Goal: Contribute content: Contribute content

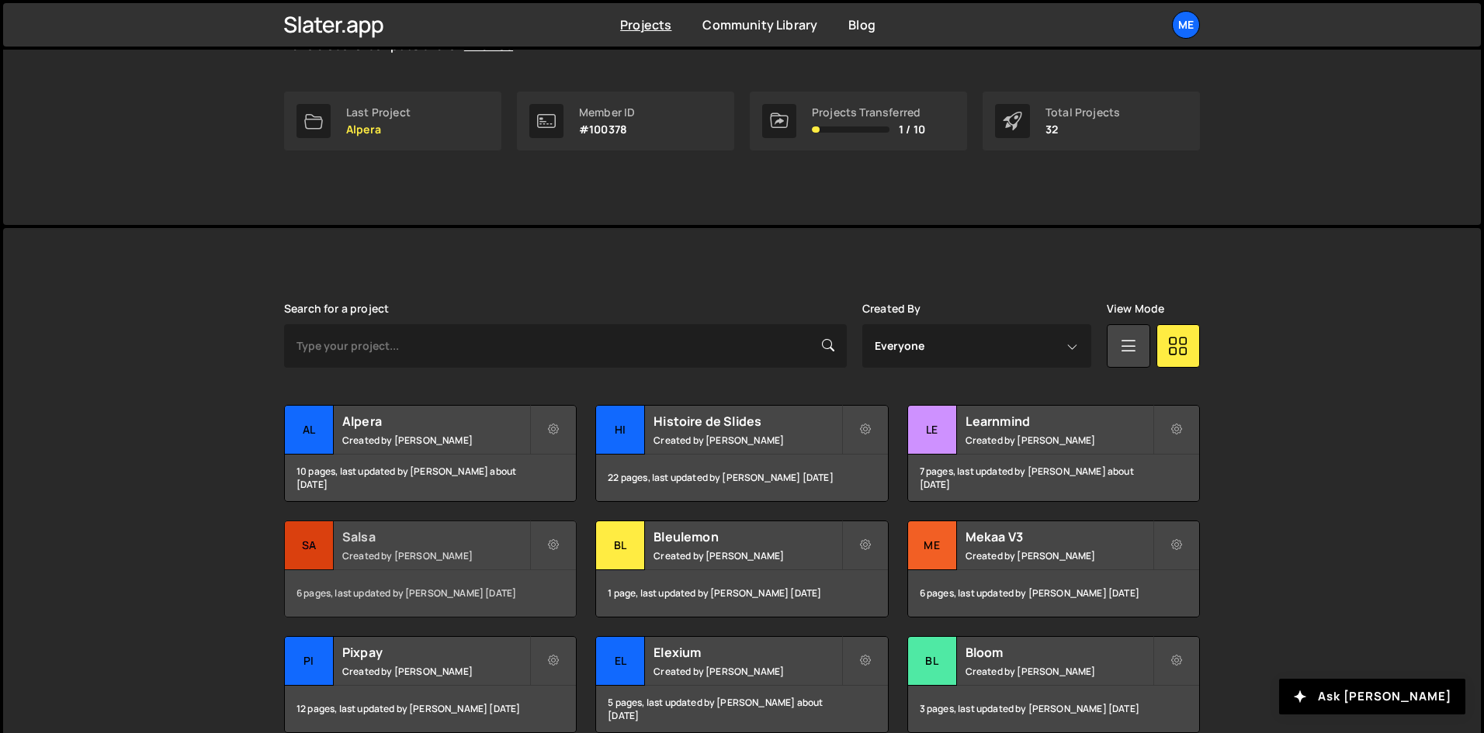
scroll to position [233, 0]
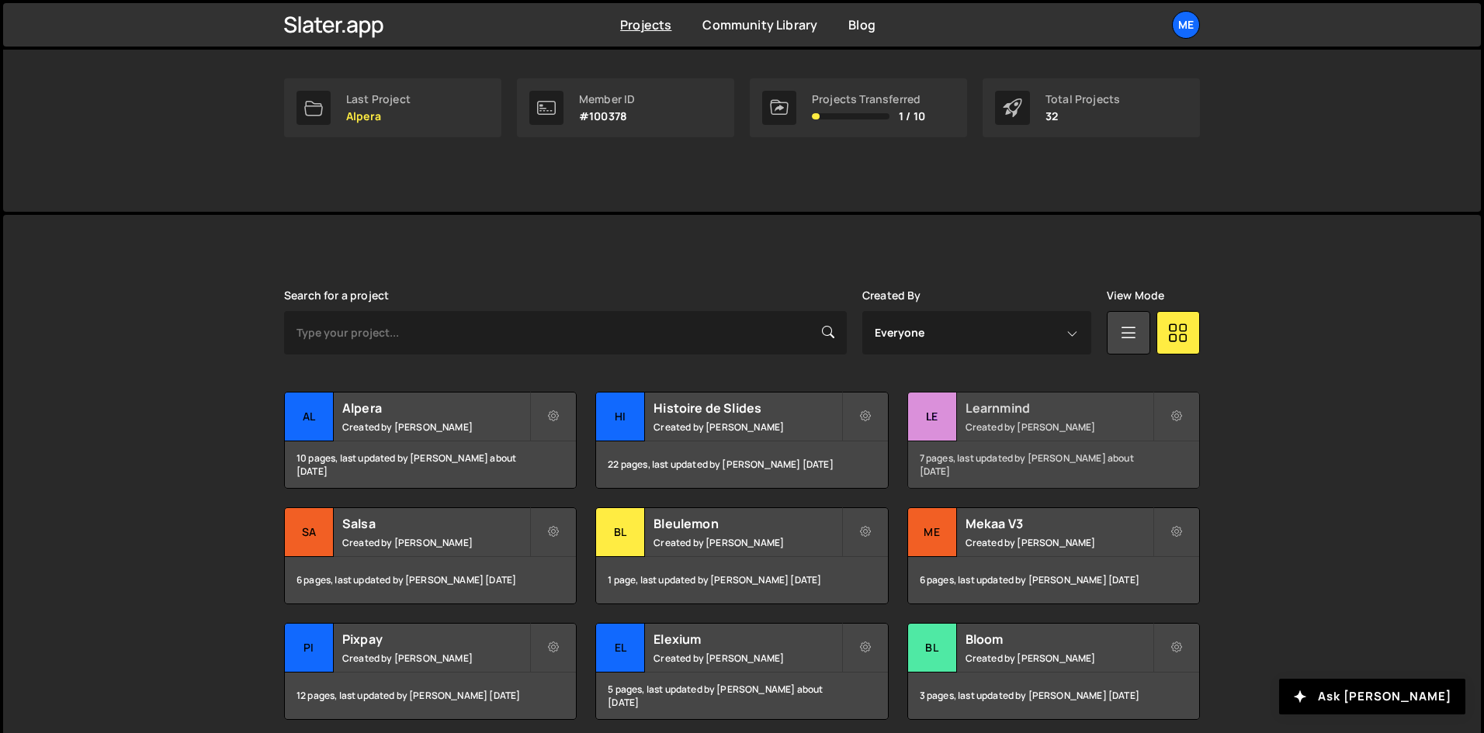
click at [961, 399] on div "Learnmind Created by Alex Teillet" at bounding box center [1053, 417] width 291 height 48
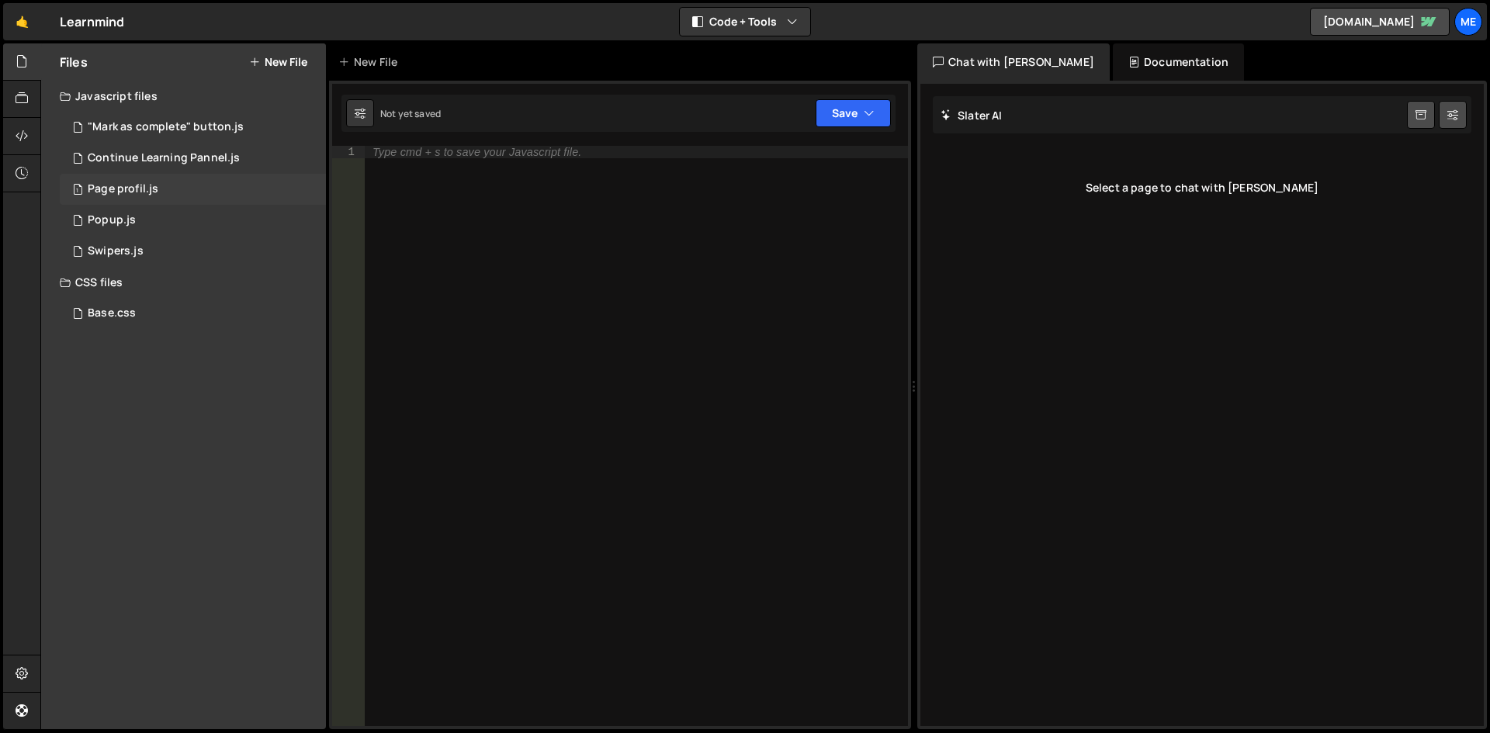
click at [161, 190] on div "1 Page profil.js 0" at bounding box center [193, 189] width 266 height 31
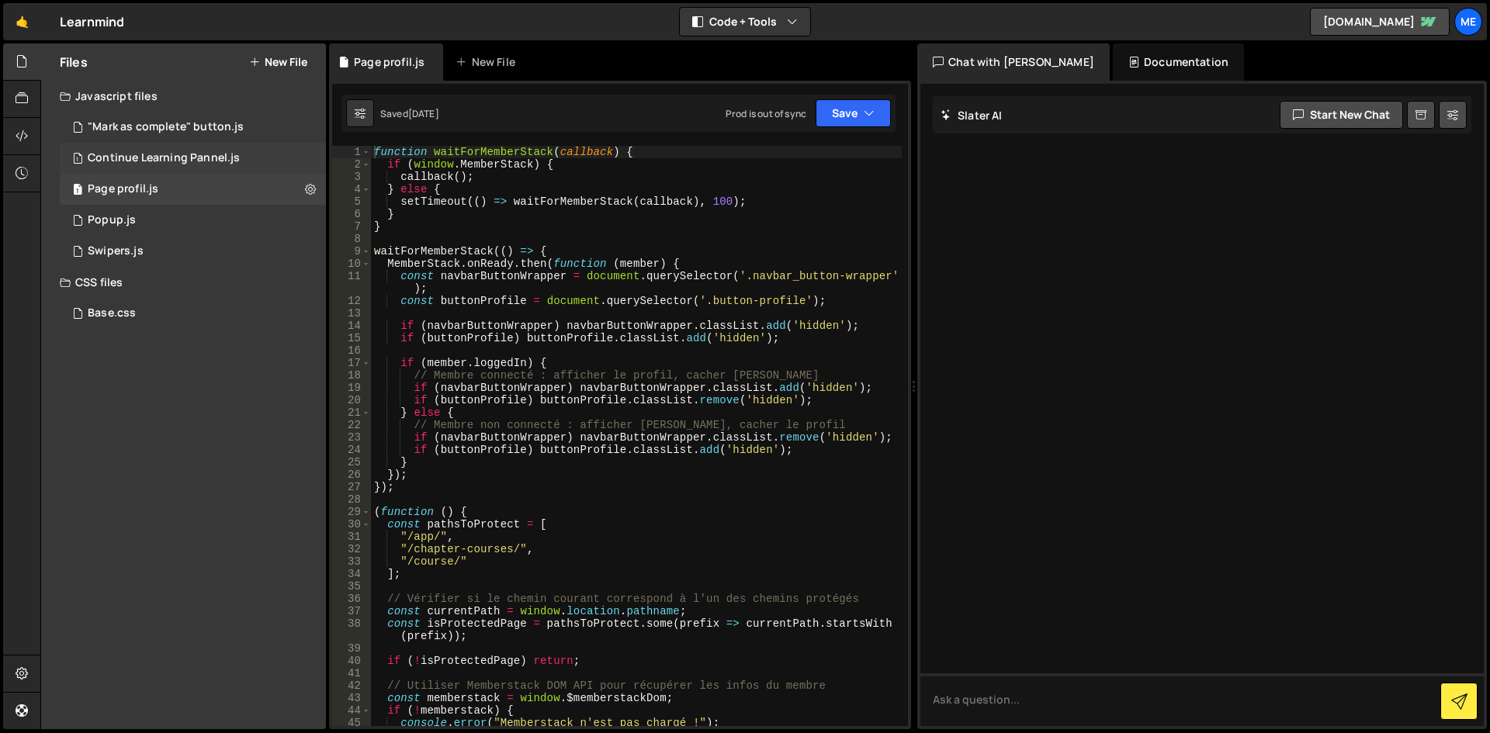
click at [227, 154] on div "Continue Learning Pannel.js" at bounding box center [164, 158] width 152 height 14
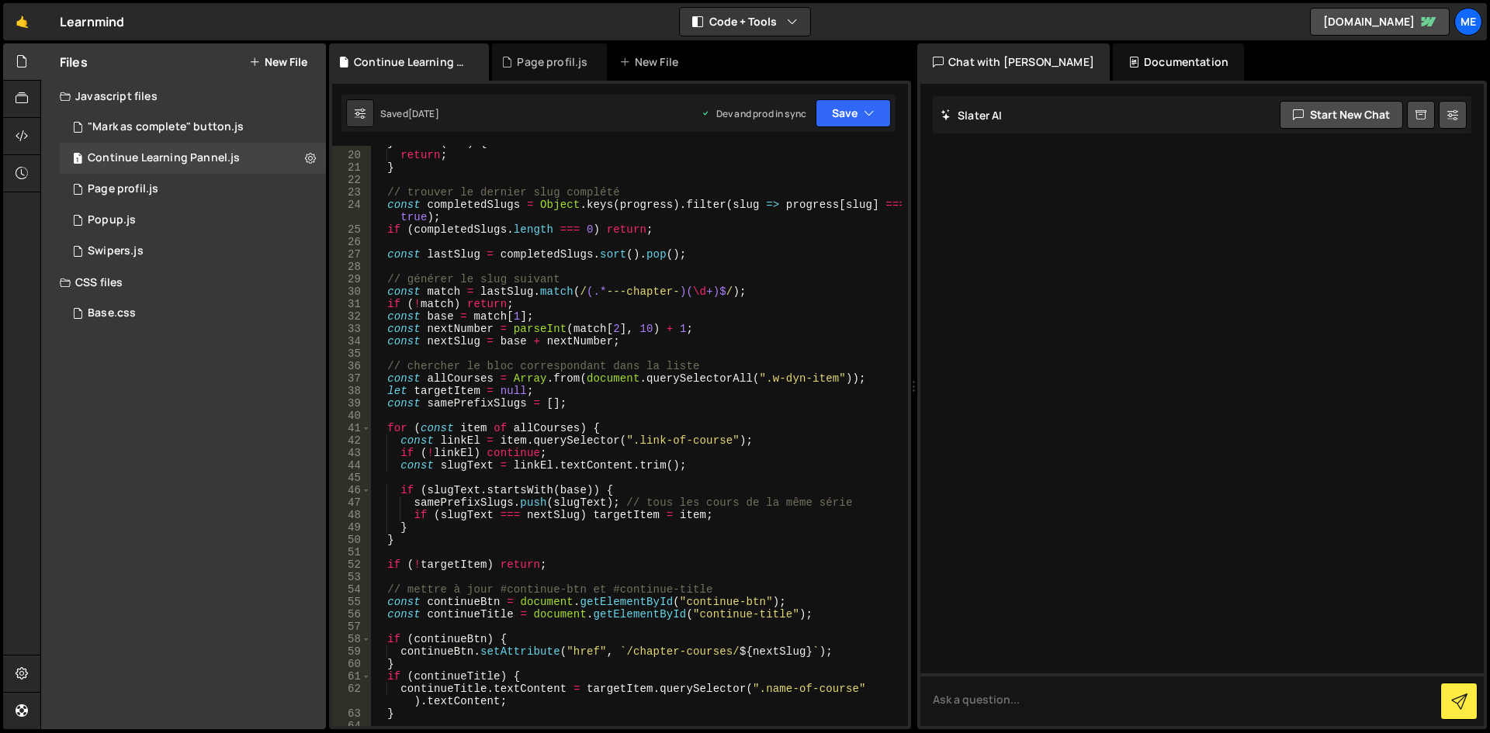
scroll to position [372, 0]
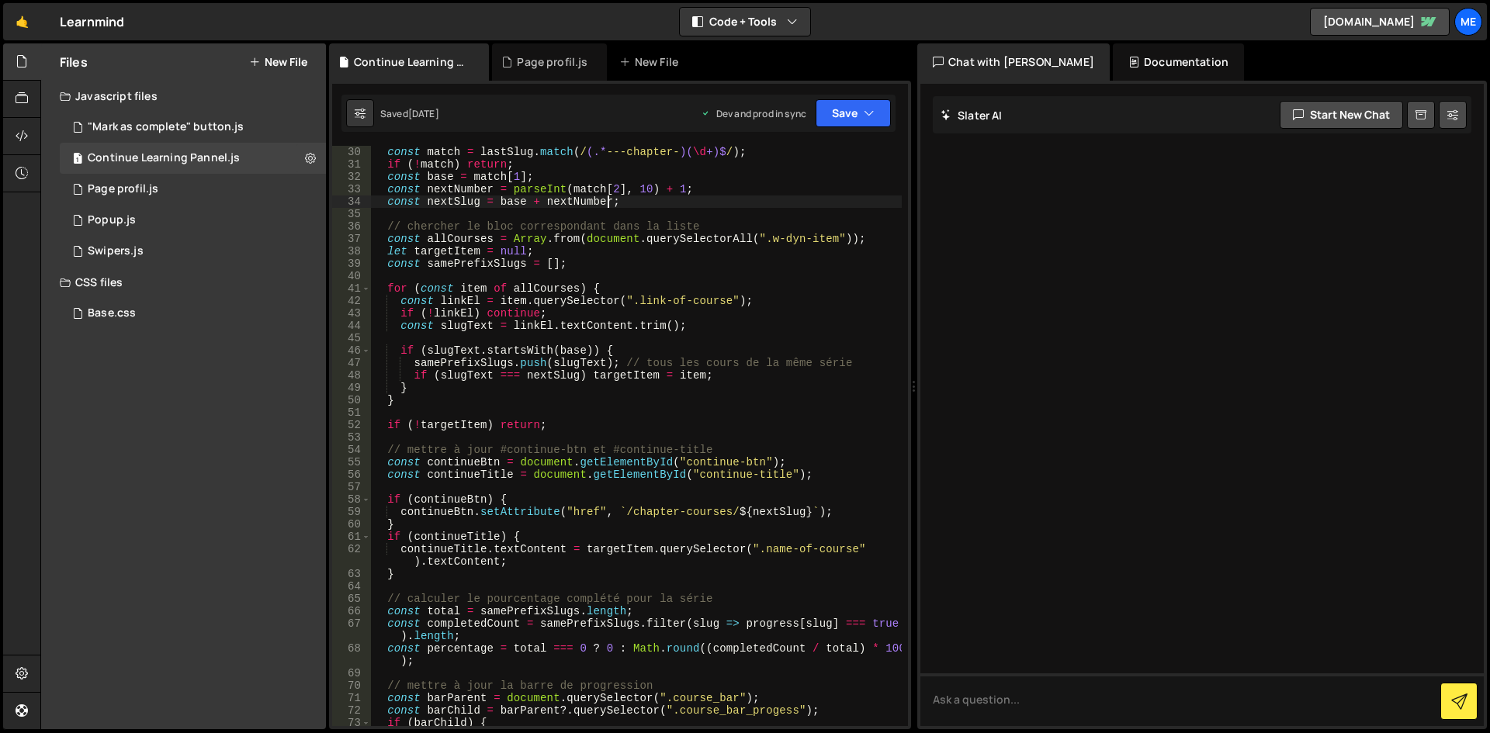
click at [608, 205] on div "const match = lastSlug . match ( / (.* ---chapter- )( \d +)$ / ) ; if ( ! match…" at bounding box center [636, 448] width 531 height 605
type textarea "})();"
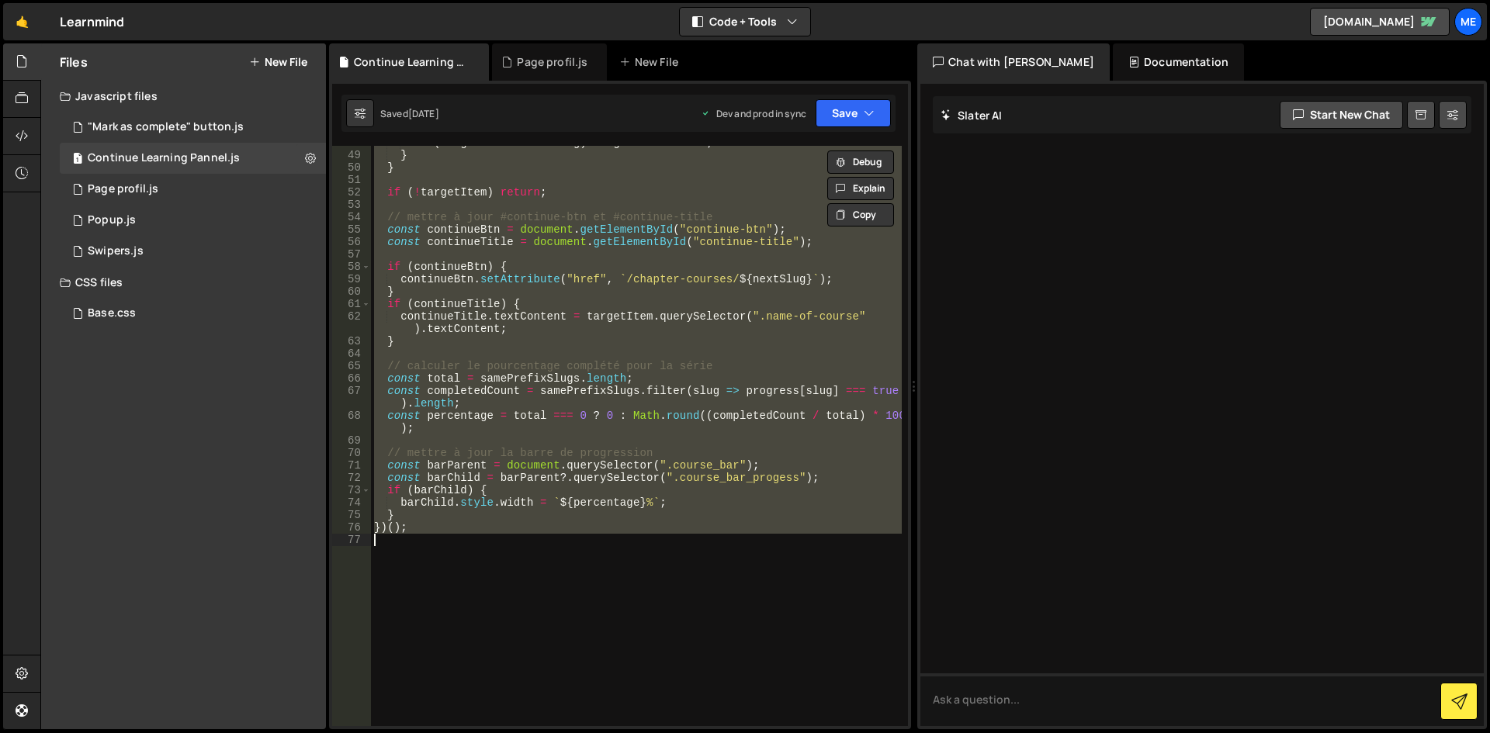
scroll to position [605, 0]
click at [153, 196] on div "1 Page profil.js 0" at bounding box center [193, 189] width 266 height 31
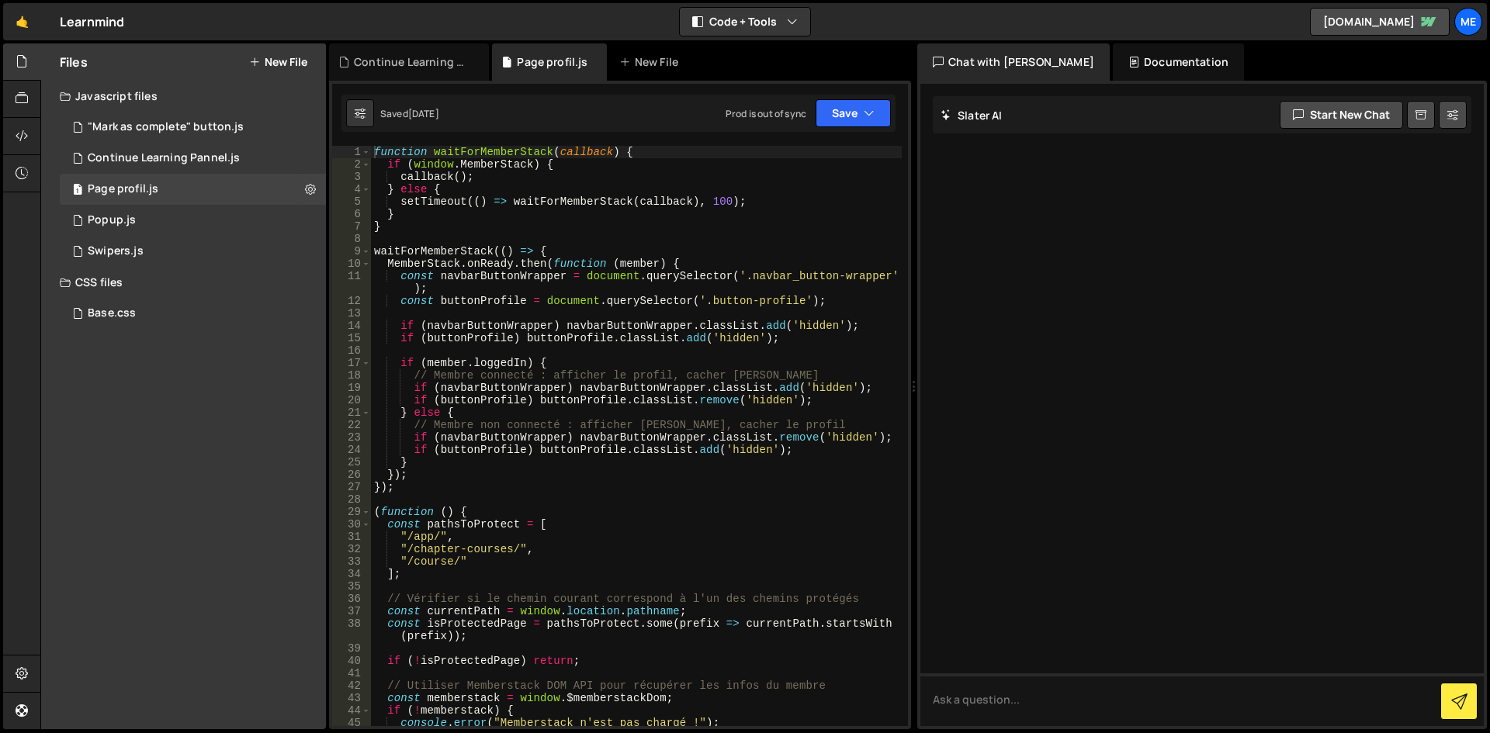
click at [601, 478] on div "function waitForMemberStack ( callback ) { if ( window . MemberStack ) { callba…" at bounding box center [636, 448] width 531 height 605
type textarea "})();"
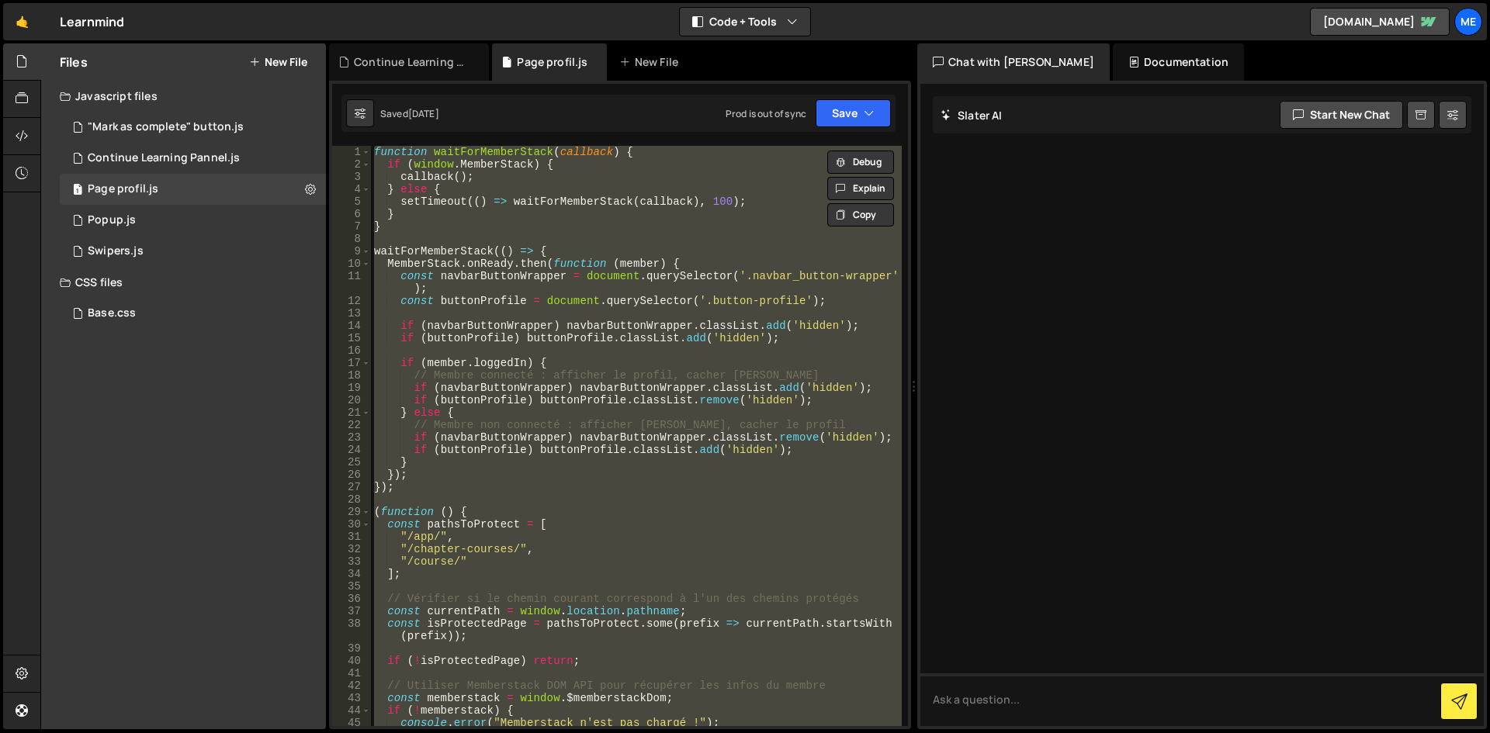
click at [293, 64] on button "New File" at bounding box center [278, 62] width 58 height 12
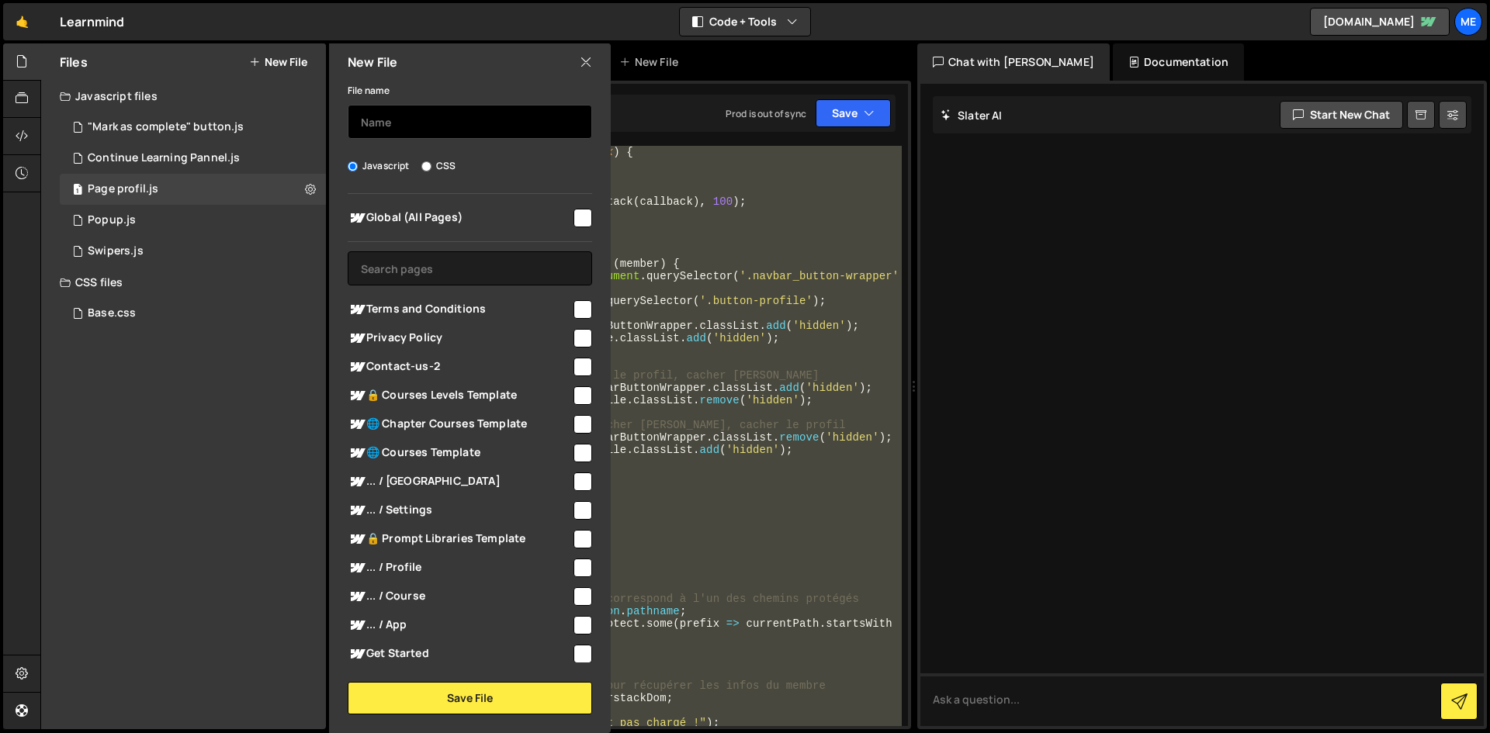
click at [383, 123] on input "text" at bounding box center [470, 122] width 244 height 34
type input "Start Button JS"
click at [569, 227] on div "Global (All Pages)" at bounding box center [470, 217] width 244 height 29
click at [561, 209] on div "Global (All Pages)" at bounding box center [470, 217] width 244 height 29
click at [575, 216] on input "checkbox" at bounding box center [582, 218] width 19 height 19
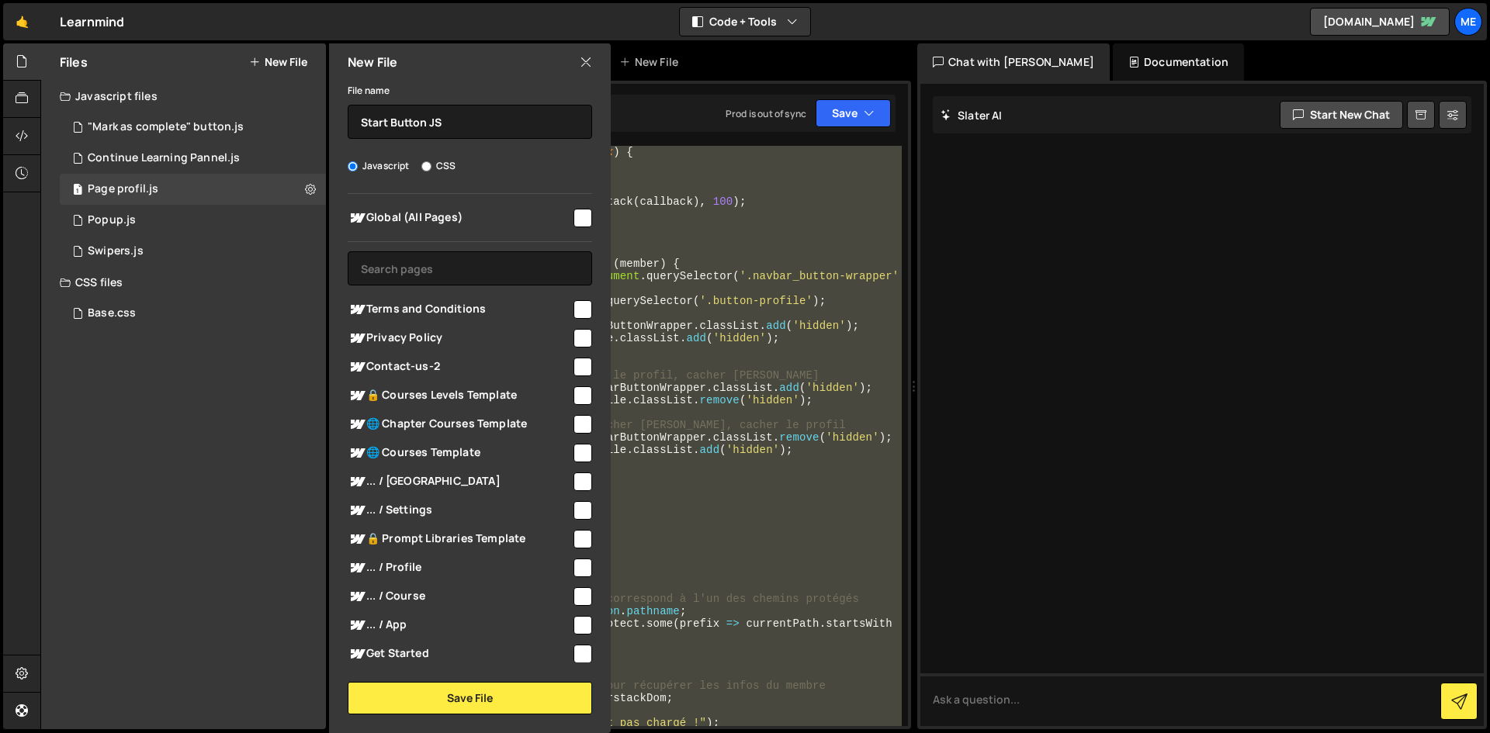
checkbox input "true"
click at [500, 144] on div "File name Start Button JS Javascript CSS Global (All Pages)" at bounding box center [470, 398] width 282 height 634
click at [491, 132] on input "Start Button JS" at bounding box center [470, 122] width 244 height 34
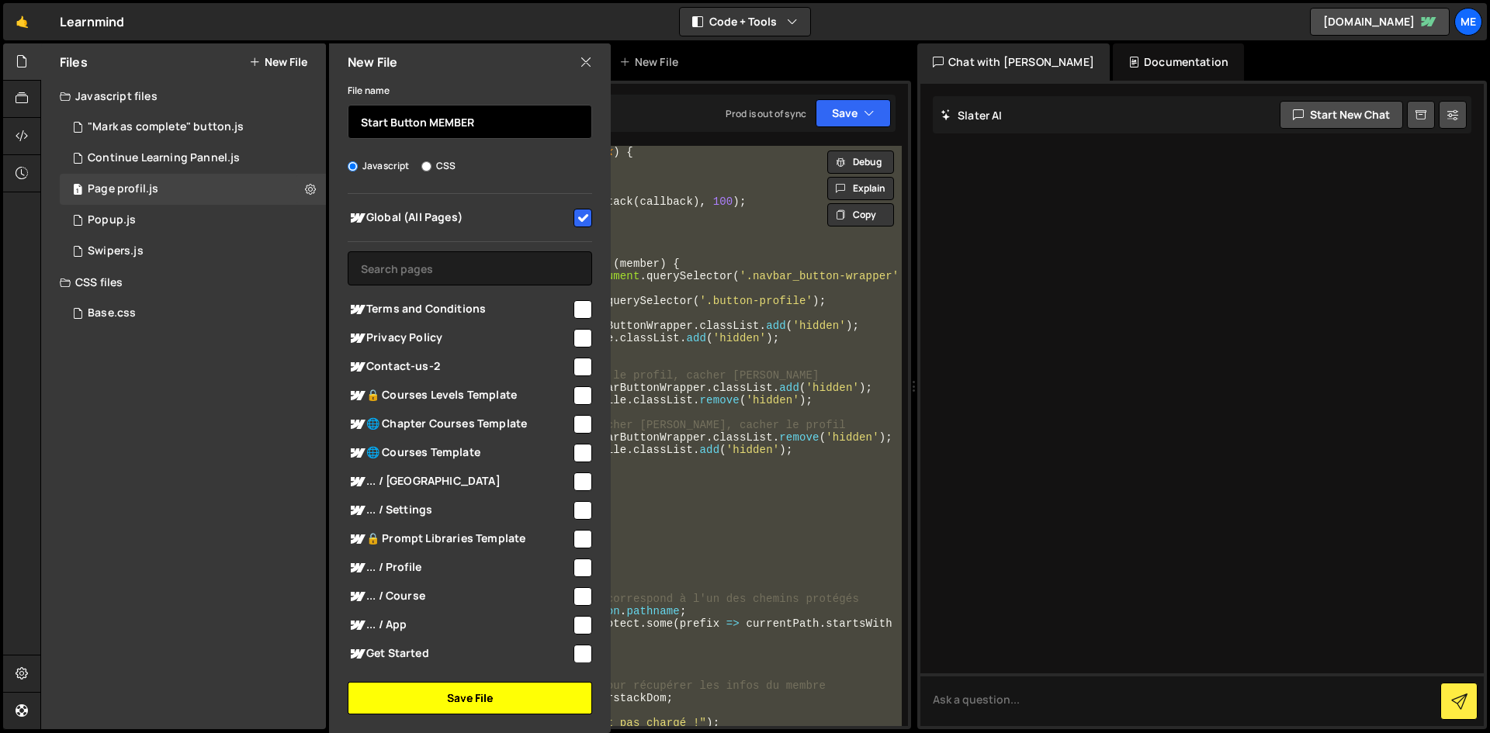
type input "Start Button MEMBER"
click at [461, 700] on button "Save File" at bounding box center [470, 698] width 244 height 33
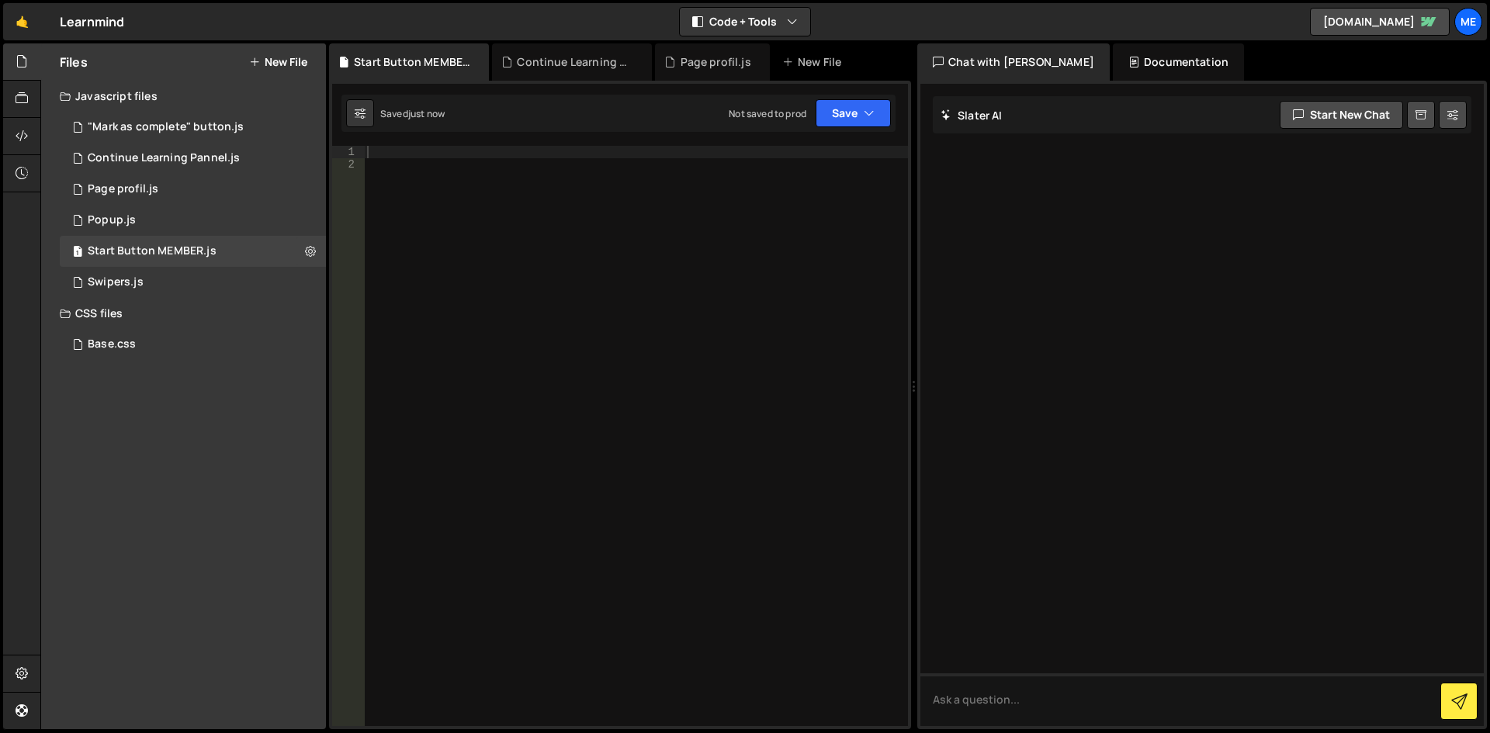
click at [588, 182] on div at bounding box center [636, 448] width 544 height 605
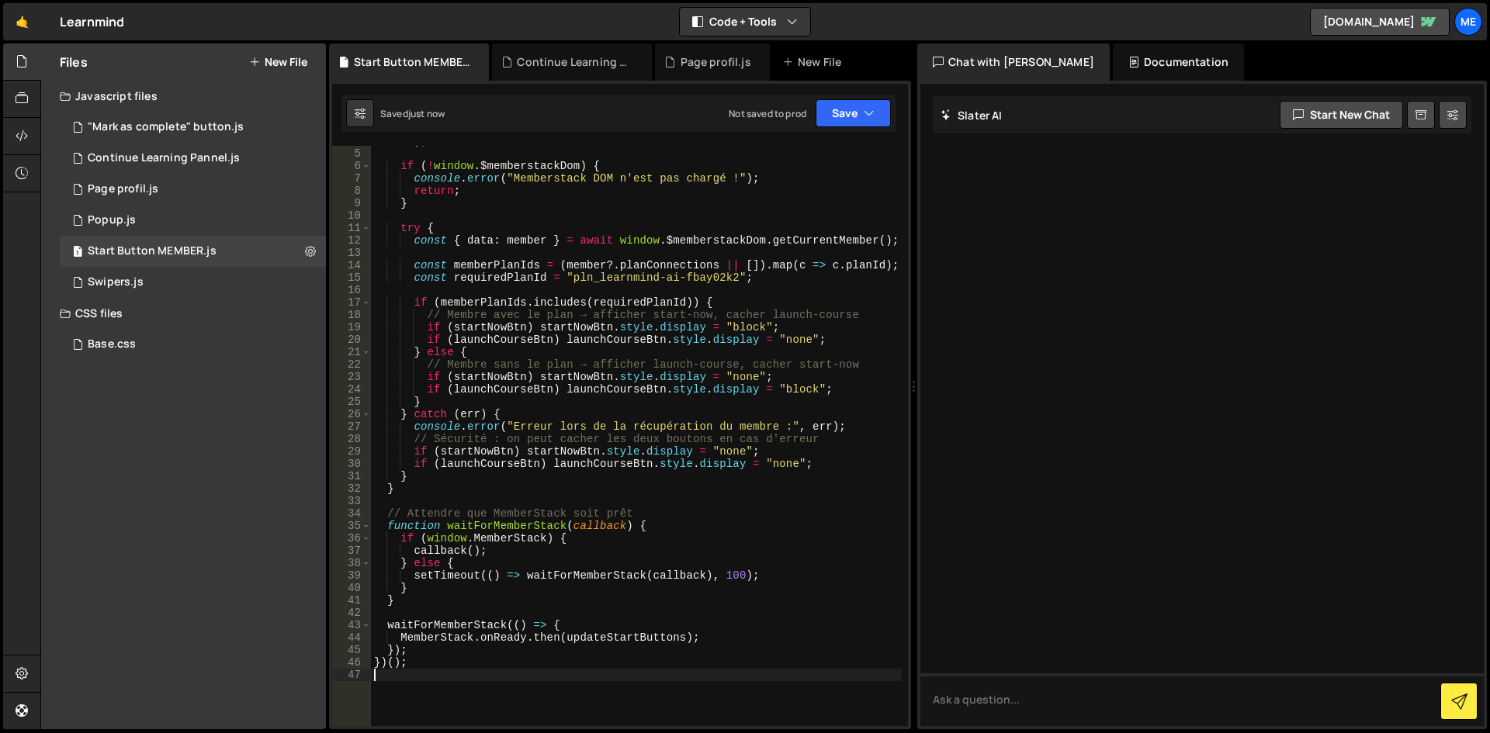
scroll to position [0, 0]
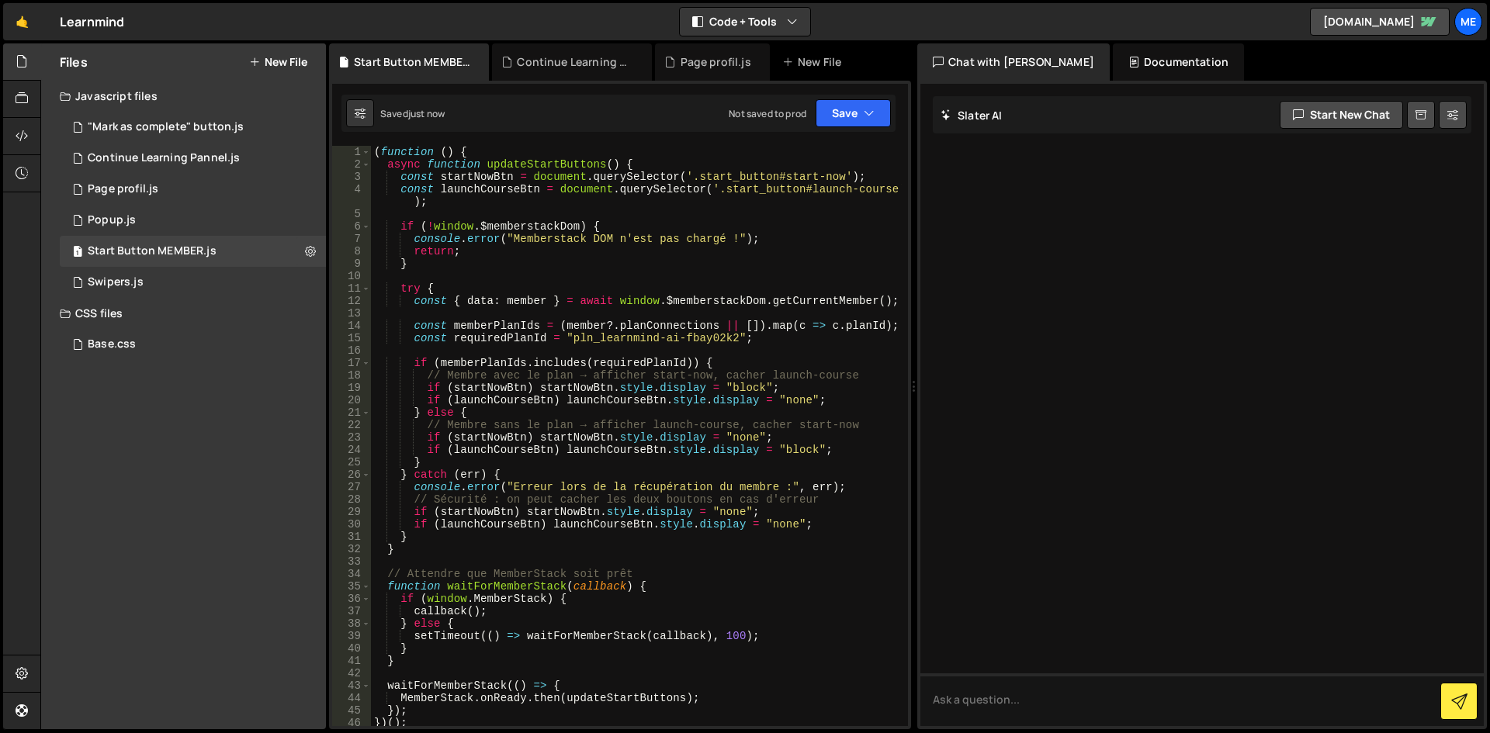
click at [631, 379] on div "( function ( ) { async function updateStartButtons ( ) { const startNowBtn = do…" at bounding box center [636, 448] width 531 height 605
type textarea "// Membre avec le plan → afficher start-now, cacher launch-course"
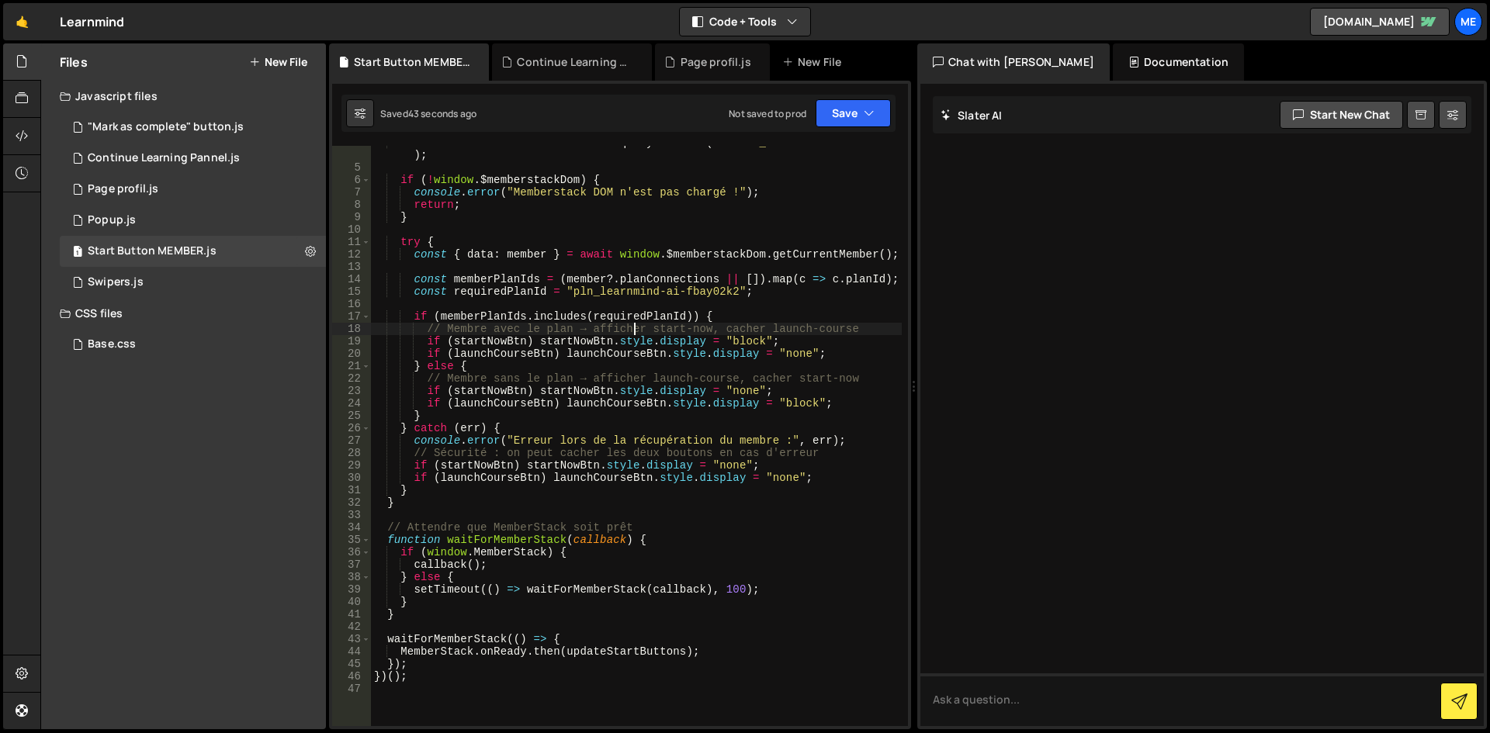
scroll to position [47, 0]
click at [684, 171] on div "const launchCourseBtn = document . querySelector ( '.start_button#launch-course…" at bounding box center [636, 446] width 531 height 618
type textarea "})();"
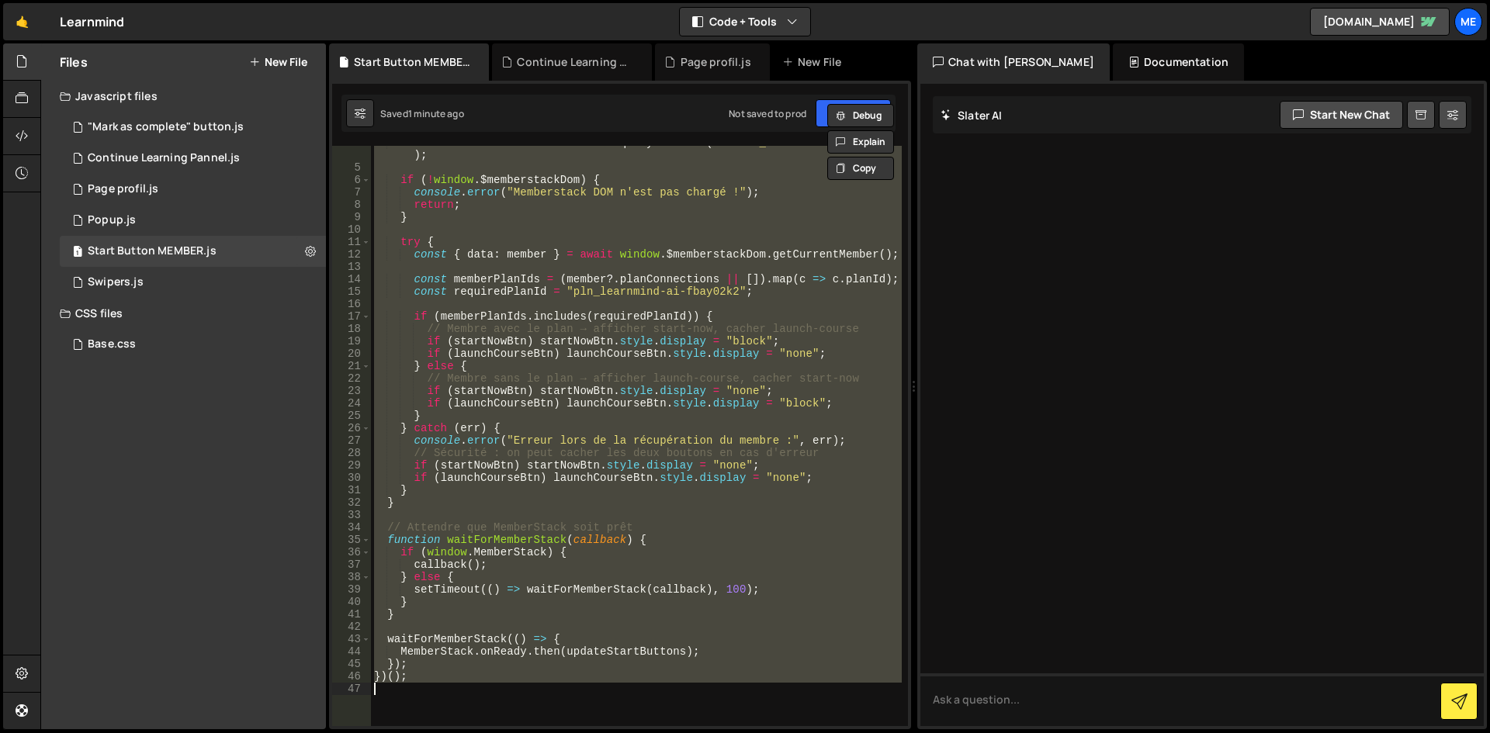
paste textarea
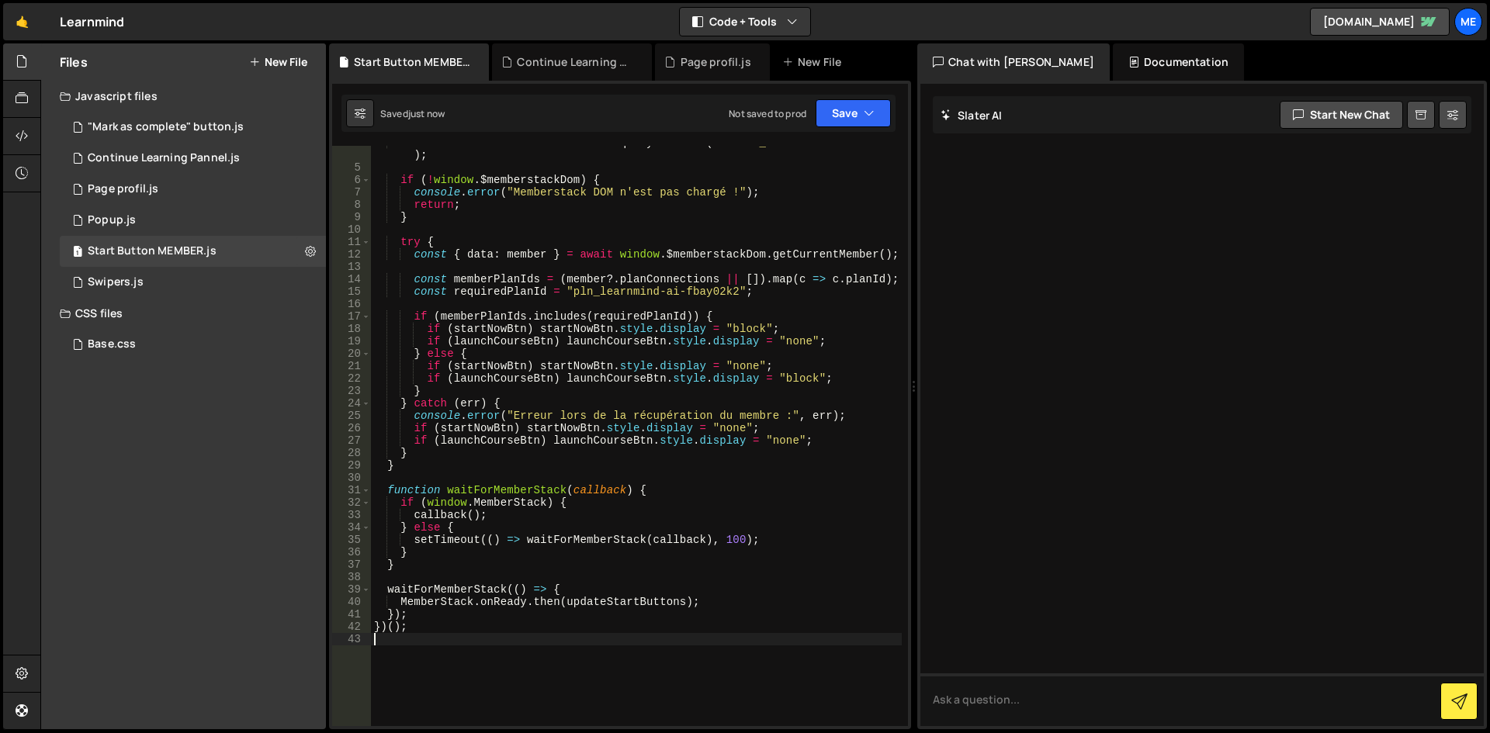
click at [806, 119] on div "Not saved to prod" at bounding box center [768, 113] width 78 height 13
click at [829, 116] on button "Save" at bounding box center [853, 113] width 75 height 28
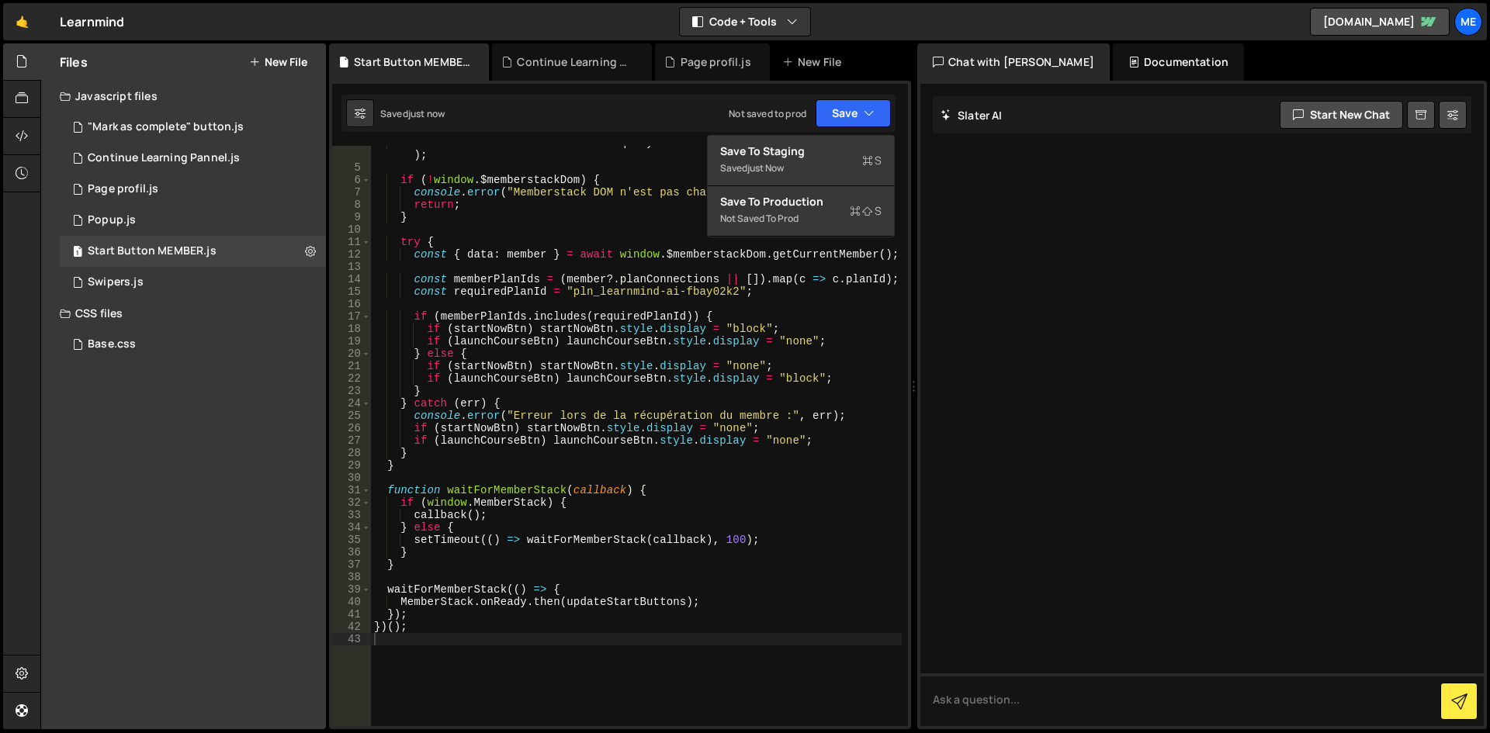
type textarea "const { data: member } = await window.$memberstackDom.getCurrentMember();"
click at [530, 258] on div "const launchCourseBtn = document . querySelector ( ".start_button#launch-course…" at bounding box center [636, 446] width 531 height 618
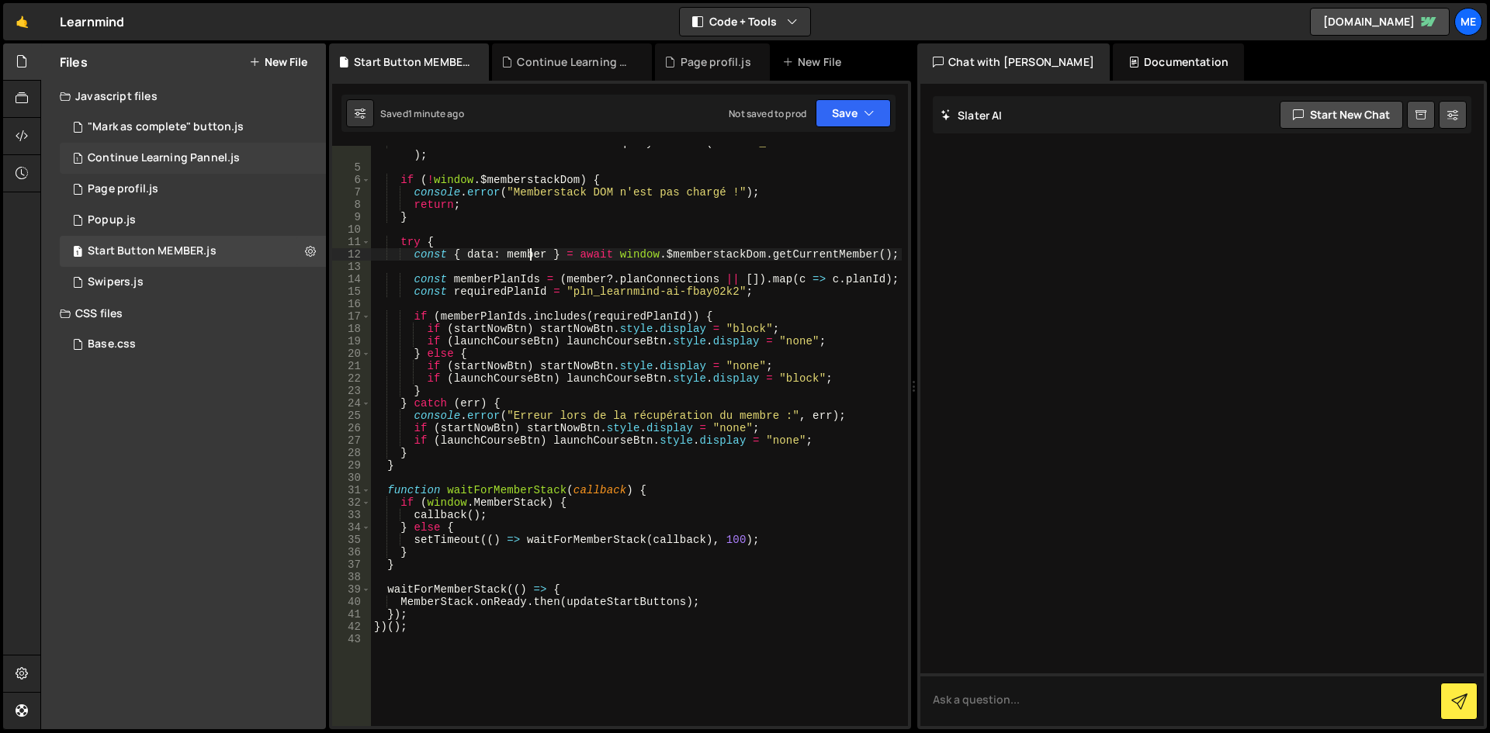
click at [142, 168] on div "1 Continue Learning Pannel.js 0" at bounding box center [193, 158] width 266 height 31
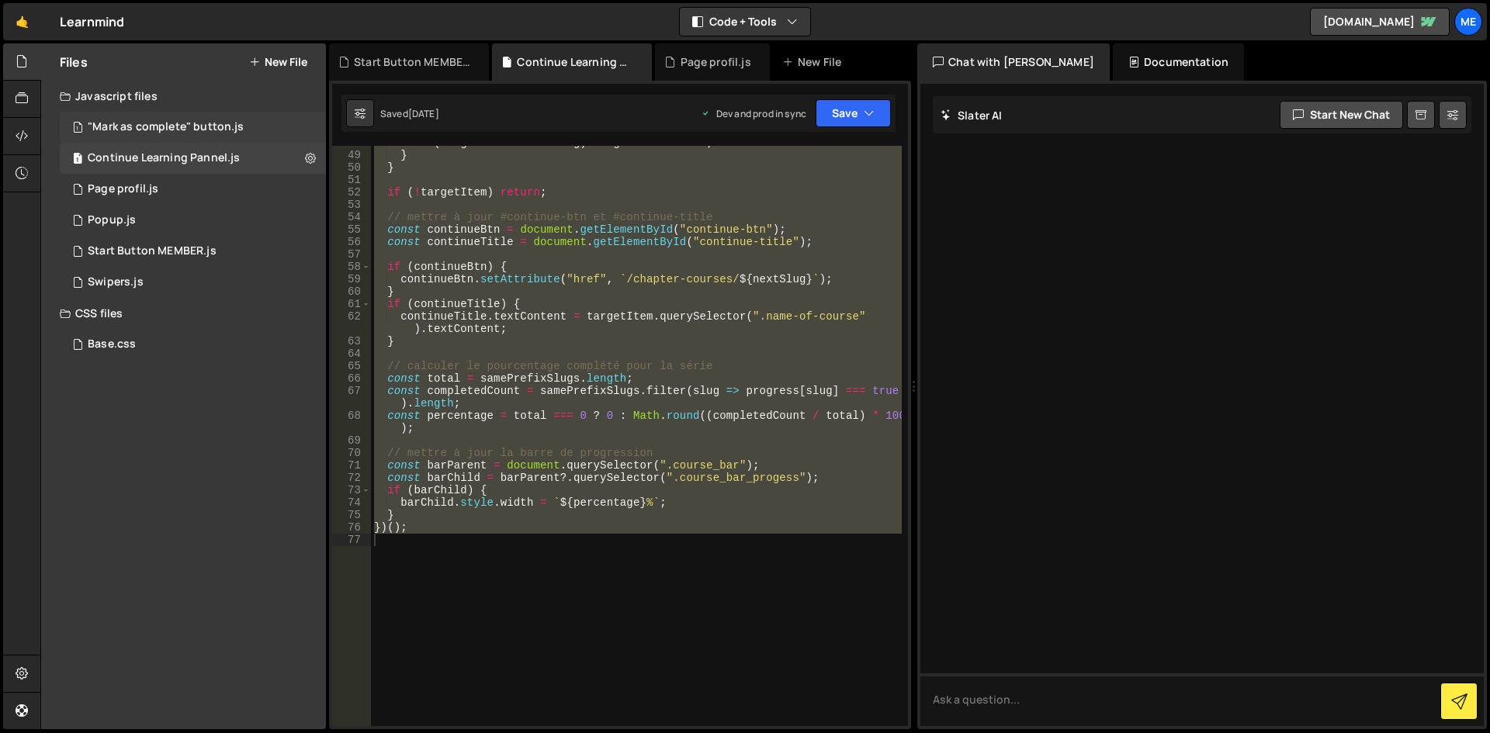
click at [223, 133] on div ""Mark as complete" button.js" at bounding box center [166, 127] width 156 height 14
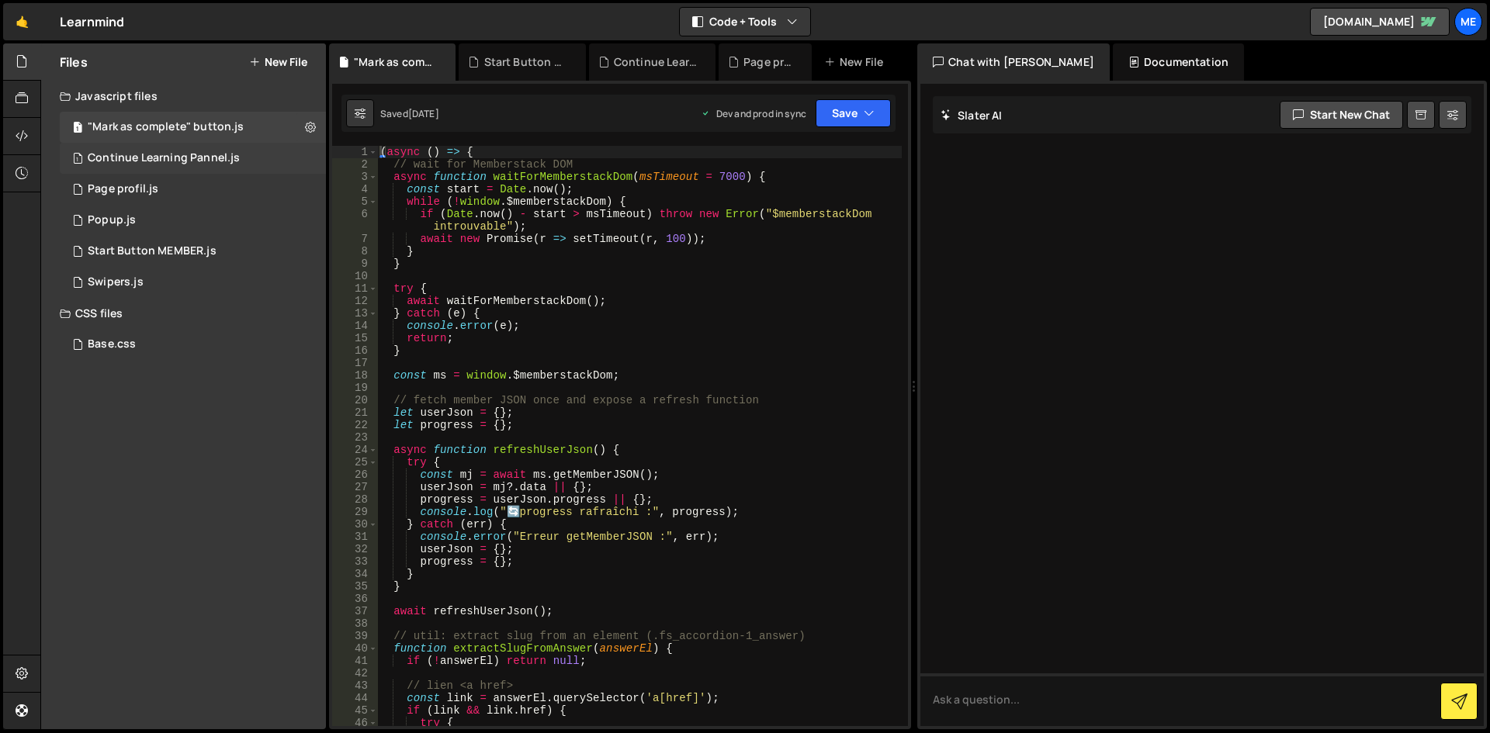
click at [217, 150] on div "1 Continue Learning Pannel.js 0" at bounding box center [193, 158] width 266 height 31
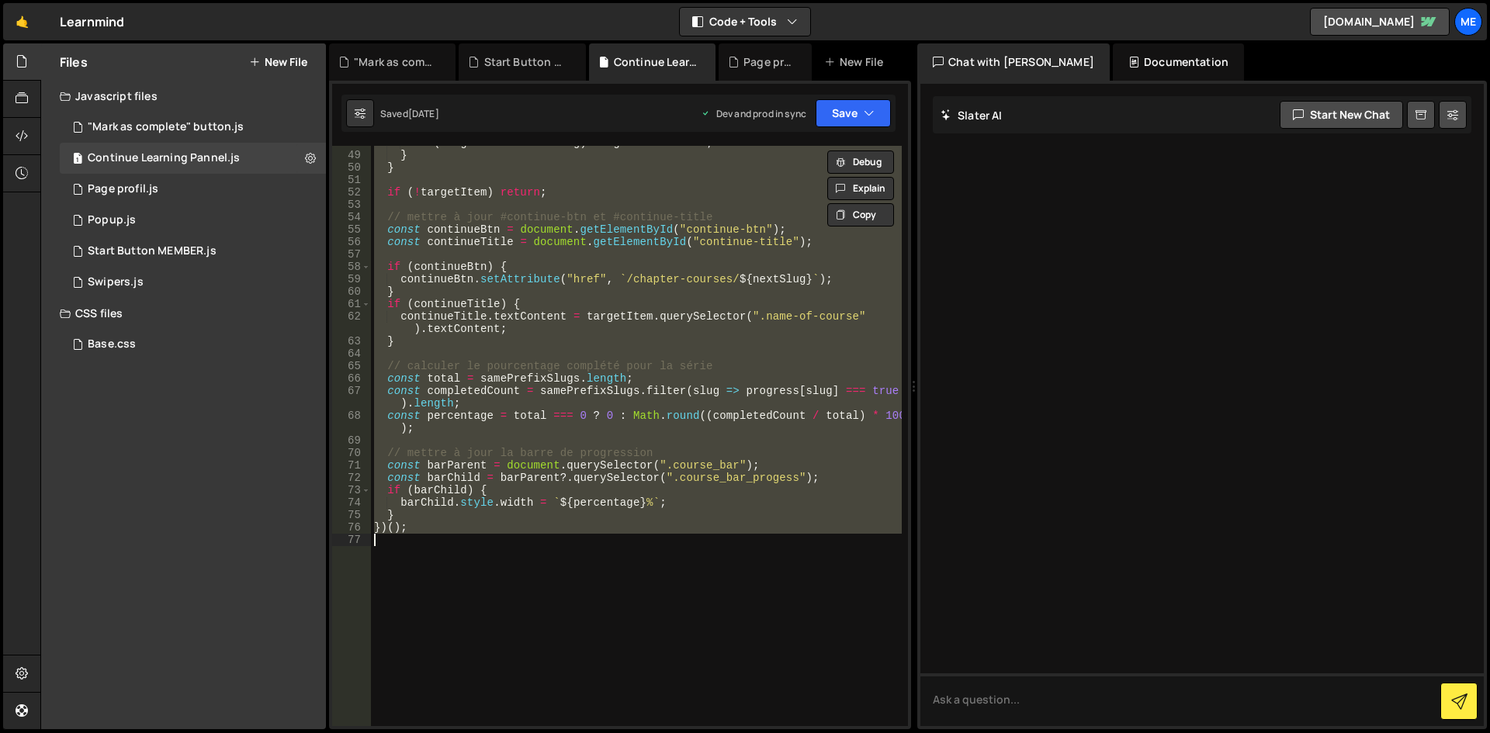
click at [520, 223] on div "if ( slugText === nextSlug ) targetItem = item ; } } if ( ! targetItem ) return…" at bounding box center [636, 436] width 531 height 580
type textarea "const continueBtn = document.getElementById("continue-btn");"
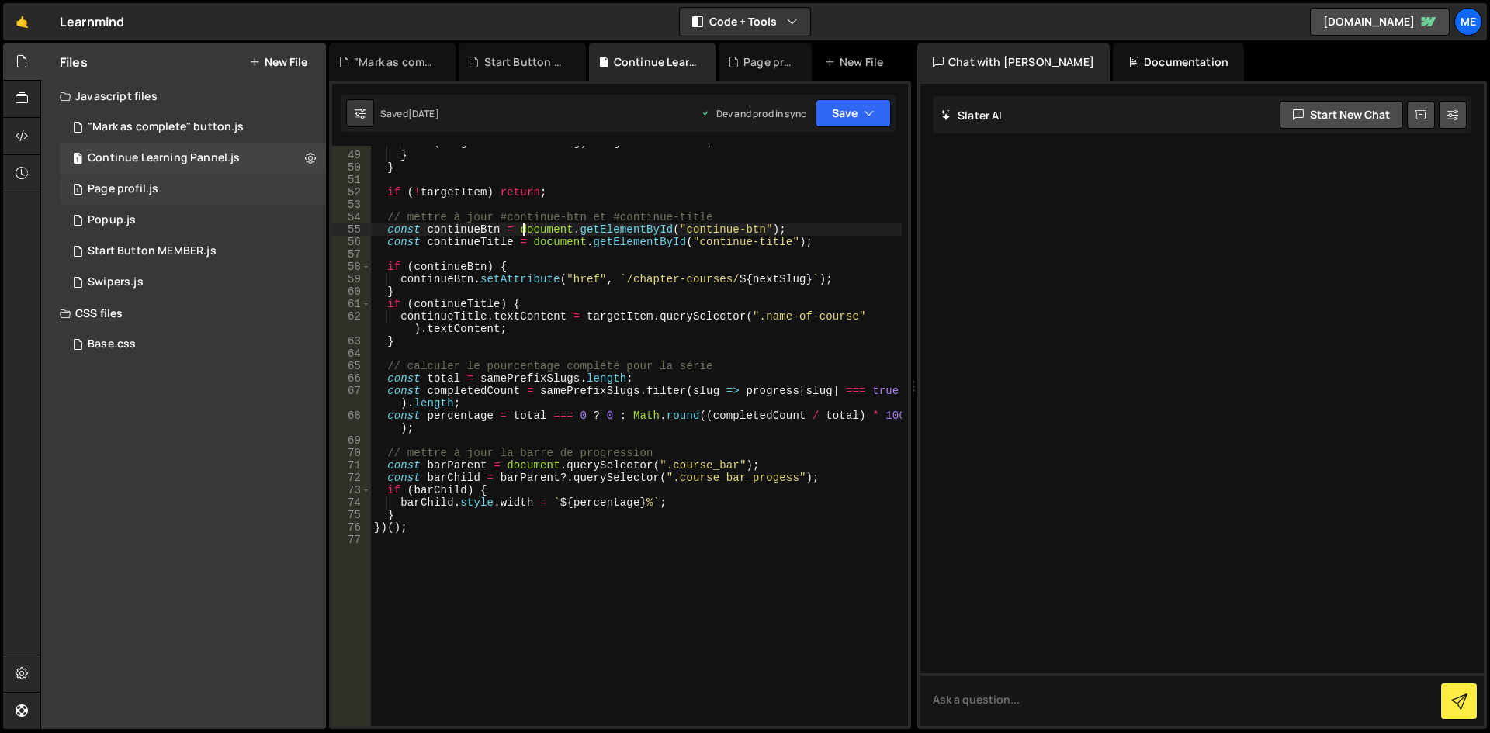
click at [199, 190] on div "1 Page profil.js 0" at bounding box center [193, 189] width 266 height 31
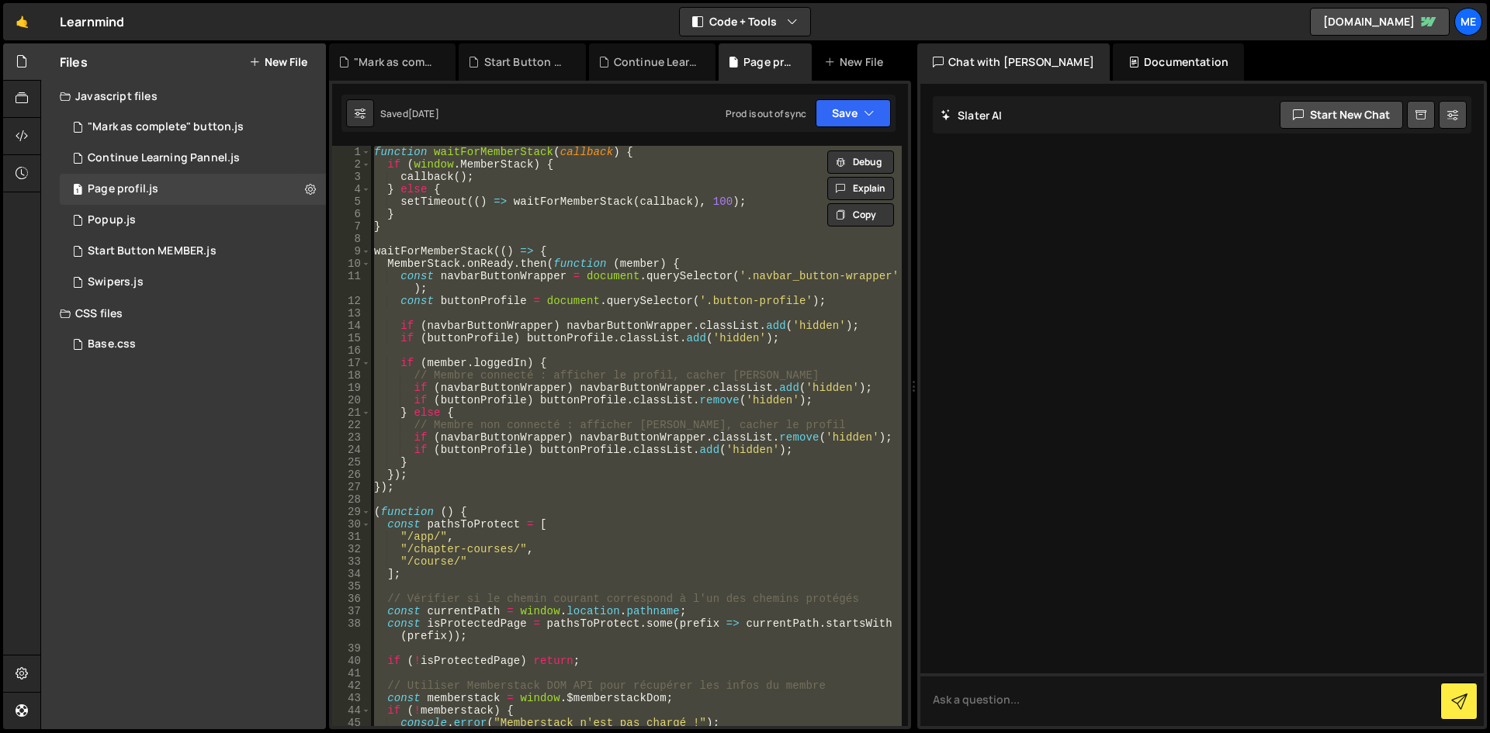
click at [658, 210] on div "function waitForMemberStack ( callback ) { if ( window . MemberStack ) { callba…" at bounding box center [636, 436] width 531 height 580
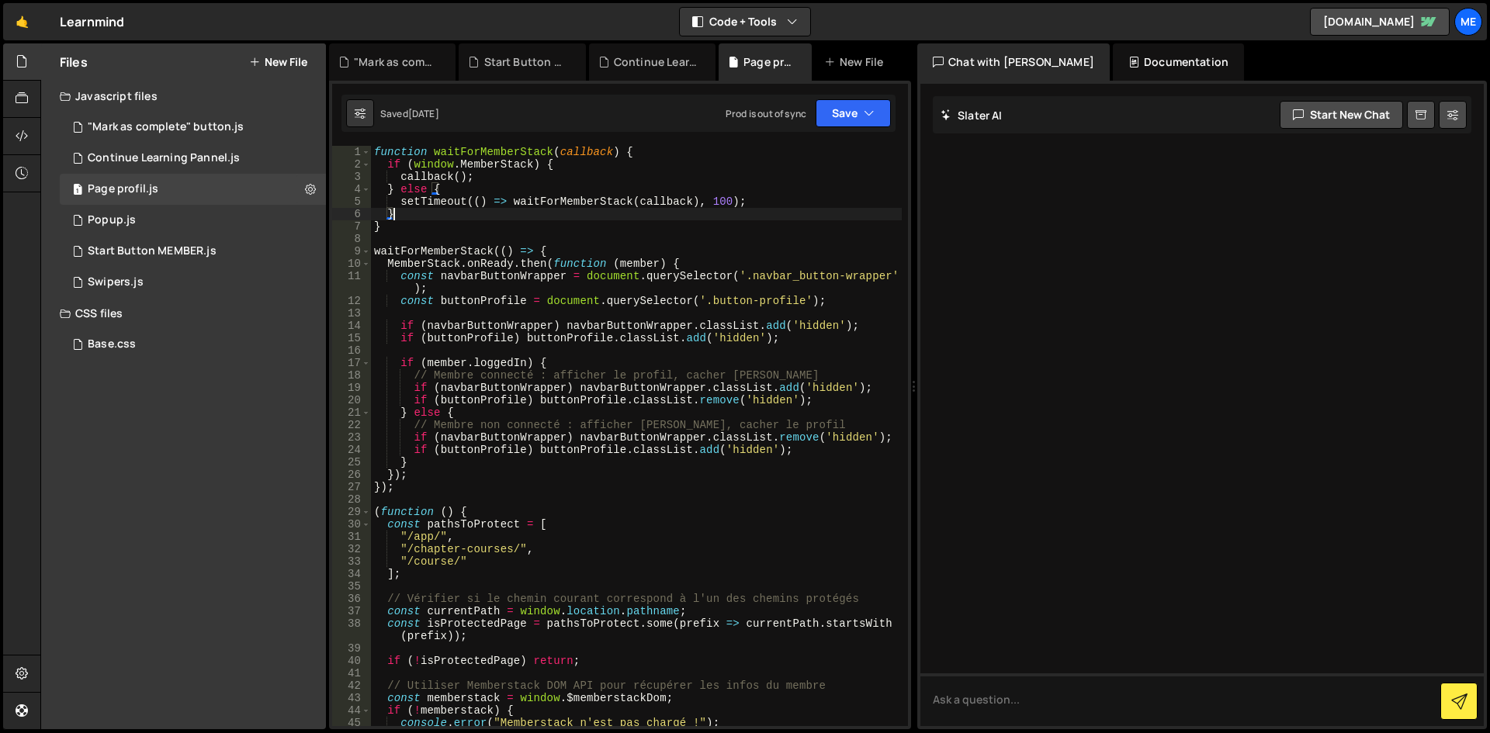
type textarea "})();"
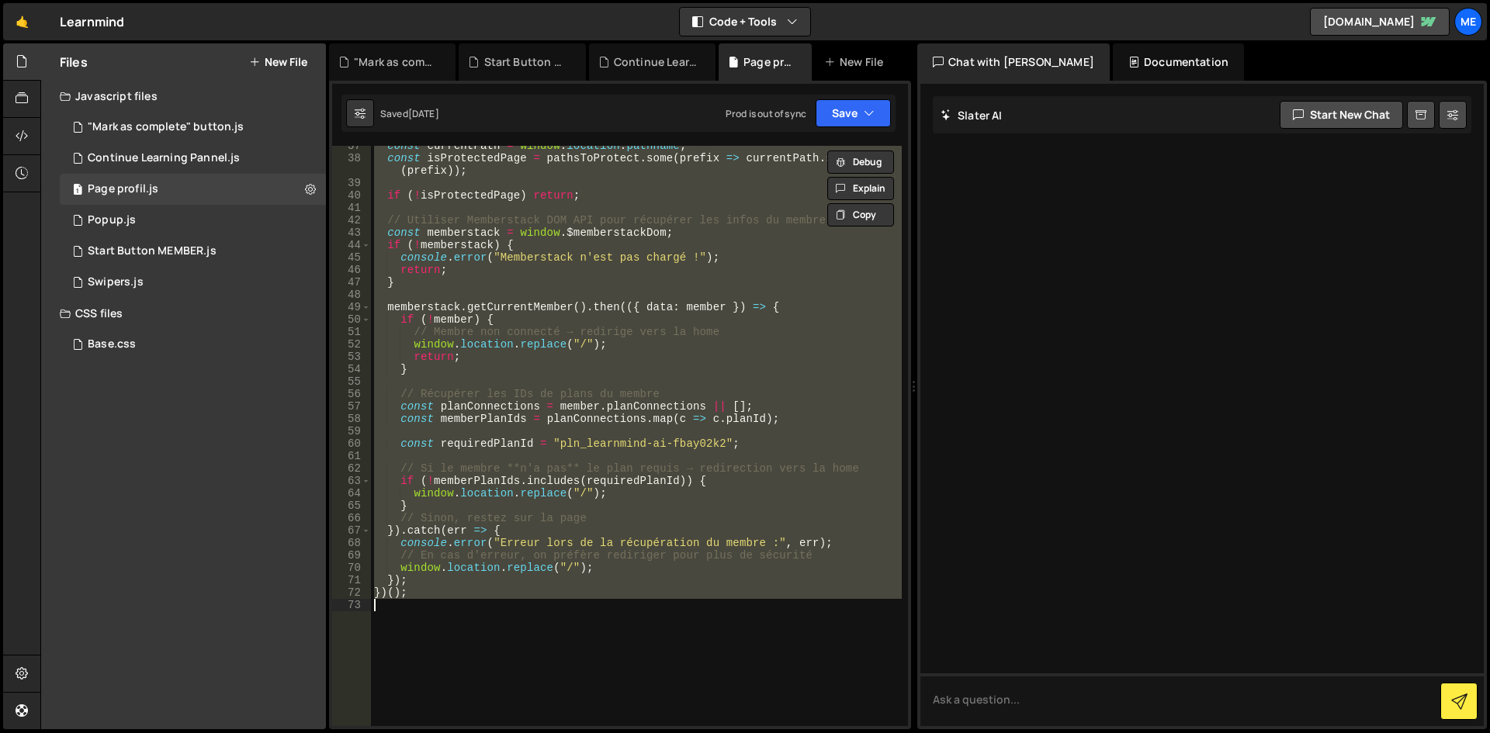
scroll to position [279, 0]
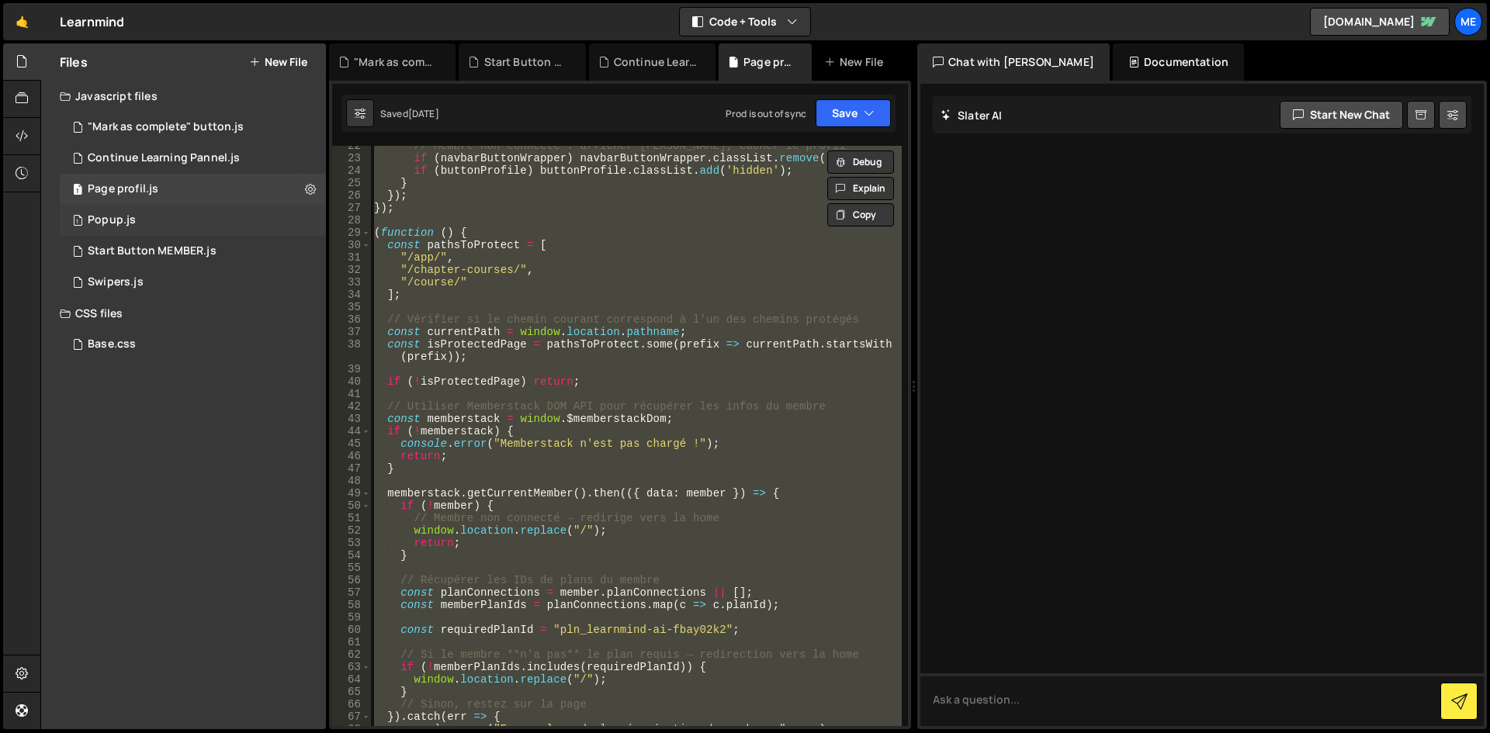
click at [137, 227] on div "1 Popup.js 0" at bounding box center [193, 220] width 266 height 31
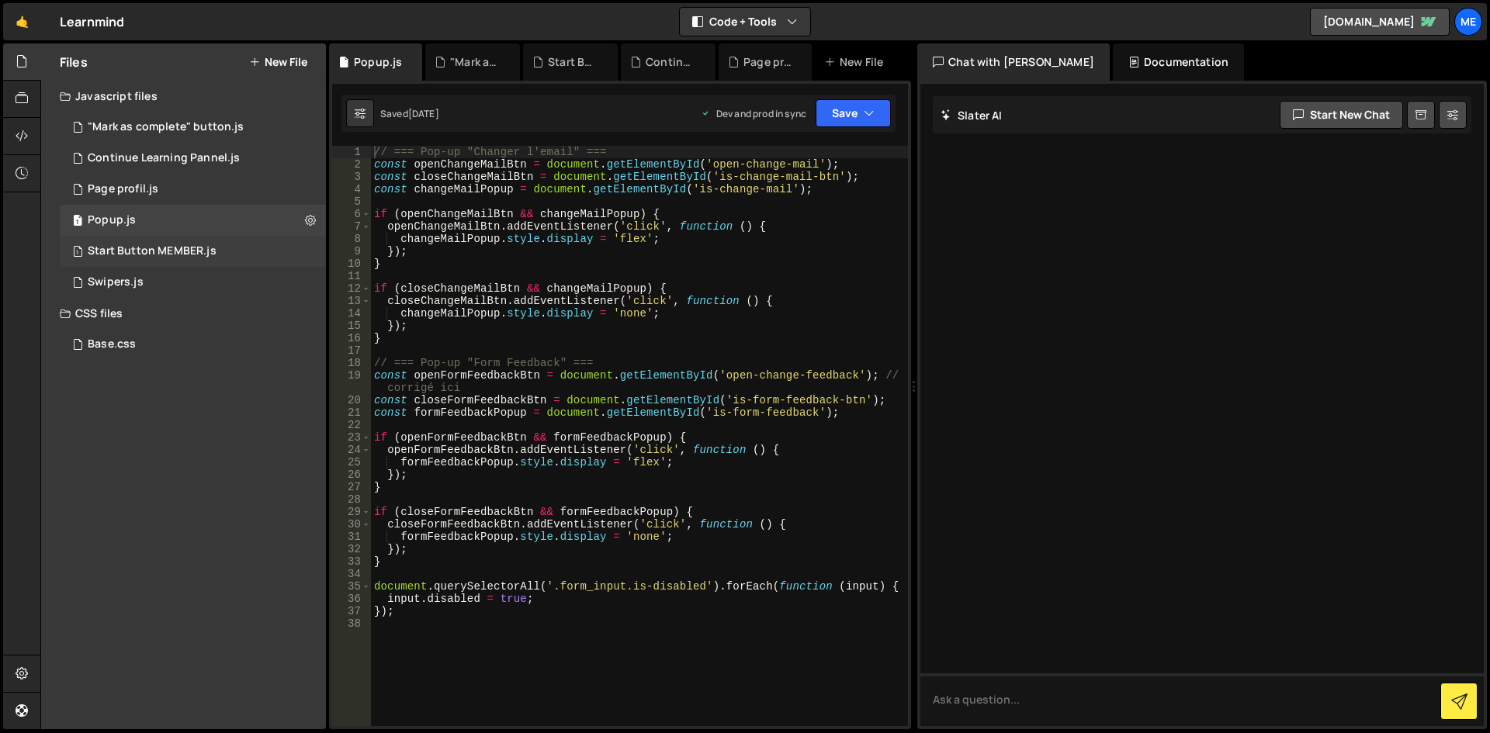
click at [146, 257] on div "Start Button MEMBER.js" at bounding box center [152, 251] width 129 height 14
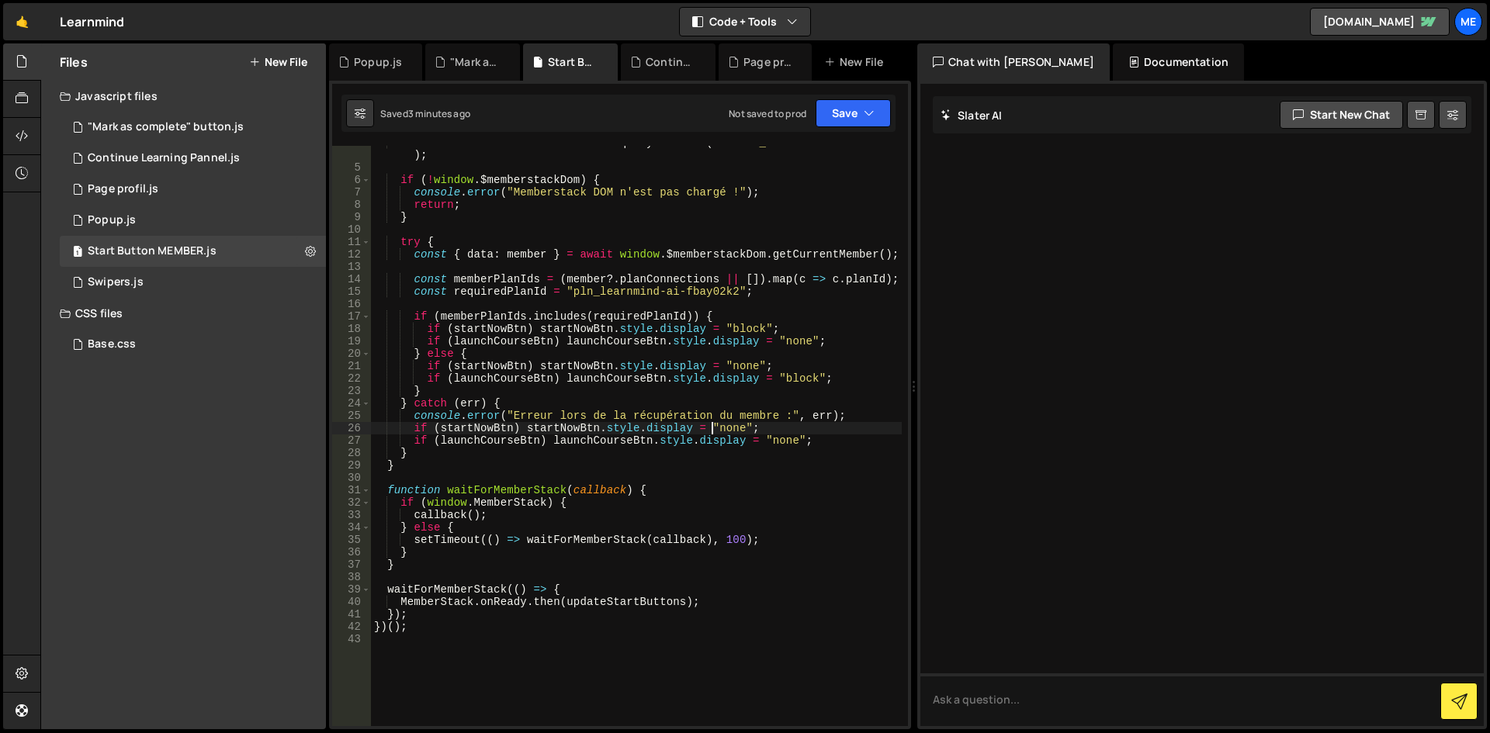
click at [710, 432] on div "const launchCourseBtn = document . querySelector ( ".start_button#launch-course…" at bounding box center [636, 446] width 531 height 618
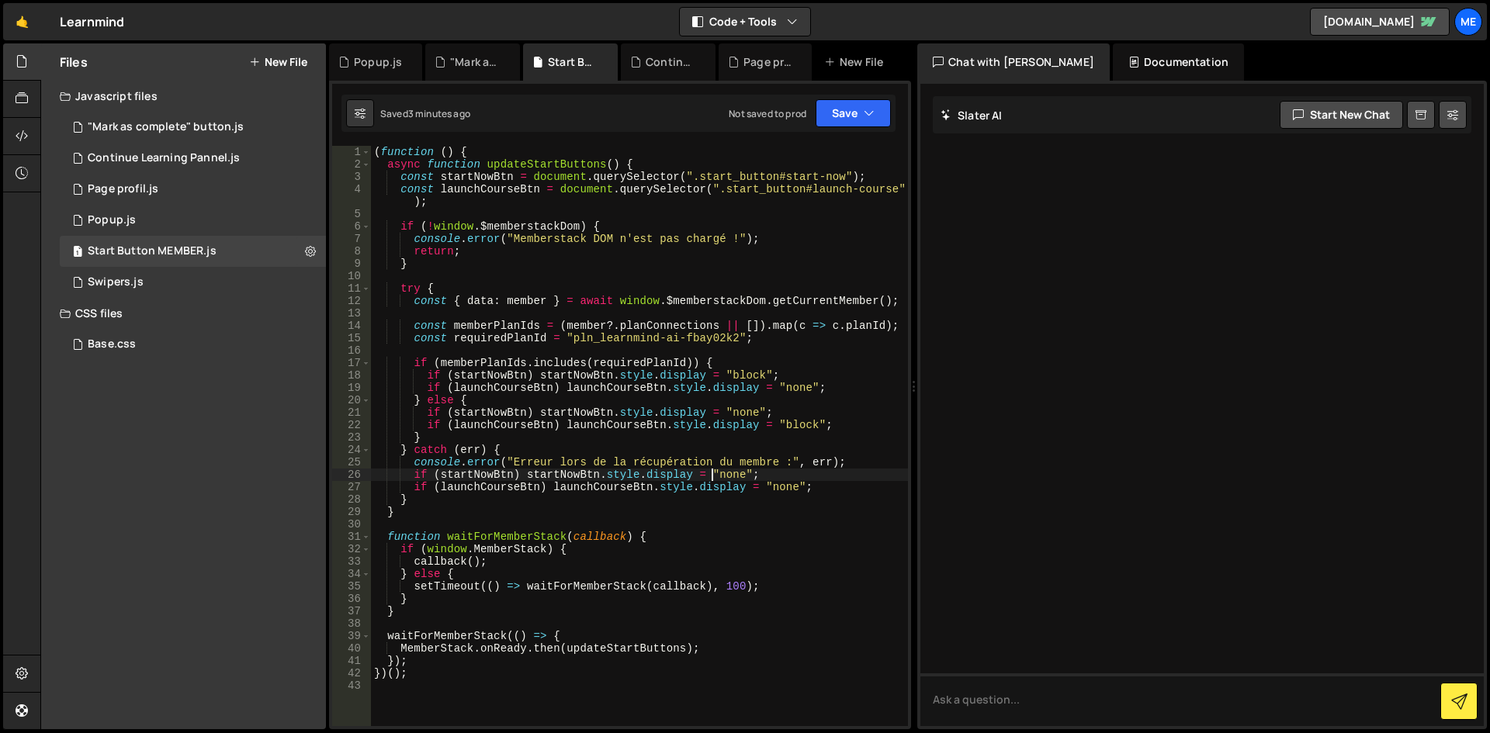
scroll to position [0, 0]
click at [710, 435] on div "( function ( ) { async function updateStartButtons ( ) { const startNowBtn = do…" at bounding box center [639, 448] width 537 height 605
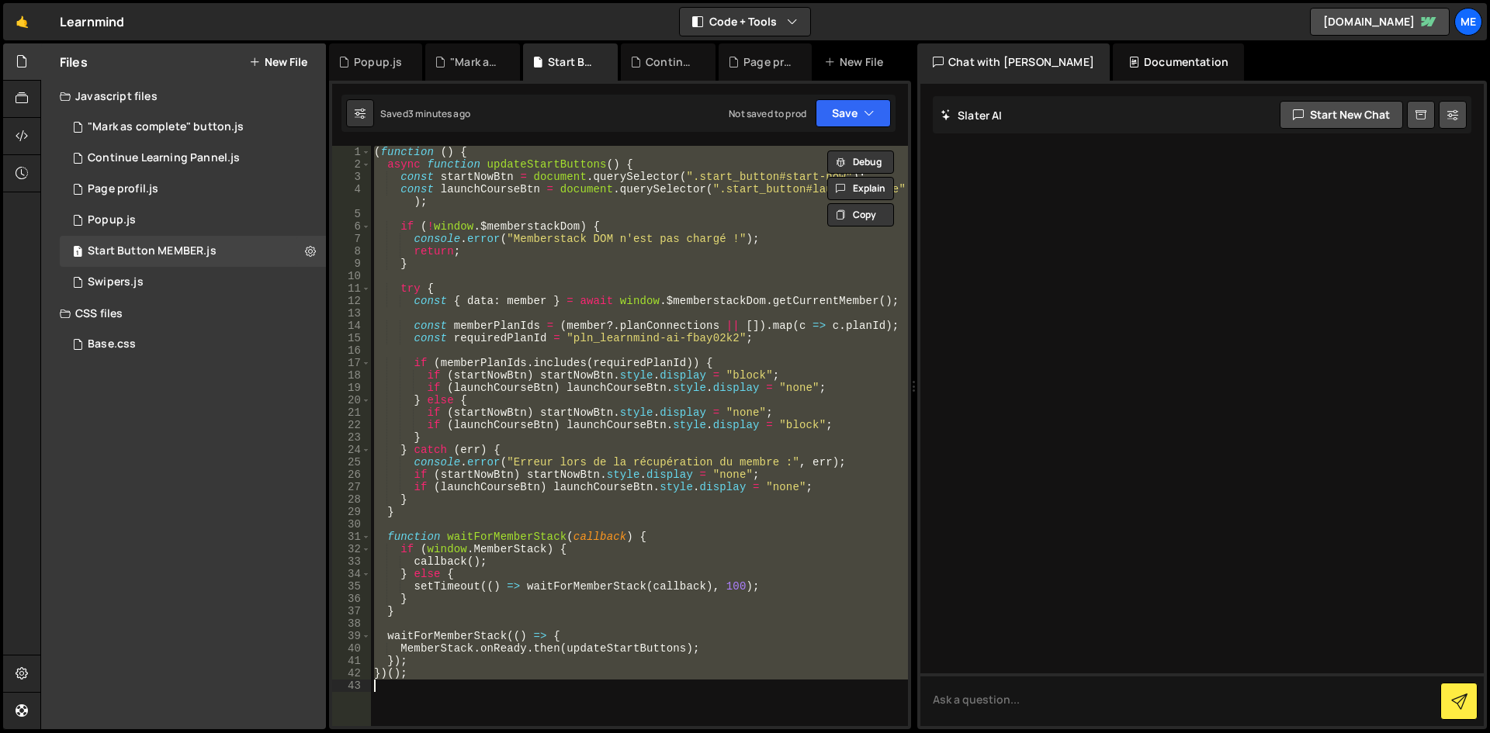
click at [779, 495] on div "( function ( ) { async function updateStartButtons ( ) { const startNowBtn = do…" at bounding box center [639, 436] width 537 height 580
click at [454, 428] on div "( function ( ) { async function updateStartButtons ( ) { const startNowBtn = do…" at bounding box center [639, 436] width 537 height 580
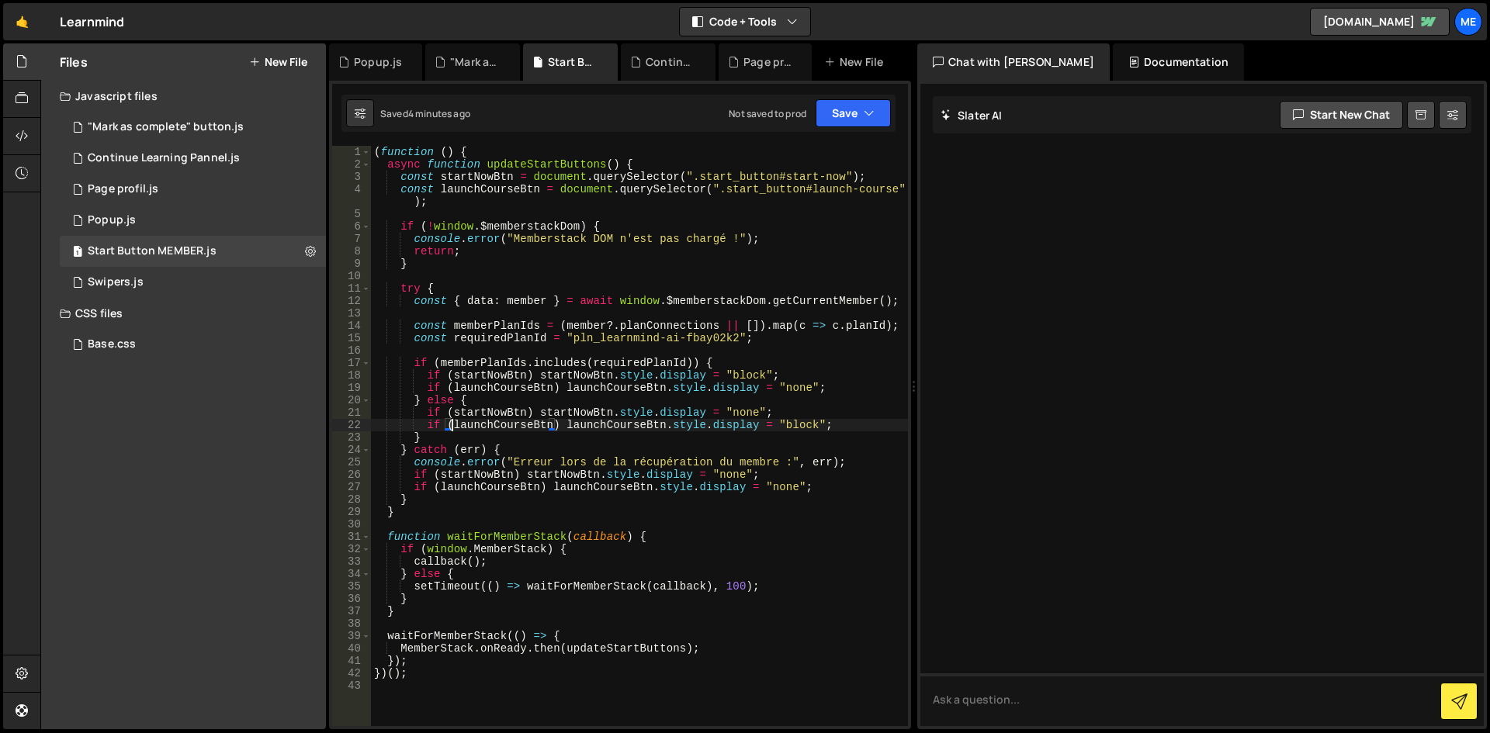
type textarea "})();"
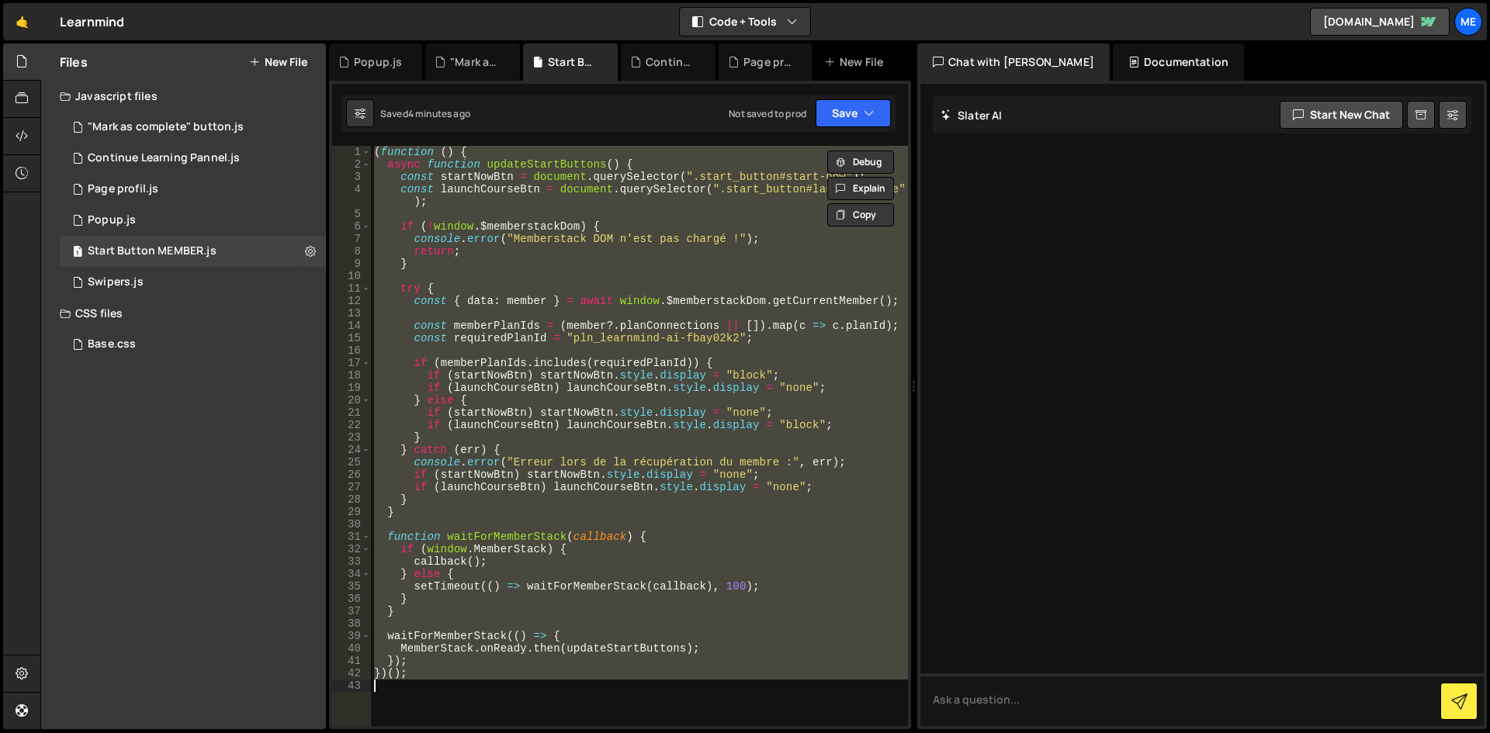
paste textarea
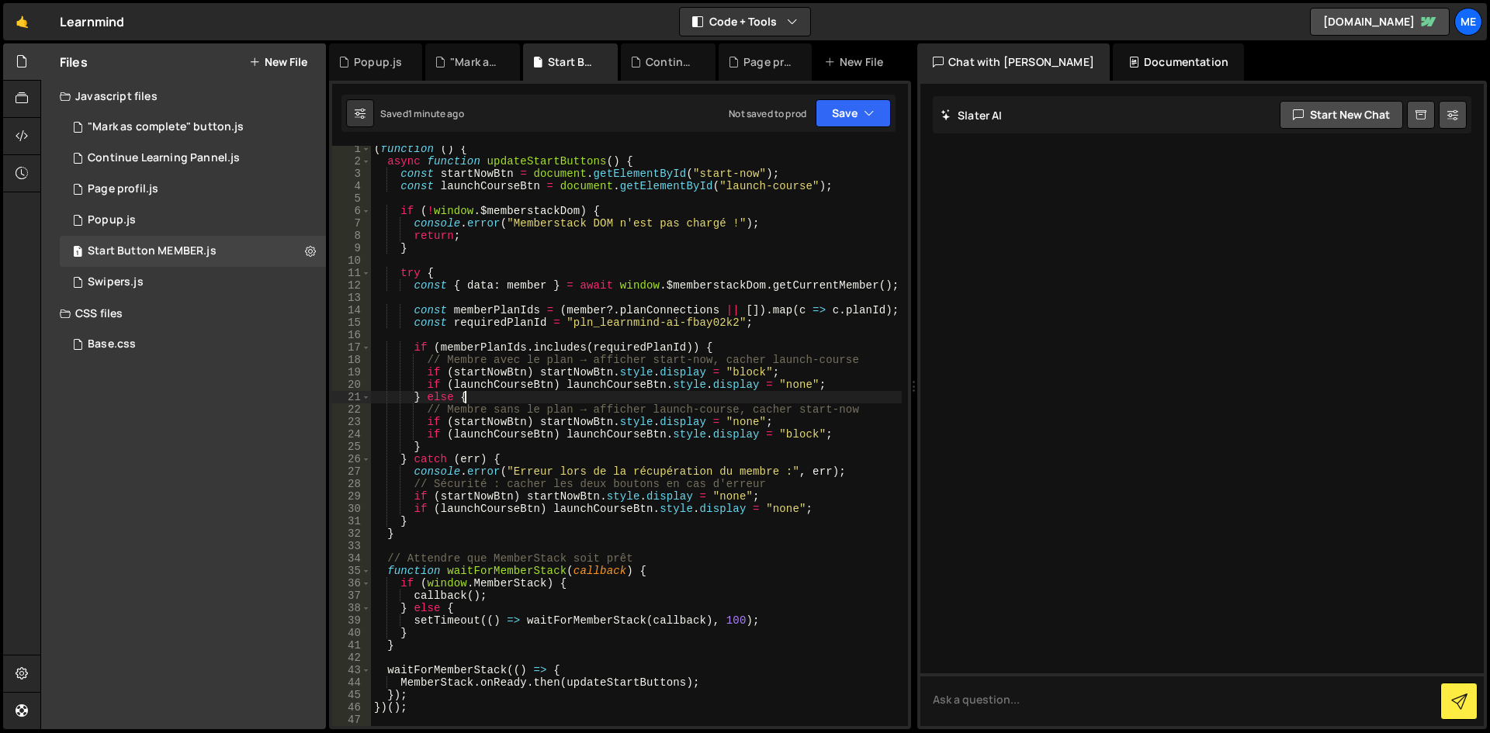
click at [722, 397] on div "( function ( ) { async function updateStartButtons ( ) { const startNowBtn = do…" at bounding box center [636, 445] width 531 height 605
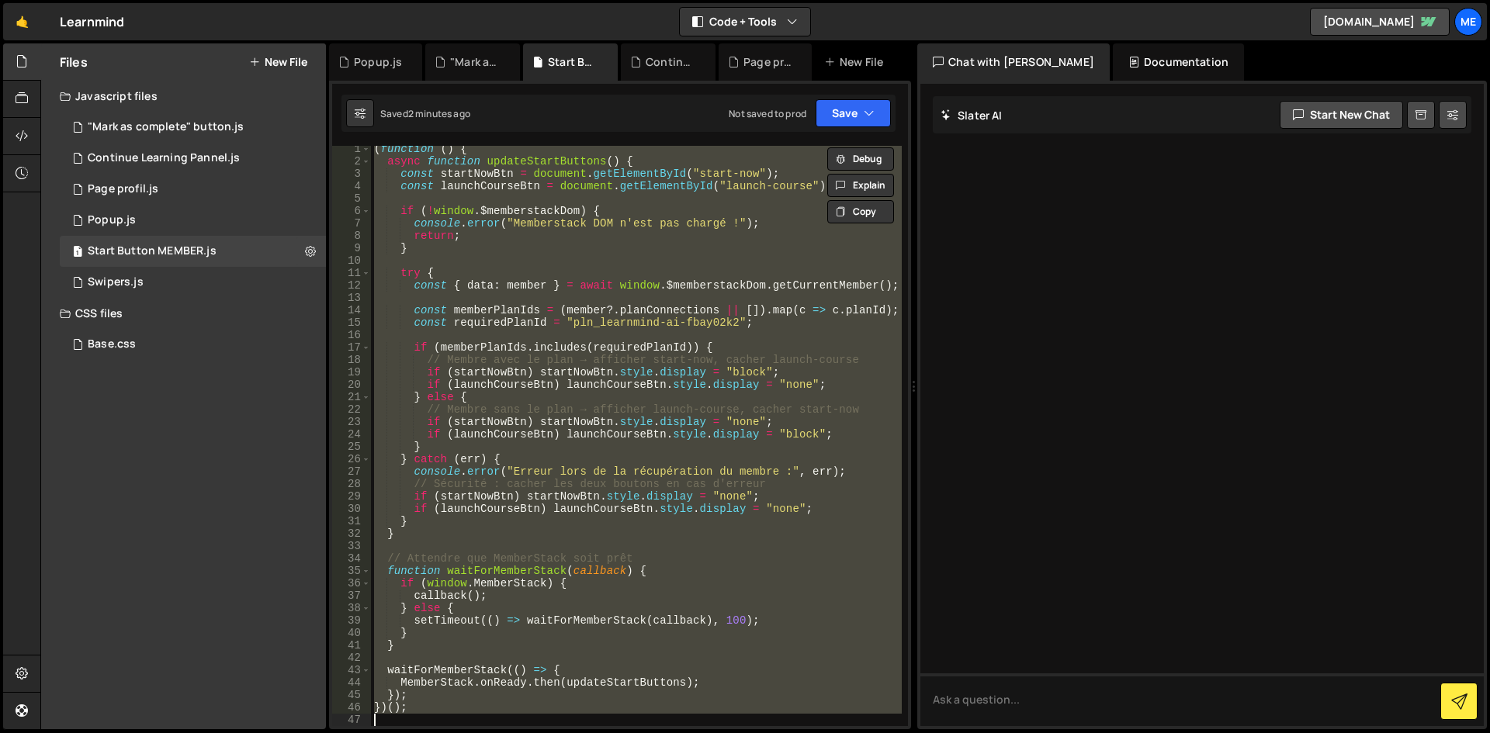
click at [785, 371] on div "( function ( ) { async function updateStartButtons ( ) { const startNowBtn = do…" at bounding box center [636, 436] width 531 height 580
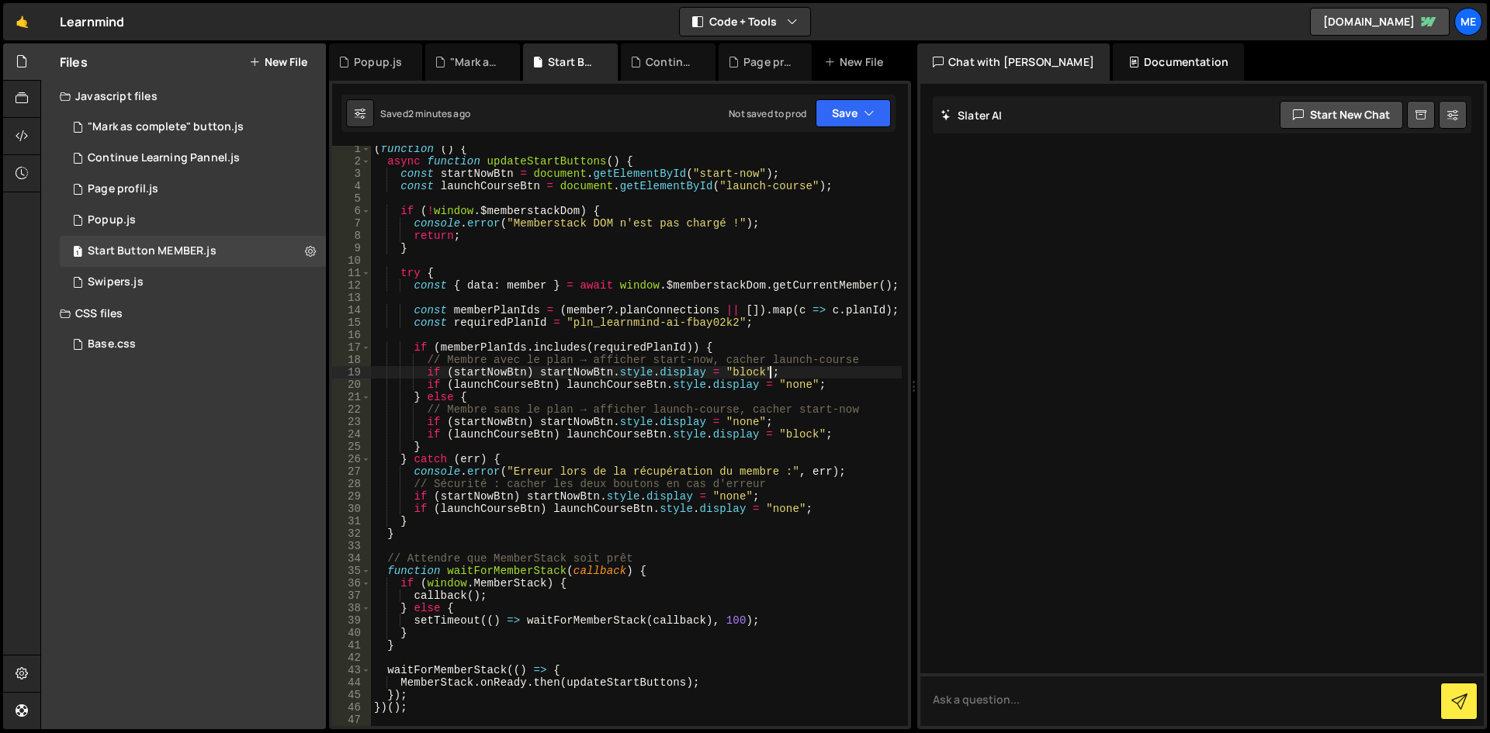
type textarea "})();"
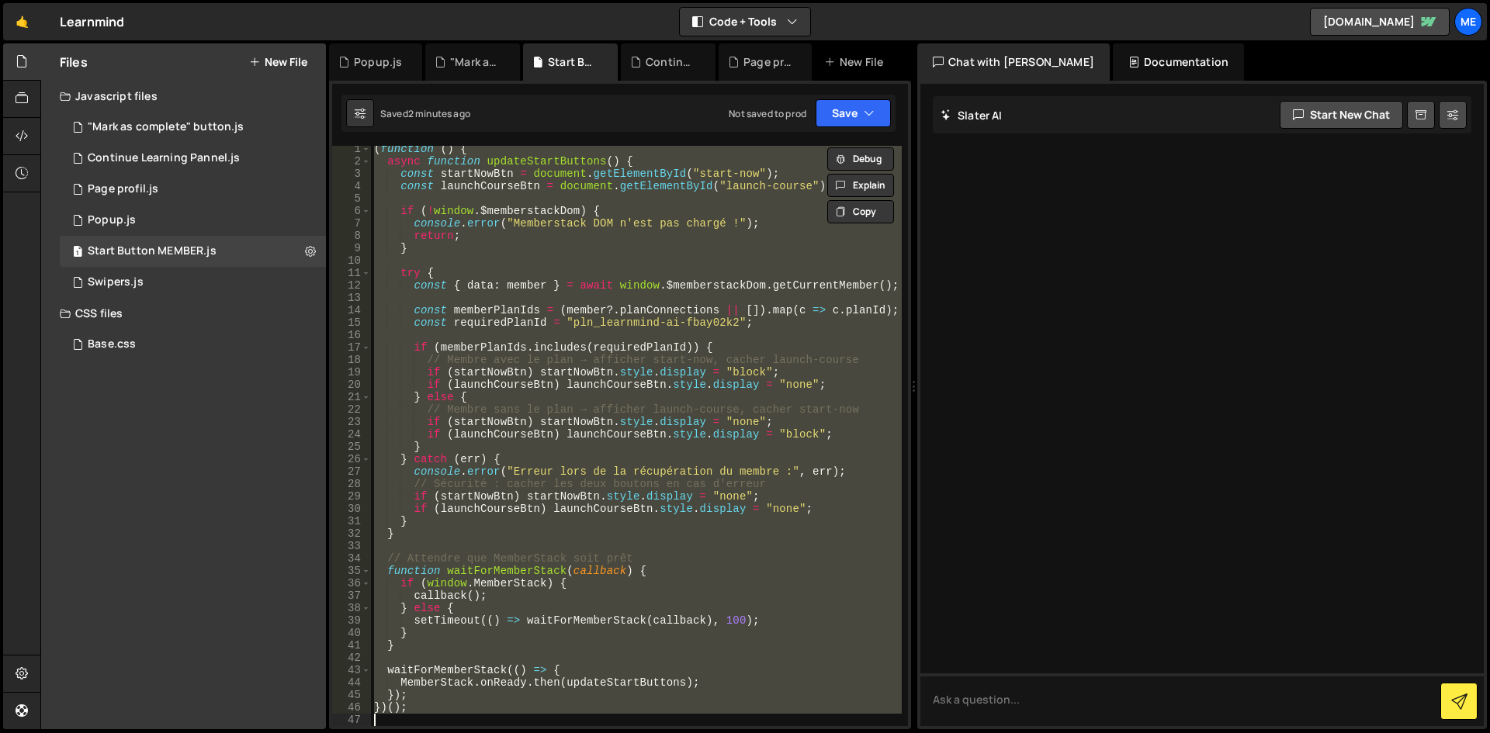
paste textarea
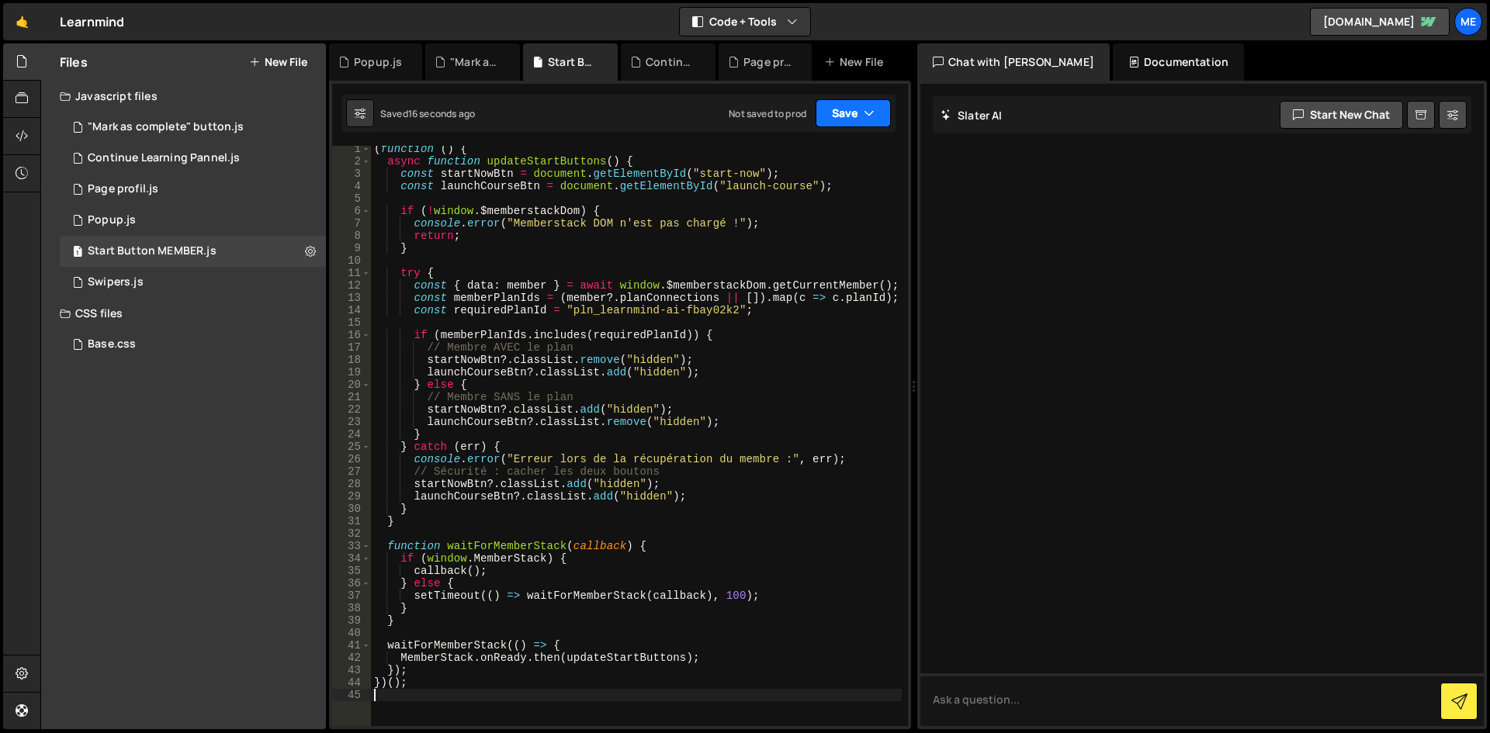
click at [864, 101] on button "Save" at bounding box center [853, 113] width 75 height 28
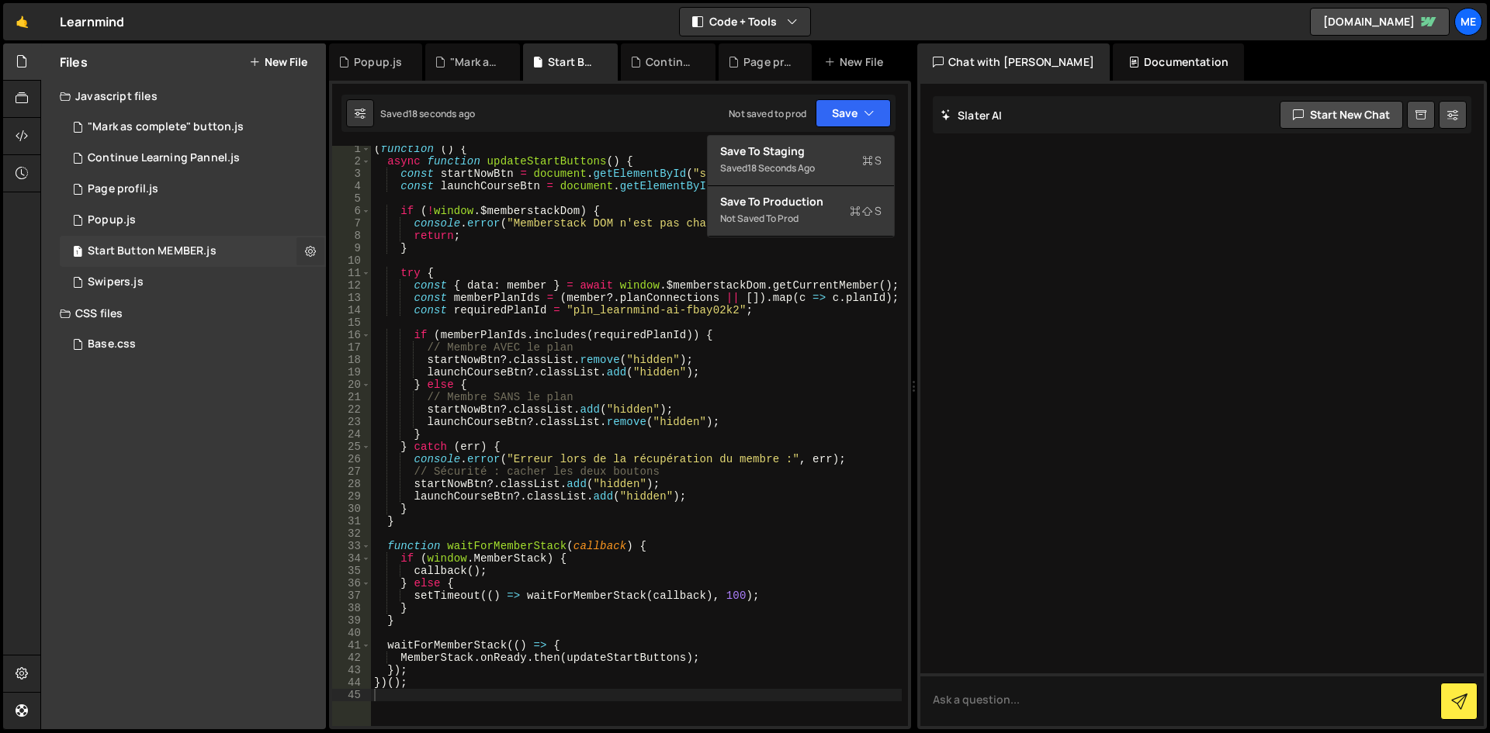
click at [304, 250] on button at bounding box center [310, 251] width 28 height 28
type input "Start Button MEMBER"
radio input "true"
checkbox input "true"
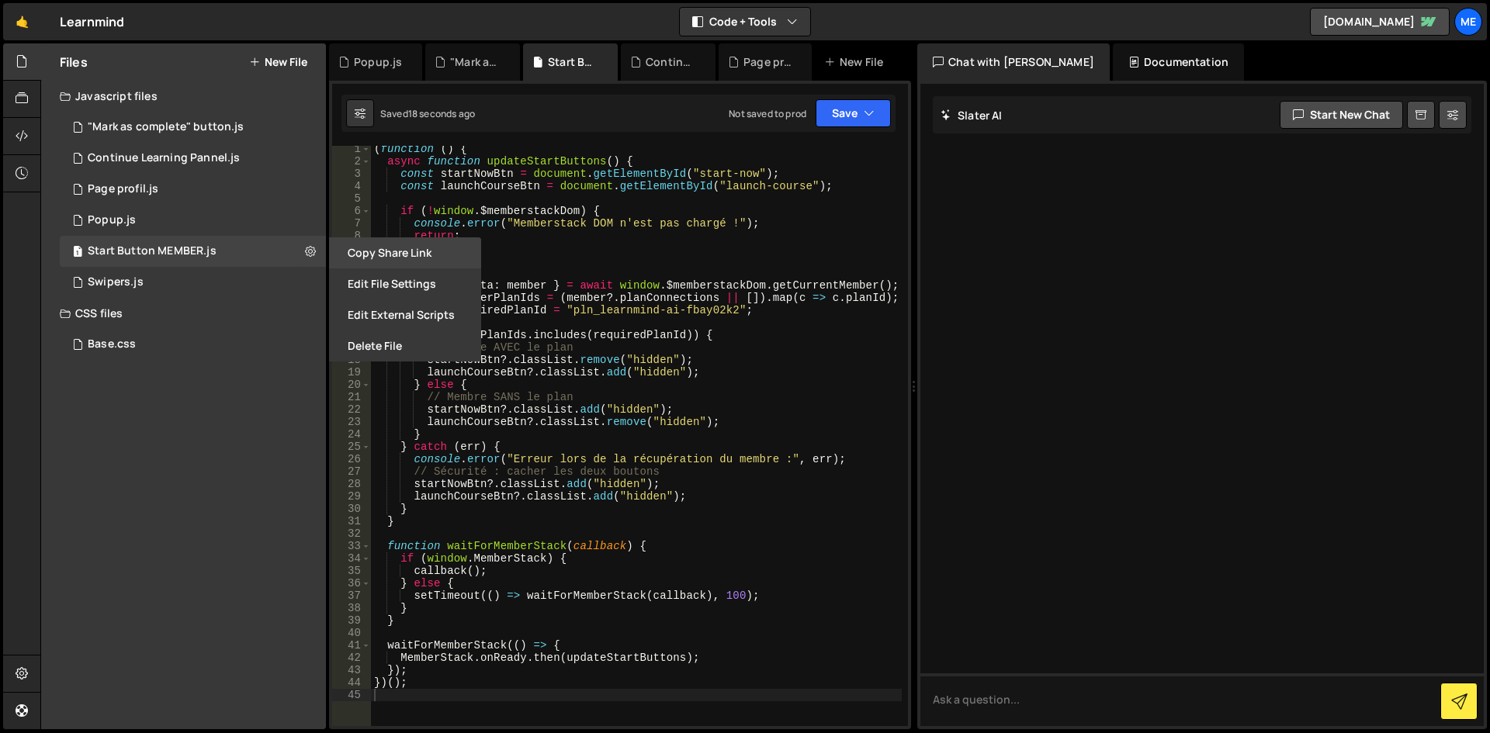
click at [358, 255] on button "Copy share link" at bounding box center [405, 252] width 152 height 31
click at [371, 279] on button "Edit File Settings" at bounding box center [405, 284] width 152 height 31
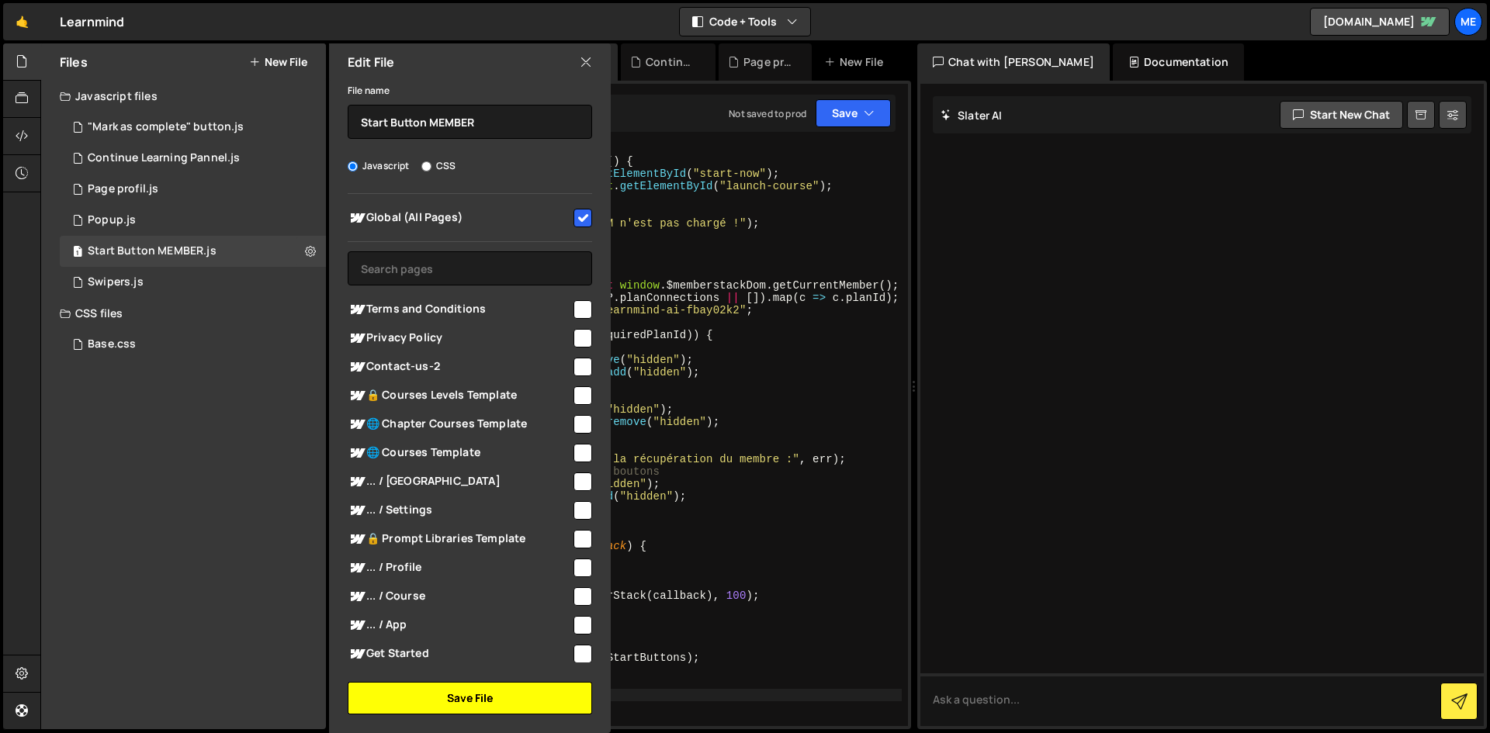
click at [487, 692] on button "Save File" at bounding box center [470, 698] width 244 height 33
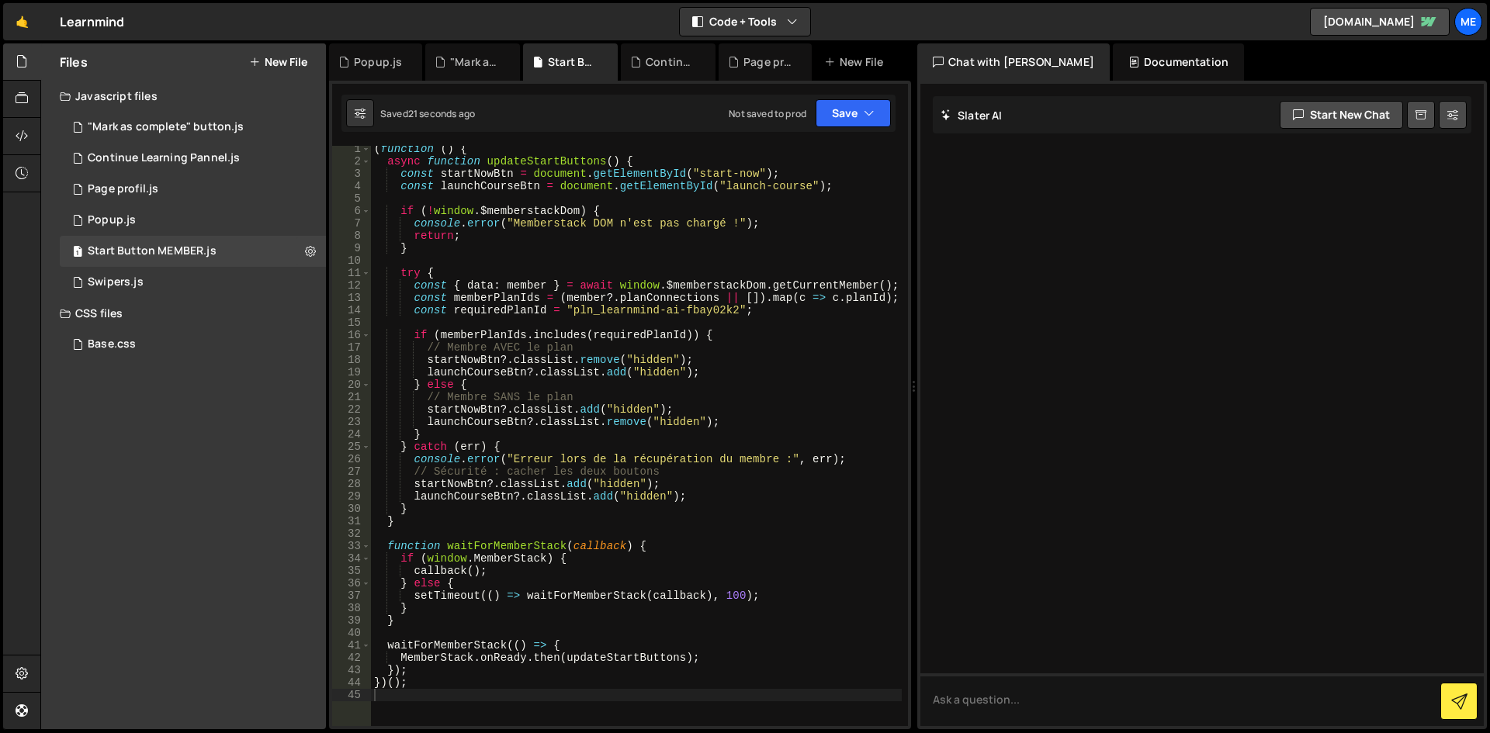
click at [815, 221] on div "( function ( ) { async function updateStartButtons ( ) { const startNowBtn = do…" at bounding box center [636, 445] width 531 height 605
drag, startPoint x: 483, startPoint y: 146, endPoint x: 231, endPoint y: 146, distance: 251.4
click at [231, 146] on div "Files New File Javascript files 1 "Mark as complete" button.js 0 1 Continue Lea…" at bounding box center [765, 386] width 1450 height 687
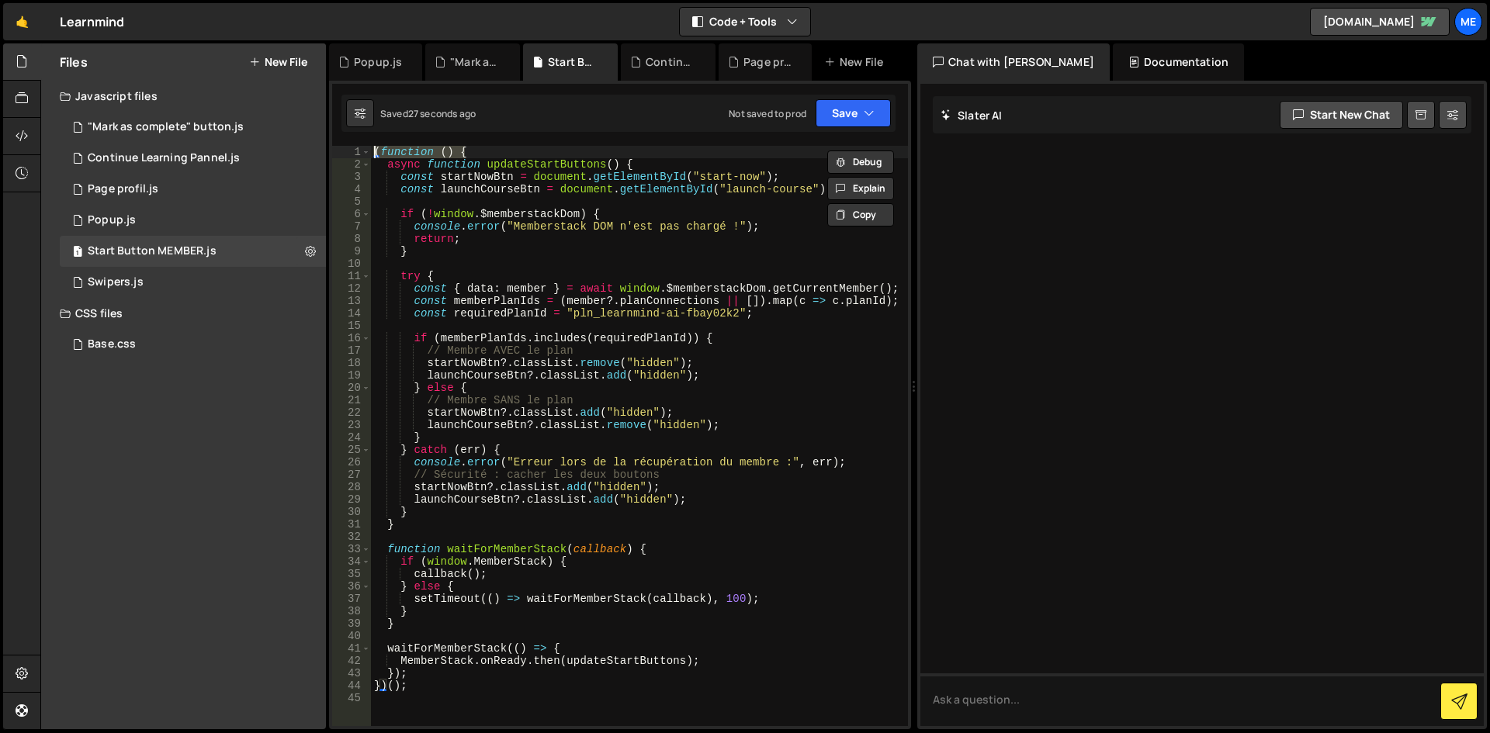
type textarea "="
click at [424, 675] on div "async function updateStartButtons ( ) { const startNowBtn = document . getEleme…" at bounding box center [639, 448] width 537 height 605
drag, startPoint x: 421, startPoint y: 686, endPoint x: 277, endPoint y: 683, distance: 144.4
click at [277, 683] on div "Files New File Javascript files 1 "Mark as complete" button.js 0 1 Continue Lea…" at bounding box center [765, 386] width 1450 height 687
type textarea "})();"
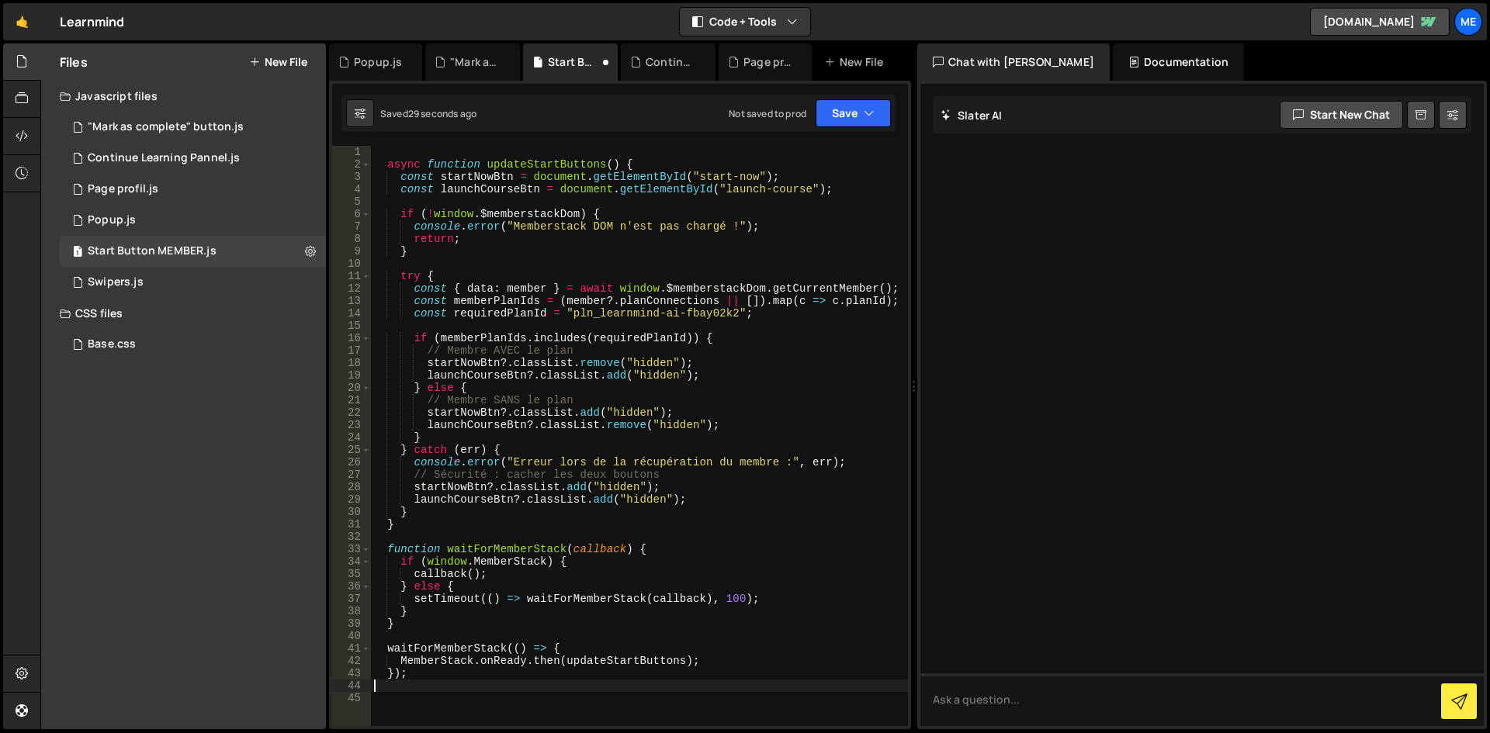
type textarea "});"
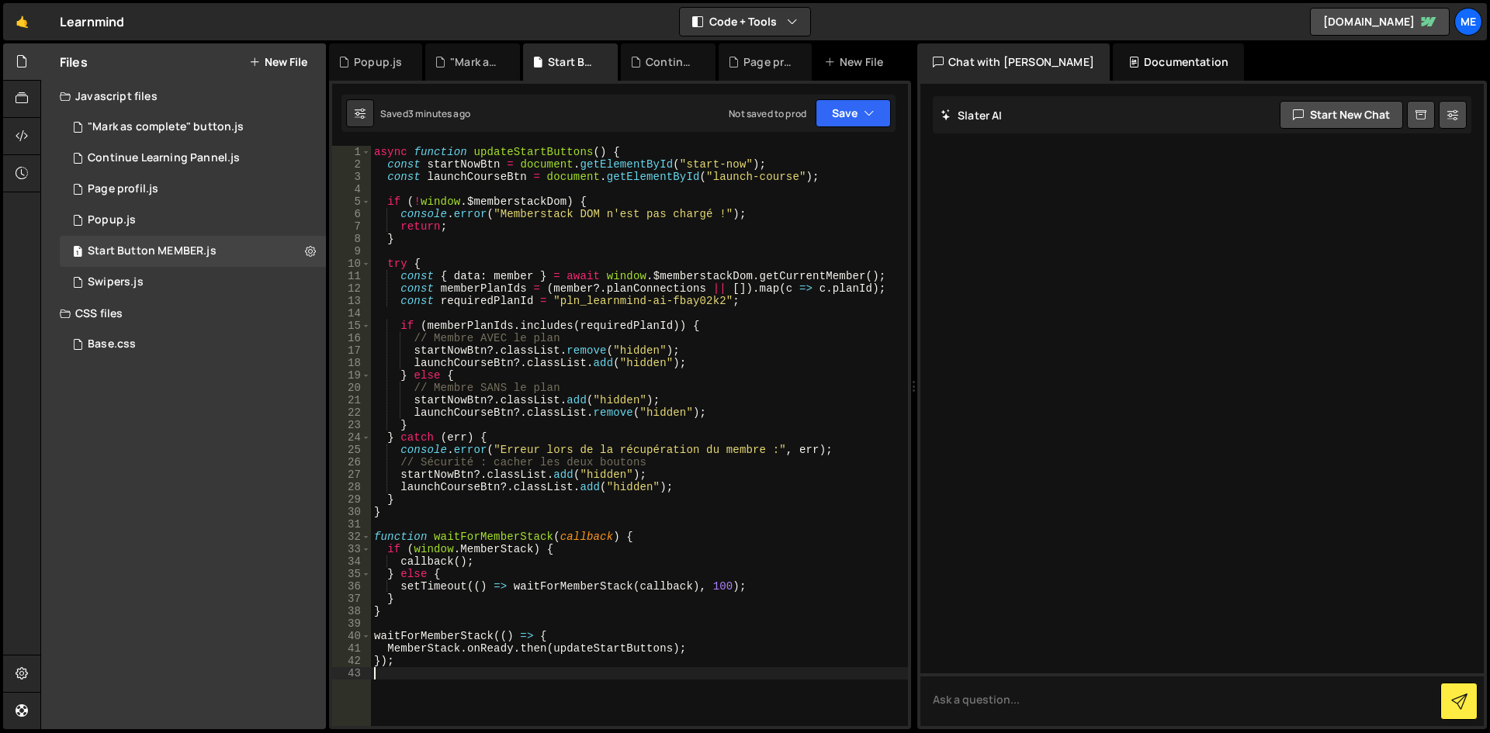
click at [767, 217] on div "async function updateStartButtons ( ) { const startNowBtn = document . getEleme…" at bounding box center [639, 448] width 537 height 605
click at [795, 473] on div "async function updateStartButtons ( ) { const startNowBtn = document . getEleme…" at bounding box center [639, 448] width 537 height 605
type textarea "});"
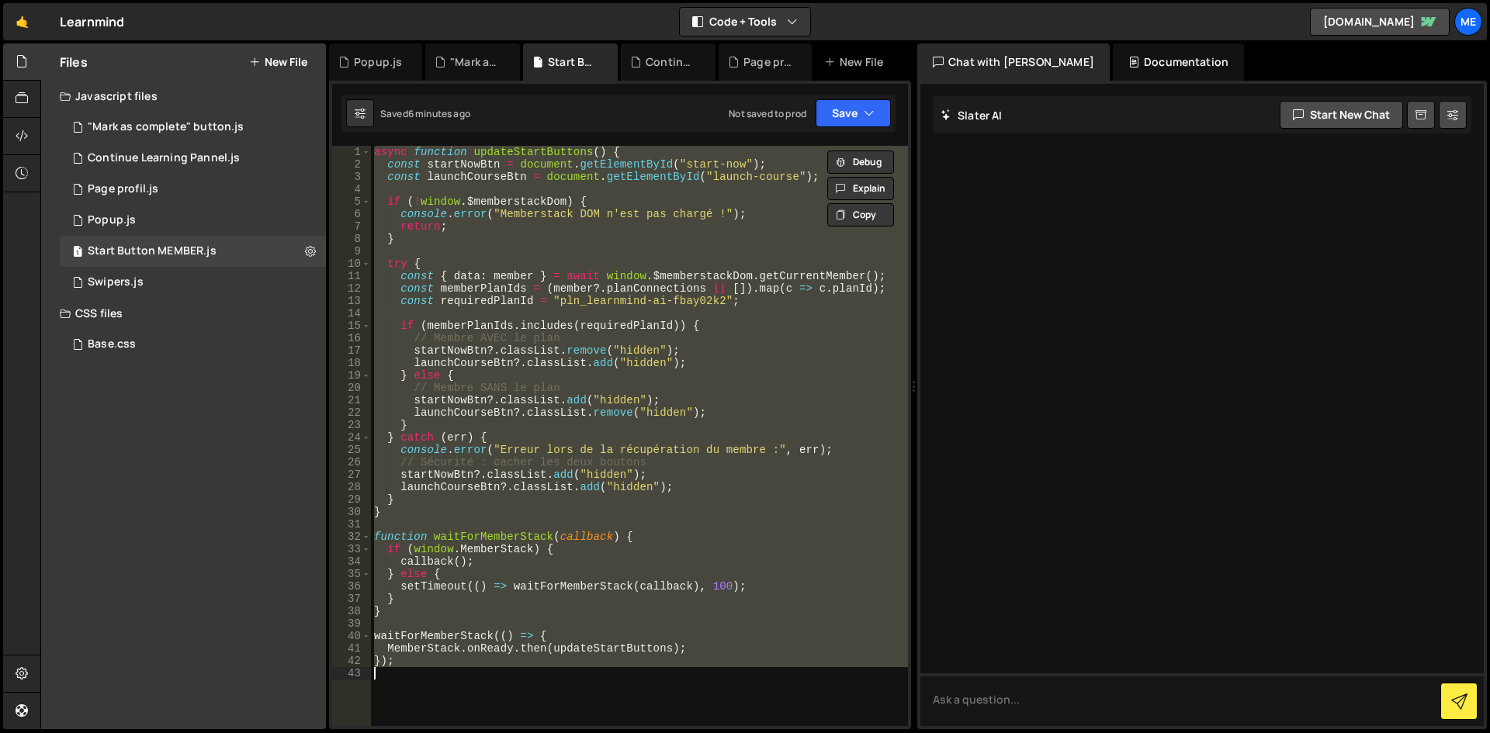
click at [854, 315] on div "async function updateStartButtons ( ) { const startNowBtn = document . getEleme…" at bounding box center [639, 436] width 537 height 580
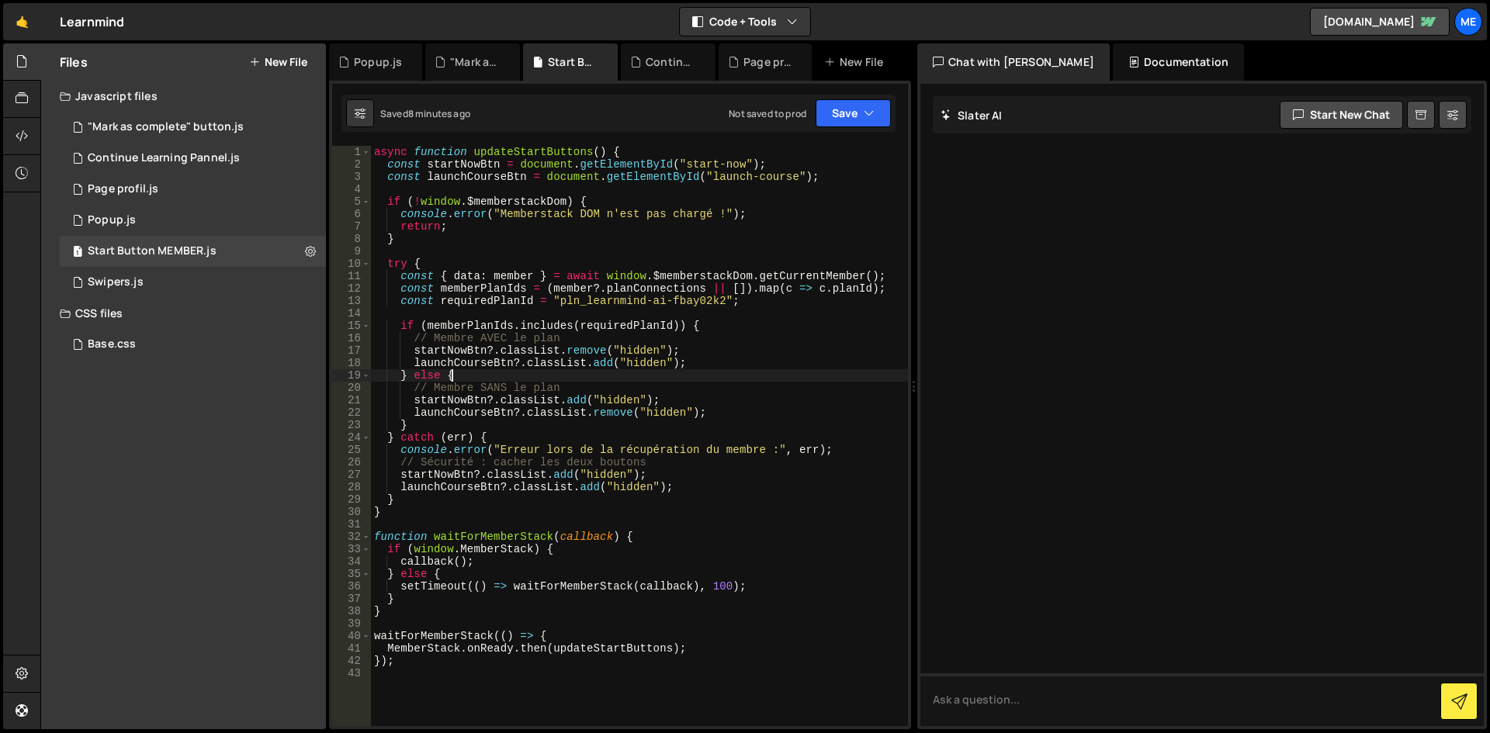
click at [591, 380] on div "async function updateStartButtons ( ) { const startNowBtn = document . getEleme…" at bounding box center [639, 448] width 537 height 605
type textarea "});"
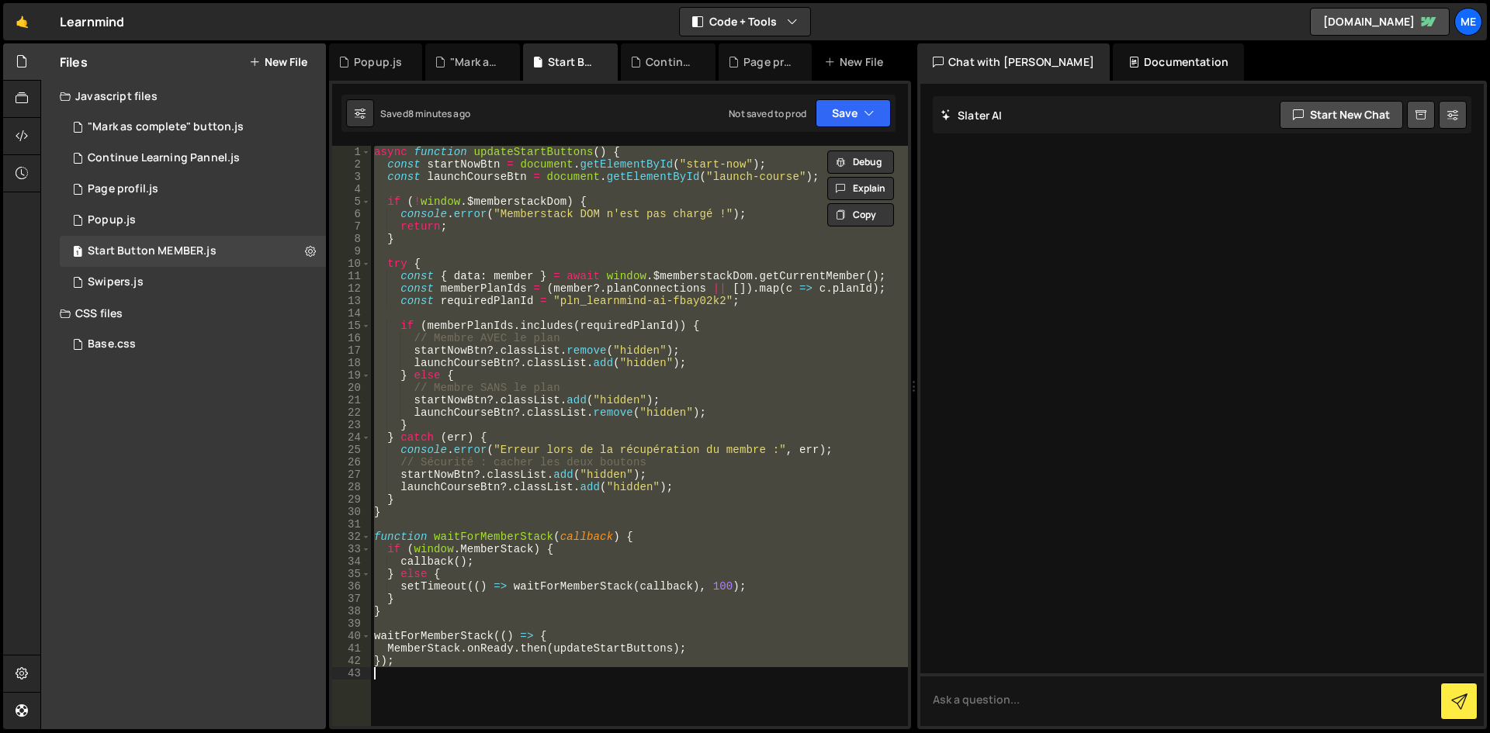
paste textarea
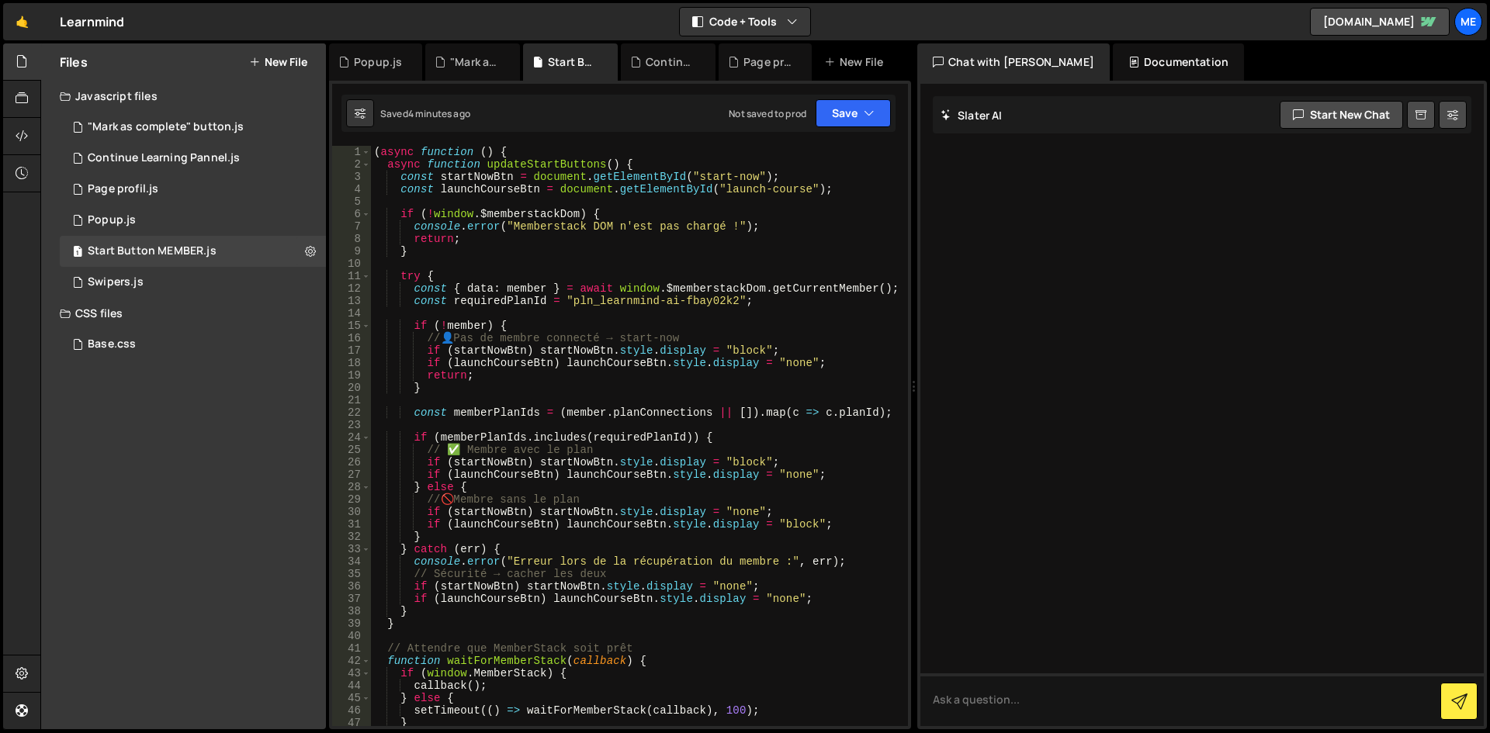
click at [788, 91] on div "1 Type cmd + s to save your Javascript file. הההההההההההההההההההההההההההההההההה…" at bounding box center [620, 405] width 582 height 649
click at [700, 227] on div "( async function ( ) { async function updateStartButtons ( ) { const startNowBt…" at bounding box center [636, 448] width 531 height 605
type textarea "})();"
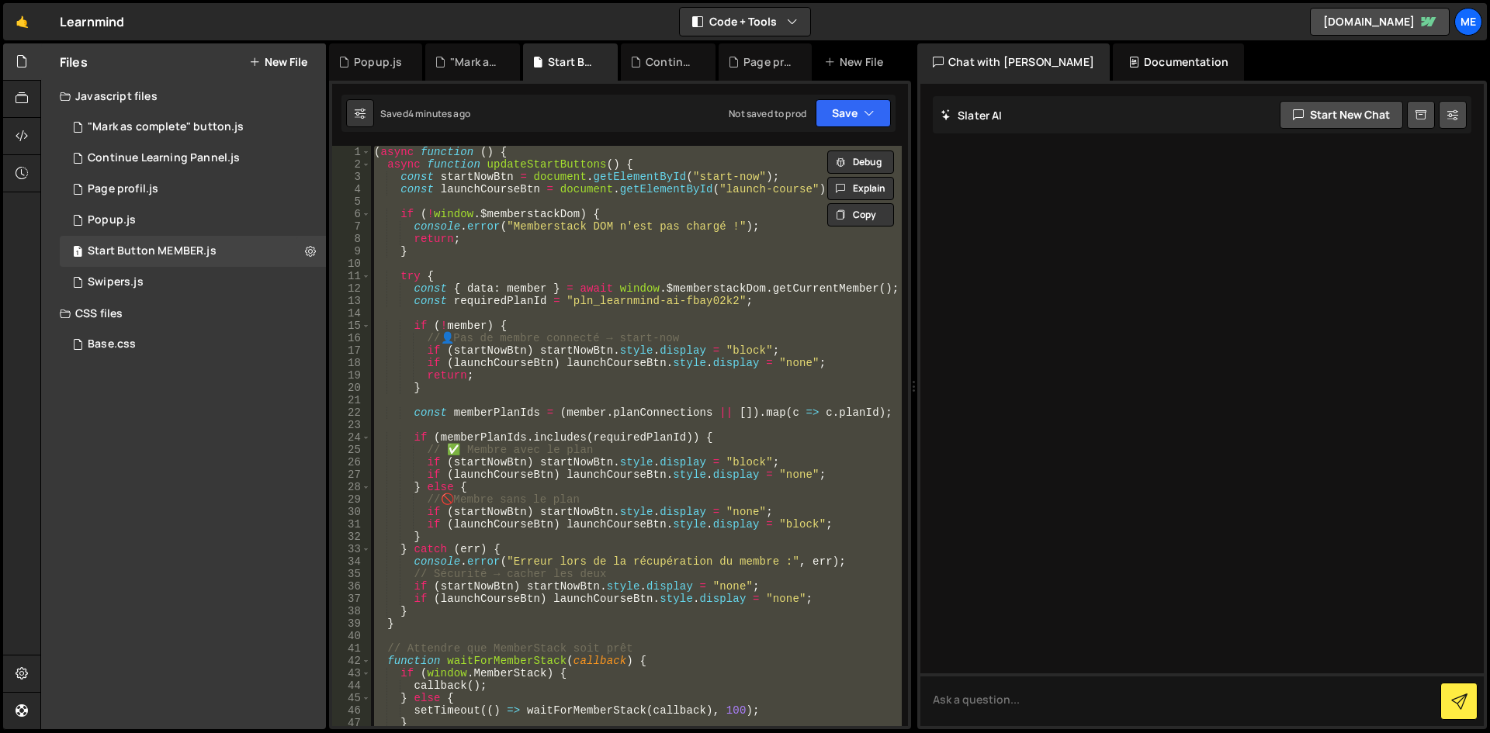
paste textarea
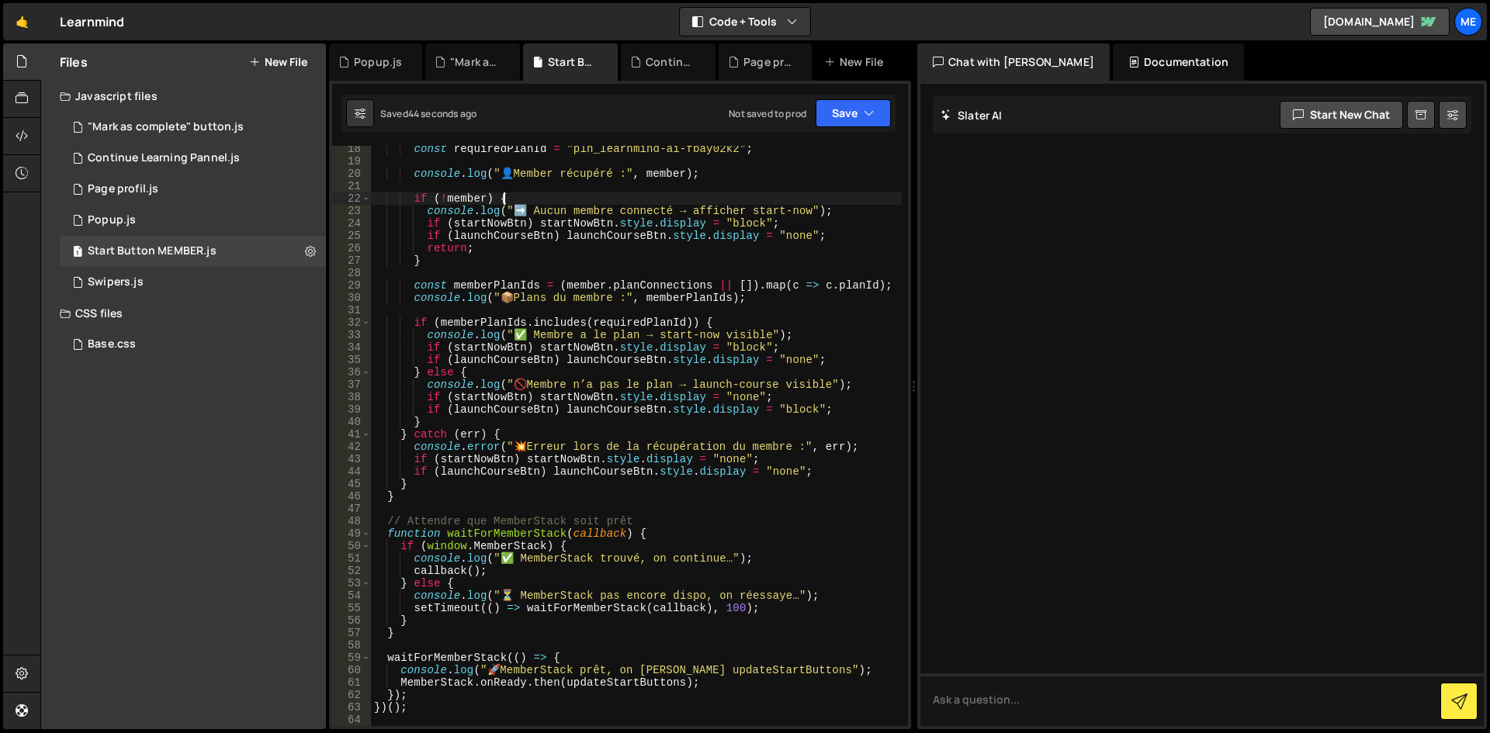
click at [719, 194] on div "const requiredPlanId = "pln_learnmind-ai-fbay02k2" ; console . log ( " 👤 Member…" at bounding box center [636, 445] width 531 height 605
type textarea "})();"
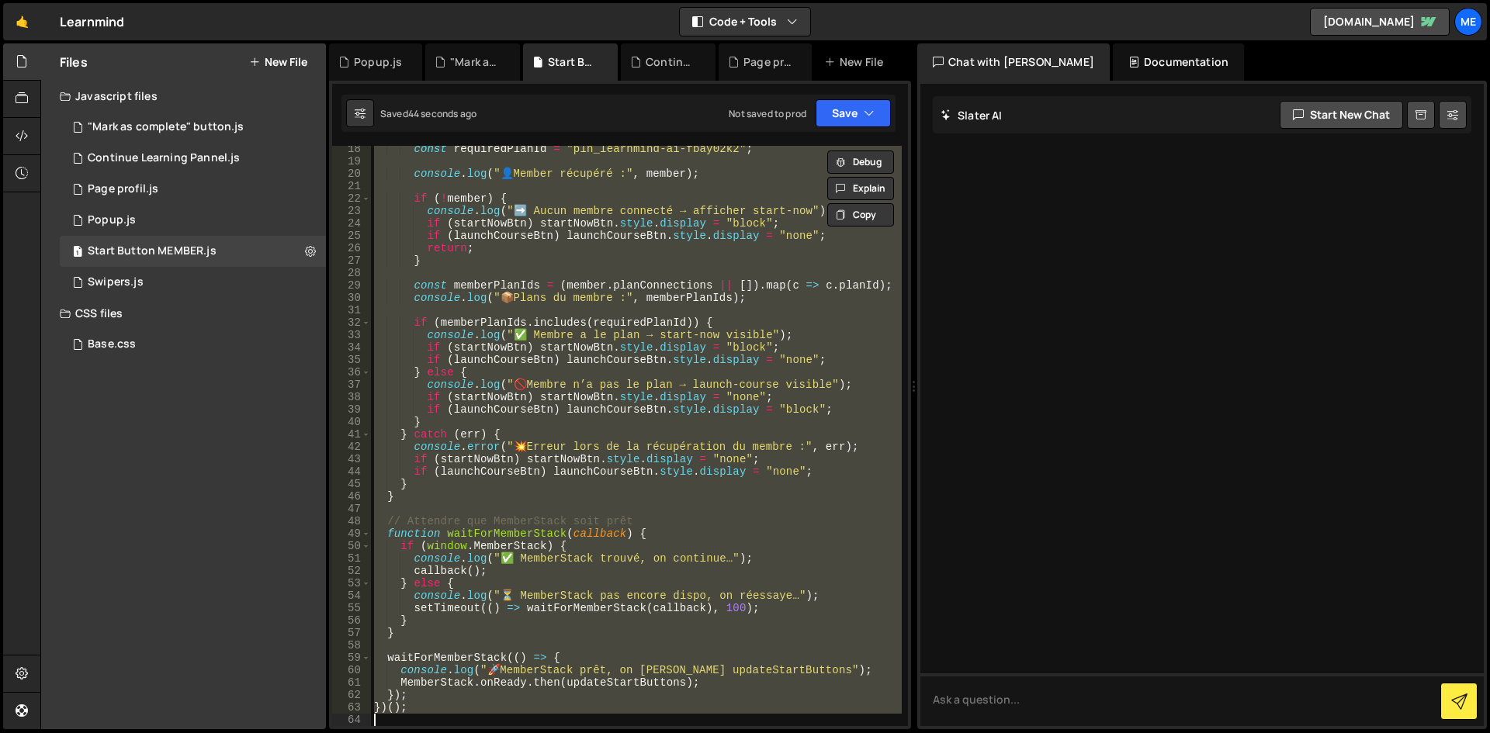
paste textarea
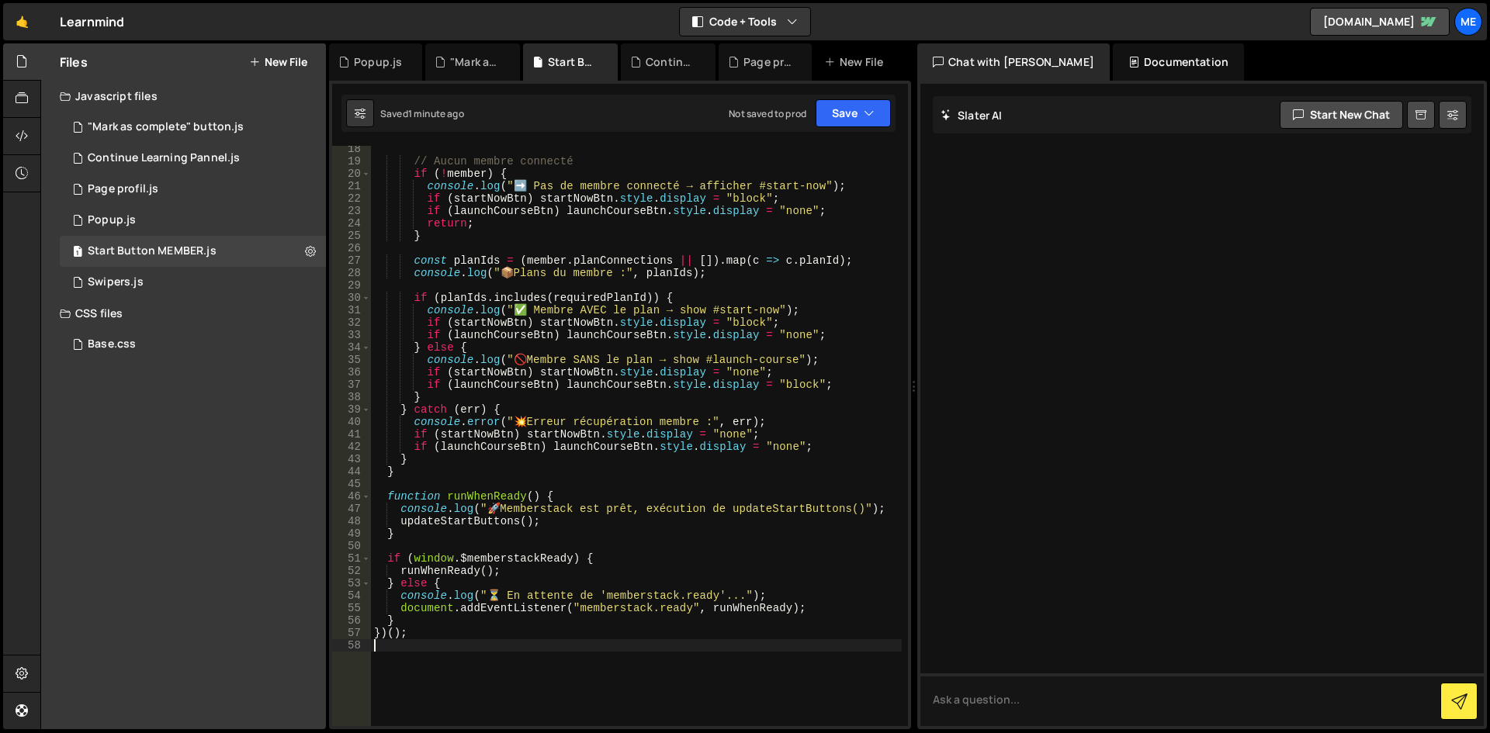
click at [702, 463] on div "// Aucun membre connecté if ( ! member ) { console . log ( "➡️ Pas de membre co…" at bounding box center [636, 445] width 531 height 605
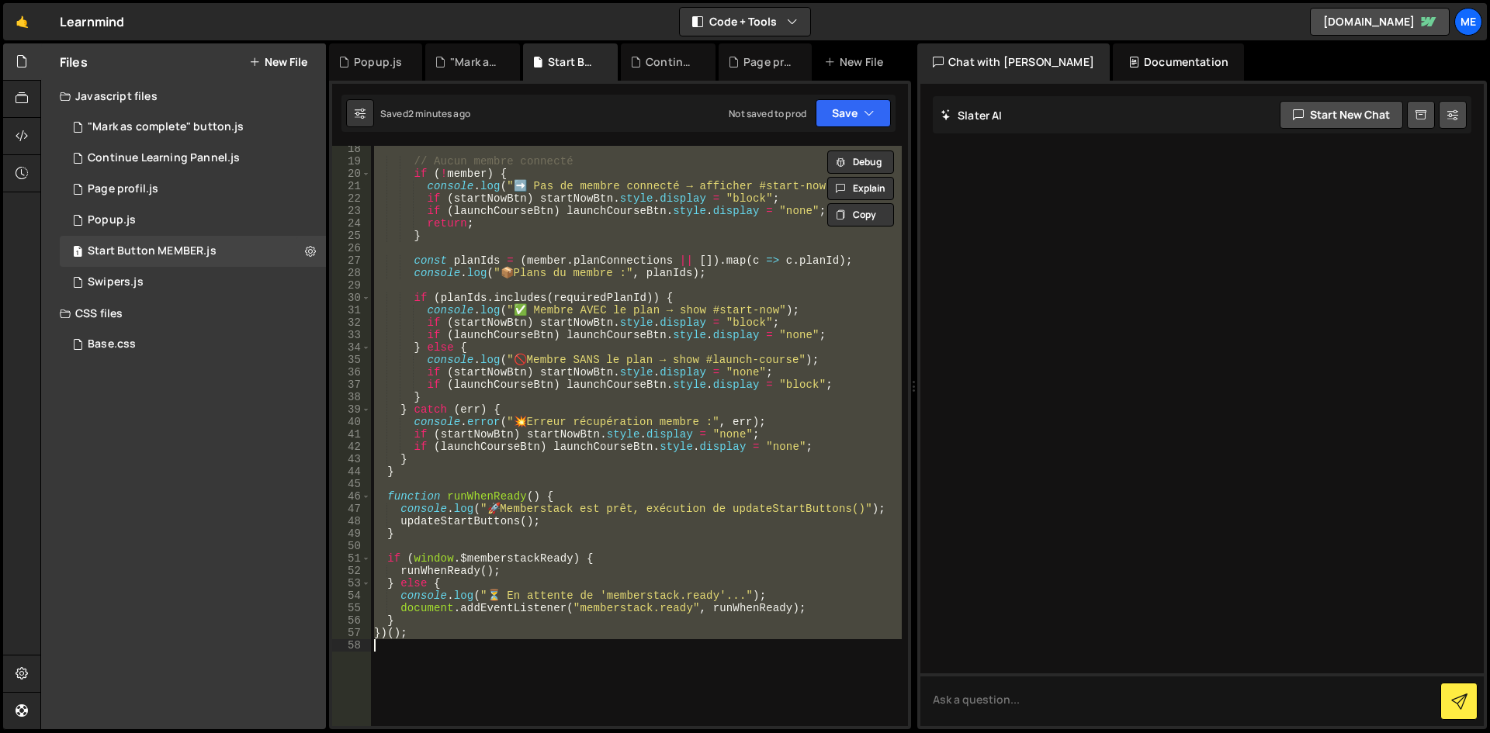
click at [577, 299] on div "// Aucun membre connecté if ( ! member ) { console . log ( "➡️ Pas de membre co…" at bounding box center [636, 436] width 531 height 580
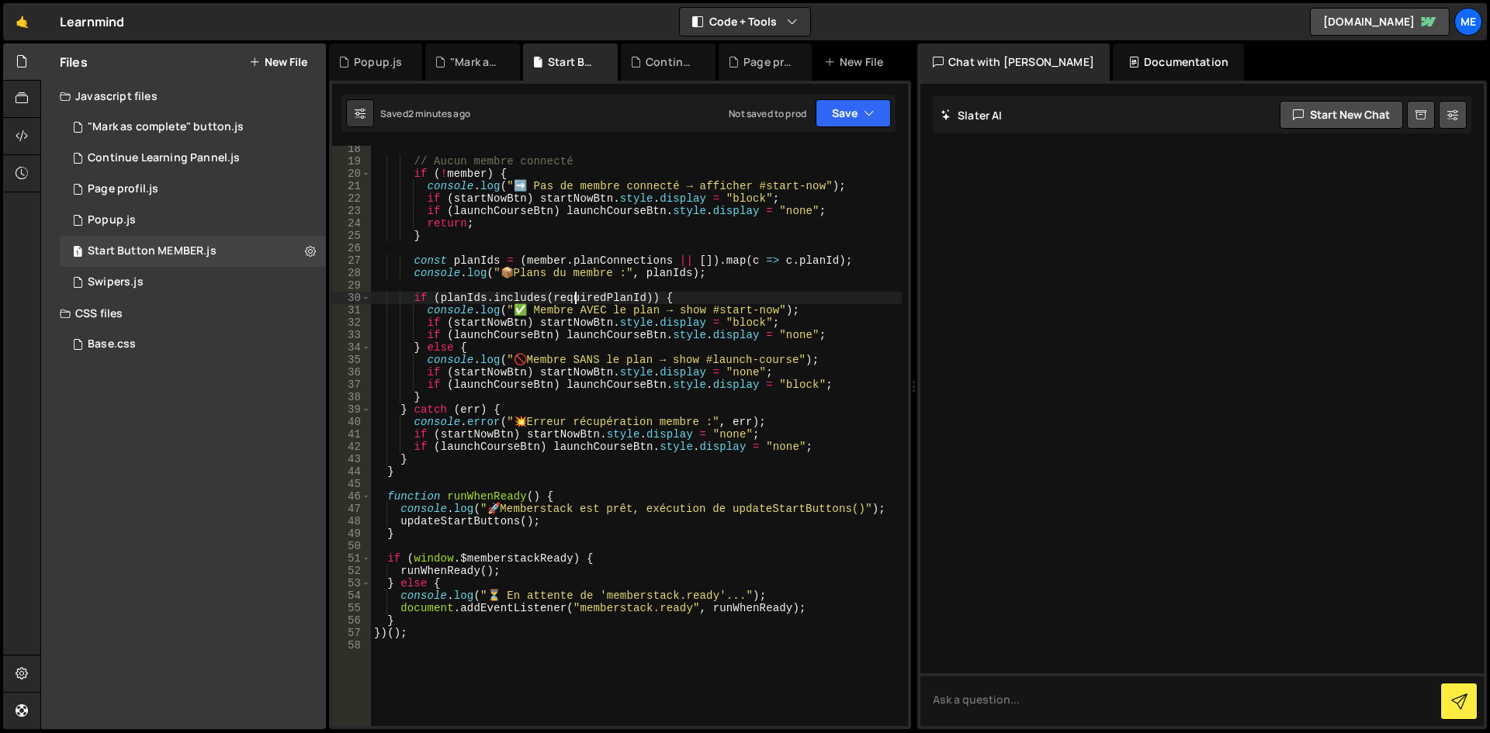
type textarea "})();"
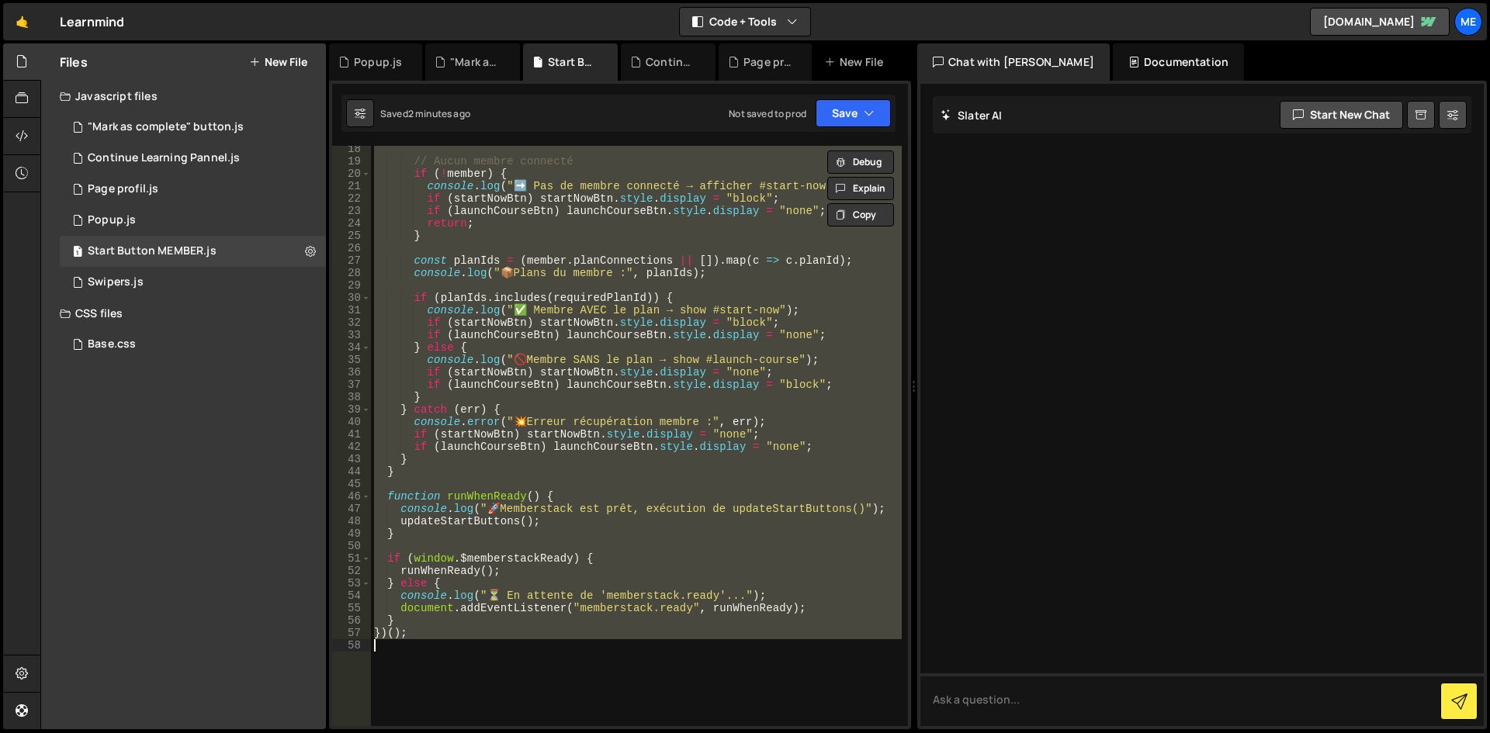
paste textarea
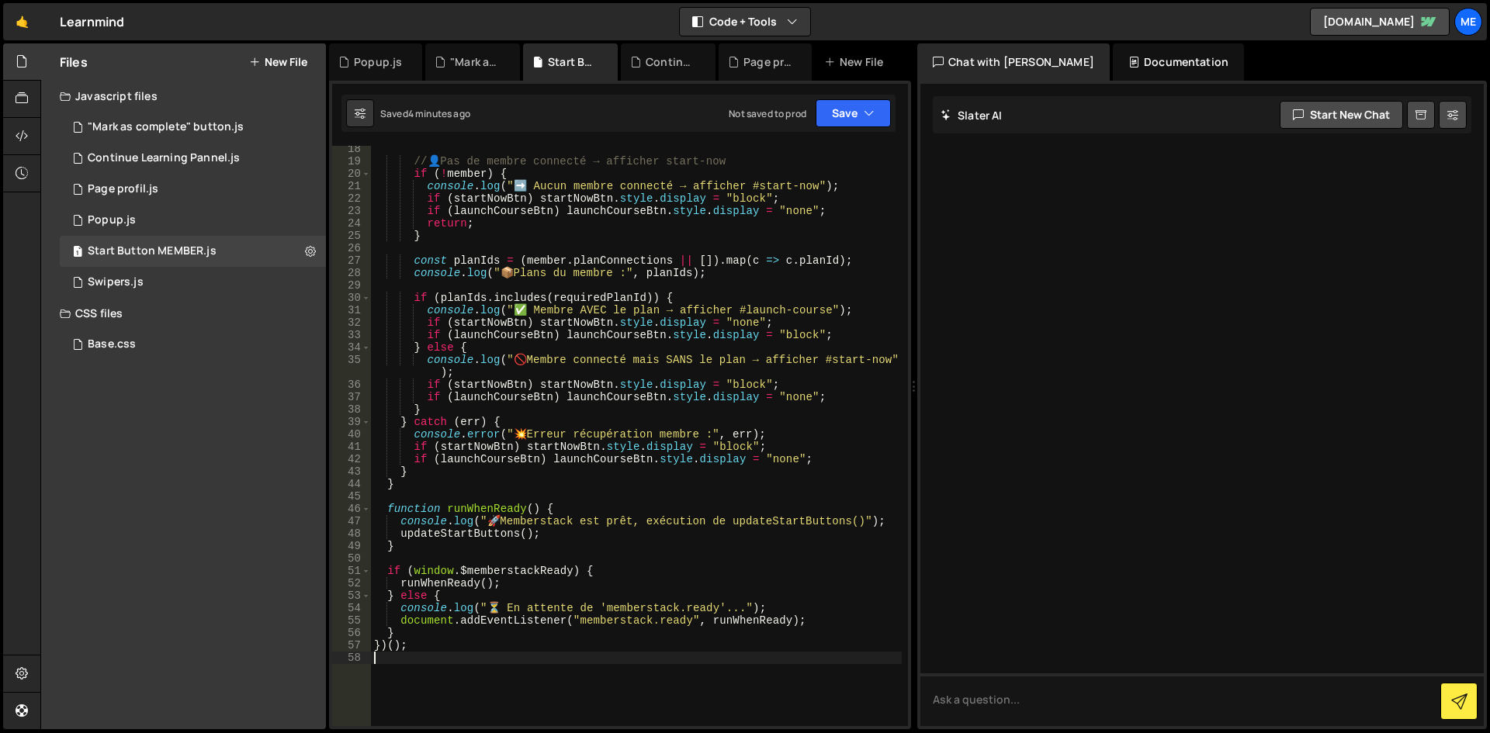
click at [624, 340] on div "// 👤 Pas de membre connecté → afficher start-now if ( ! member ) { console . lo…" at bounding box center [636, 445] width 531 height 605
type textarea "})();"
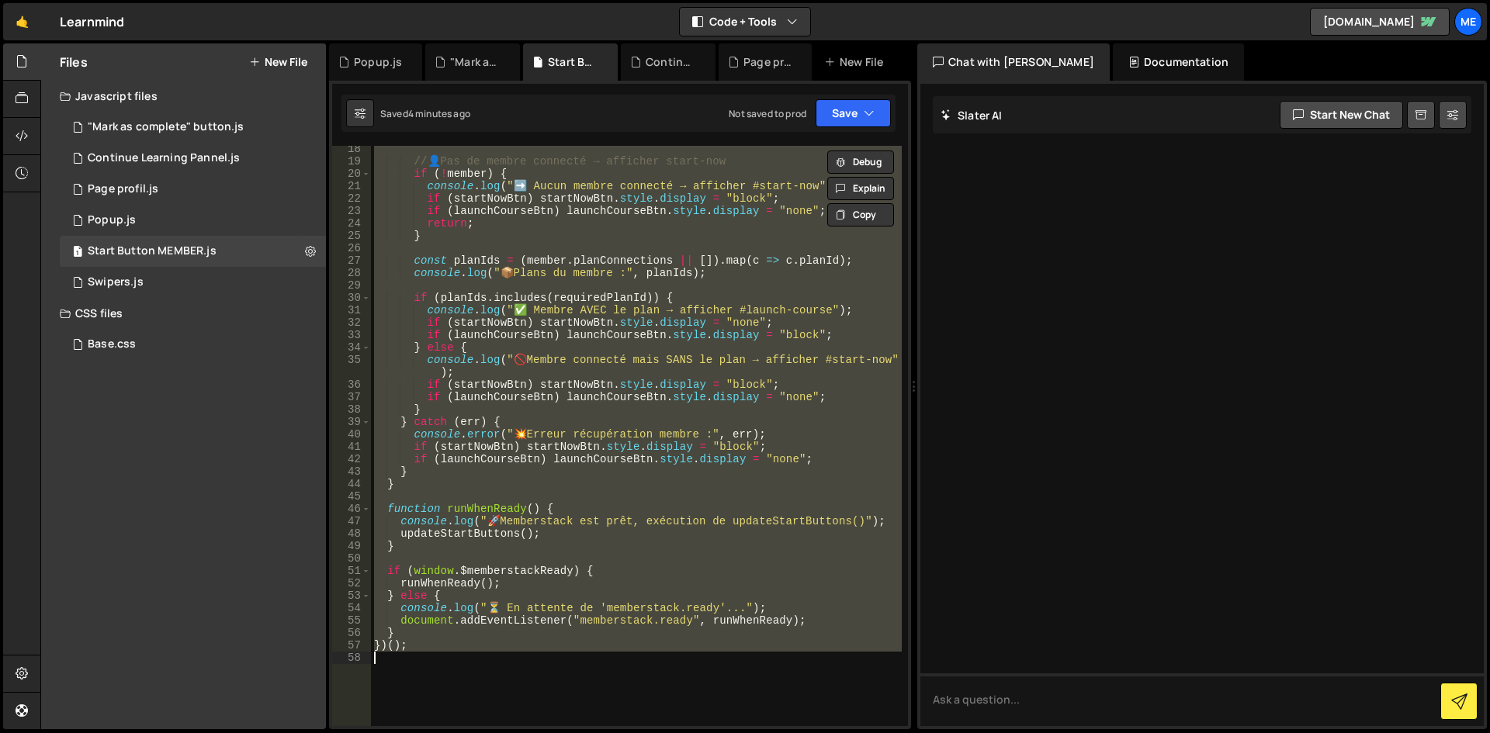
paste textarea
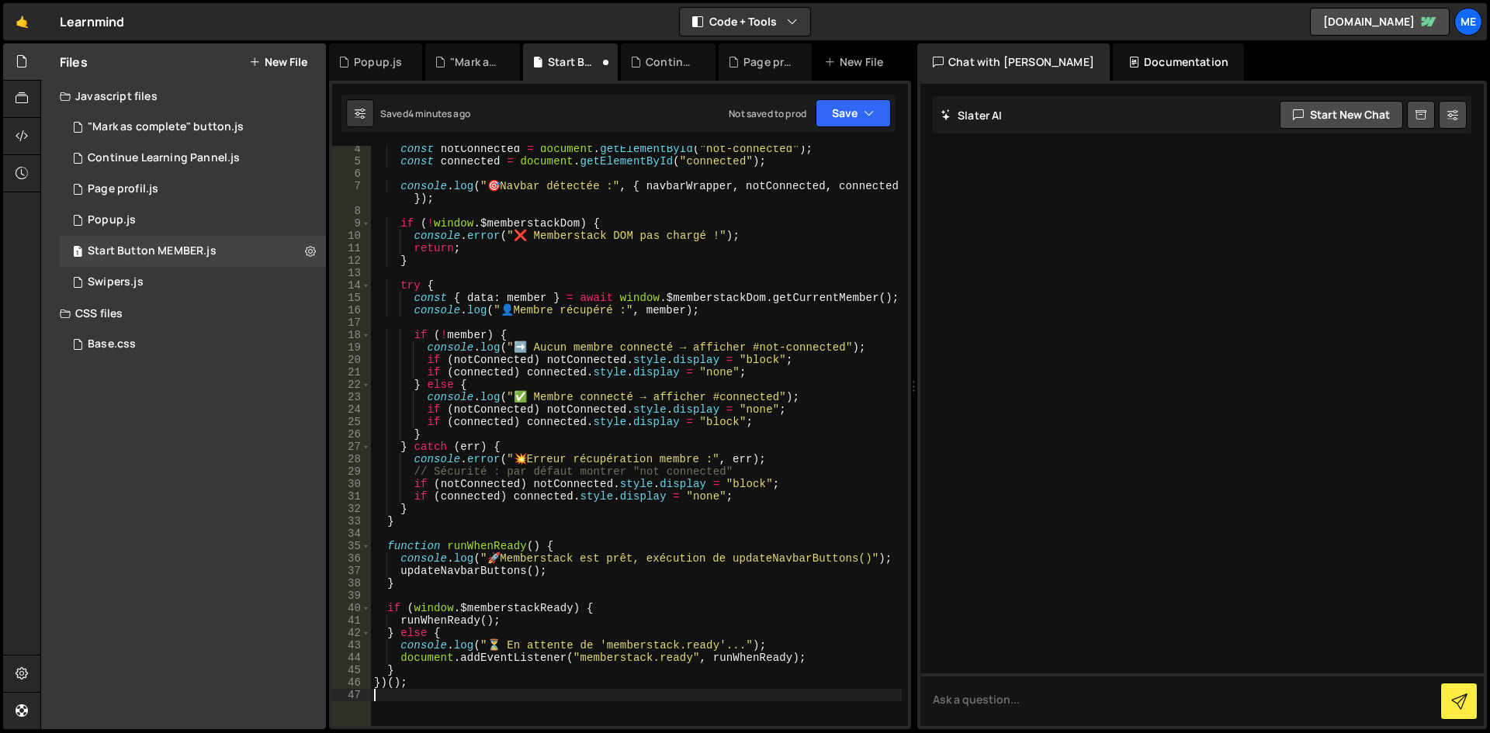
scroll to position [0, 0]
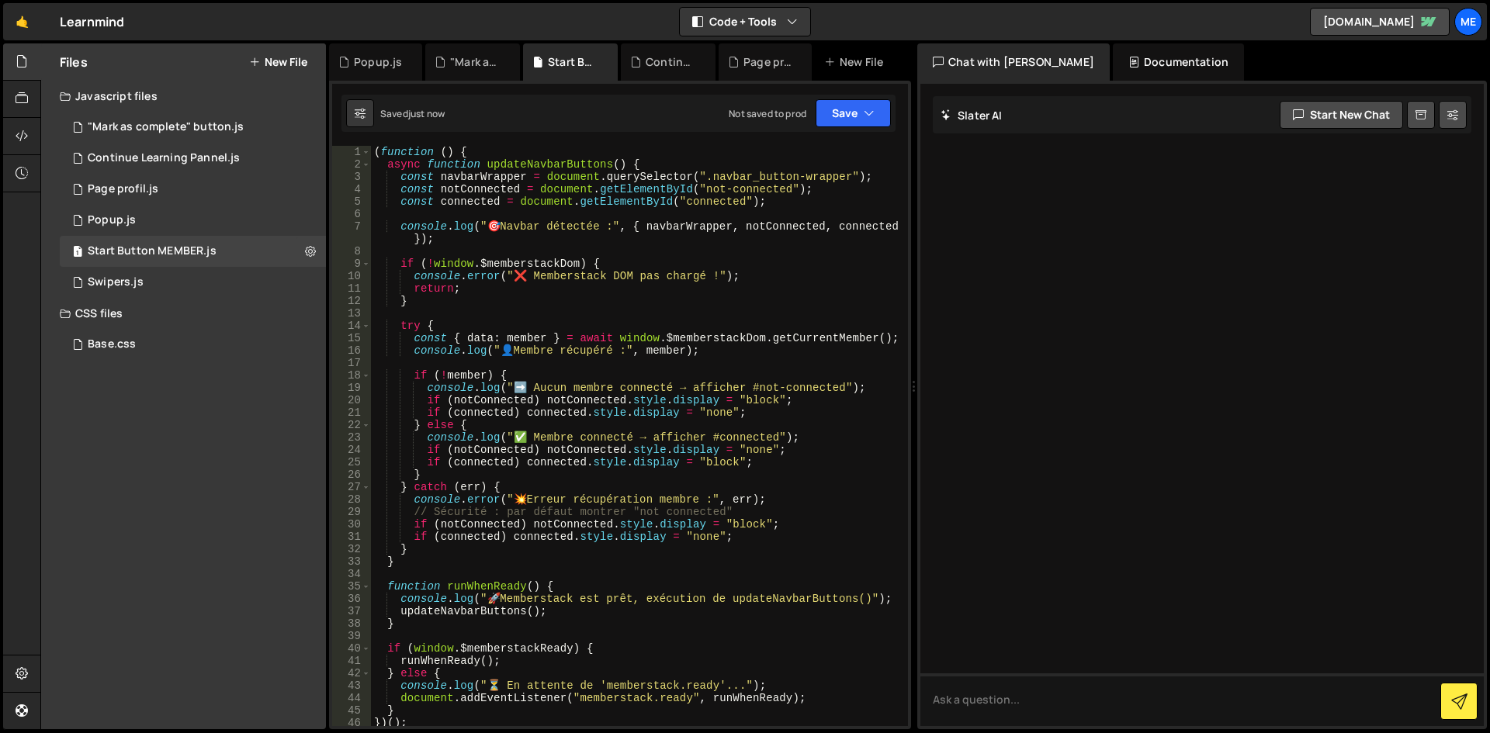
type textarea "})();"
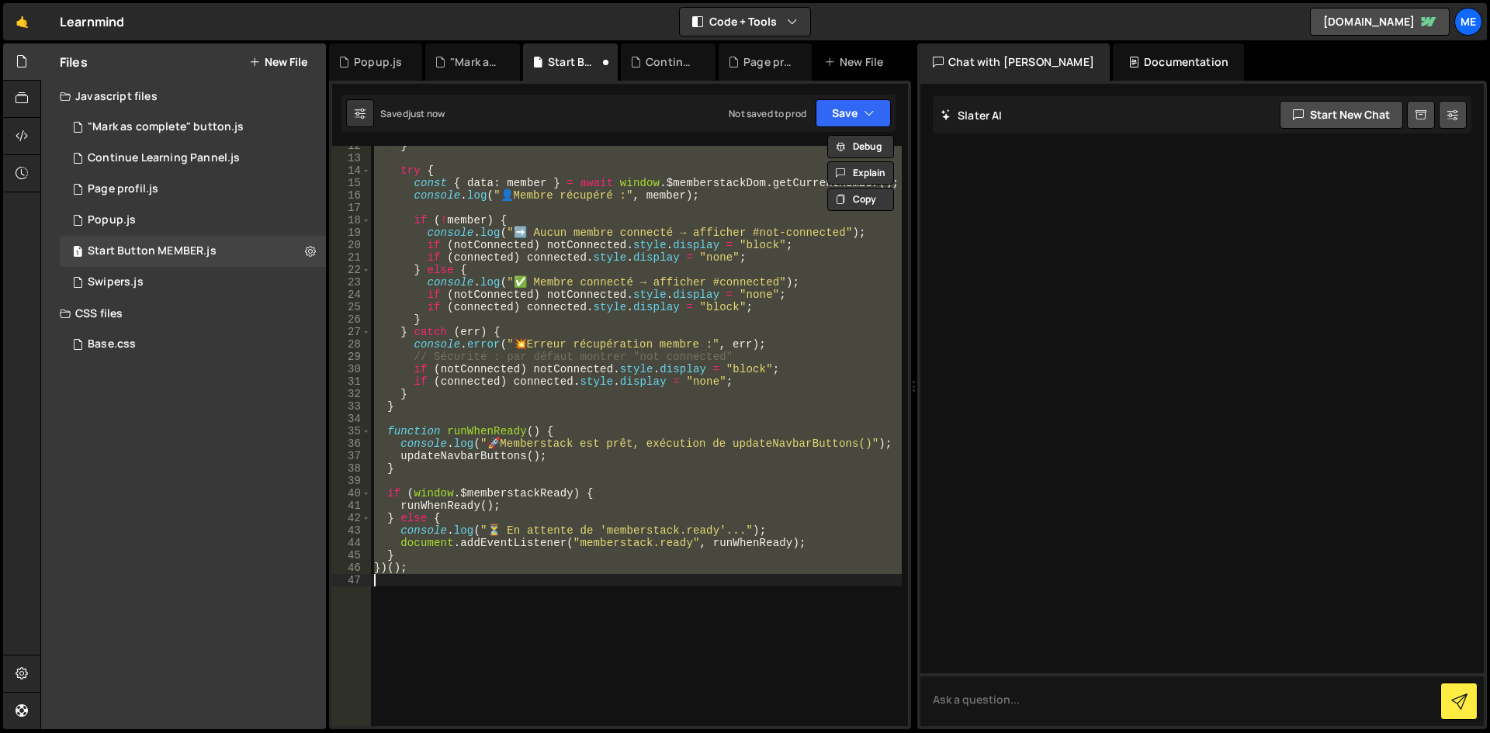
scroll to position [202, 0]
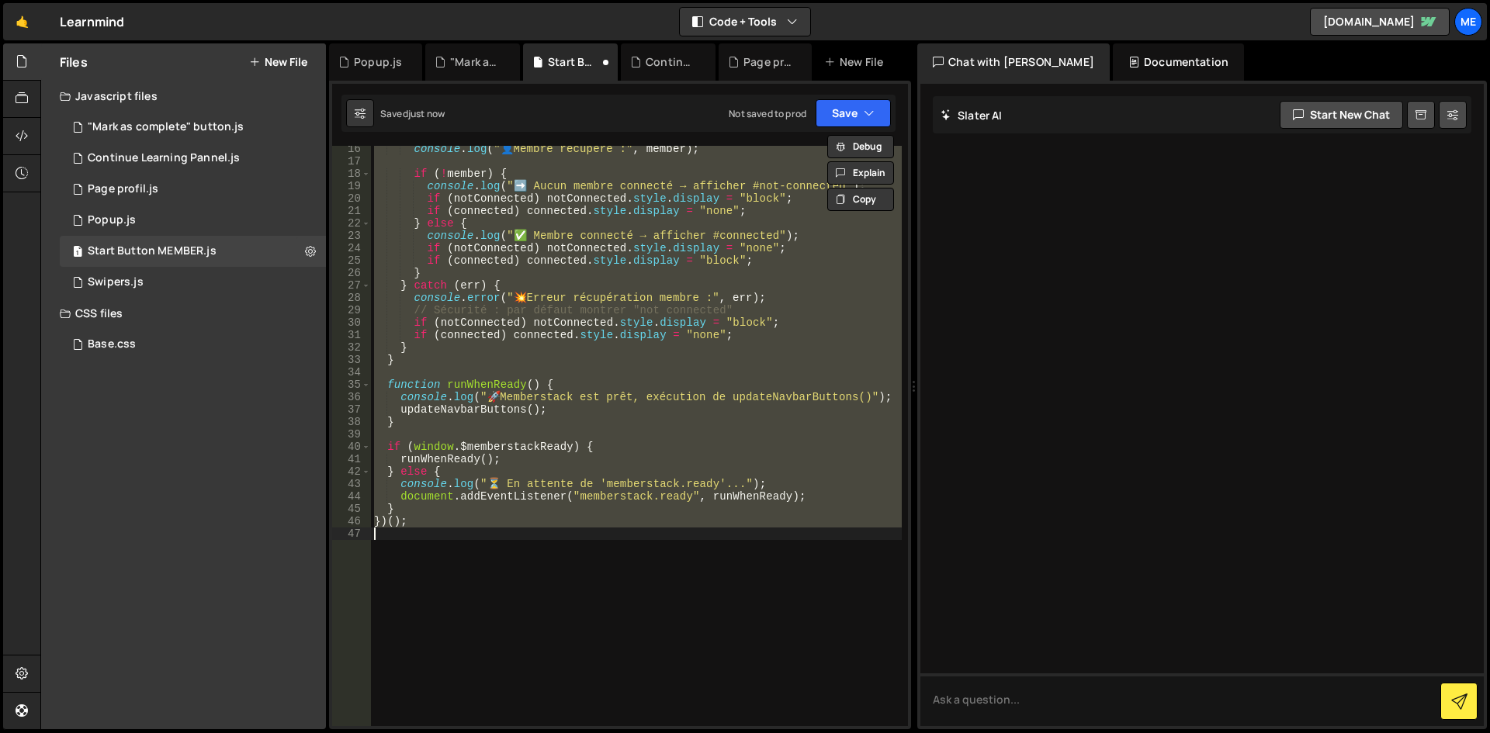
click at [539, 580] on div "console . log ( " 👤 Membre récupéré :" , member ) ; if ( ! member ) { console .…" at bounding box center [636, 436] width 531 height 580
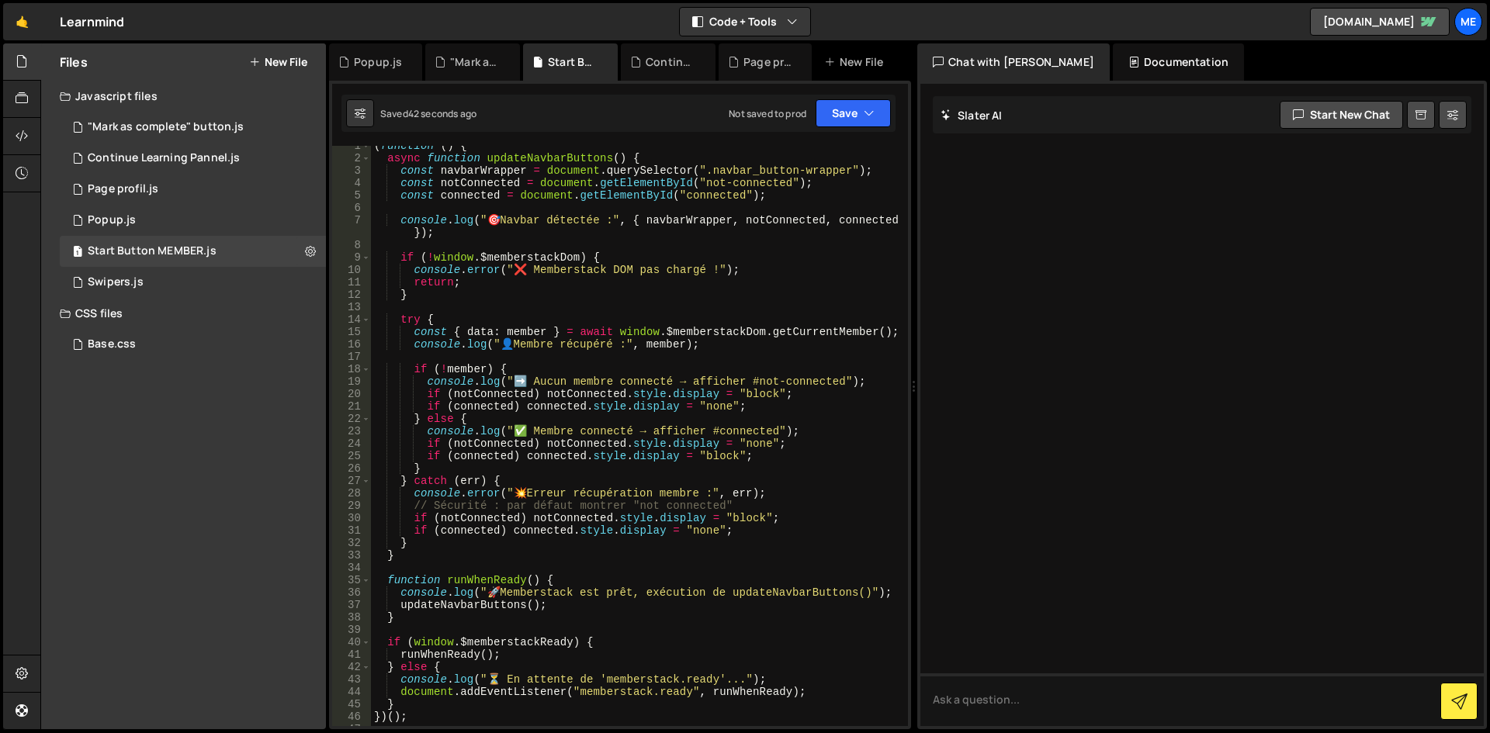
scroll to position [0, 0]
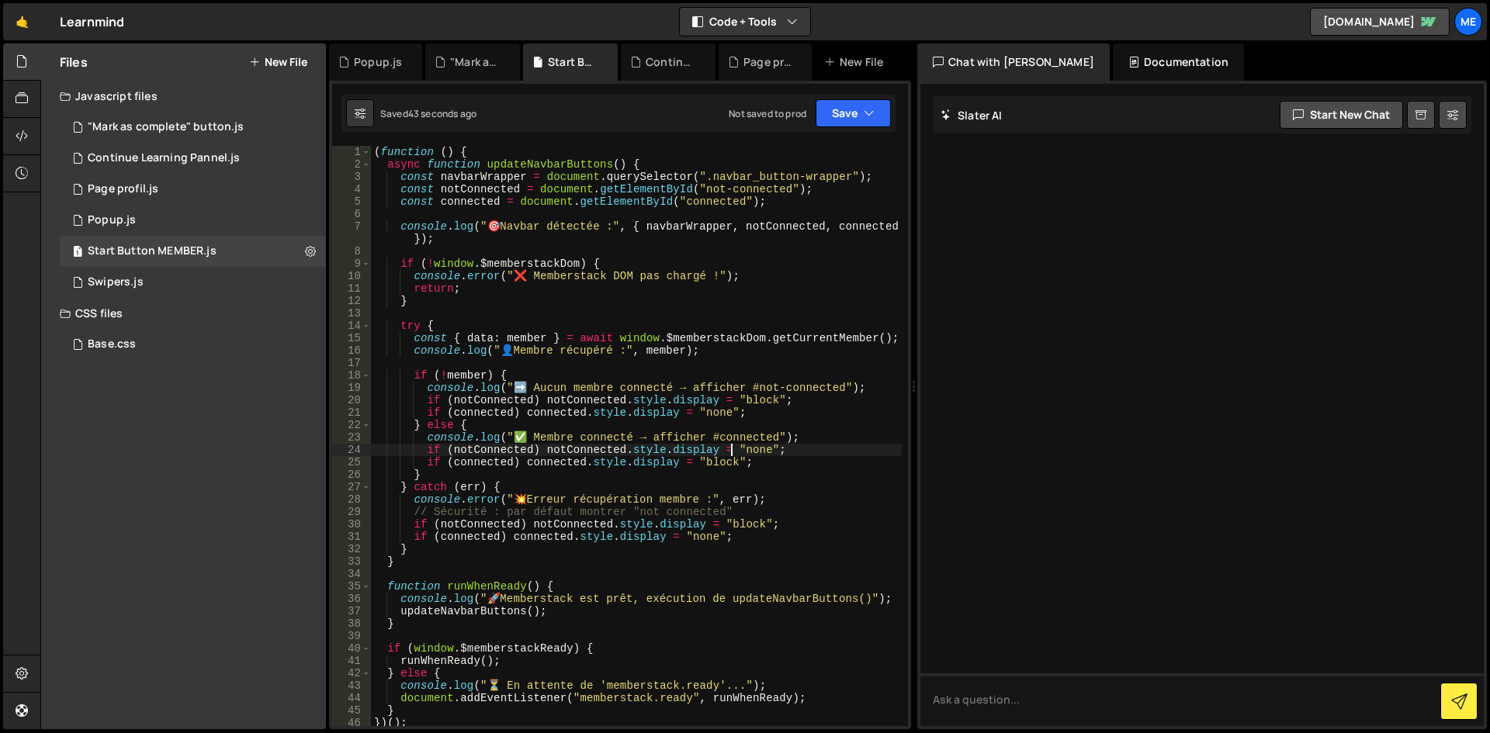
click at [730, 445] on div "( function ( ) { async function updateNavbarButtons ( ) { const navbarWrapper =…" at bounding box center [636, 448] width 531 height 605
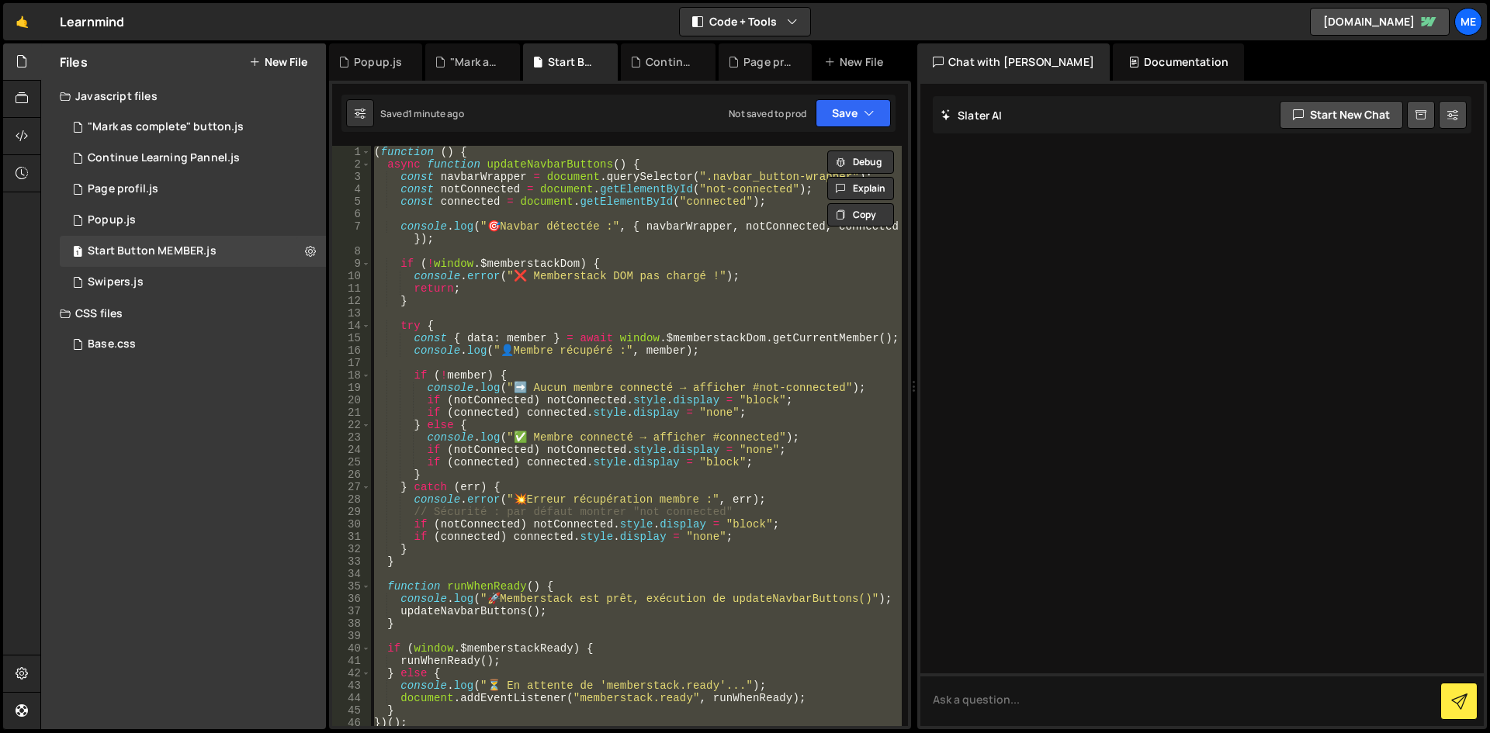
click at [616, 286] on div "( function ( ) { async function updateNavbarButtons ( ) { const navbarWrapper =…" at bounding box center [636, 436] width 531 height 580
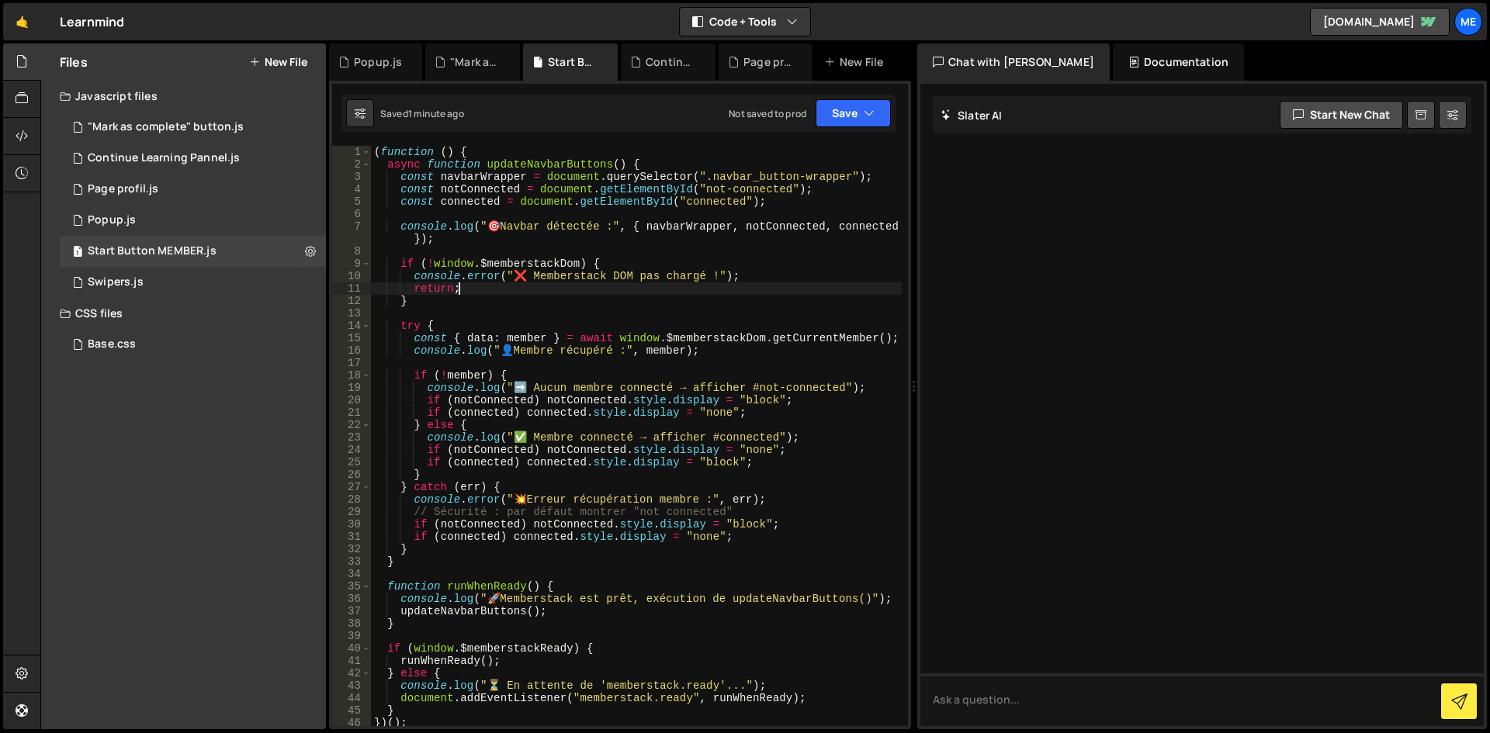
type textarea "})();"
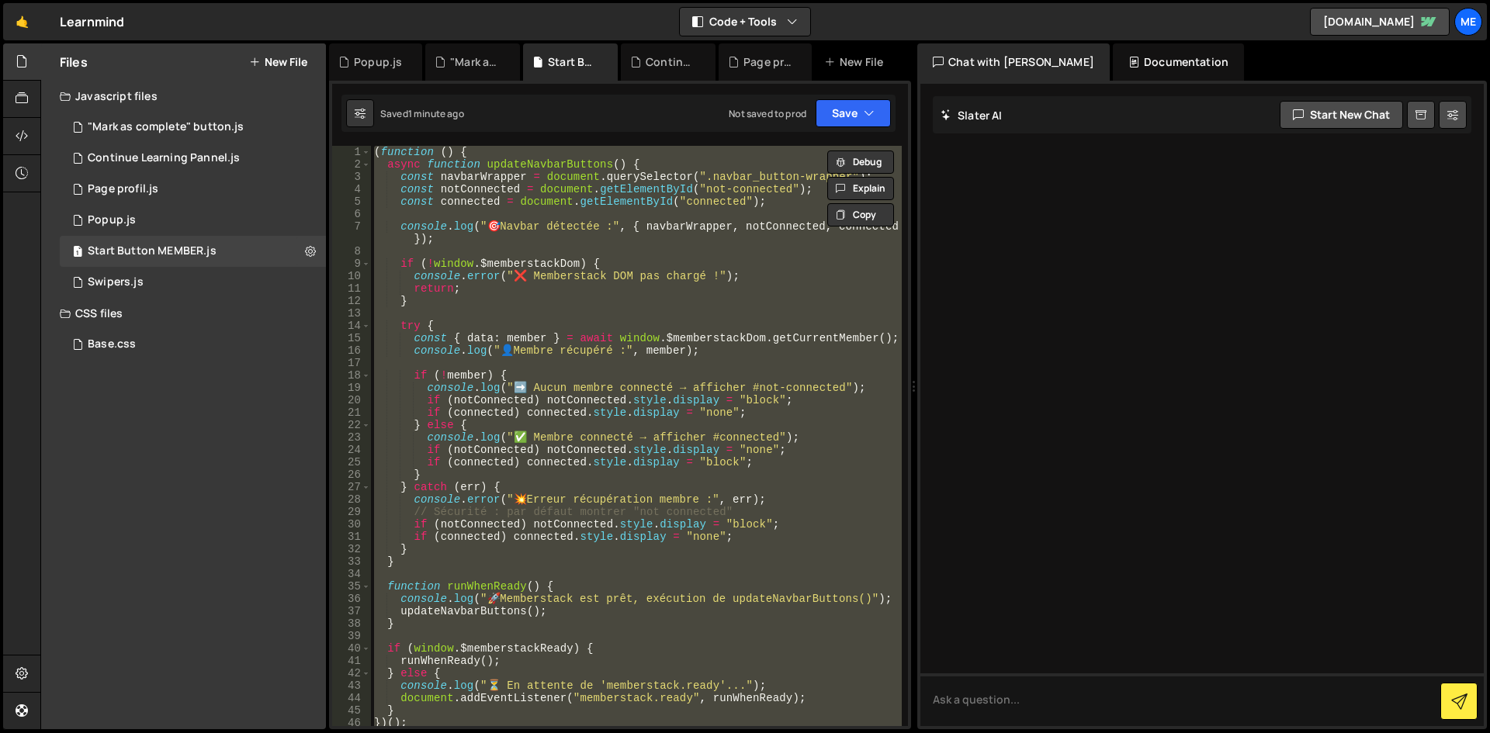
paste textarea
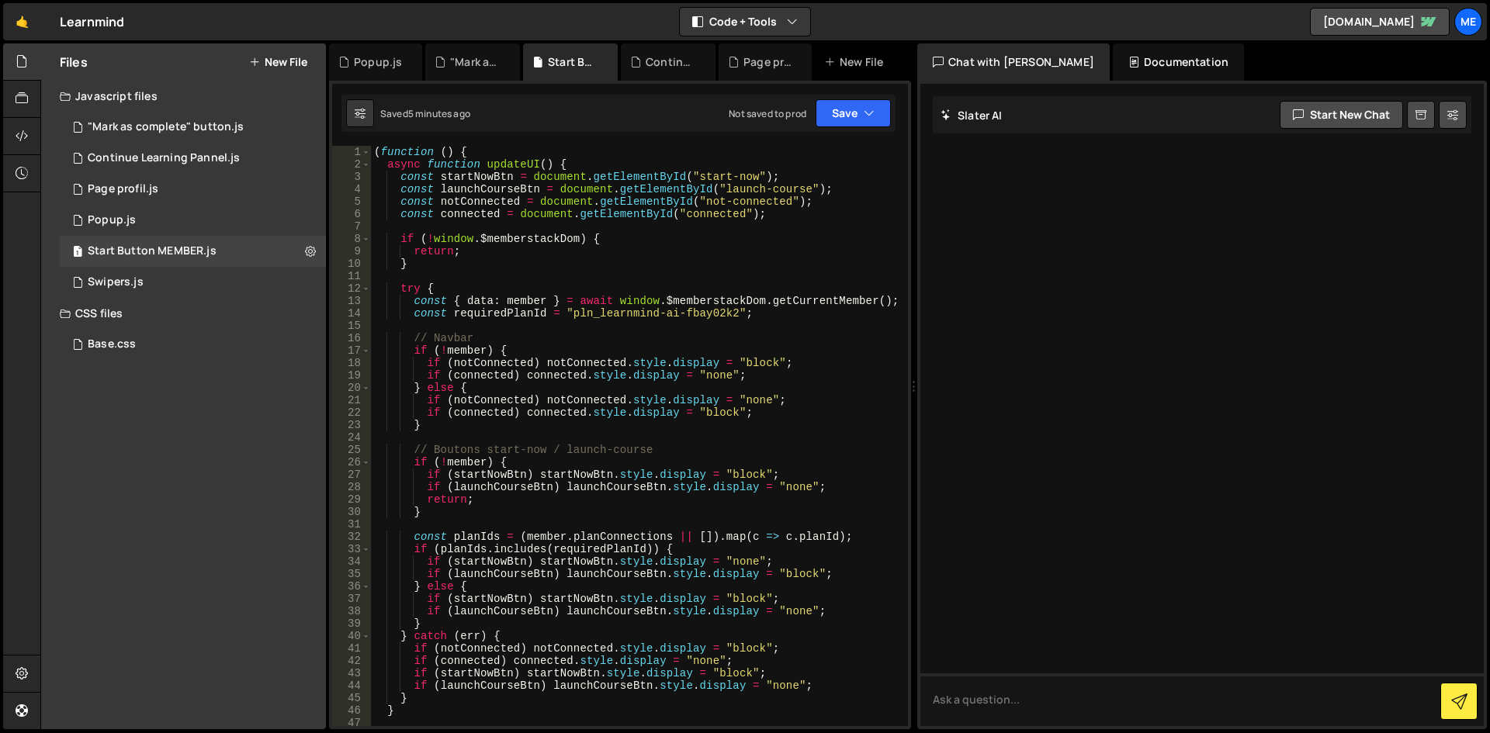
click at [850, 92] on div "1 Type cmd + s to save your Javascript file. הההההההההההההההההההההההההההההההההה…" at bounding box center [620, 405] width 582 height 649
click at [849, 113] on button "Save" at bounding box center [853, 113] width 75 height 28
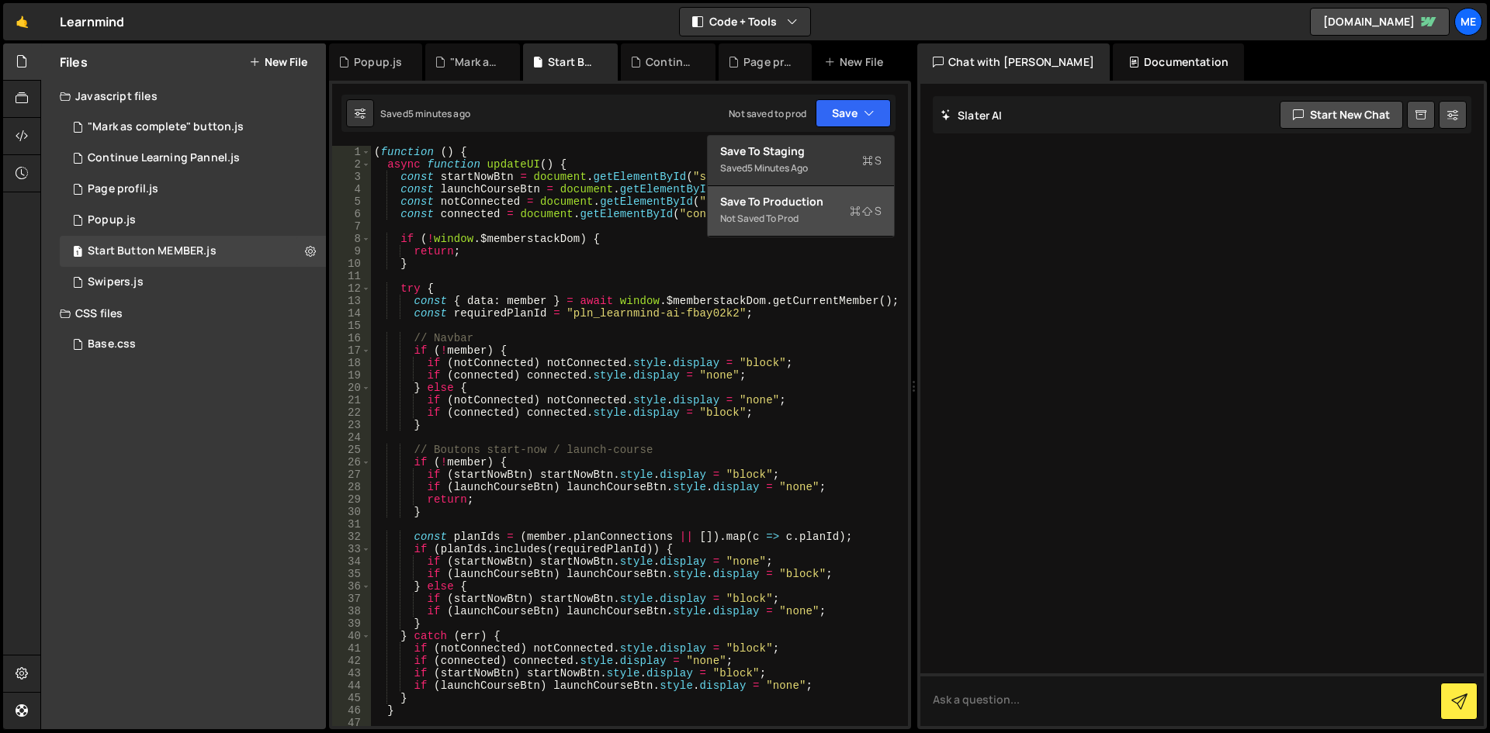
click at [821, 205] on div "Save to Production S" at bounding box center [800, 202] width 161 height 16
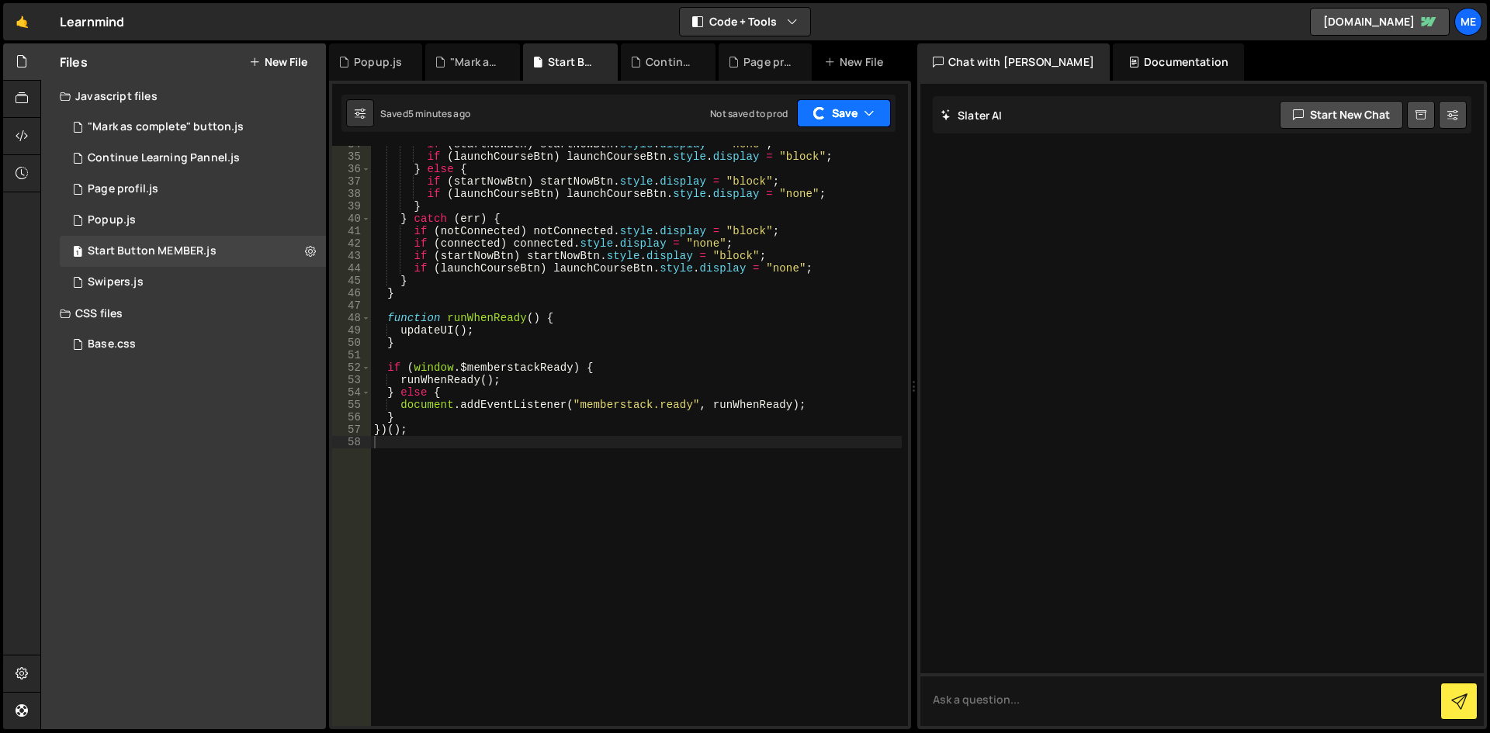
click at [851, 124] on button "Save" at bounding box center [844, 113] width 94 height 28
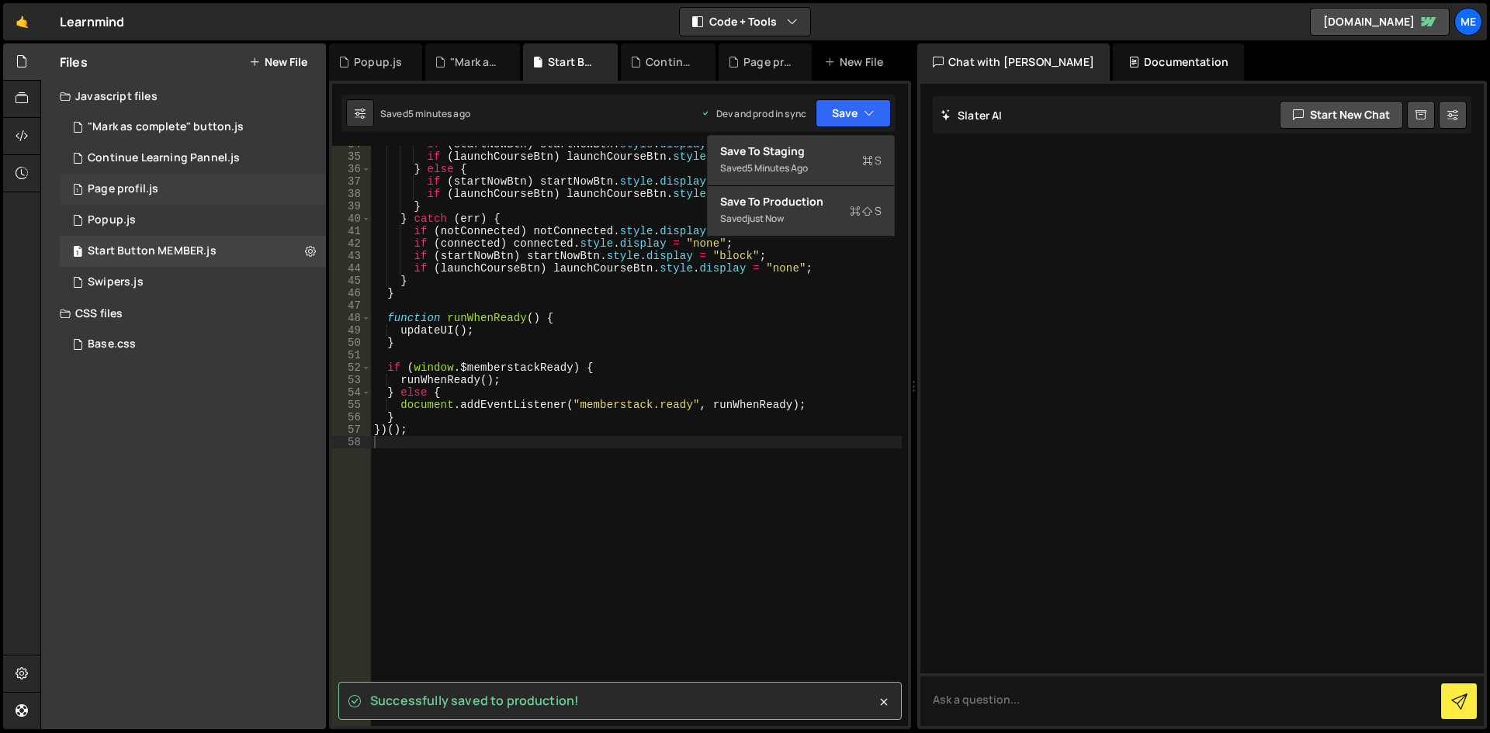
click at [148, 186] on div "Page profil.js" at bounding box center [123, 189] width 71 height 14
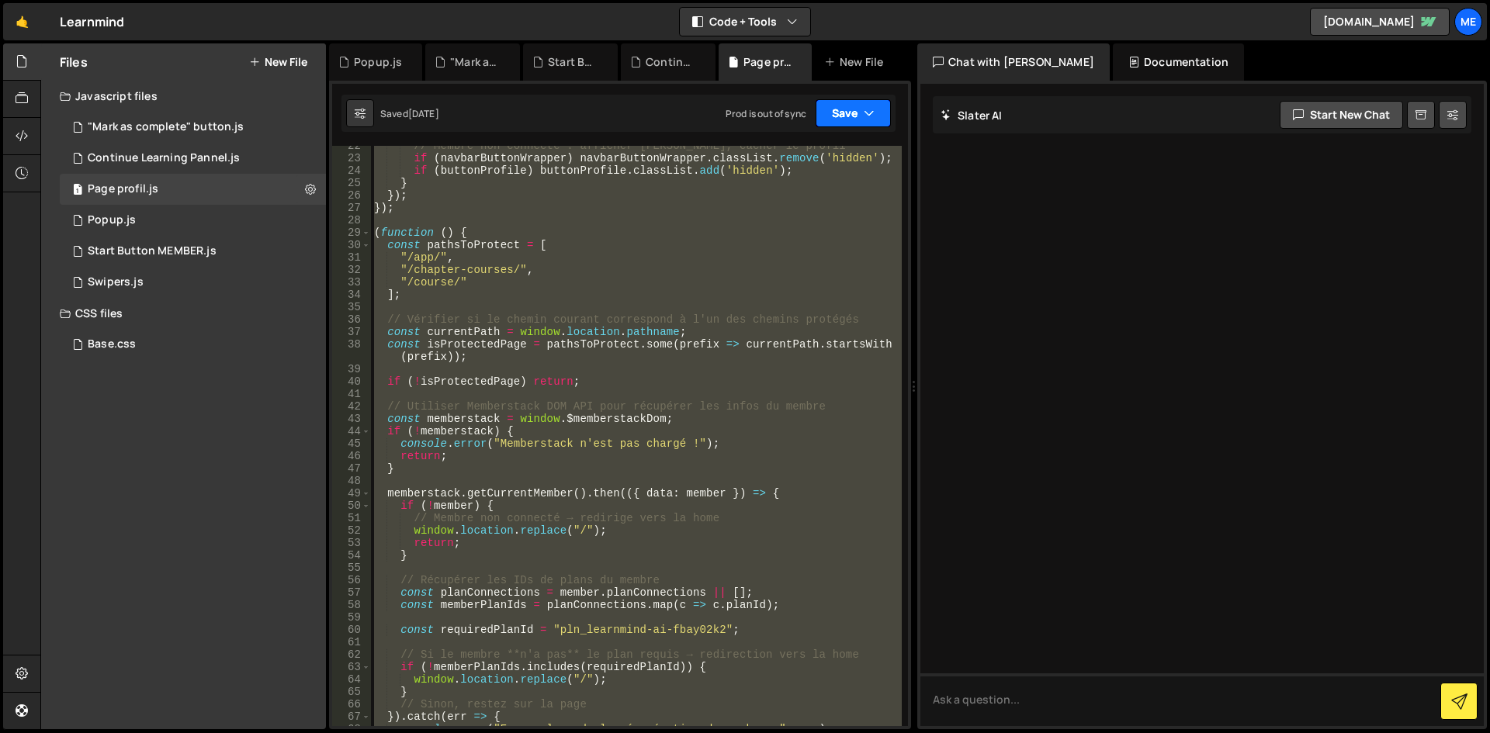
click at [847, 110] on button "Save" at bounding box center [853, 113] width 75 height 28
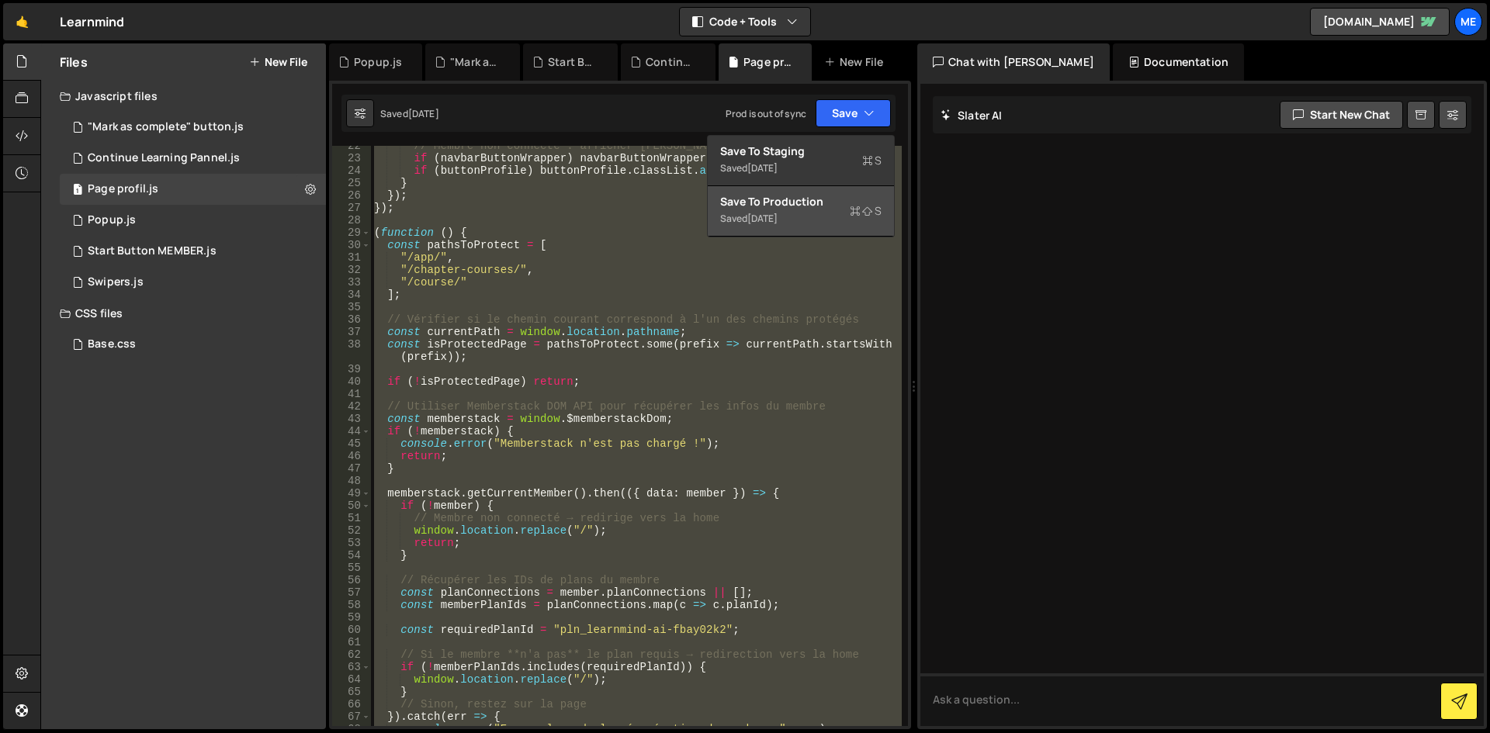
click at [820, 203] on div "Save to Production S" at bounding box center [800, 202] width 161 height 16
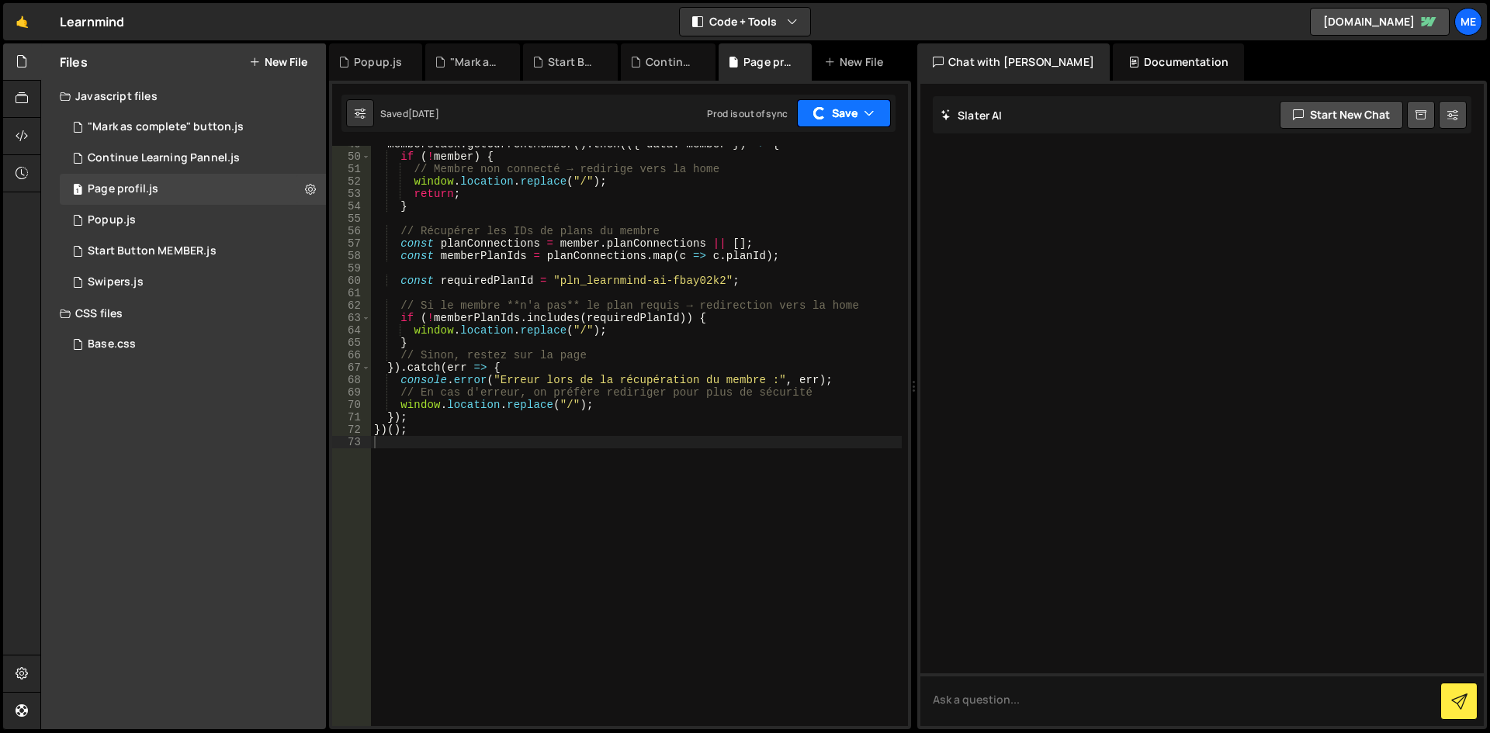
click at [853, 124] on button "Save" at bounding box center [844, 113] width 94 height 28
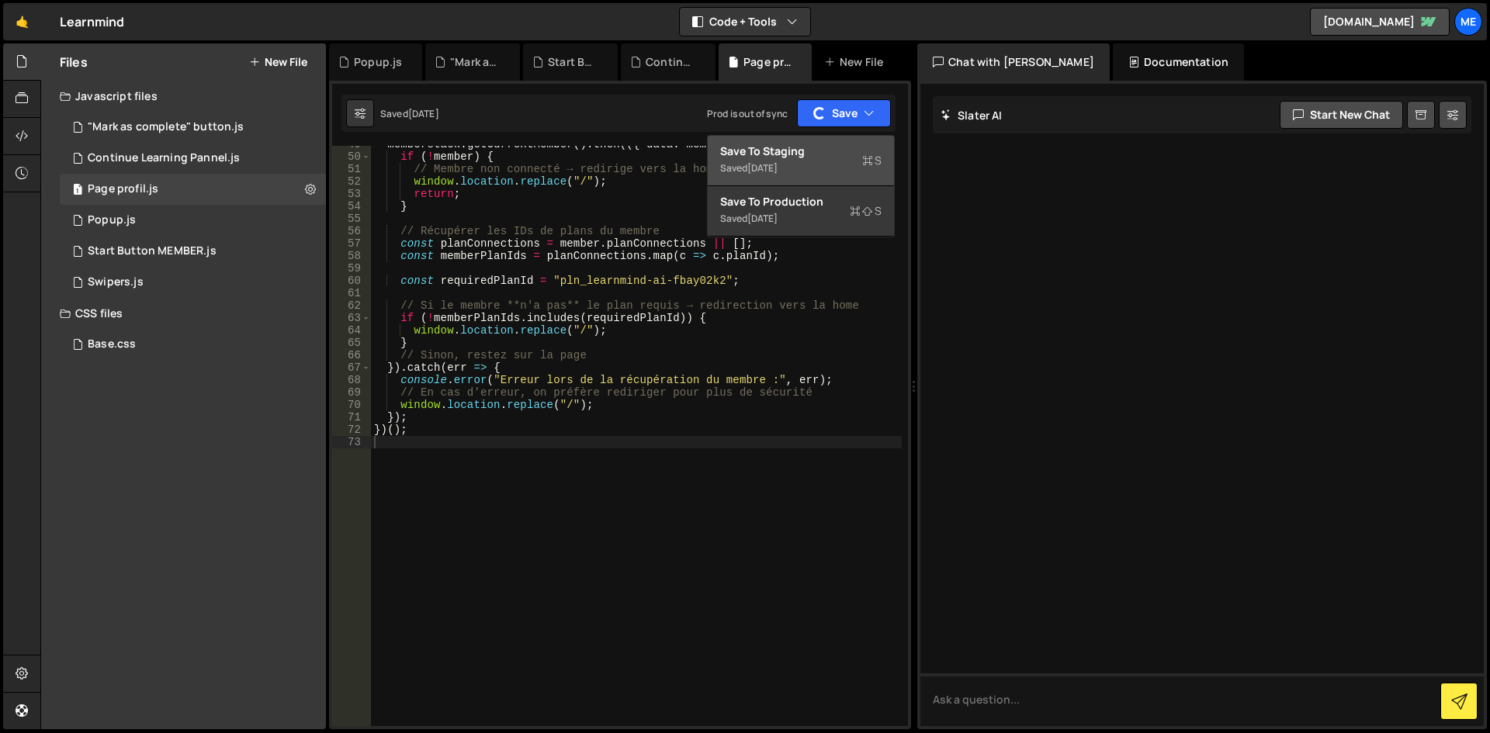
click at [760, 160] on div "Saved [DATE]" at bounding box center [800, 168] width 161 height 19
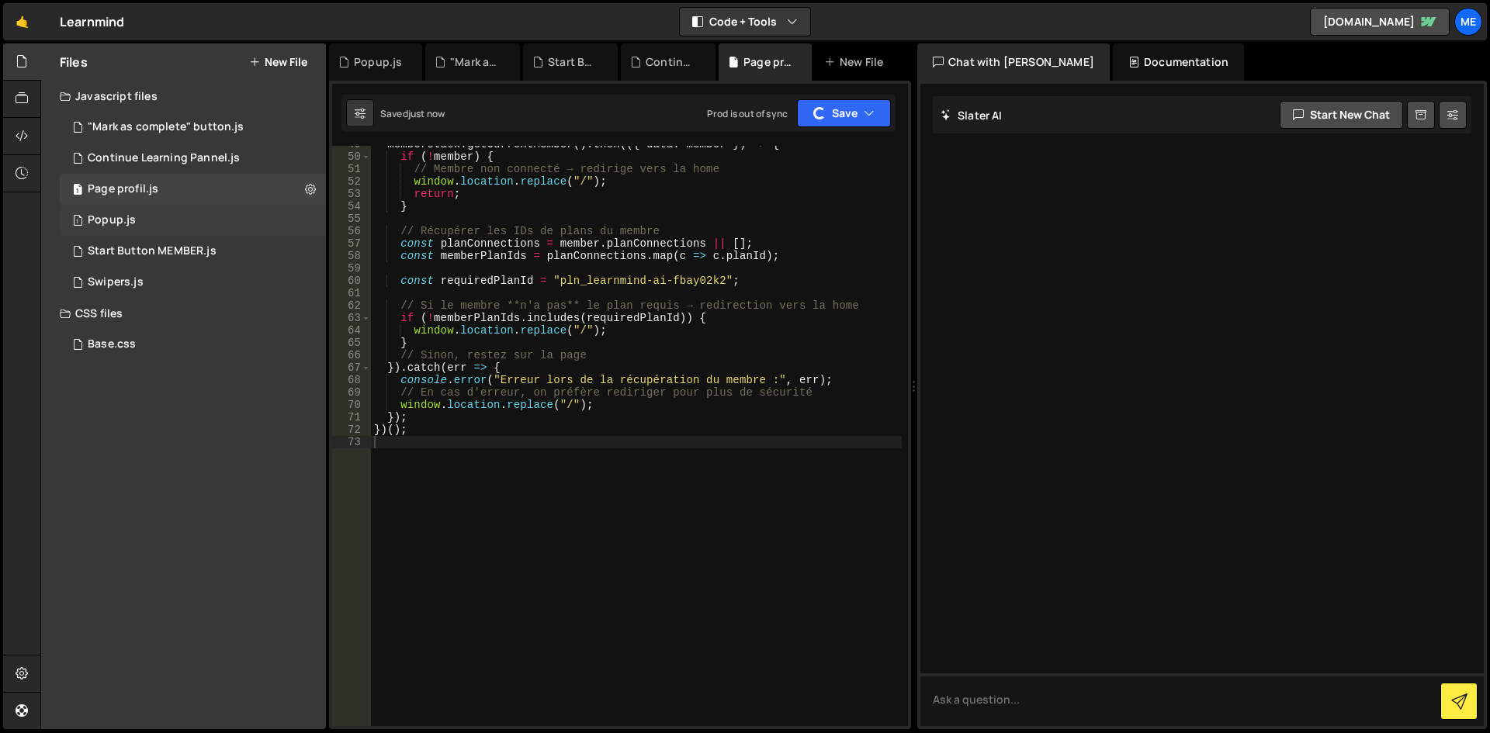
click at [162, 217] on div "1 Popup.js 0" at bounding box center [193, 220] width 266 height 31
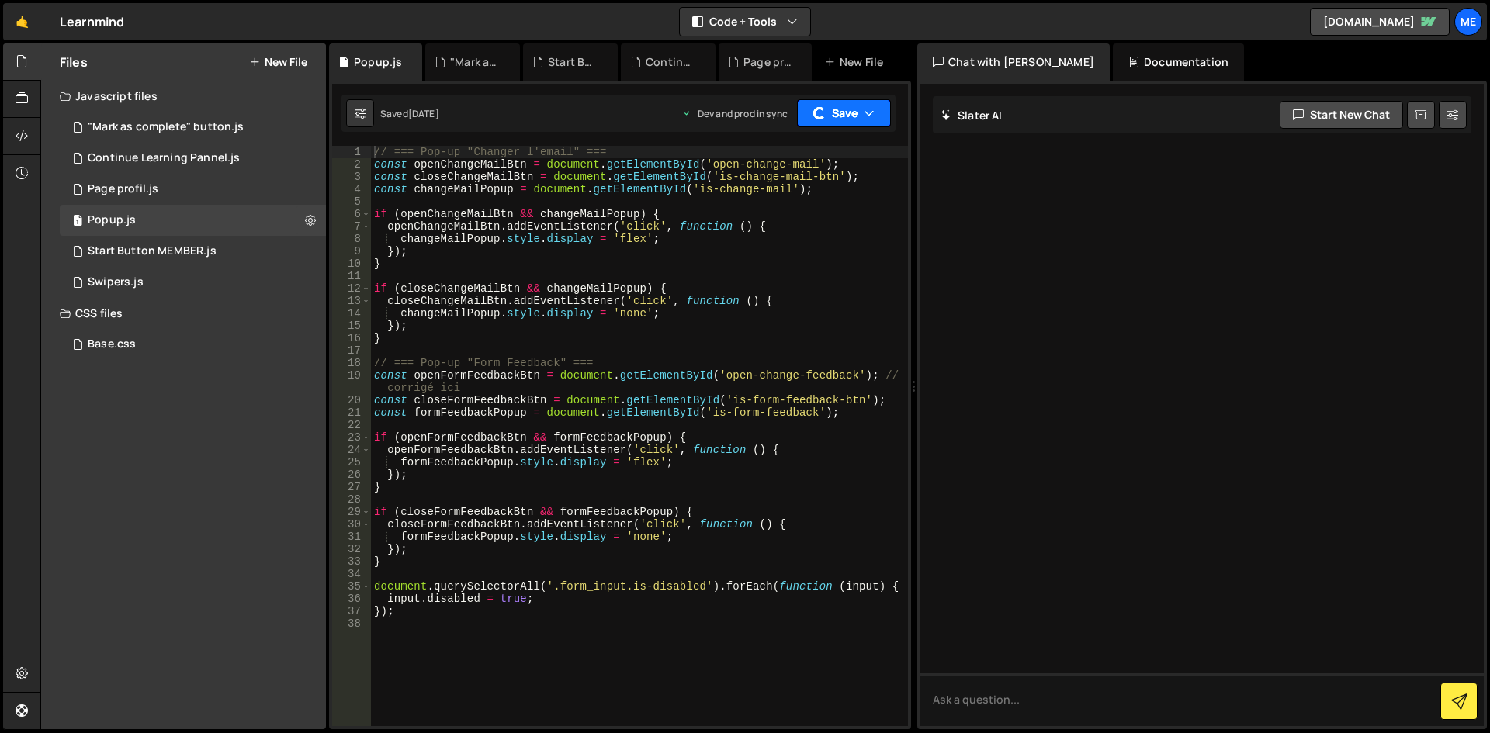
click at [815, 100] on div "Dev and prod in sync Upgrade to Edit Save Save to Staging S Saved [DATE] Save t…" at bounding box center [786, 113] width 209 height 28
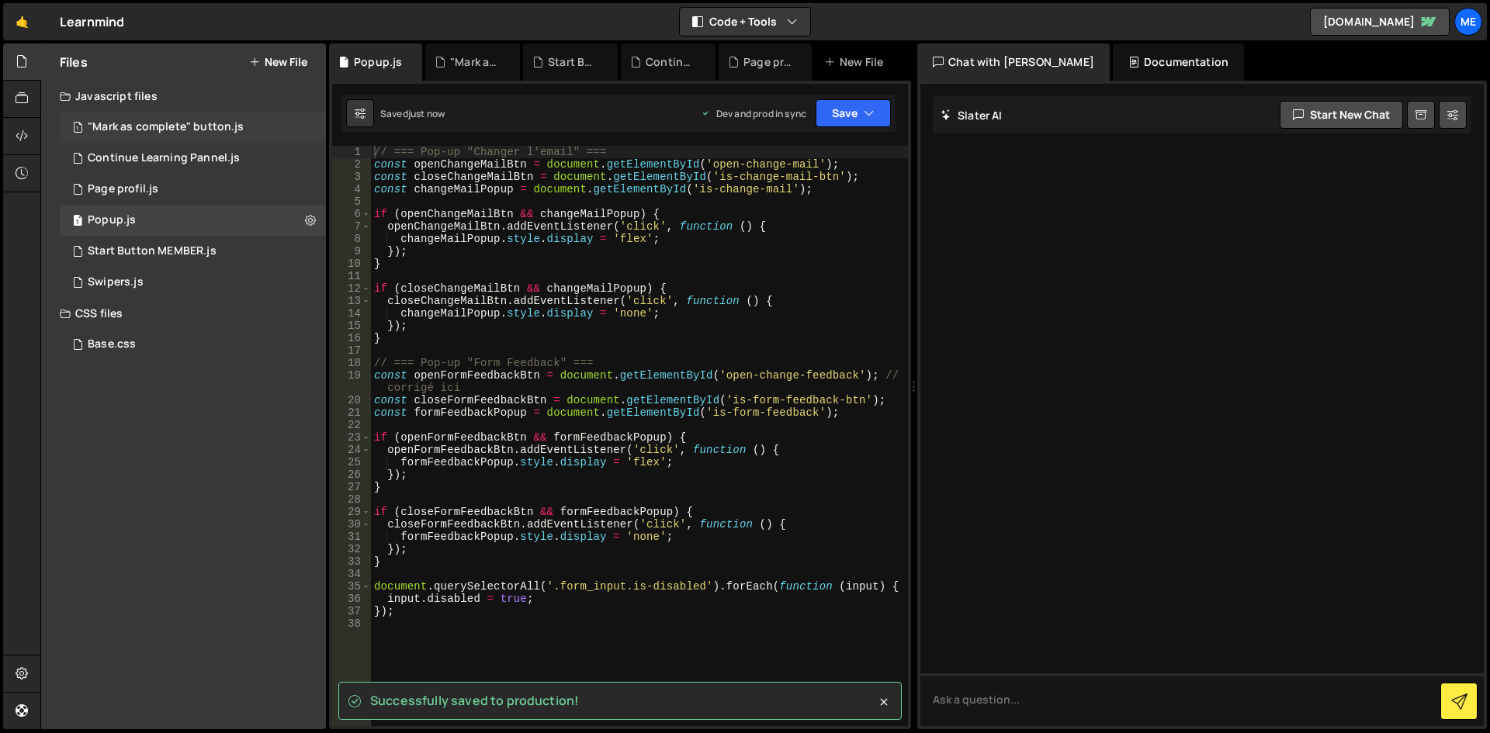
click at [209, 131] on div ""Mark as complete" button.js" at bounding box center [166, 127] width 156 height 14
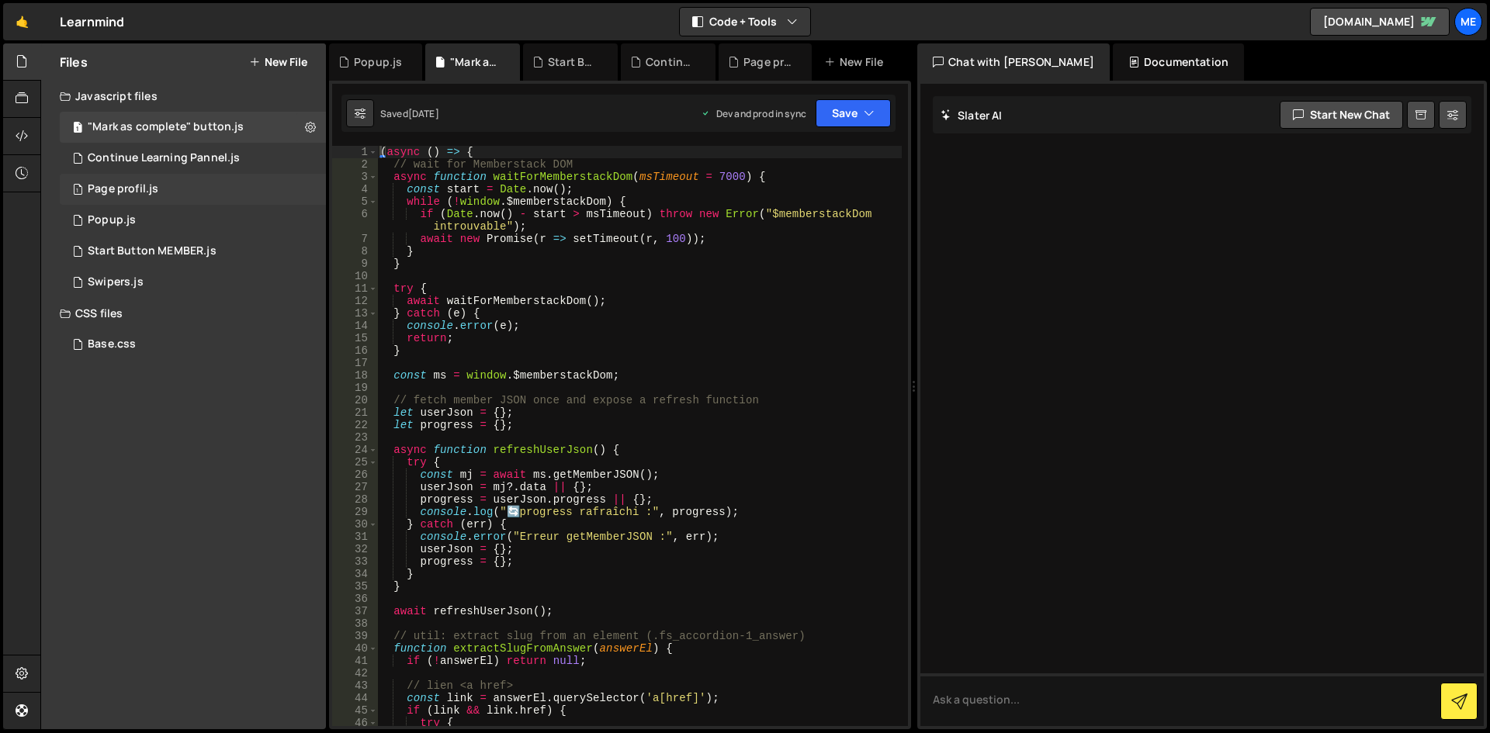
click at [161, 174] on div "1 Page profil.js 0" at bounding box center [193, 189] width 266 height 31
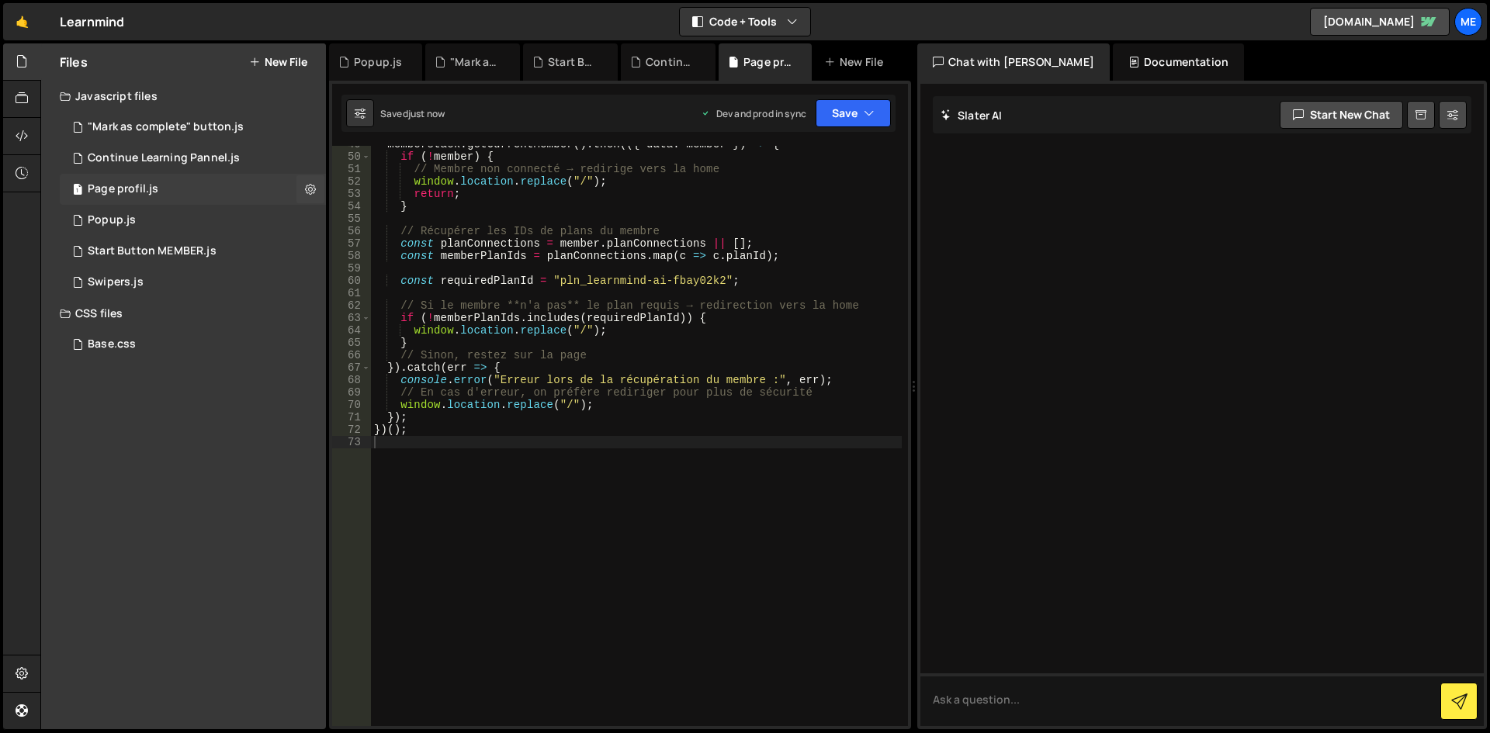
click at [188, 176] on div "1 Page profil.js 0" at bounding box center [193, 189] width 266 height 31
click at [196, 159] on div "Continue Learning Pannel.js" at bounding box center [164, 158] width 152 height 14
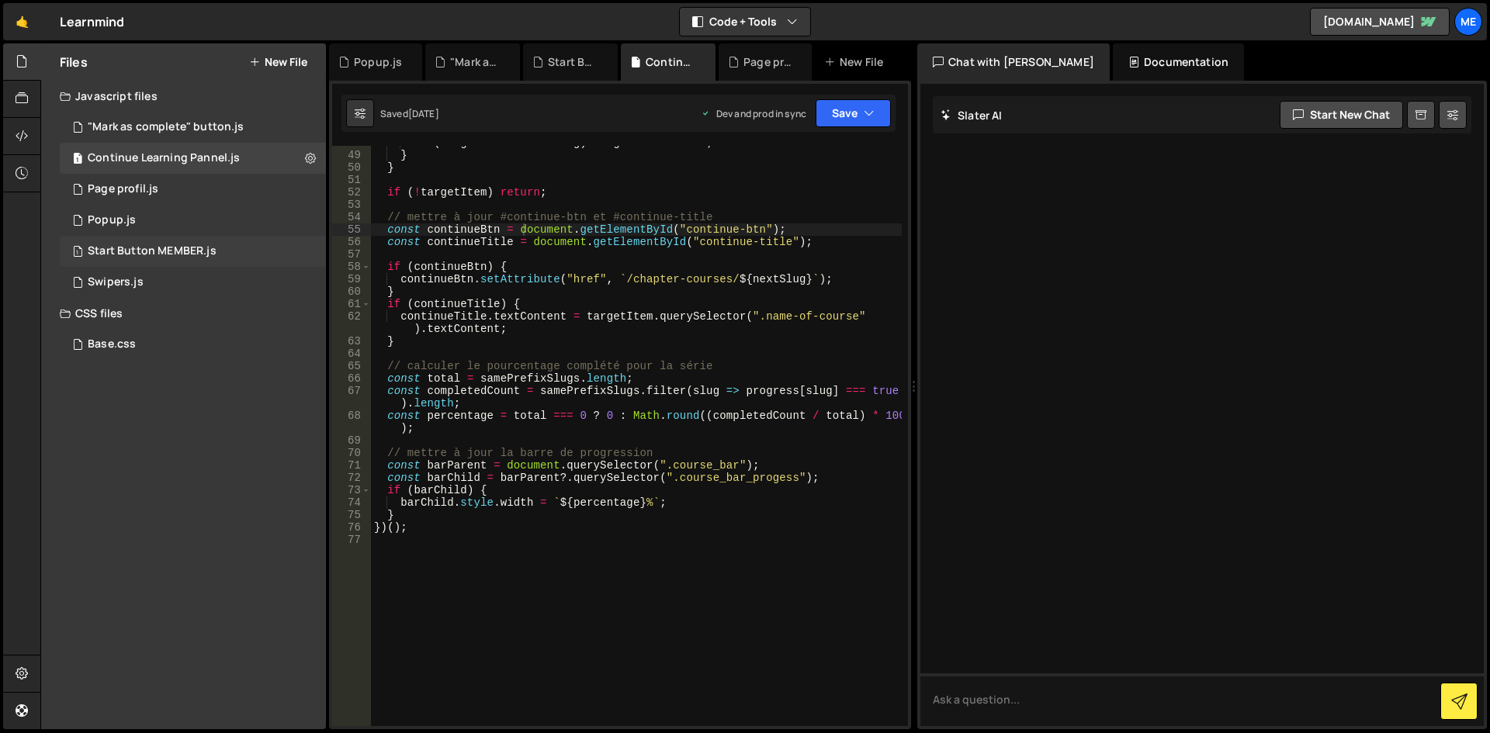
click at [161, 263] on div "1 Start Button MEMBER.js 0" at bounding box center [193, 251] width 266 height 31
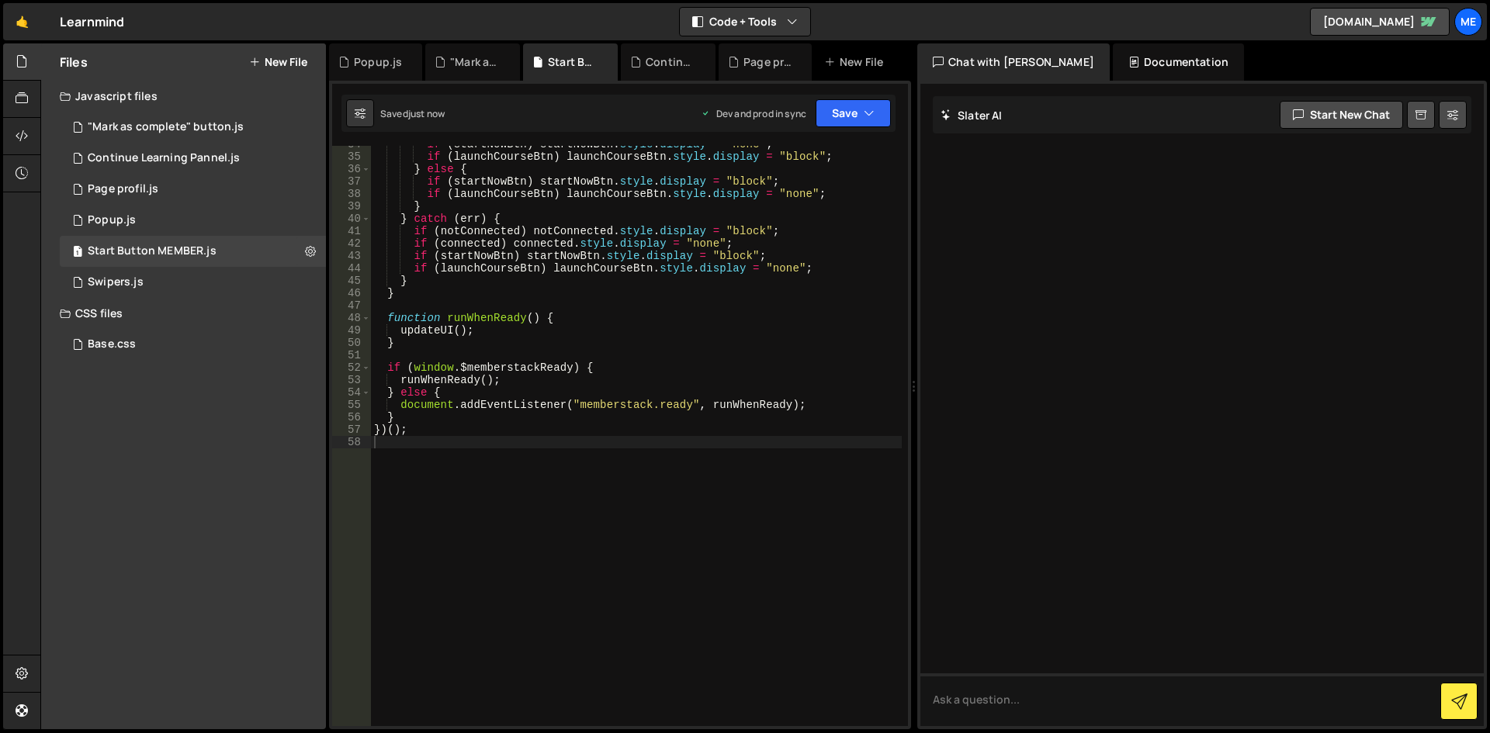
type textarea "updateUI();"
click at [887, 326] on div "if ( startNowBtn ) startNowBtn . style . display = "none" ; if ( launchCourseBt…" at bounding box center [636, 440] width 531 height 605
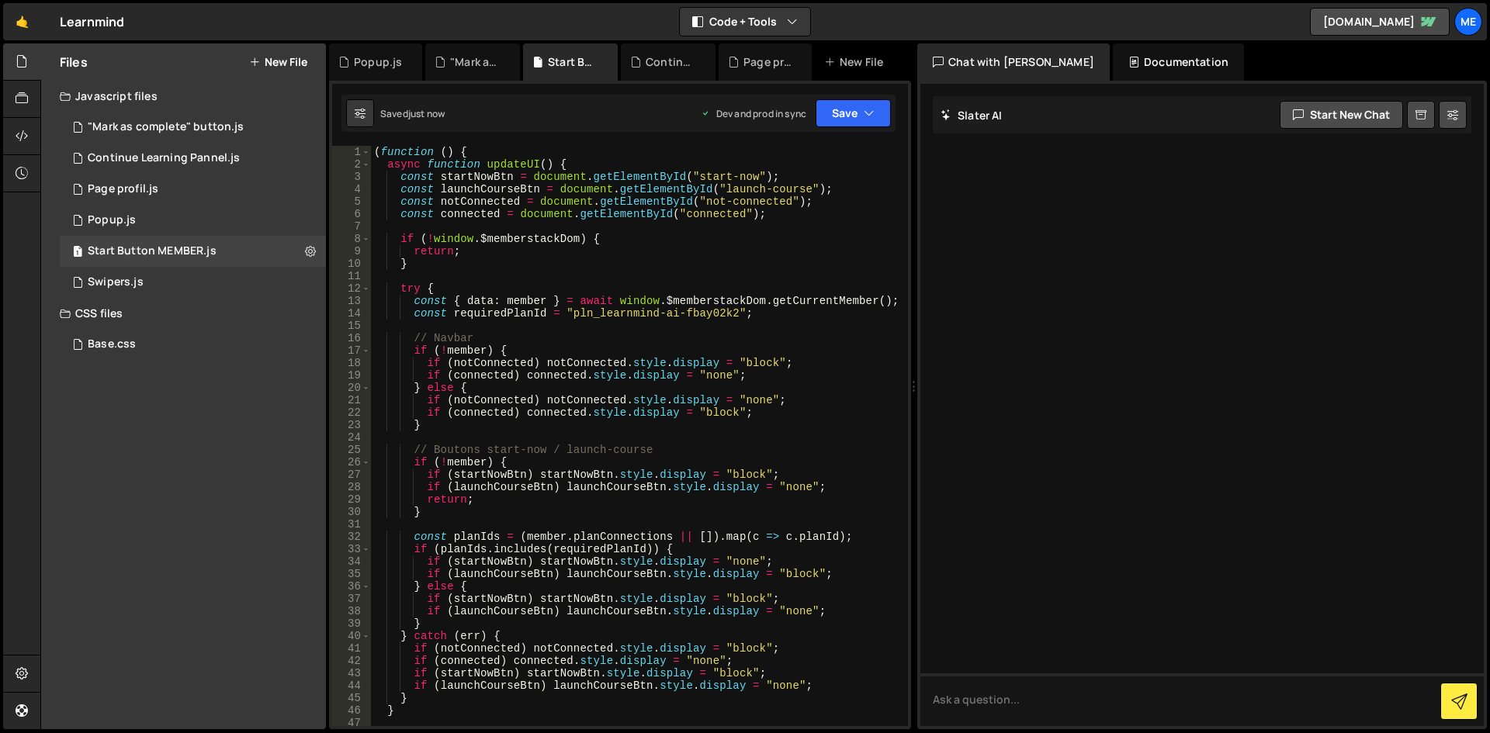
scroll to position [0, 0]
click at [783, 282] on div "( function ( ) { async function updateUI ( ) { const startNowBtn = document . g…" at bounding box center [636, 448] width 531 height 605
click at [720, 379] on div "( function ( ) { async function updateUI ( ) { const startNowBtn = document . g…" at bounding box center [636, 448] width 531 height 605
click at [754, 360] on div "( function ( ) { async function updateUI ( ) { const startNowBtn = document . g…" at bounding box center [636, 448] width 531 height 605
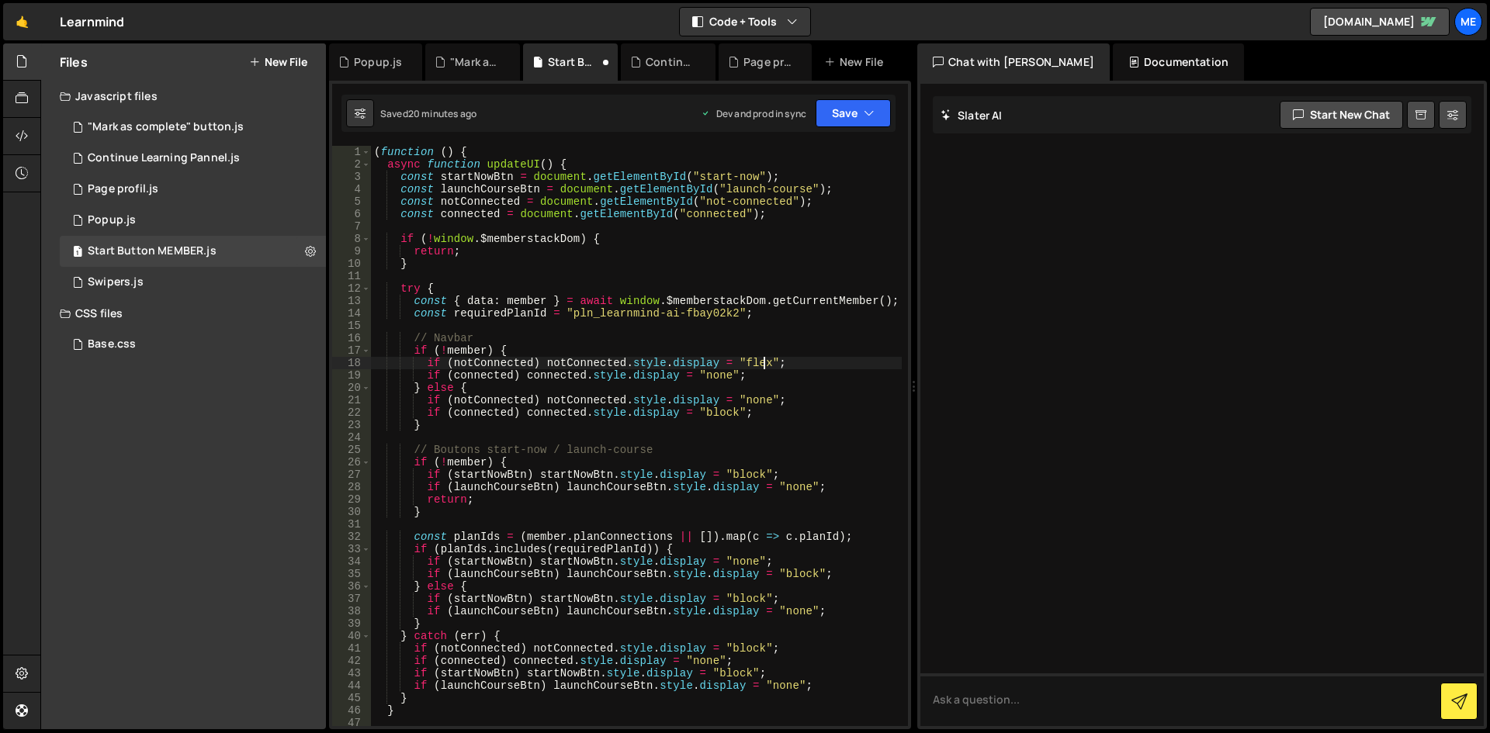
scroll to position [0, 27]
click at [682, 387] on div "( function ( ) { async function updateUI ( ) { const startNowBtn = document . g…" at bounding box center [636, 448] width 531 height 605
click at [708, 417] on div "( function ( ) { async function updateUI ( ) { const startNowBtn = document . g…" at bounding box center [636, 448] width 531 height 605
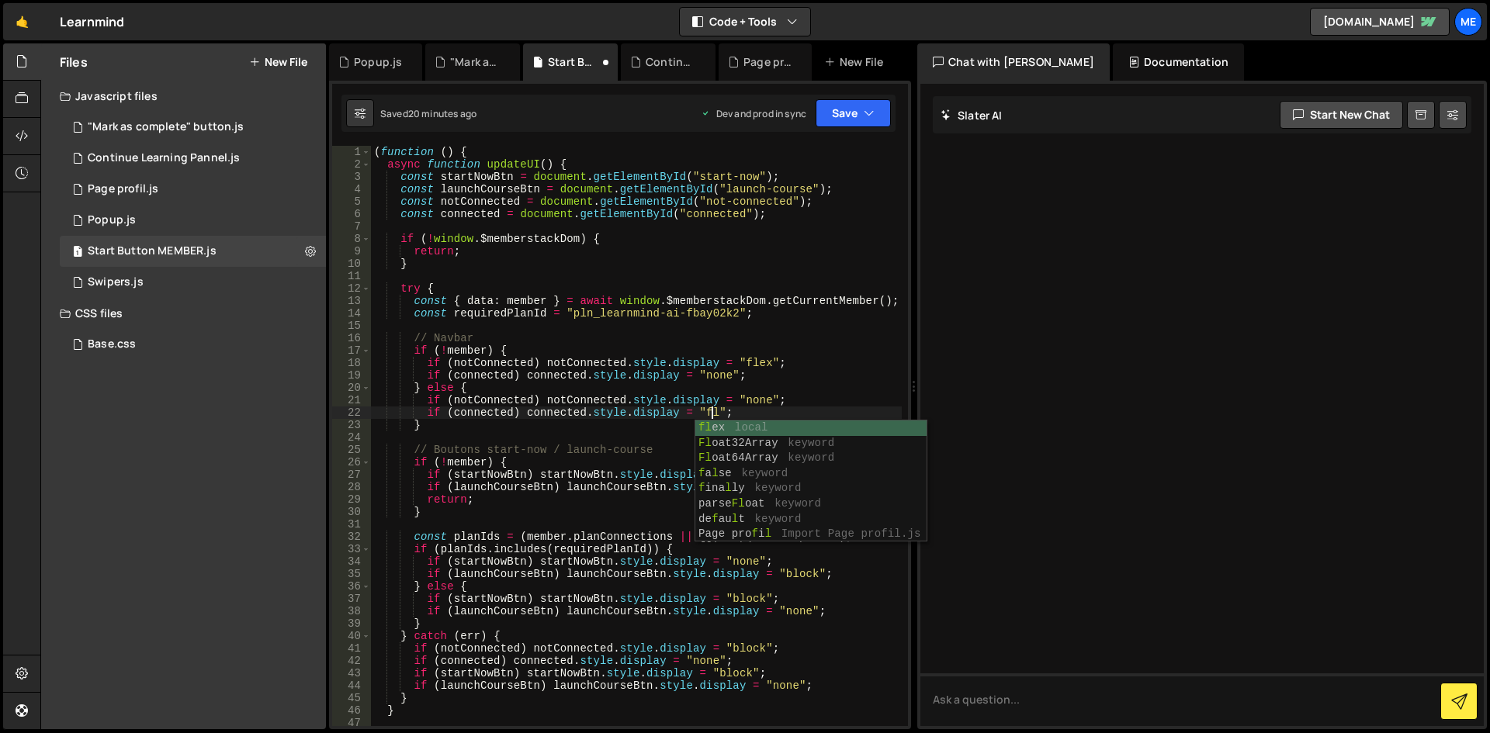
scroll to position [0, 24]
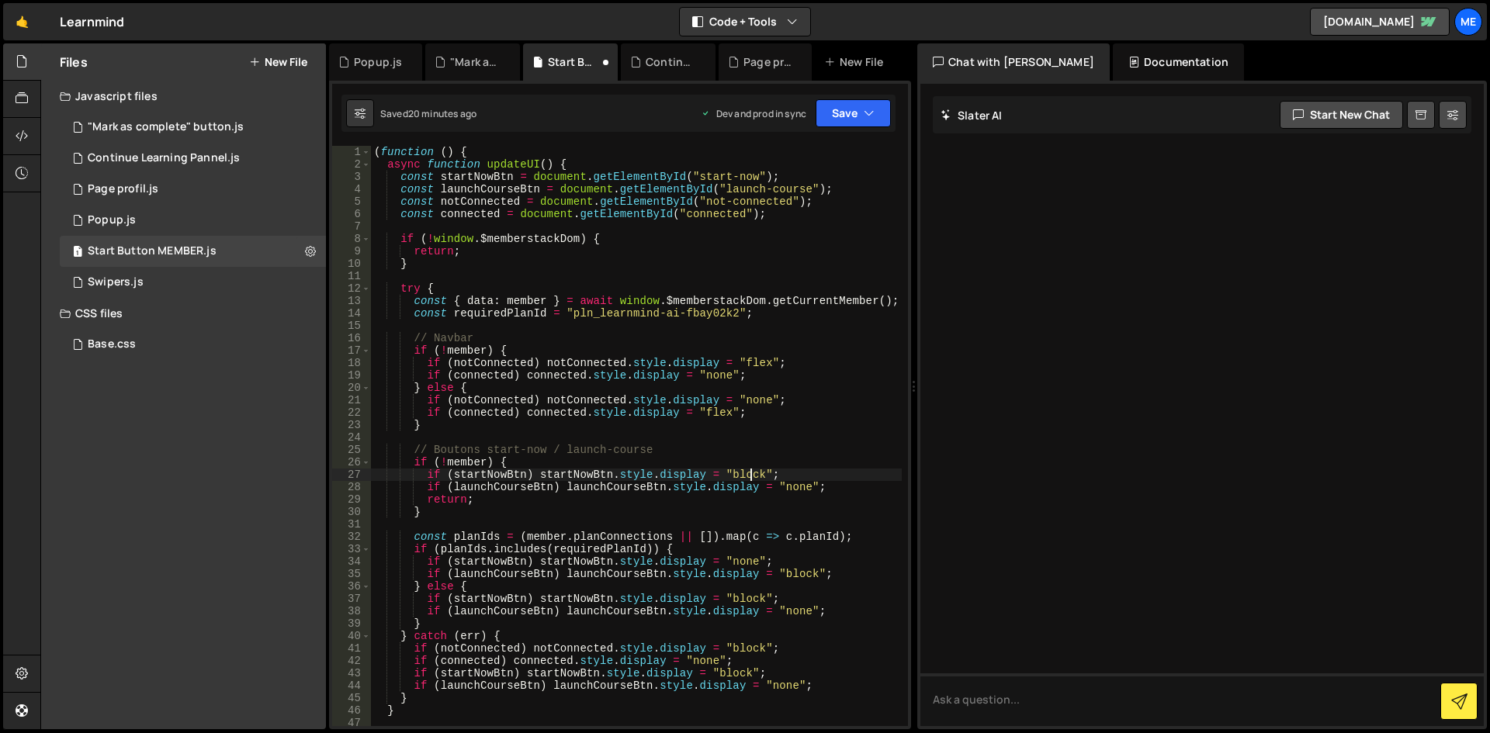
click at [751, 478] on div "( function ( ) { async function updateUI ( ) { const startNowBtn = document . g…" at bounding box center [636, 448] width 531 height 605
click at [751, 477] on div "( function ( ) { async function updateUI ( ) { const startNowBtn = document . g…" at bounding box center [636, 448] width 531 height 605
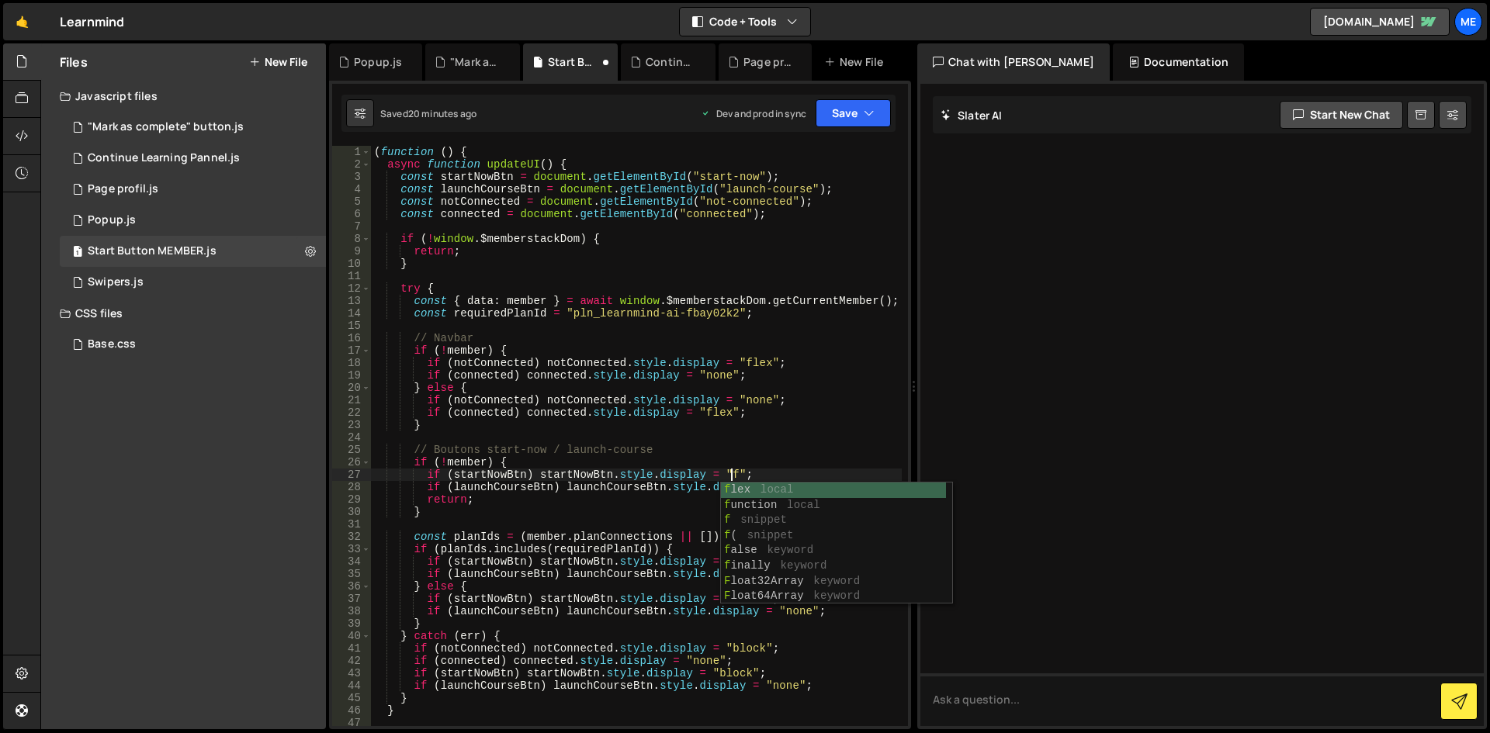
scroll to position [0, 26]
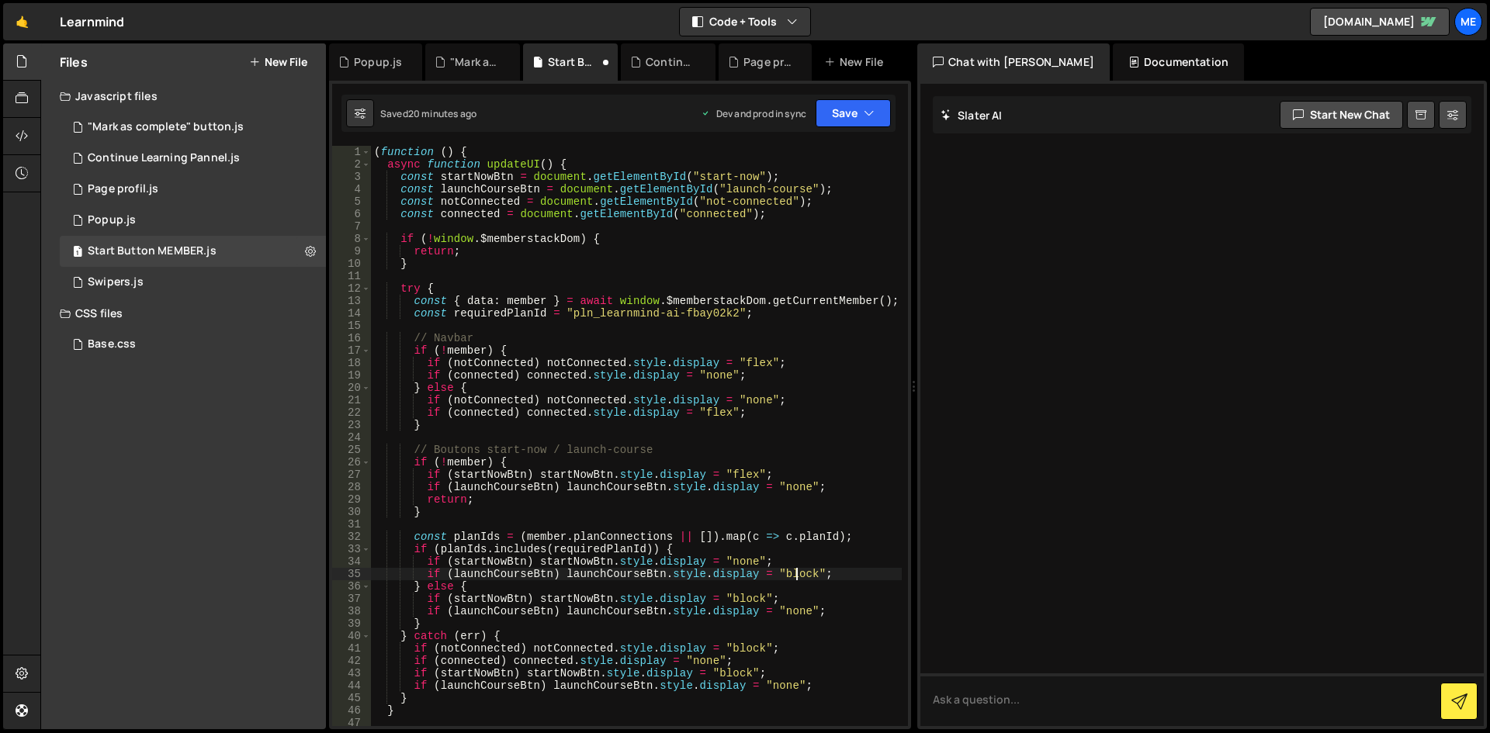
click at [795, 570] on div "( function ( ) { async function updateUI ( ) { const startNowBtn = document . g…" at bounding box center [636, 448] width 531 height 605
click at [791, 608] on div "( function ( ) { async function updateUI ( ) { const startNowBtn = document . g…" at bounding box center [636, 448] width 531 height 605
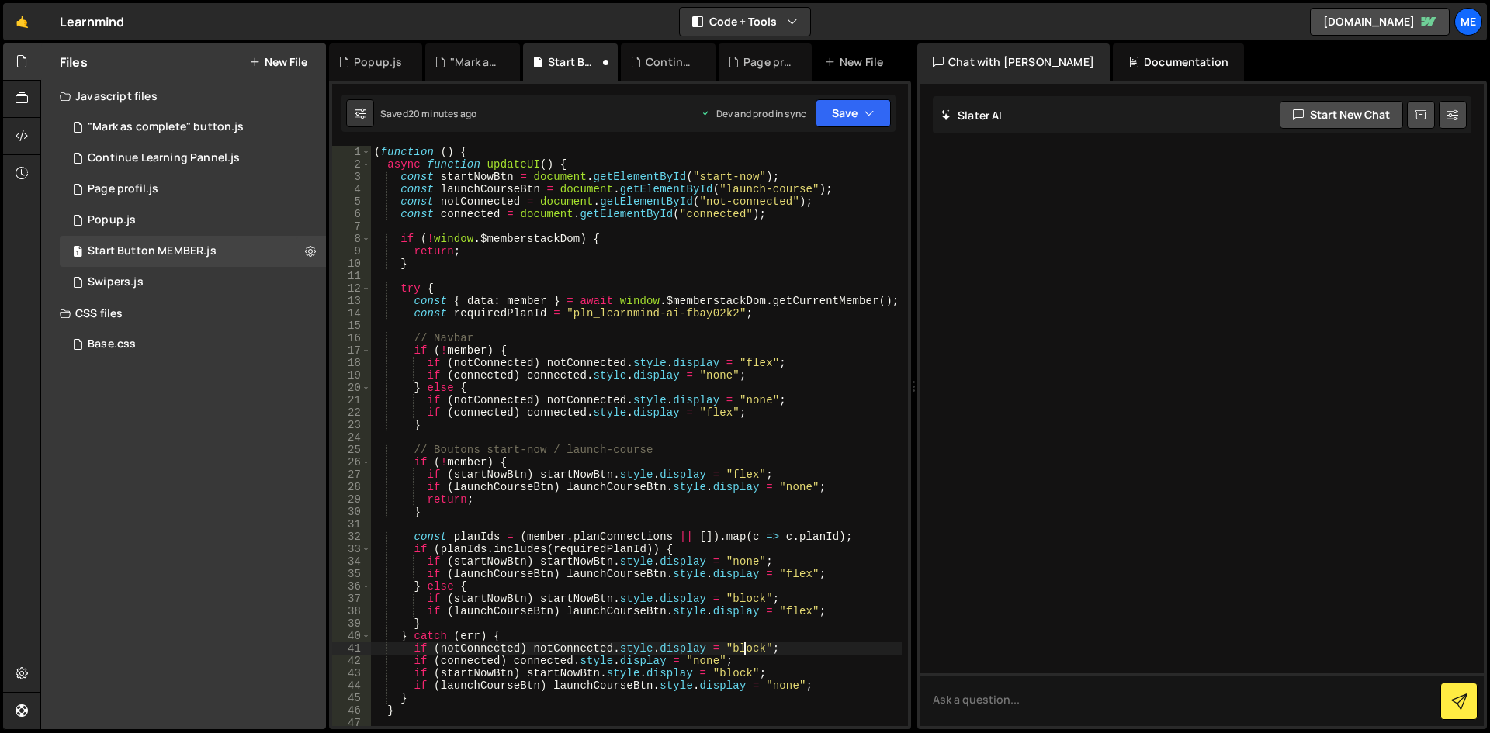
click at [744, 648] on div "( function ( ) { async function updateUI ( ) { const startNowBtn = document . g…" at bounding box center [636, 448] width 531 height 605
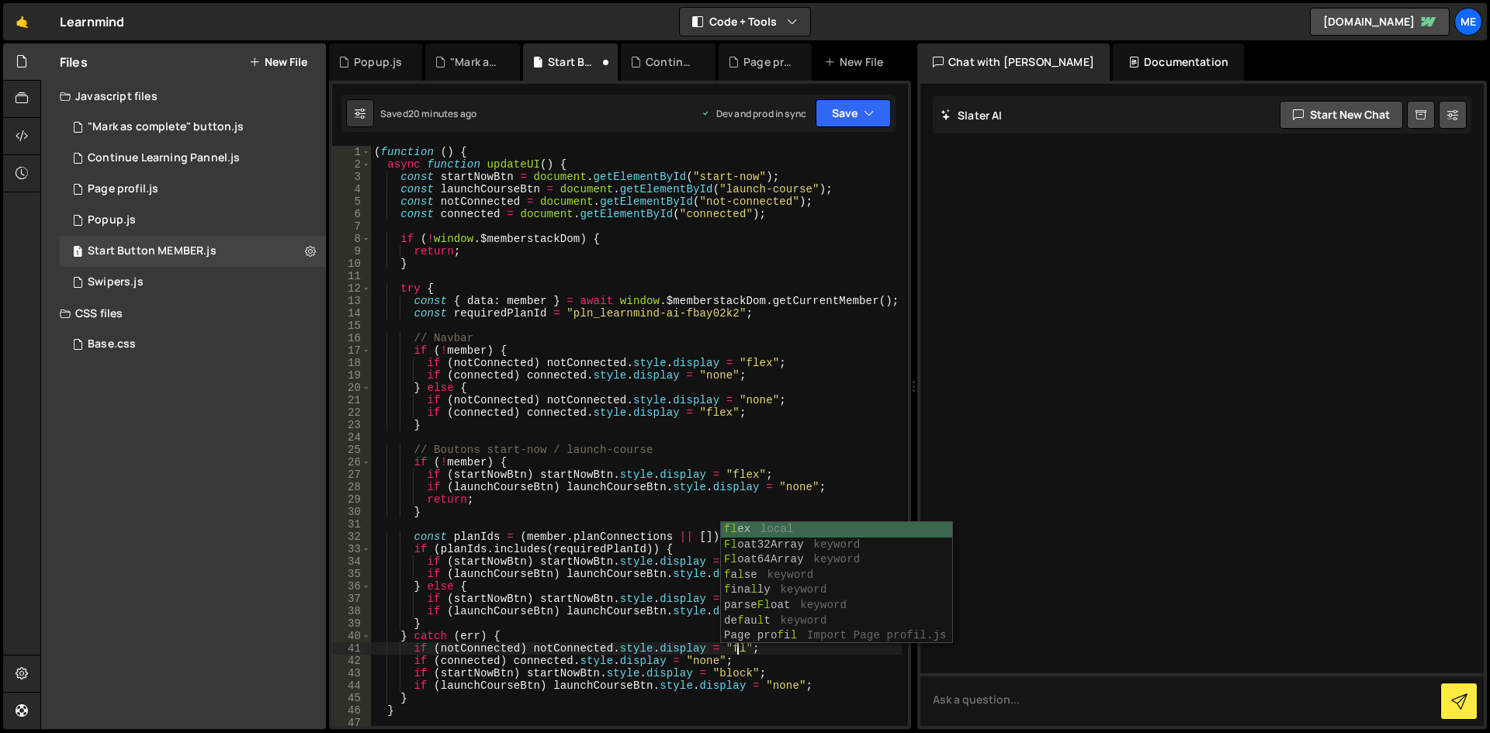
scroll to position [0, 26]
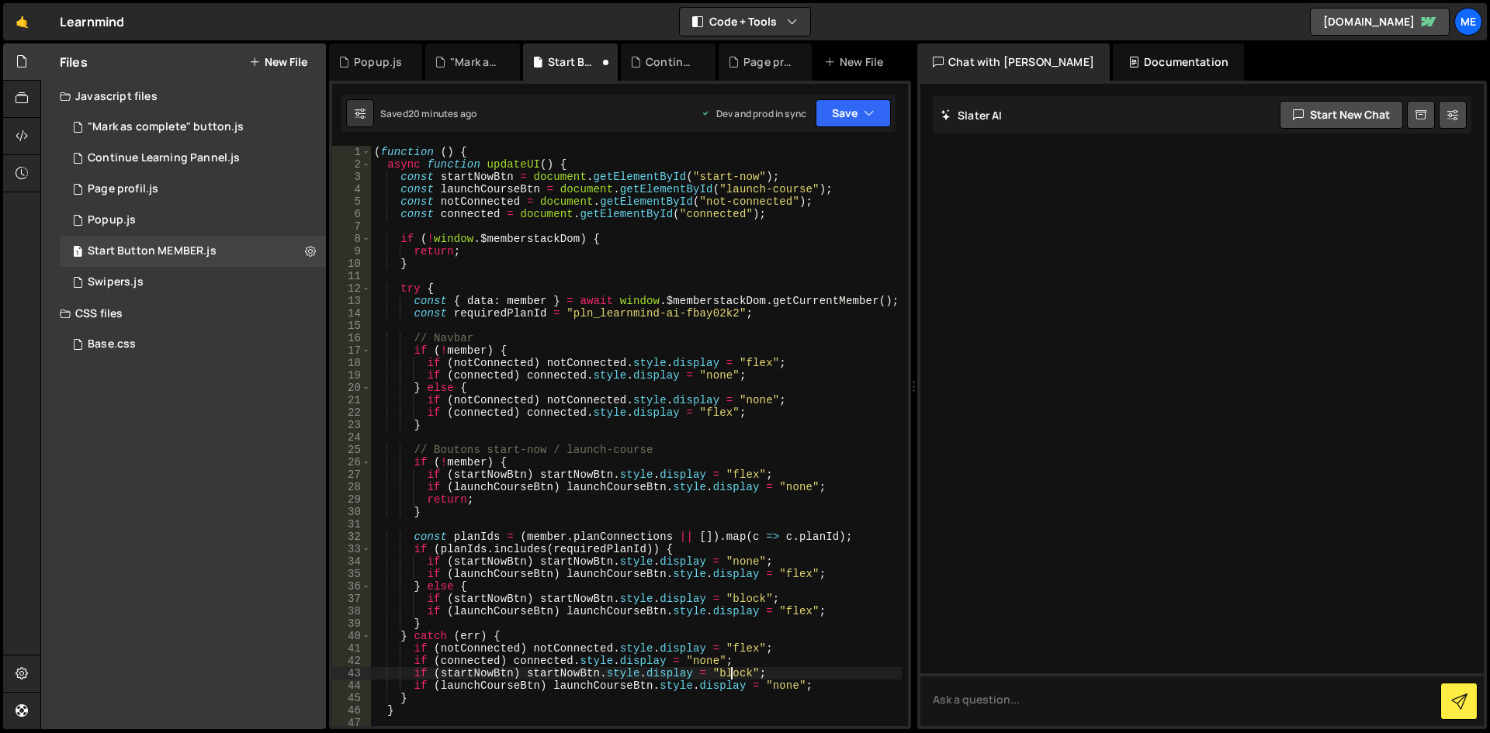
click at [733, 673] on div "( function ( ) { async function updateUI ( ) { const startNowBtn = document . g…" at bounding box center [636, 448] width 531 height 605
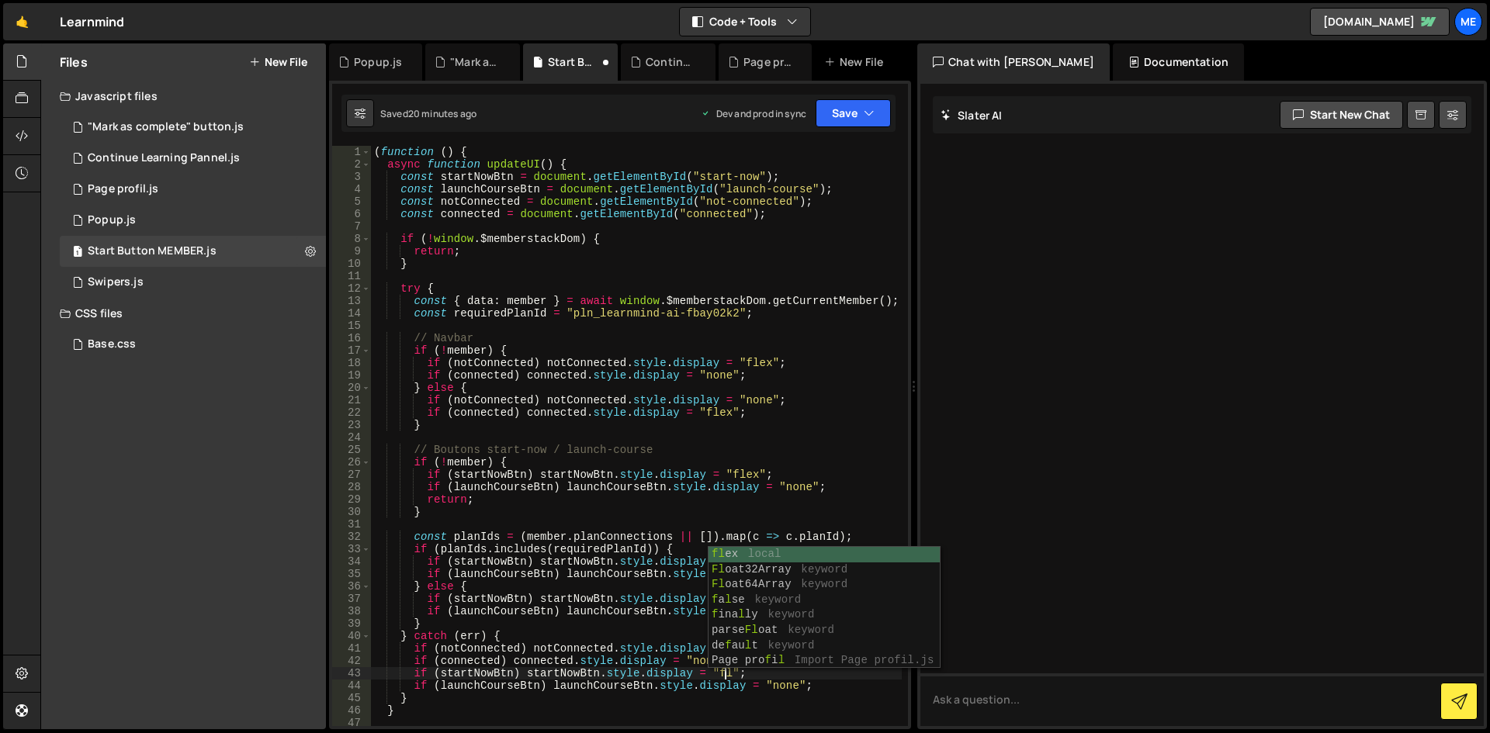
scroll to position [0, 25]
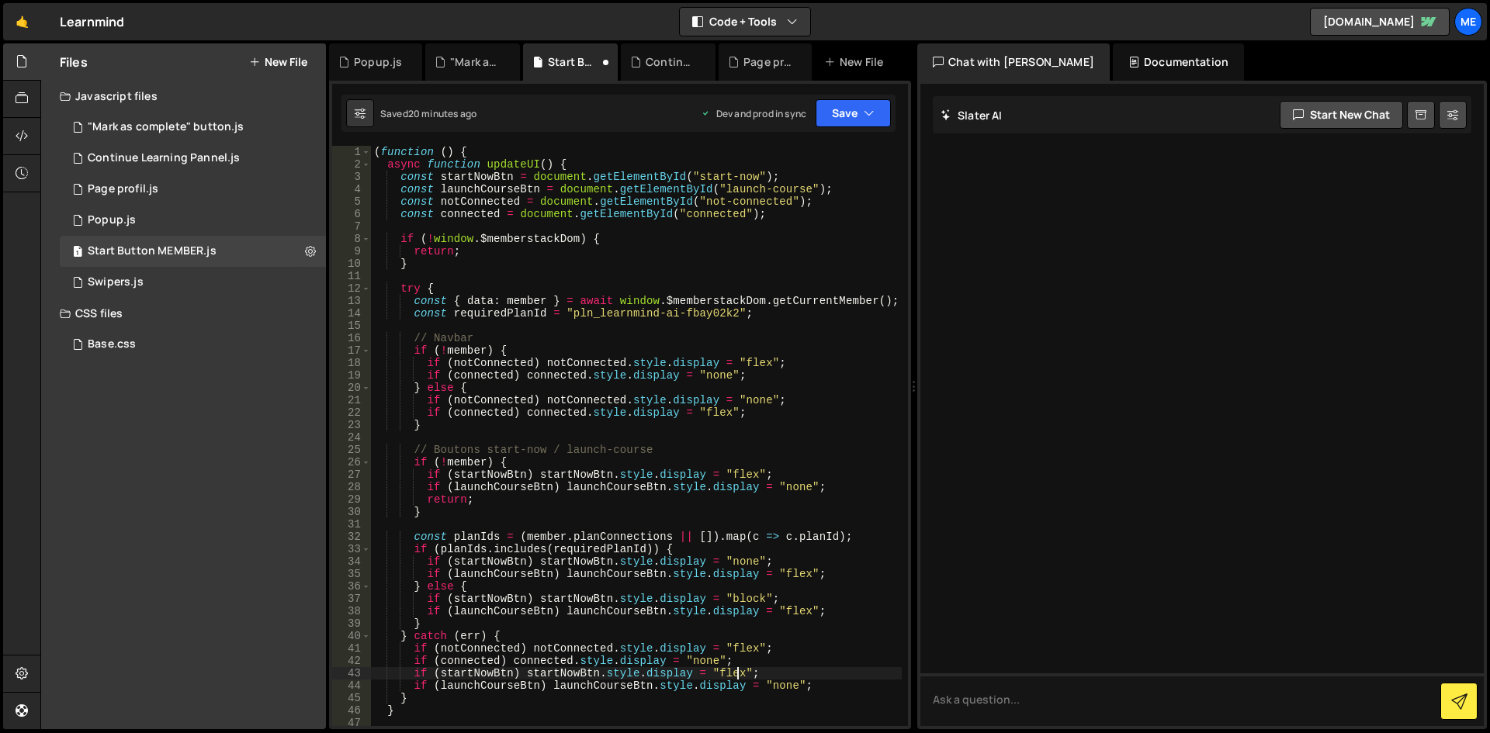
click at [861, 480] on div "( function ( ) { async function updateUI ( ) { const startNowBtn = document . g…" at bounding box center [636, 448] width 531 height 605
type textarea "if (startNowBtn) startNowBtn.style.display = "flex";"
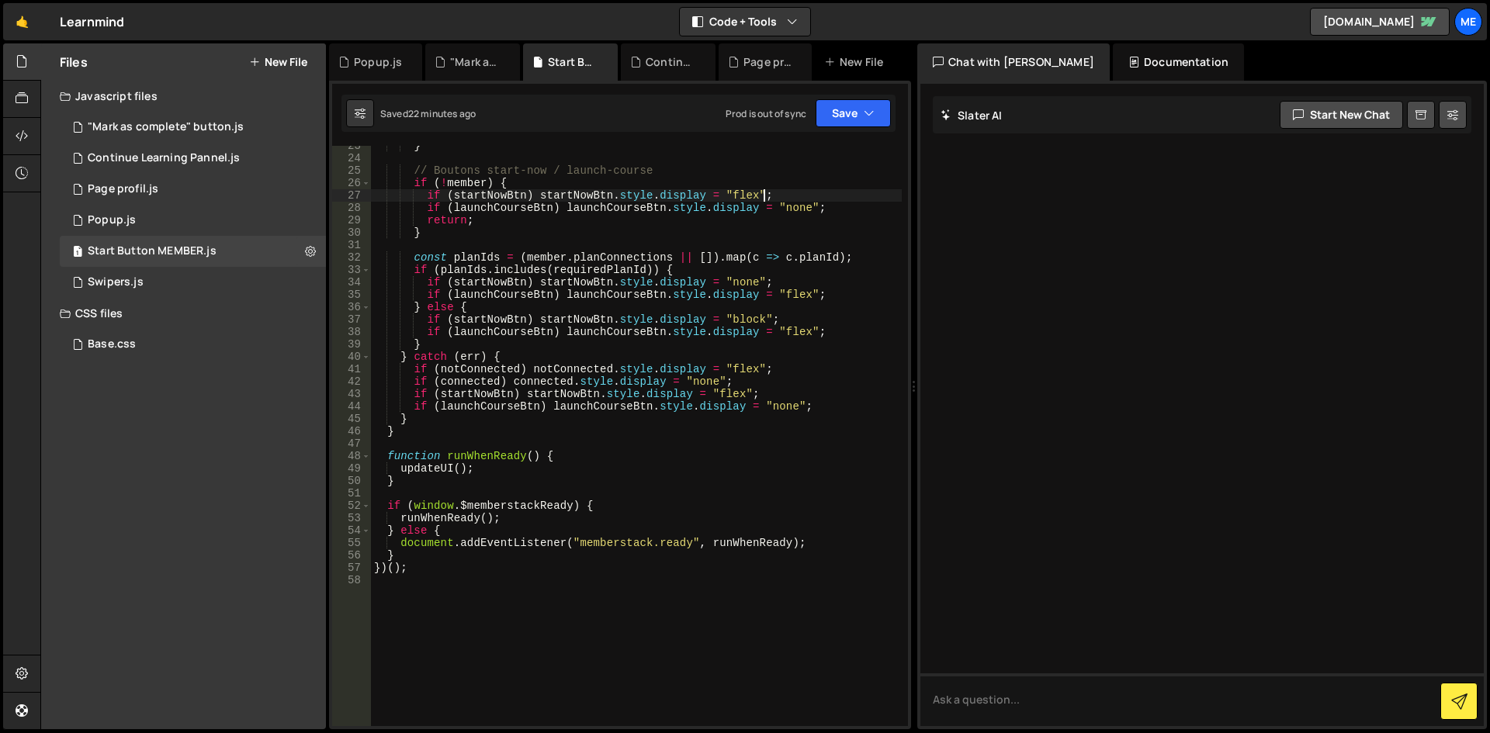
click at [593, 627] on div "} // Boutons start-now / launch-course if ( ! member ) { if ( startNowBtn ) sta…" at bounding box center [636, 442] width 531 height 605
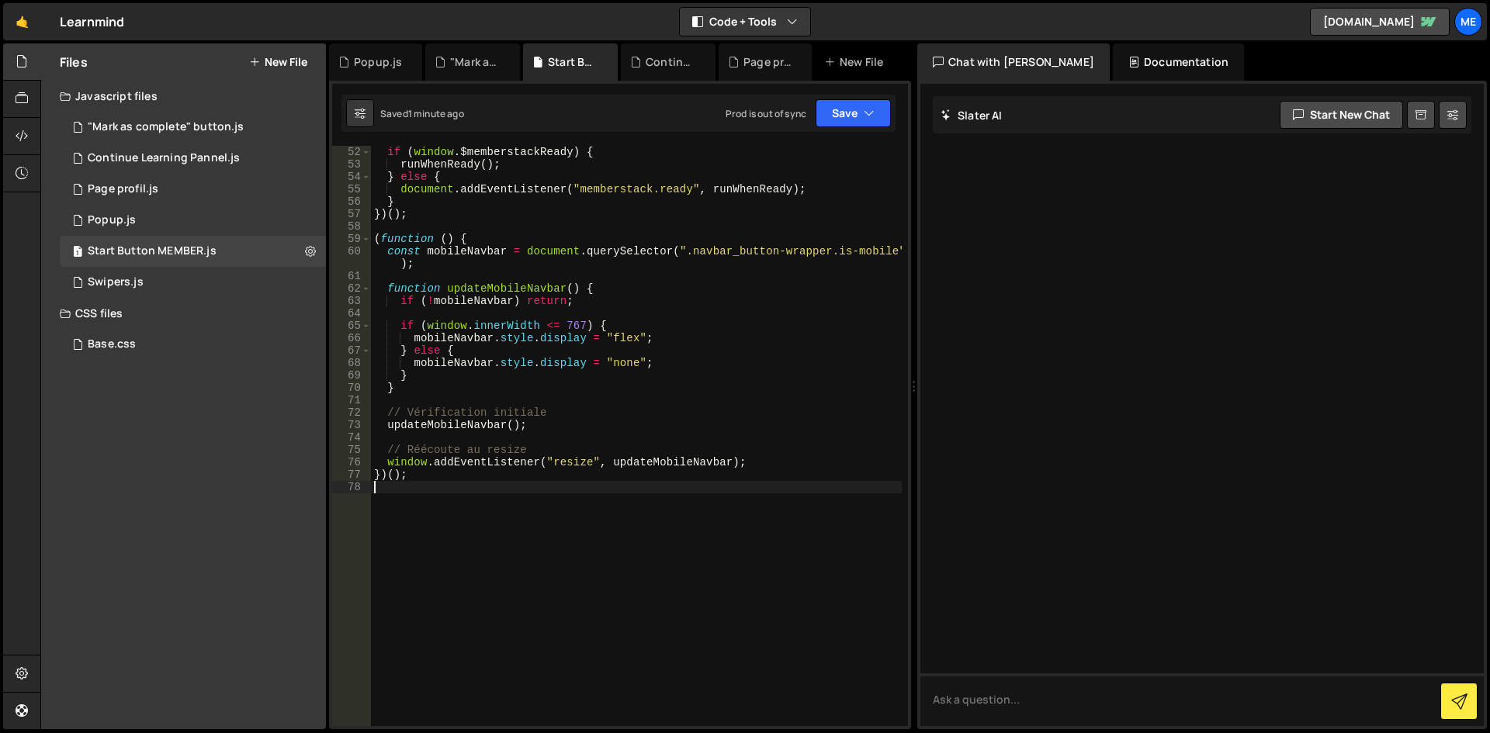
scroll to position [680, 0]
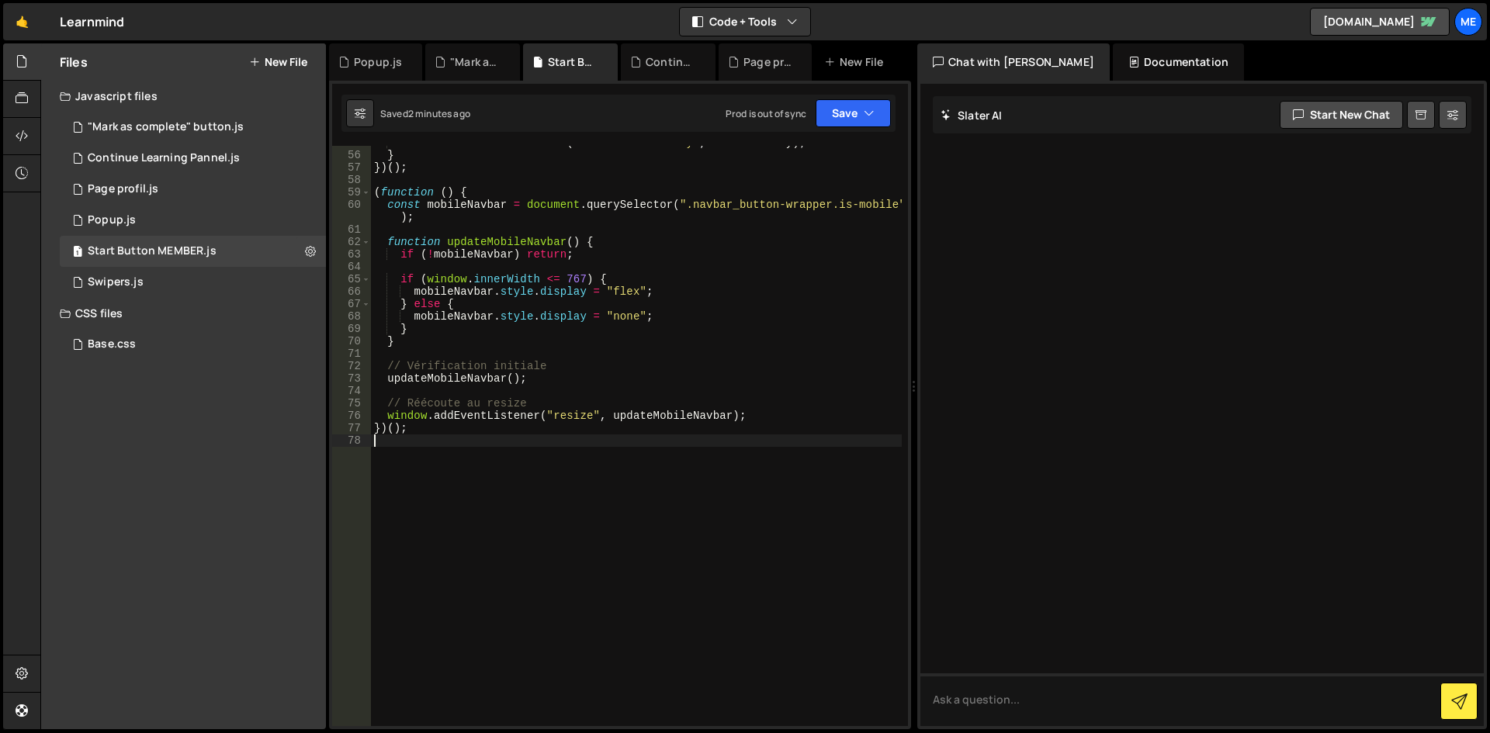
click at [651, 269] on div "document . addEventListener ( "memberstack.ready" , runWhenReady ) ; } }) ( ) ;…" at bounding box center [636, 439] width 531 height 605
type textarea "})();"
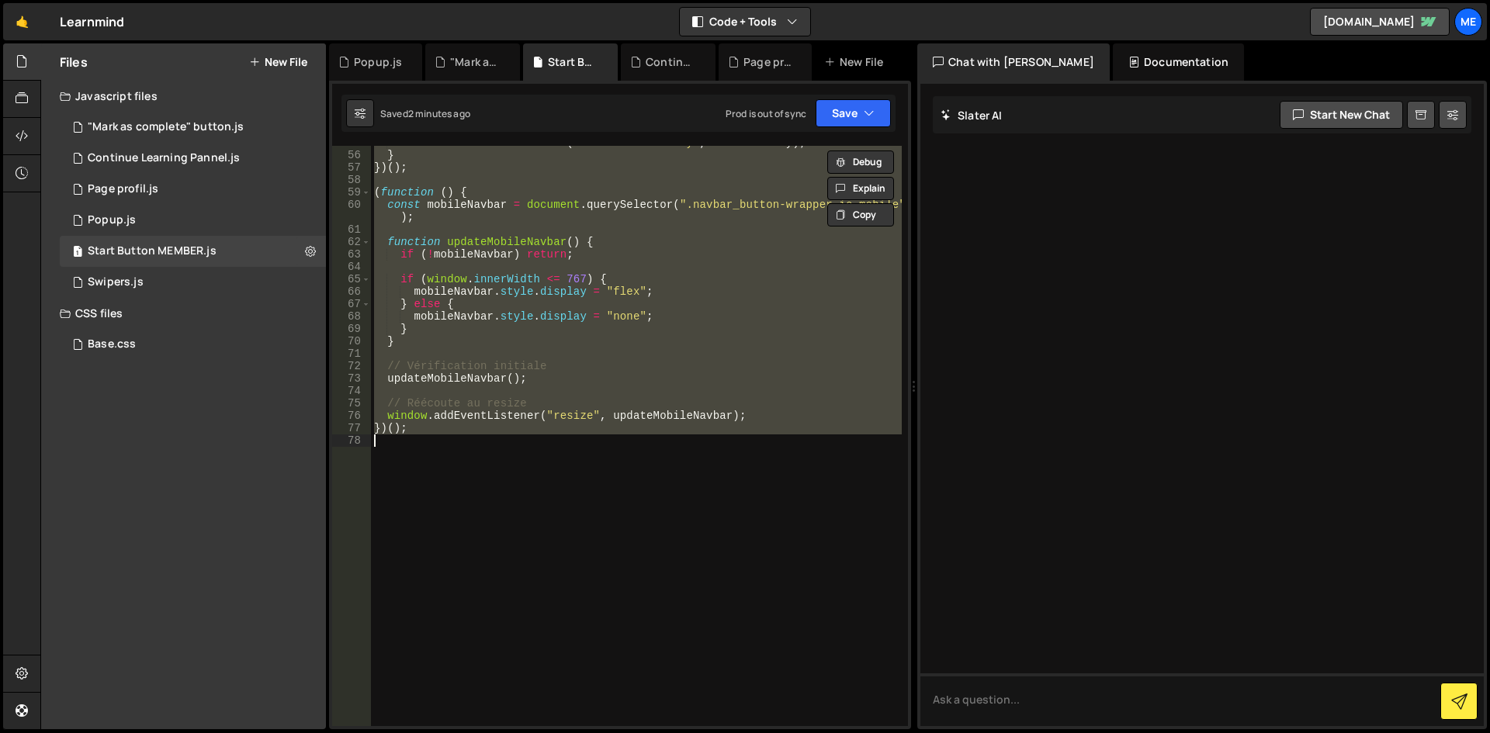
paste textarea
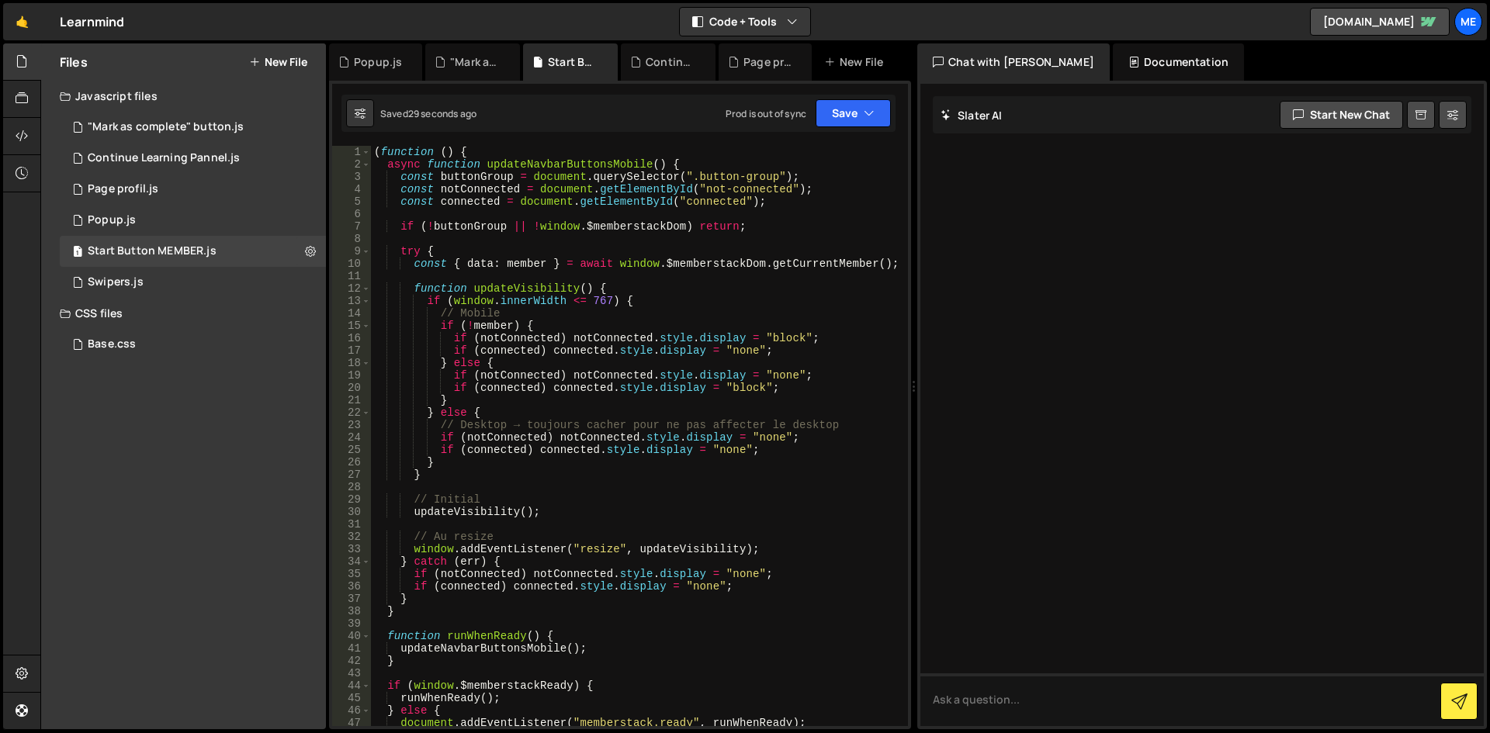
scroll to position [0, 0]
click at [778, 346] on div "( function ( ) { async function updateNavbarButtonsMobile ( ) { const buttonGro…" at bounding box center [636, 448] width 531 height 605
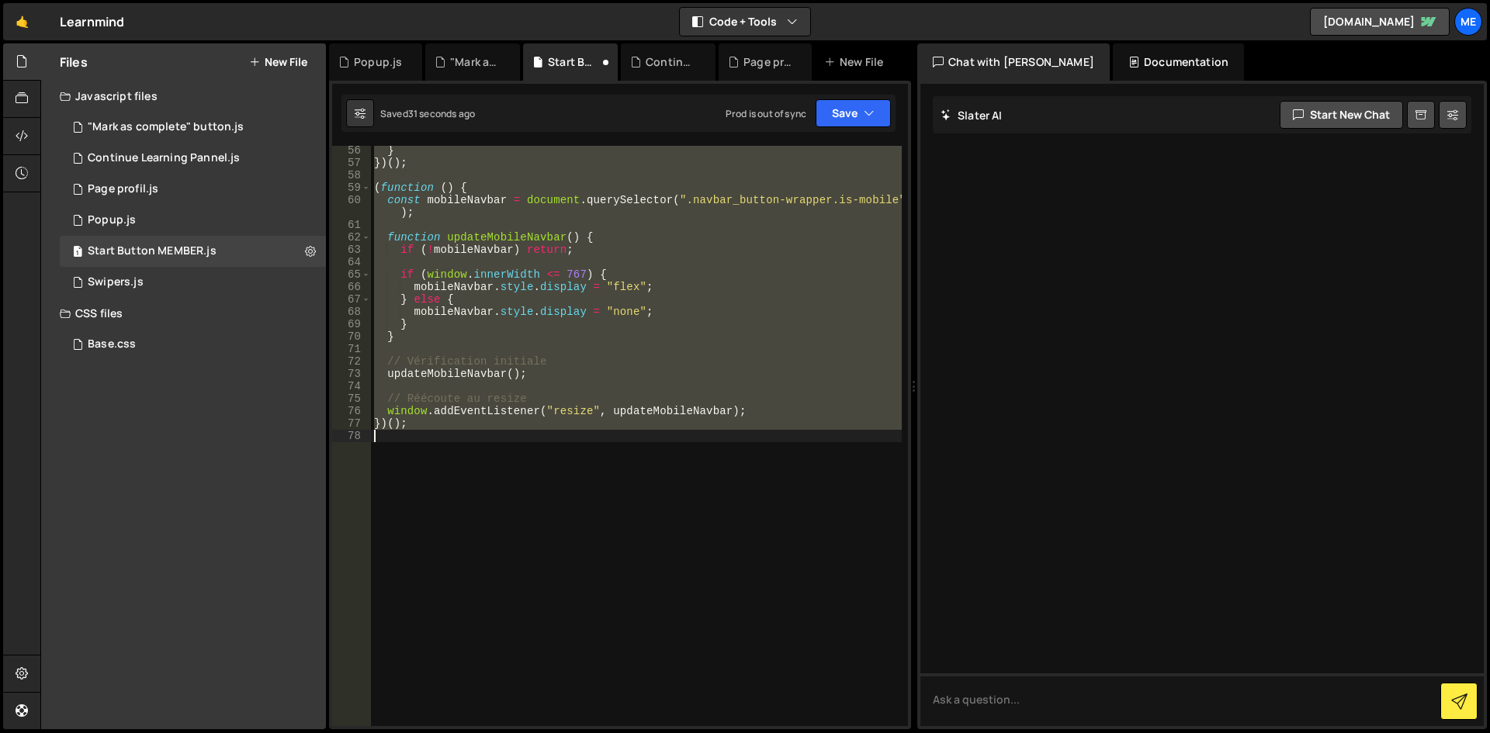
click at [772, 361] on div "} }) ( ) ; ( function ( ) { const mobileNavbar = document . querySelector ( ".n…" at bounding box center [636, 446] width 531 height 605
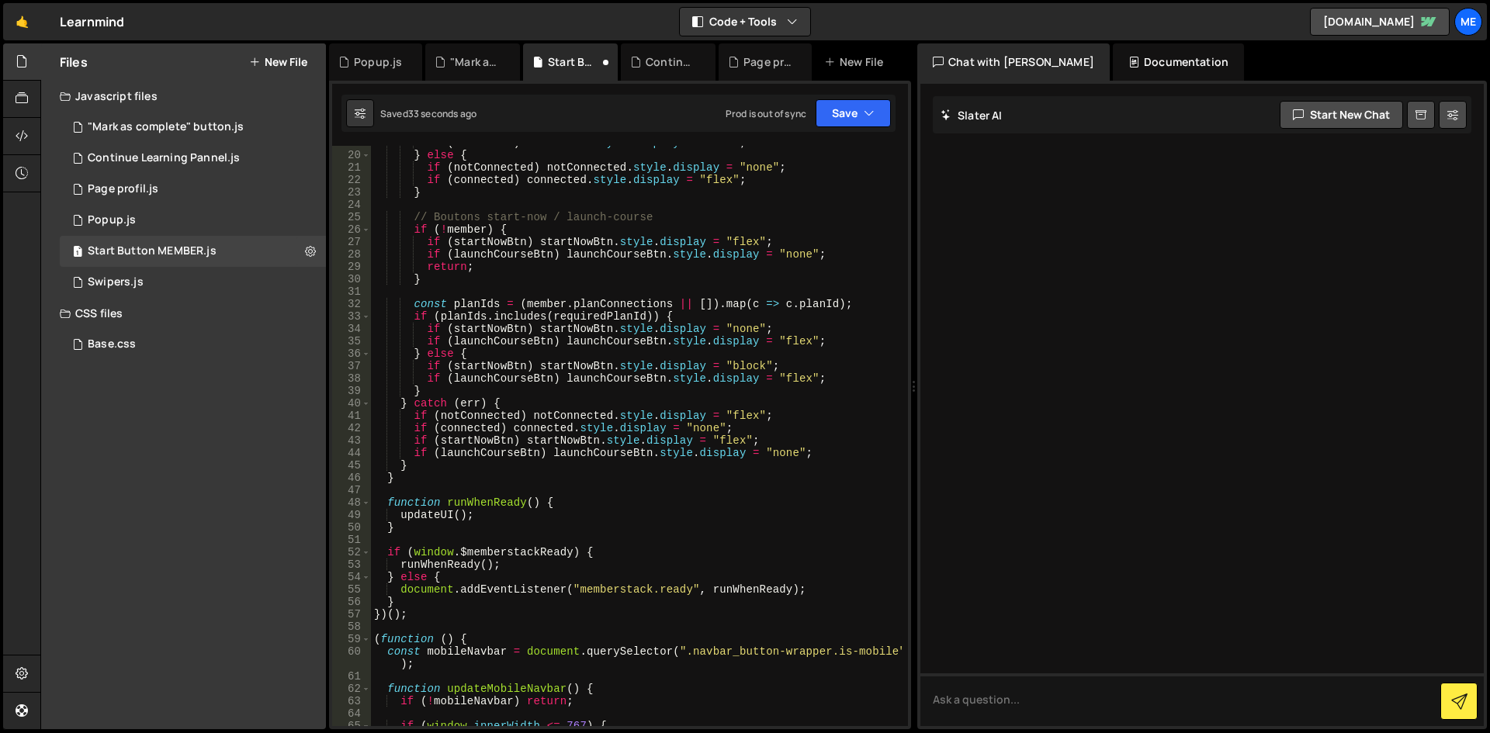
scroll to position [559, 0]
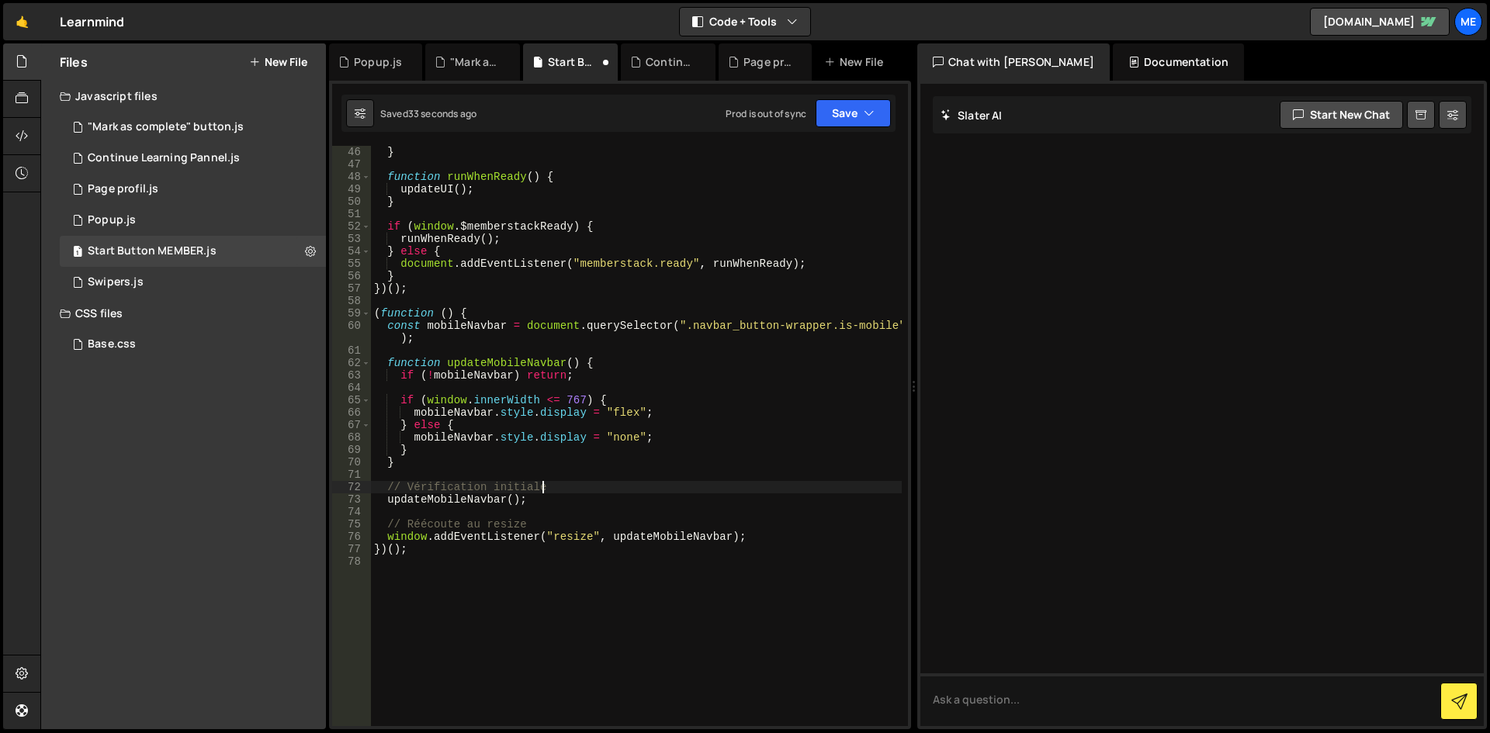
click at [712, 413] on div "} function runWhenReady ( ) { updateUI ( ) ; } if ( window . $memberstackReady …" at bounding box center [636, 448] width 531 height 605
type textarea "mobileNavbar.style.display = "flex";"
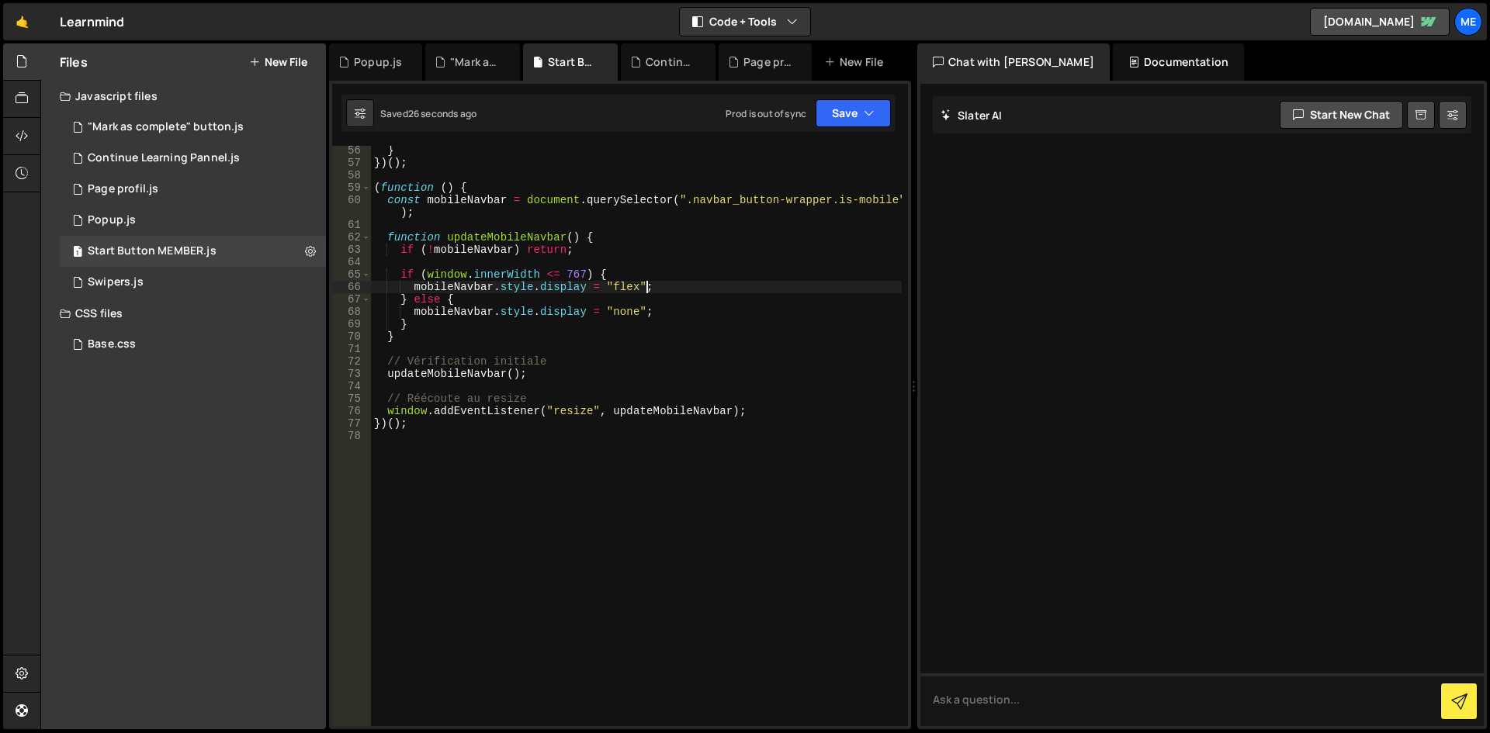
scroll to position [684, 0]
click at [491, 449] on div "} }) ( ) ; ( function ( ) { const mobileNavbar = document . querySelector ( ".n…" at bounding box center [636, 446] width 531 height 605
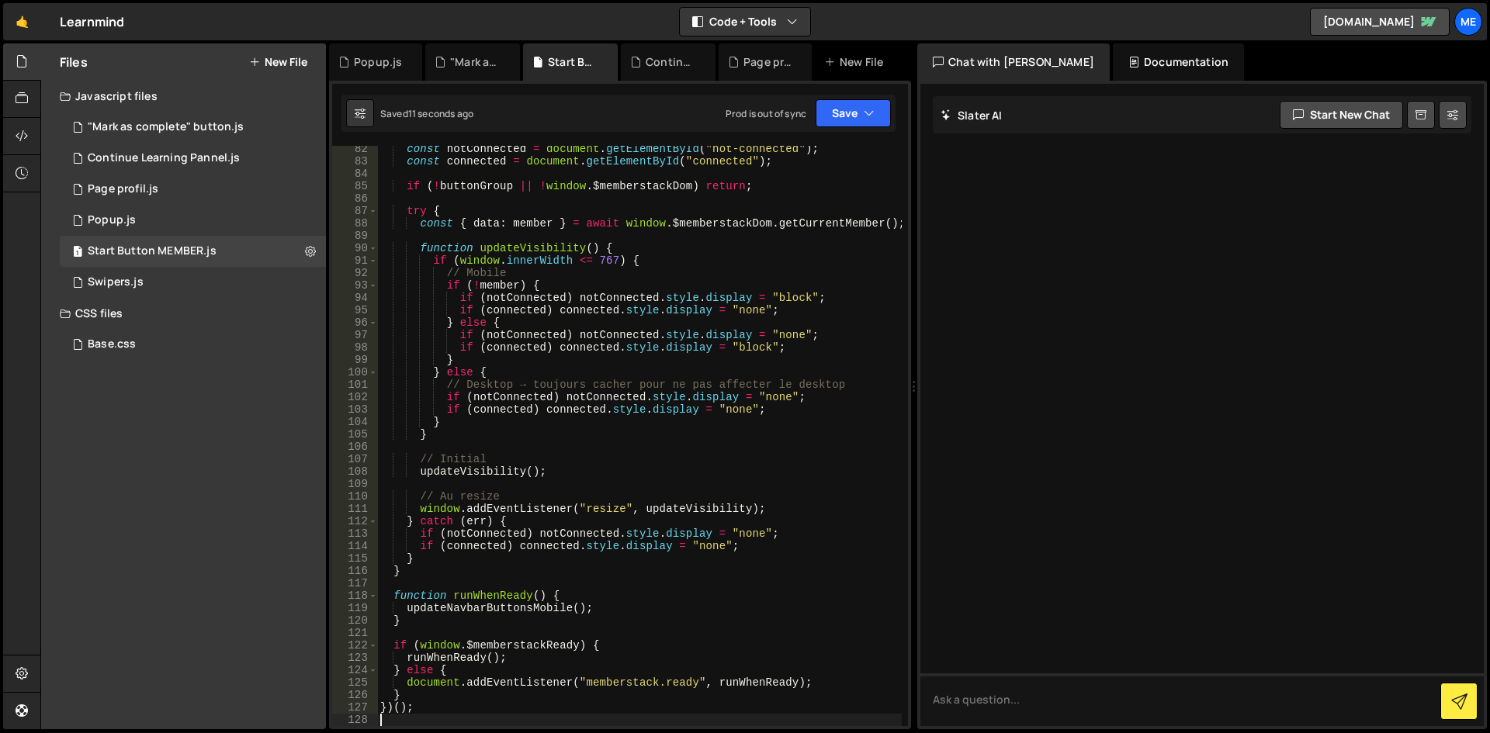
scroll to position [835, 0]
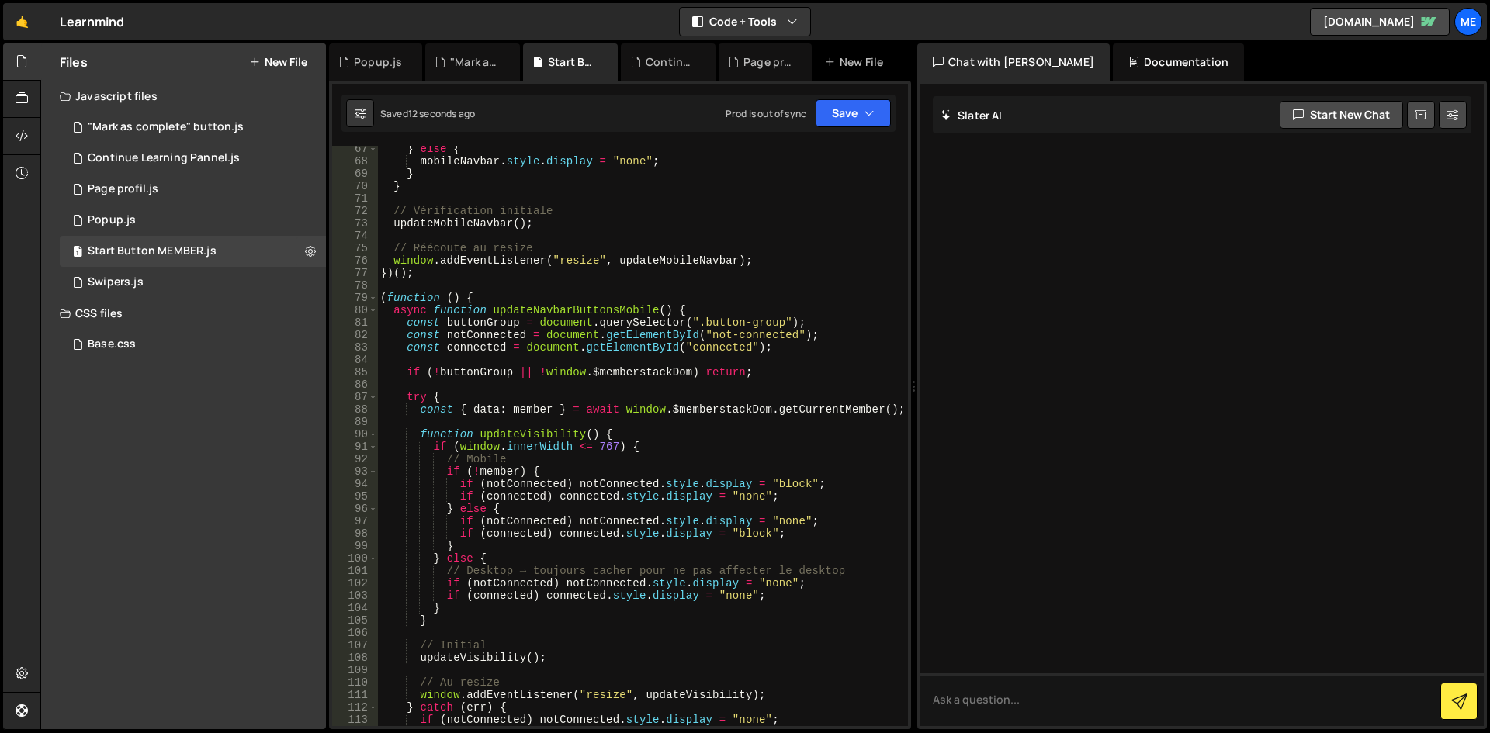
click at [799, 485] on div "} else { mobileNavbar . style . display = "none" ; } } // Vérification initiale…" at bounding box center [639, 445] width 525 height 605
click at [750, 535] on div "} else { mobileNavbar . style . display = "none" ; } } // Vérification initiale…" at bounding box center [639, 445] width 525 height 605
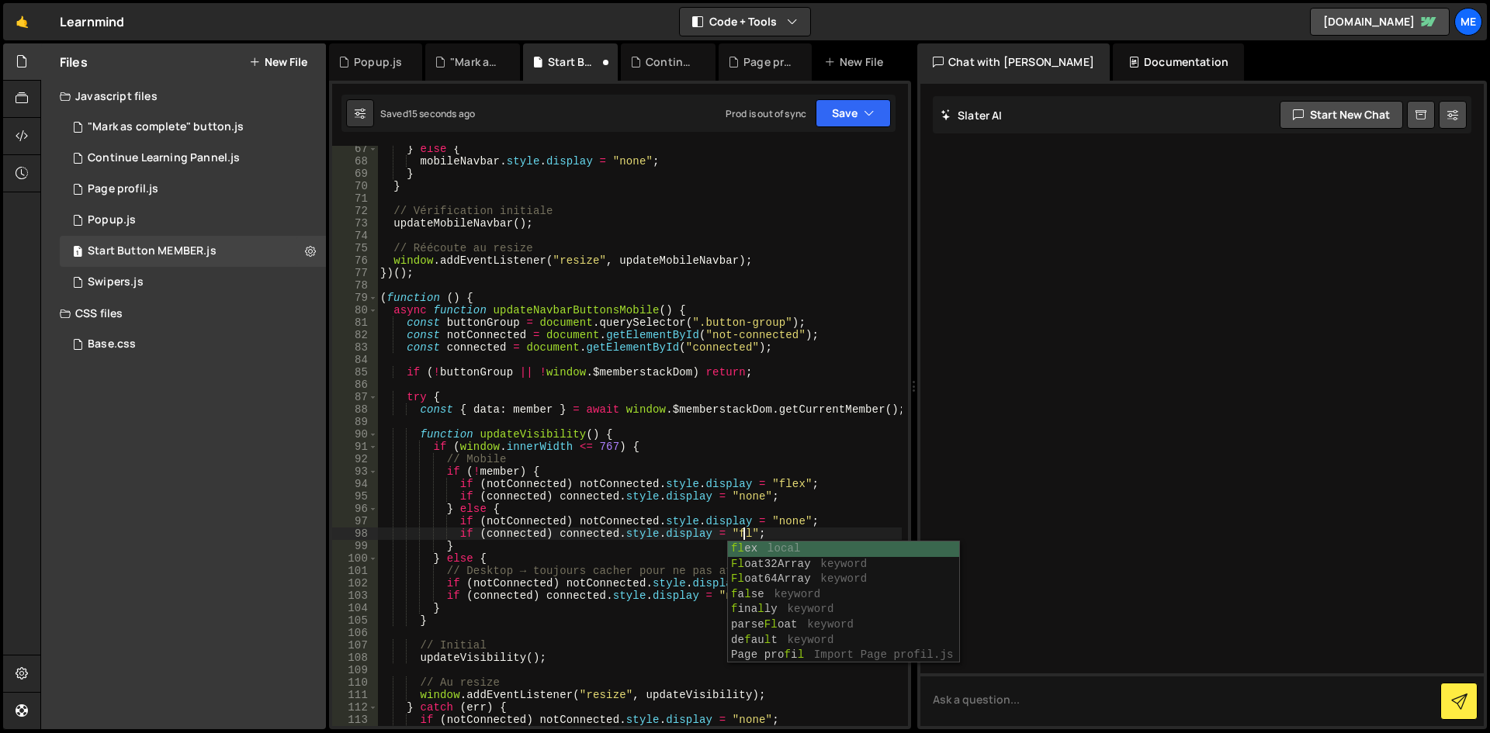
scroll to position [0, 26]
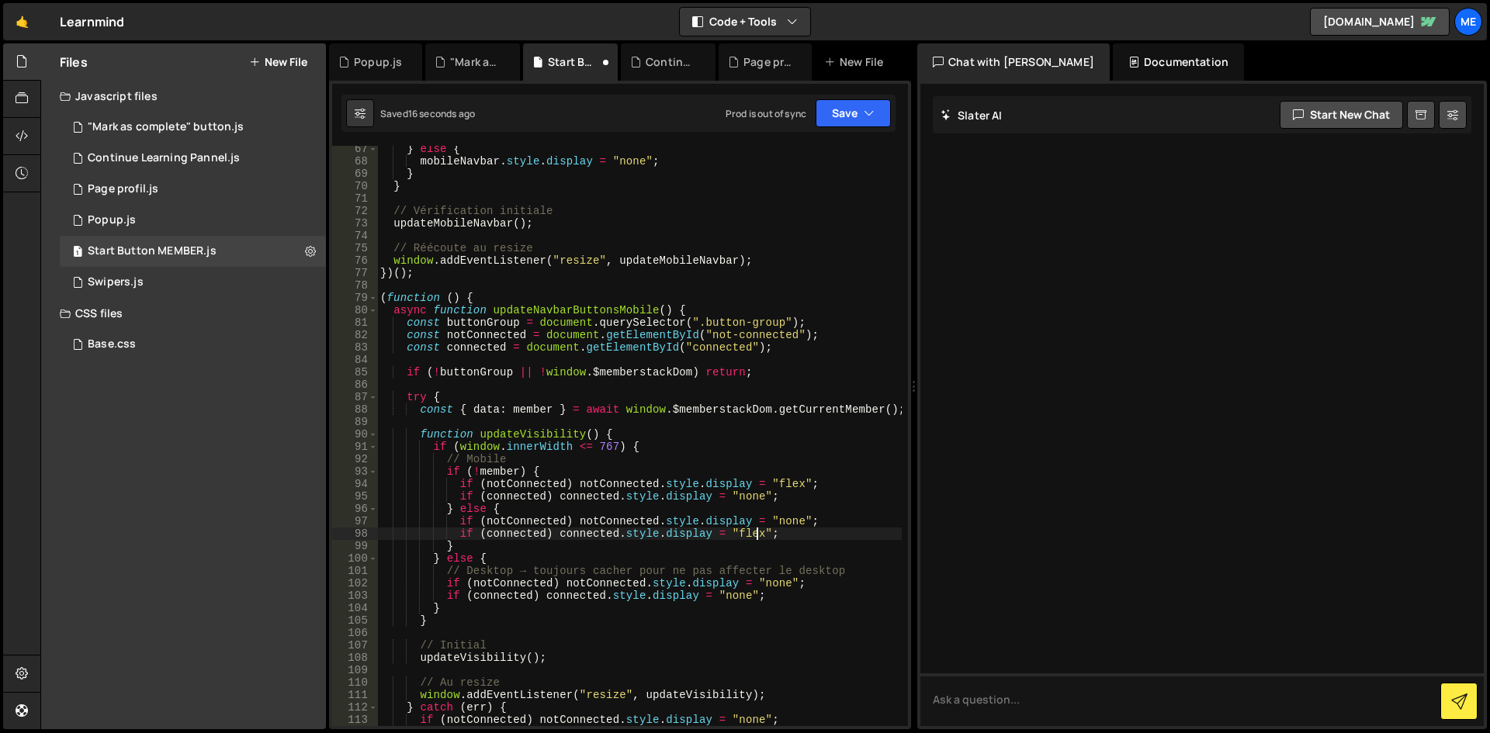
click at [751, 528] on div "} else { mobileNavbar . style . display = "none" ; } } // Vérification initiale…" at bounding box center [639, 445] width 525 height 605
click at [771, 583] on div "} else { mobileNavbar . style . display = "none" ; } } // Vérification initiale…" at bounding box center [639, 445] width 525 height 605
click at [813, 503] on div "} else { mobileNavbar . style . display = "none" ; } } // Vérification initiale…" at bounding box center [639, 445] width 525 height 605
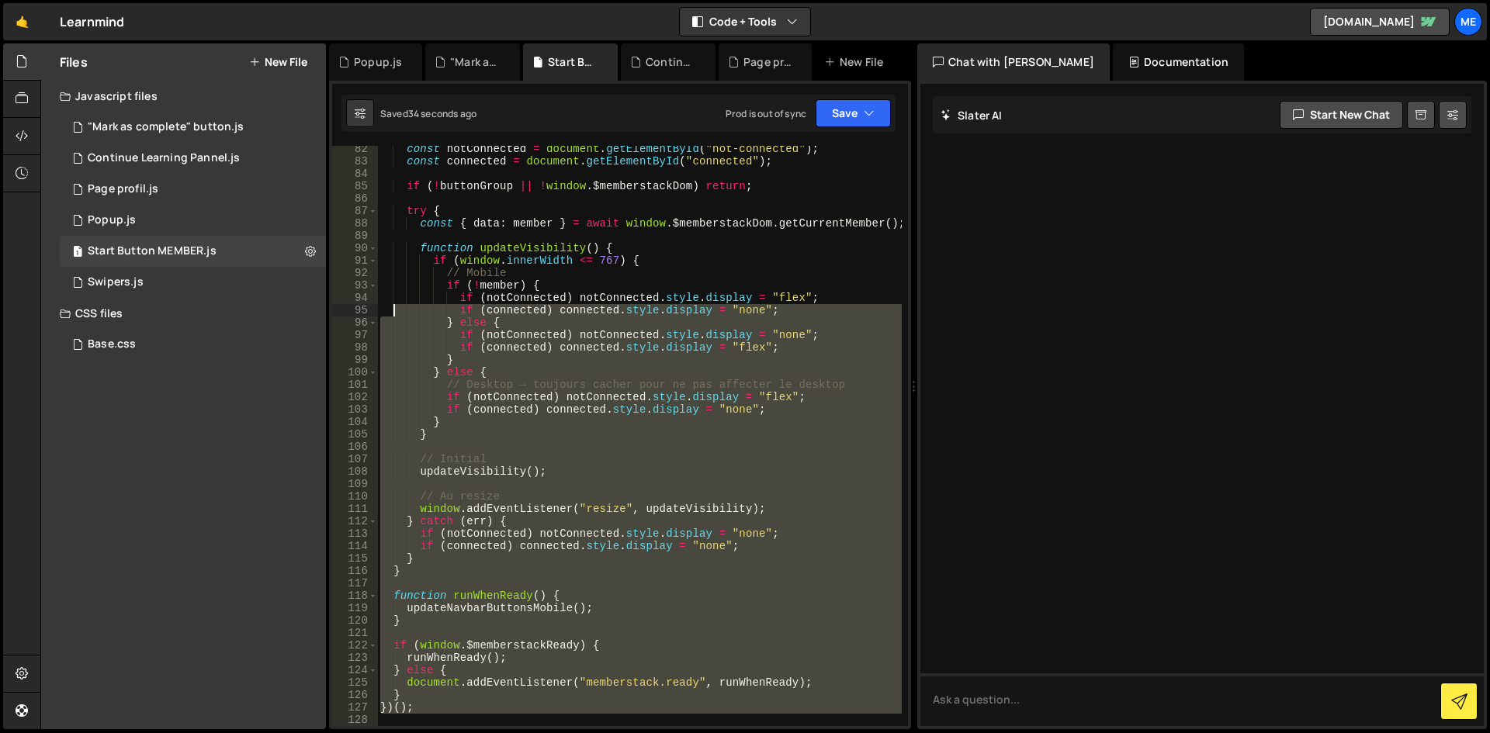
scroll to position [882, 0]
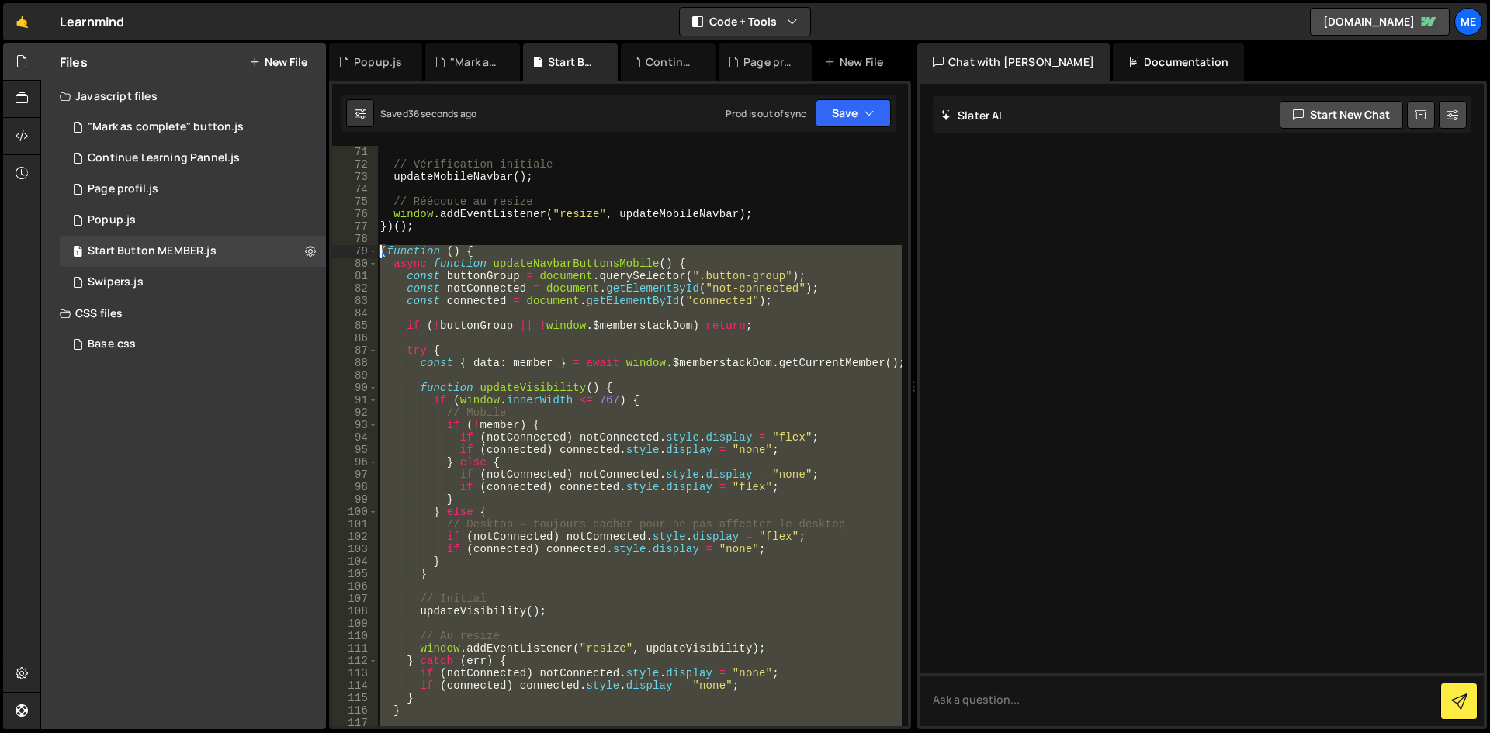
drag, startPoint x: 454, startPoint y: 560, endPoint x: 364, endPoint y: 251, distance: 321.7
click at [364, 251] on div "} else { 71 72 73 74 75 76 77 78 79 80 81 82 83 84 85 86 87 88 89 90 91 92 93 9…" at bounding box center [620, 436] width 576 height 580
click at [674, 394] on div "// Vérification initiale updateMobileNavbar ( ) ; // Réécoute au resize window …" at bounding box center [639, 436] width 525 height 580
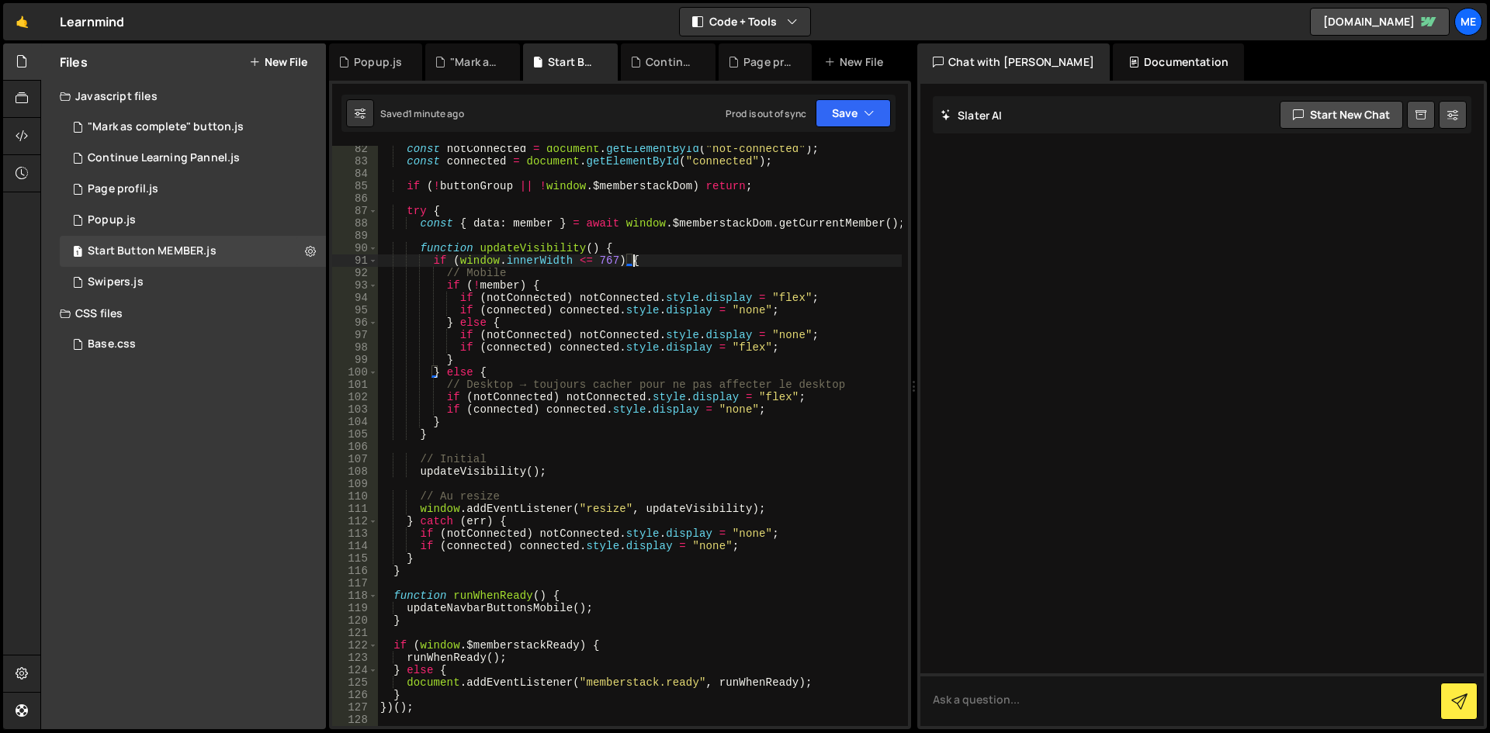
scroll to position [1021, 0]
click at [773, 402] on div "const notConnected = document . getElementById ( "not-connected" ) ; const conn…" at bounding box center [639, 445] width 525 height 605
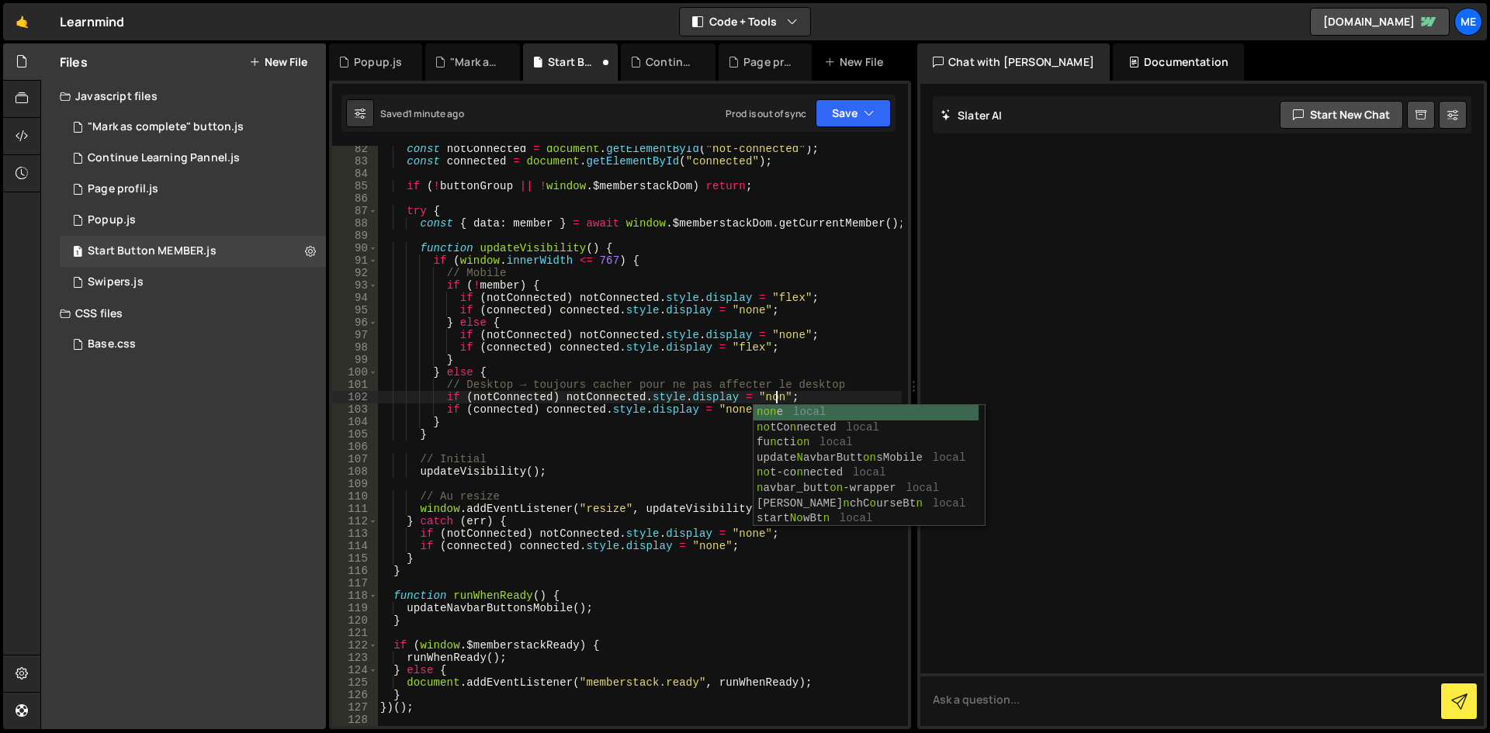
scroll to position [0, 28]
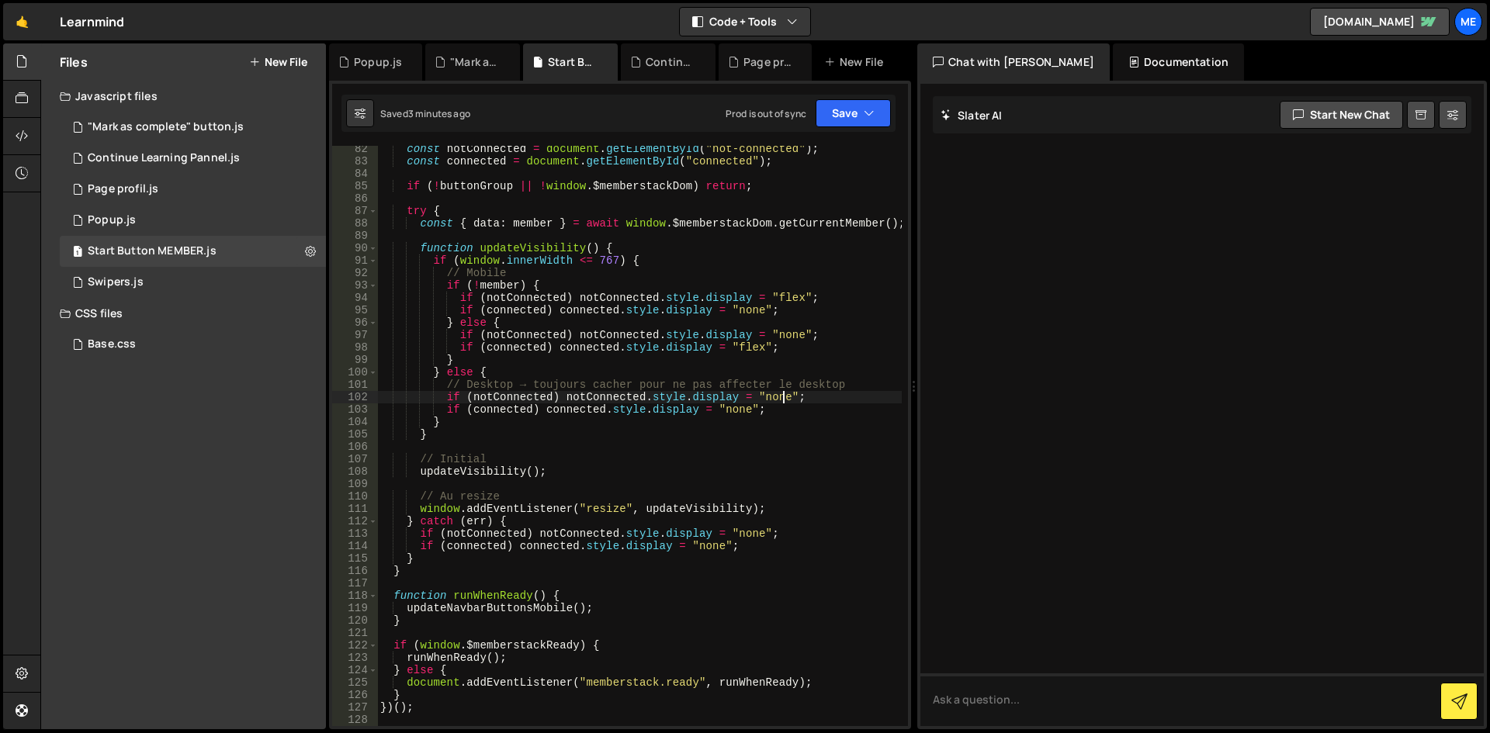
click at [580, 361] on div "const notConnected = document . getElementById ( "not-connected" ) ; const conn…" at bounding box center [639, 445] width 525 height 605
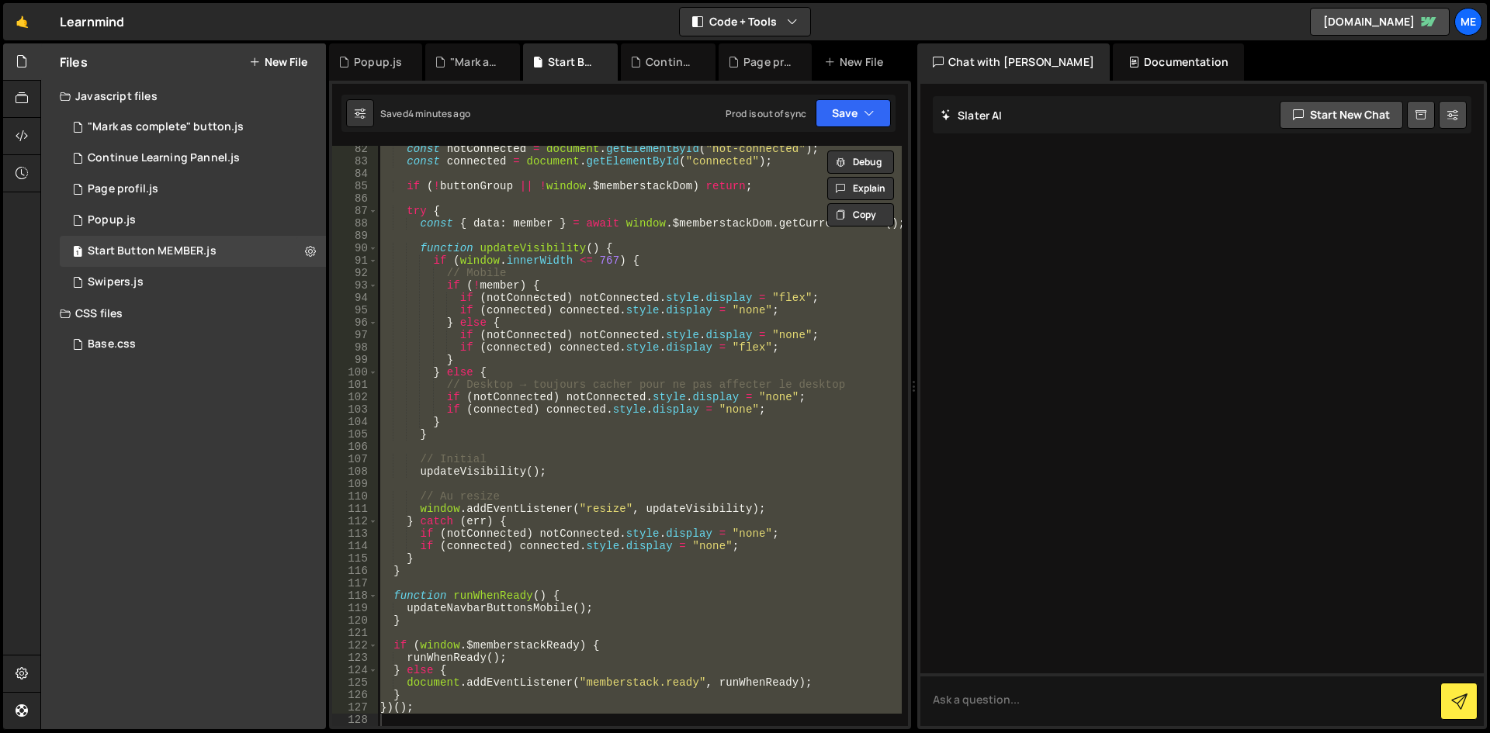
click at [651, 436] on div "const notConnected = document . getElementById ( "not-connected" ) ; const conn…" at bounding box center [639, 436] width 525 height 580
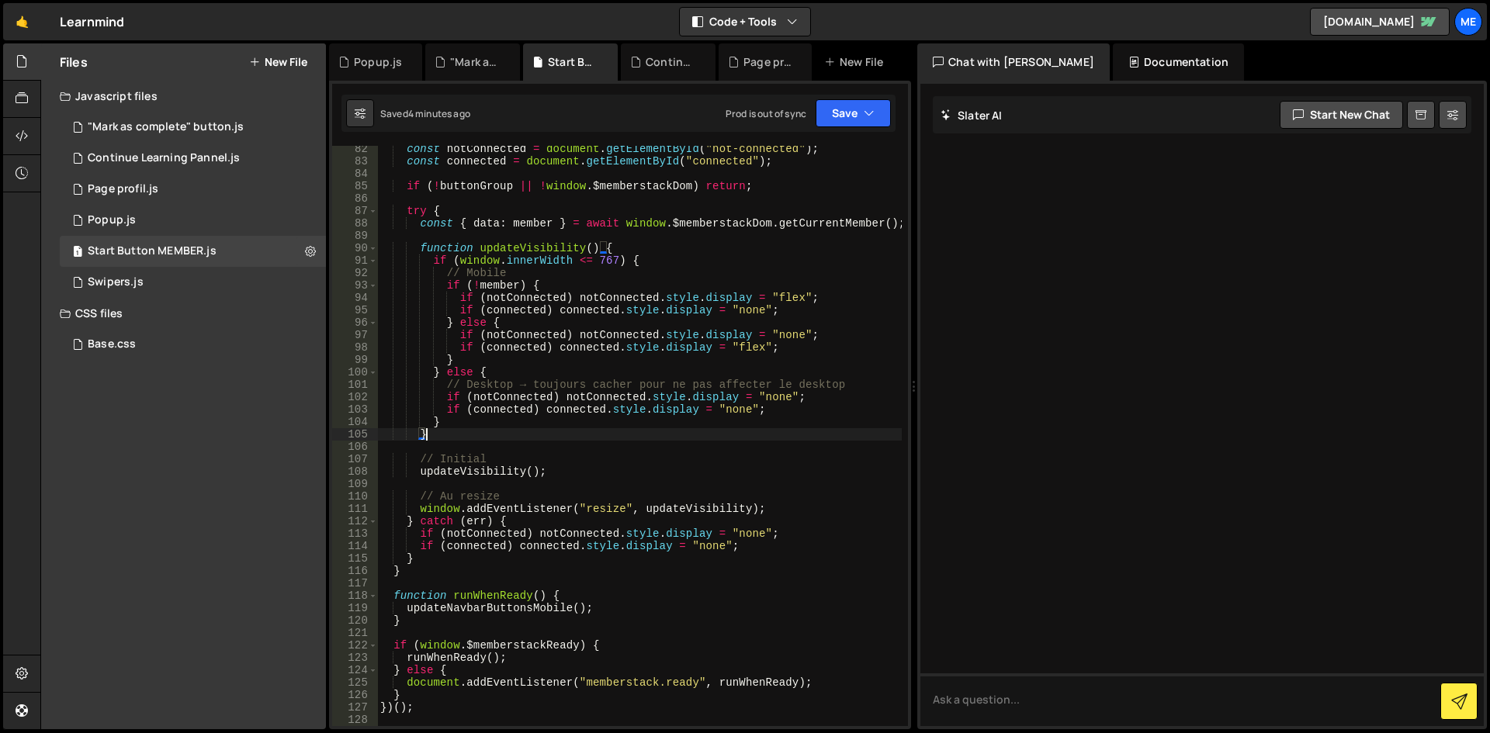
type textarea "})();"
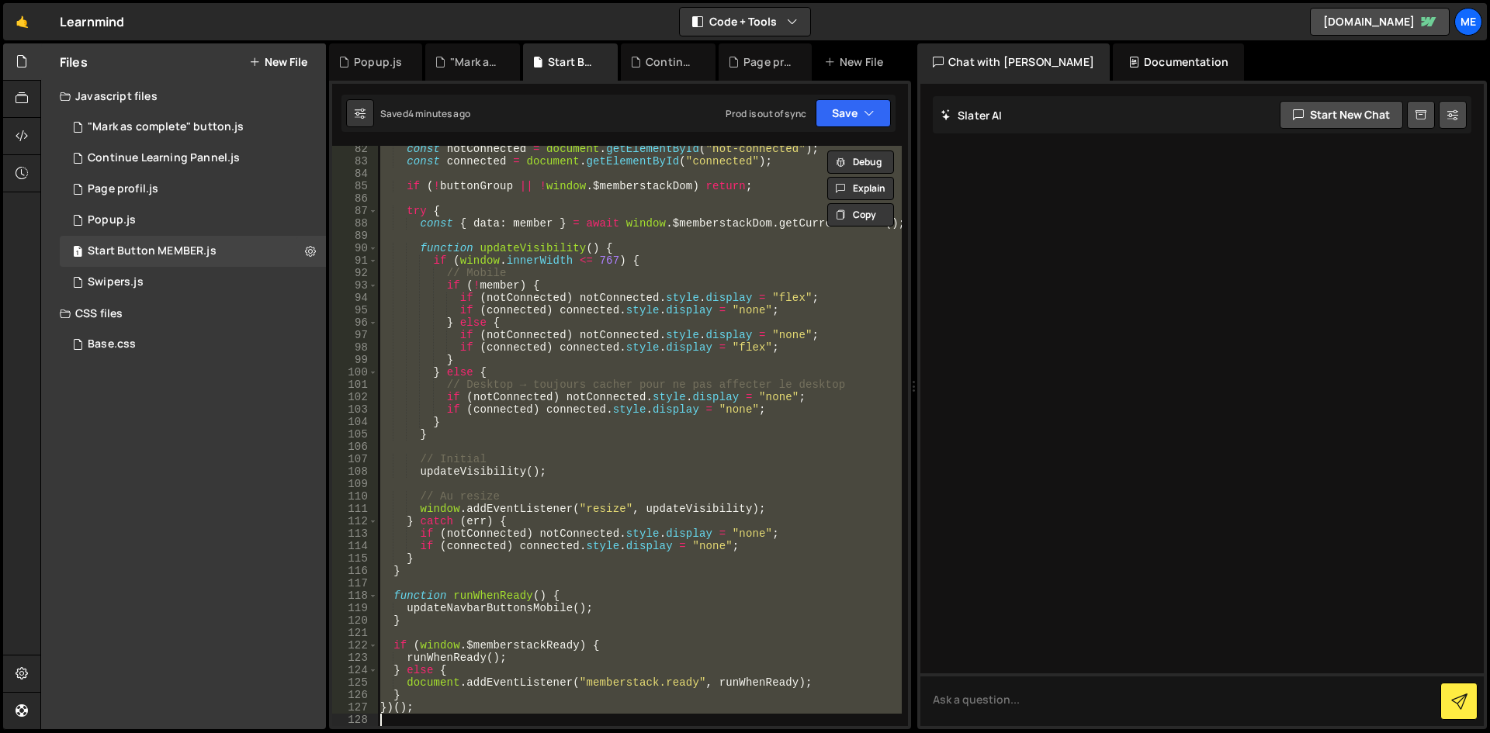
paste textarea
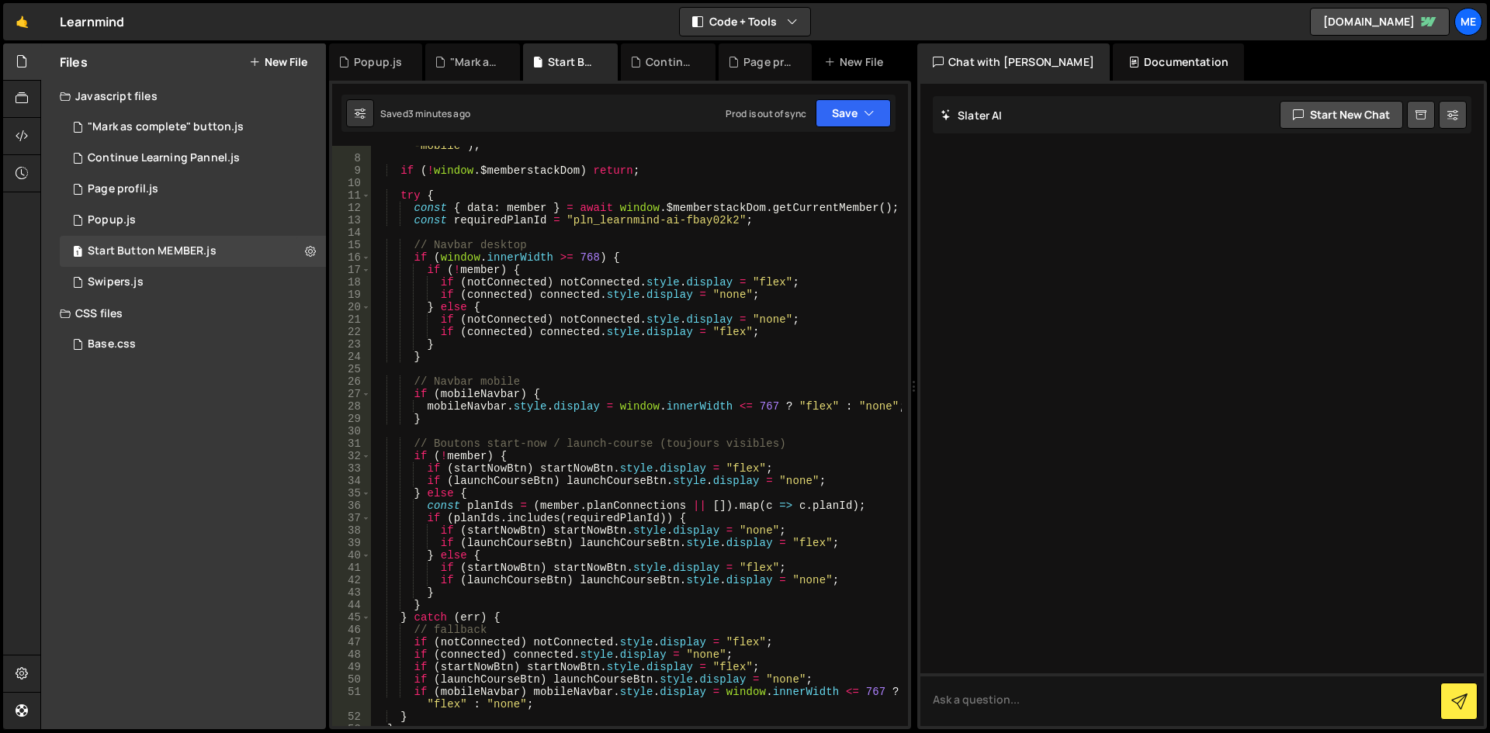
scroll to position [47, 0]
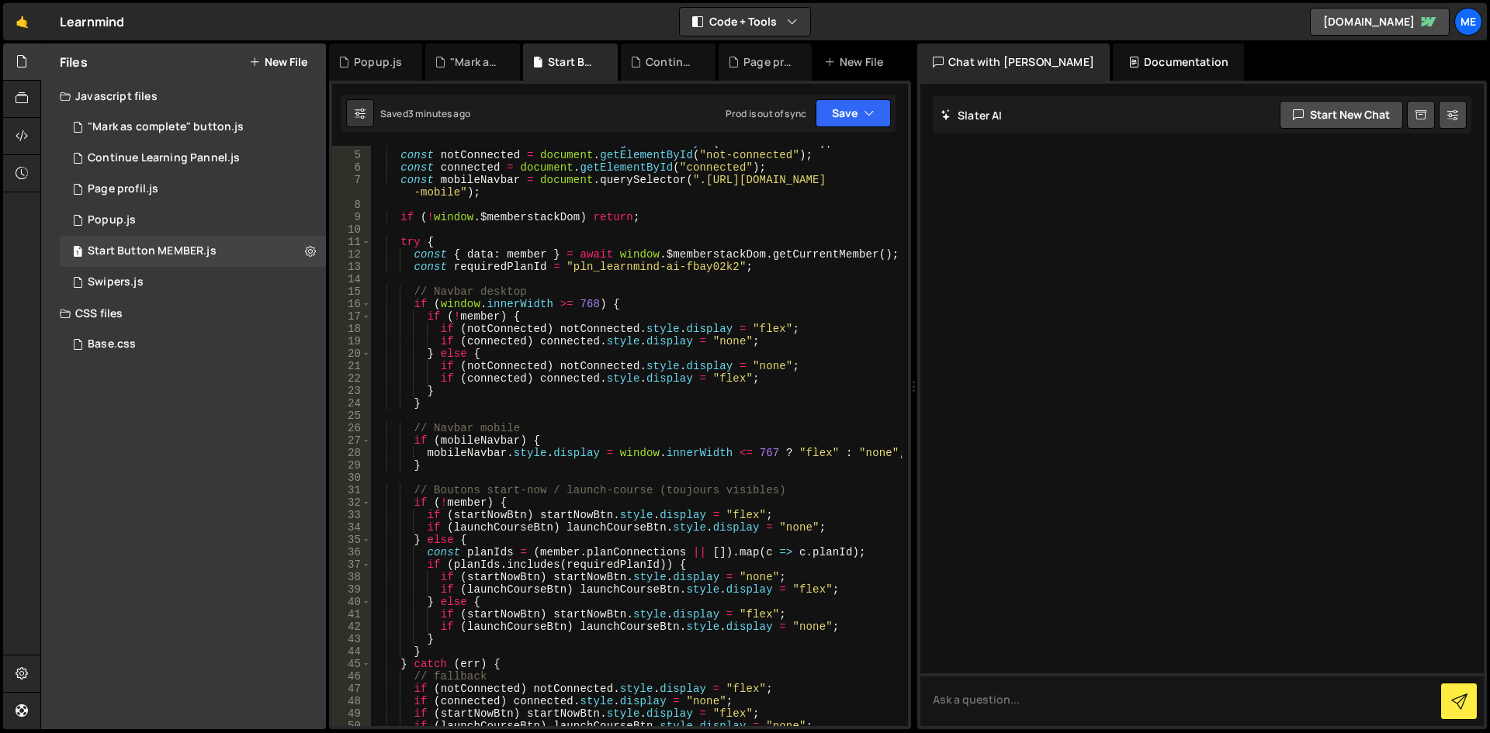
click at [816, 286] on div "const launchCourseBtn = document . getElementById ( "launch-course" ) ; const n…" at bounding box center [636, 439] width 531 height 605
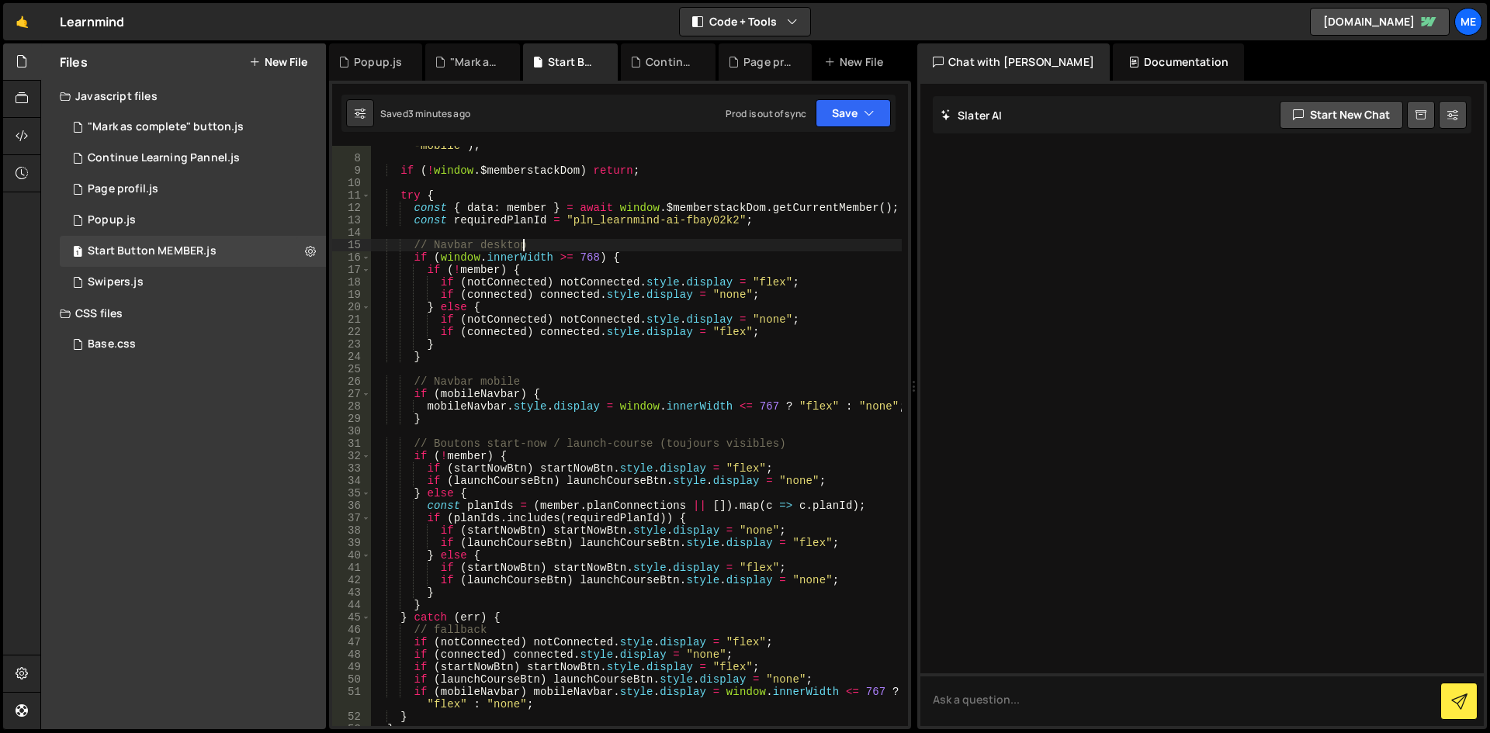
scroll to position [0, 0]
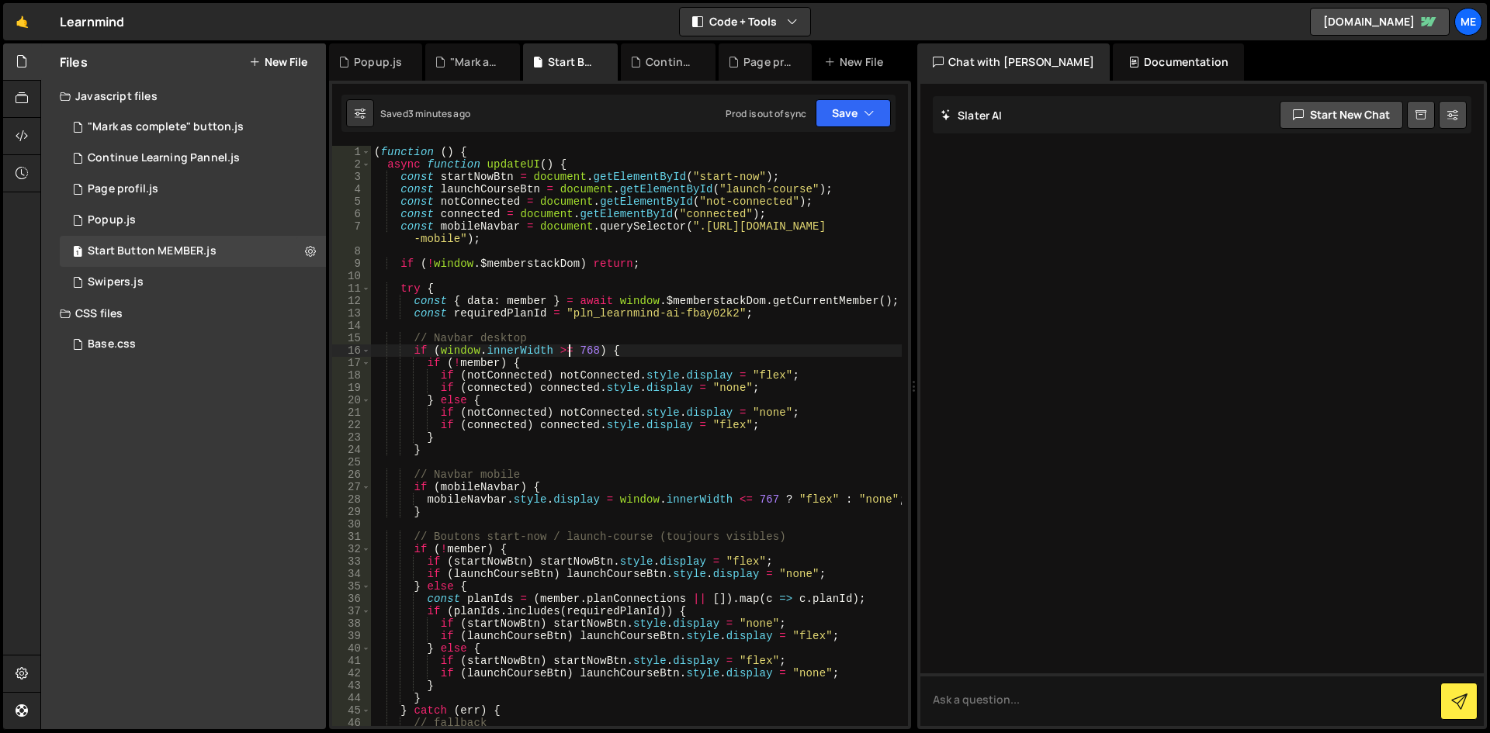
click at [566, 347] on div "( function ( ) { async function updateUI ( ) { const startNowBtn = document . g…" at bounding box center [636, 448] width 531 height 605
click at [550, 346] on div "( function ( ) { async function updateUI ( ) { const startNowBtn = document . g…" at bounding box center [636, 448] width 531 height 605
click at [556, 350] on div "( function ( ) { async function updateUI ( ) { const startNowBtn = document . g…" at bounding box center [636, 448] width 531 height 605
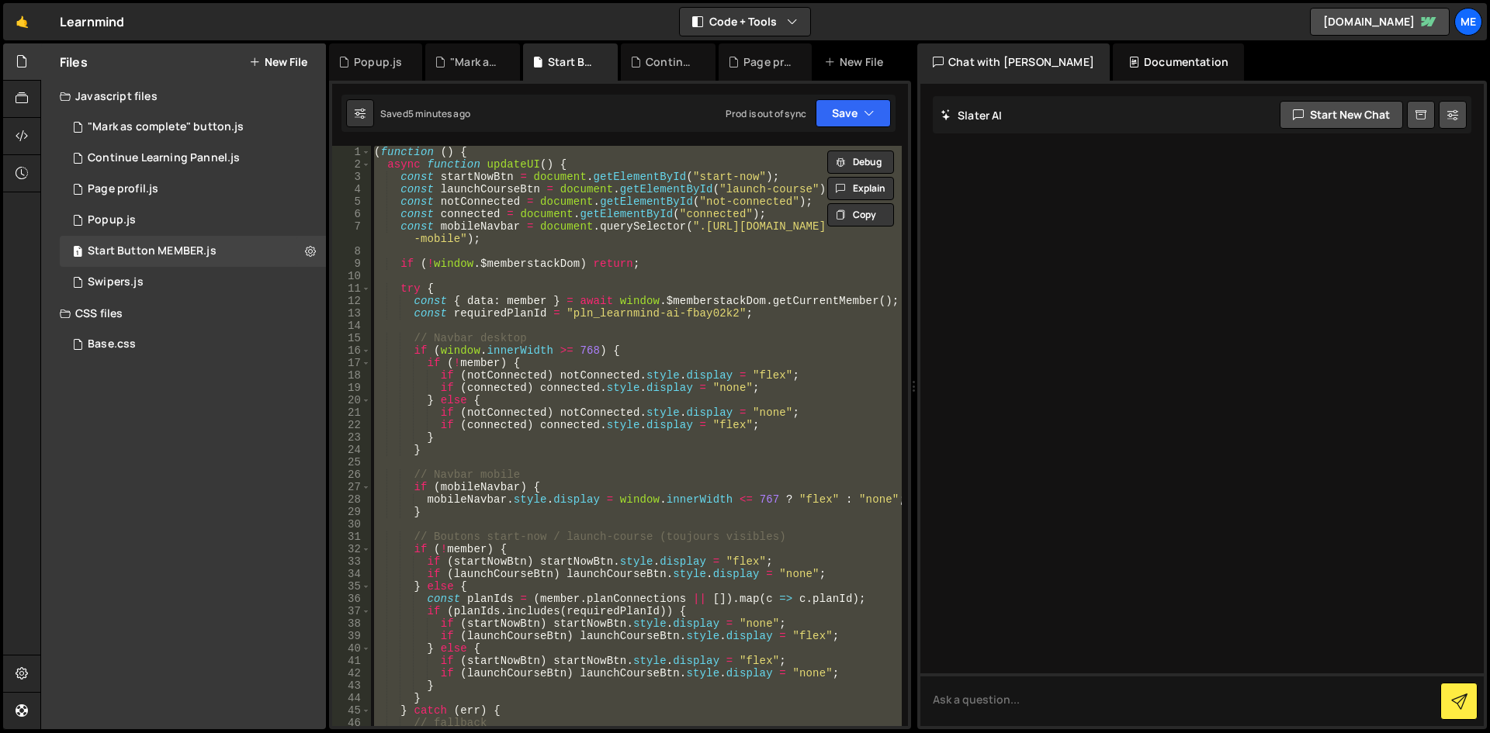
click at [752, 398] on div "( function ( ) { async function updateUI ( ) { const startNowBtn = document . g…" at bounding box center [636, 436] width 531 height 580
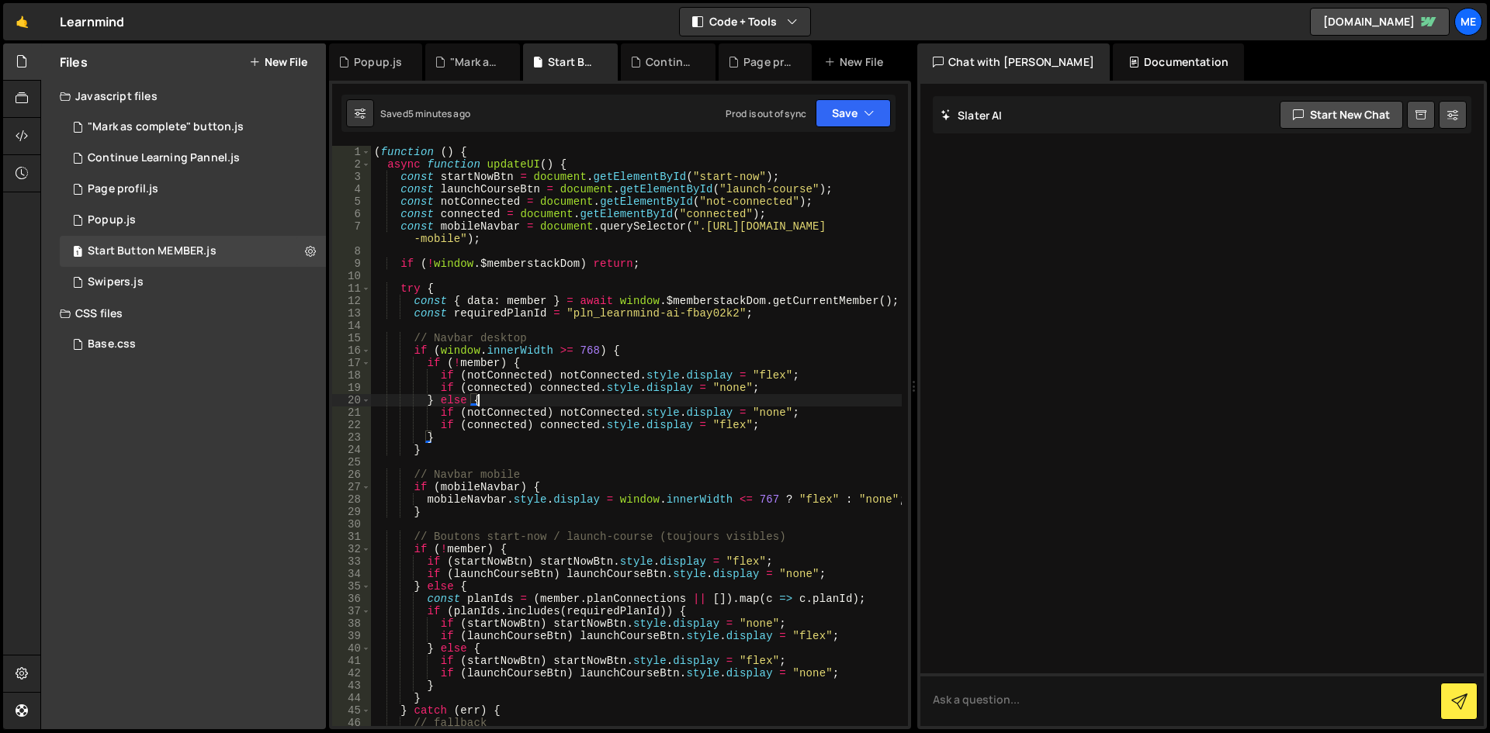
type textarea "})();"
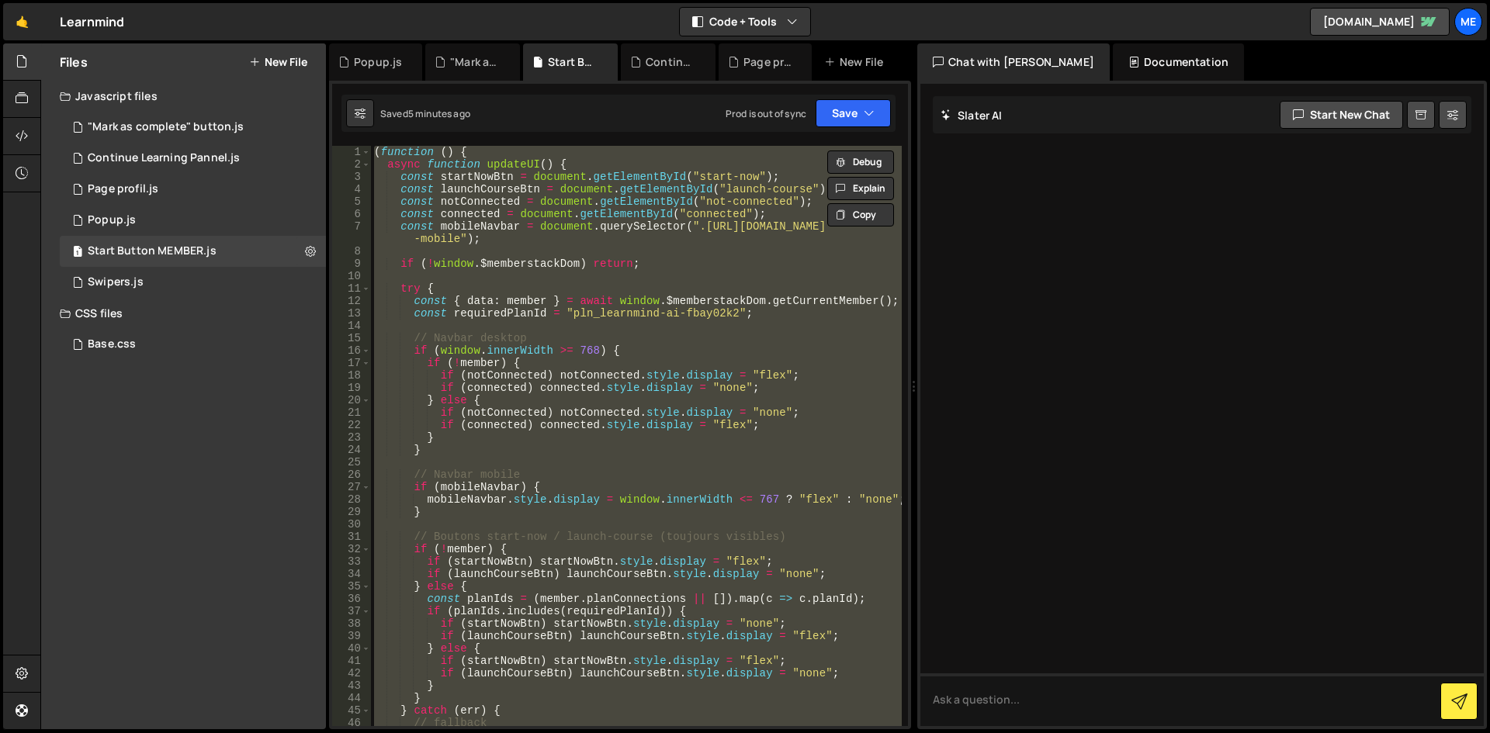
paste textarea
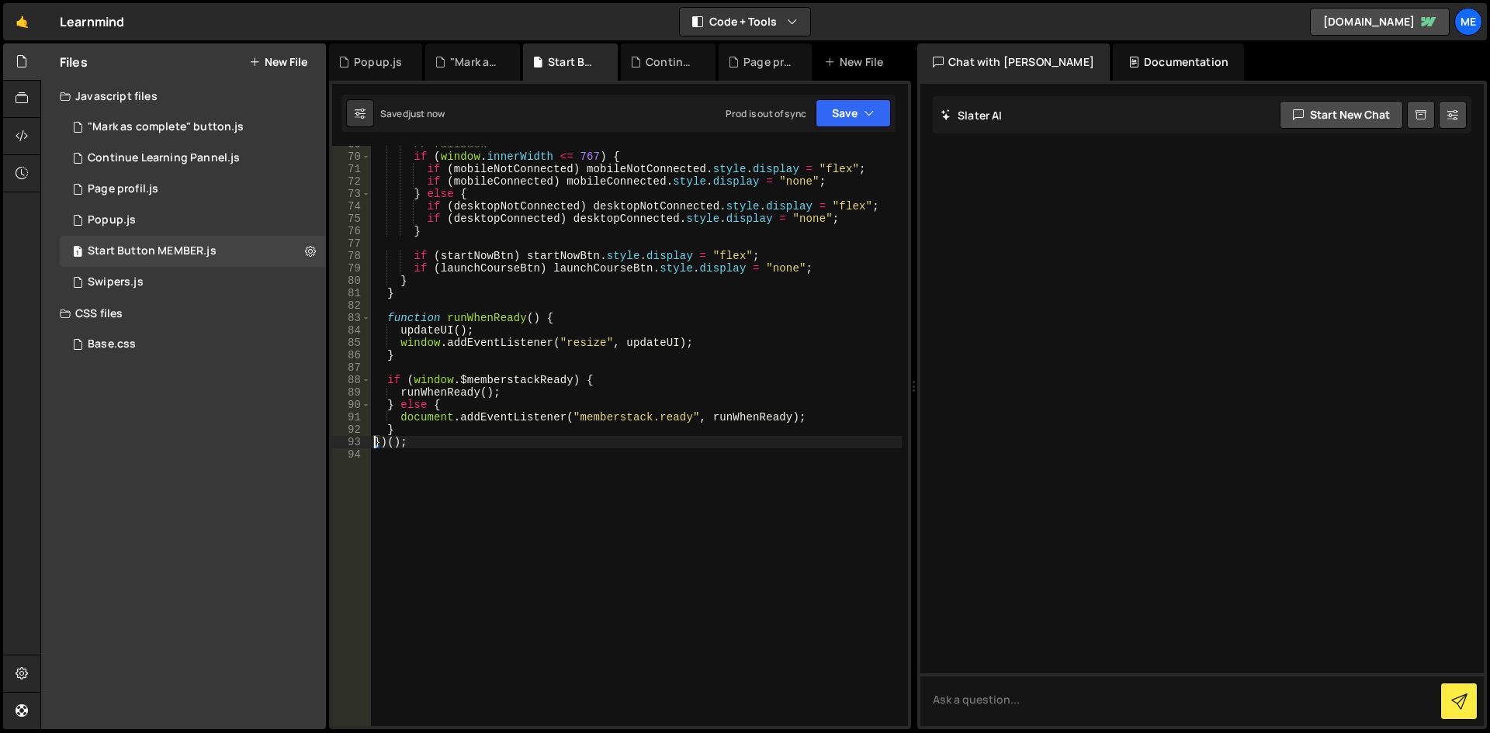
scroll to position [515, 0]
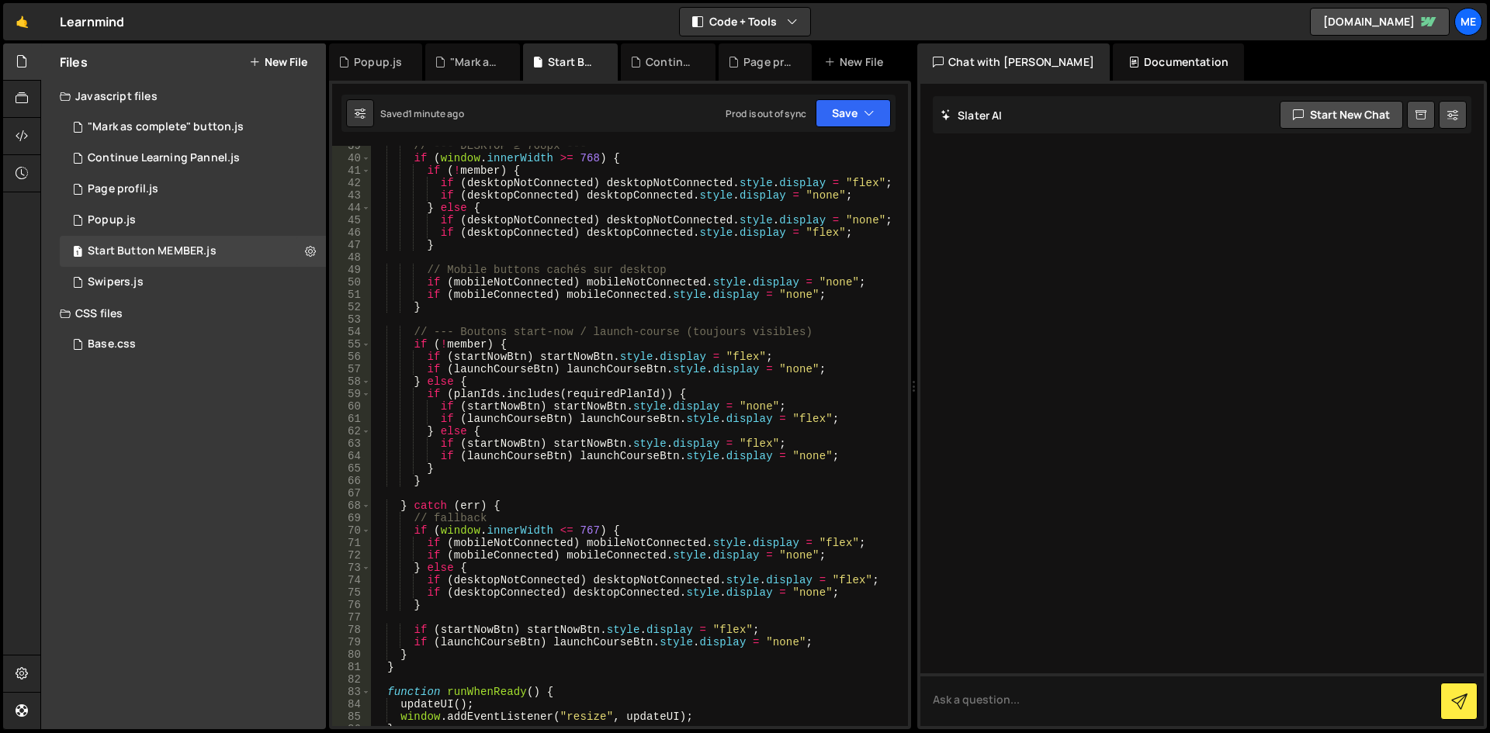
click at [663, 274] on div "// --- DESKTOP ≥ 768px --- if ( window . innerWidth >= 768 ) { if ( ! member ) …" at bounding box center [636, 442] width 531 height 605
type textarea "})();"
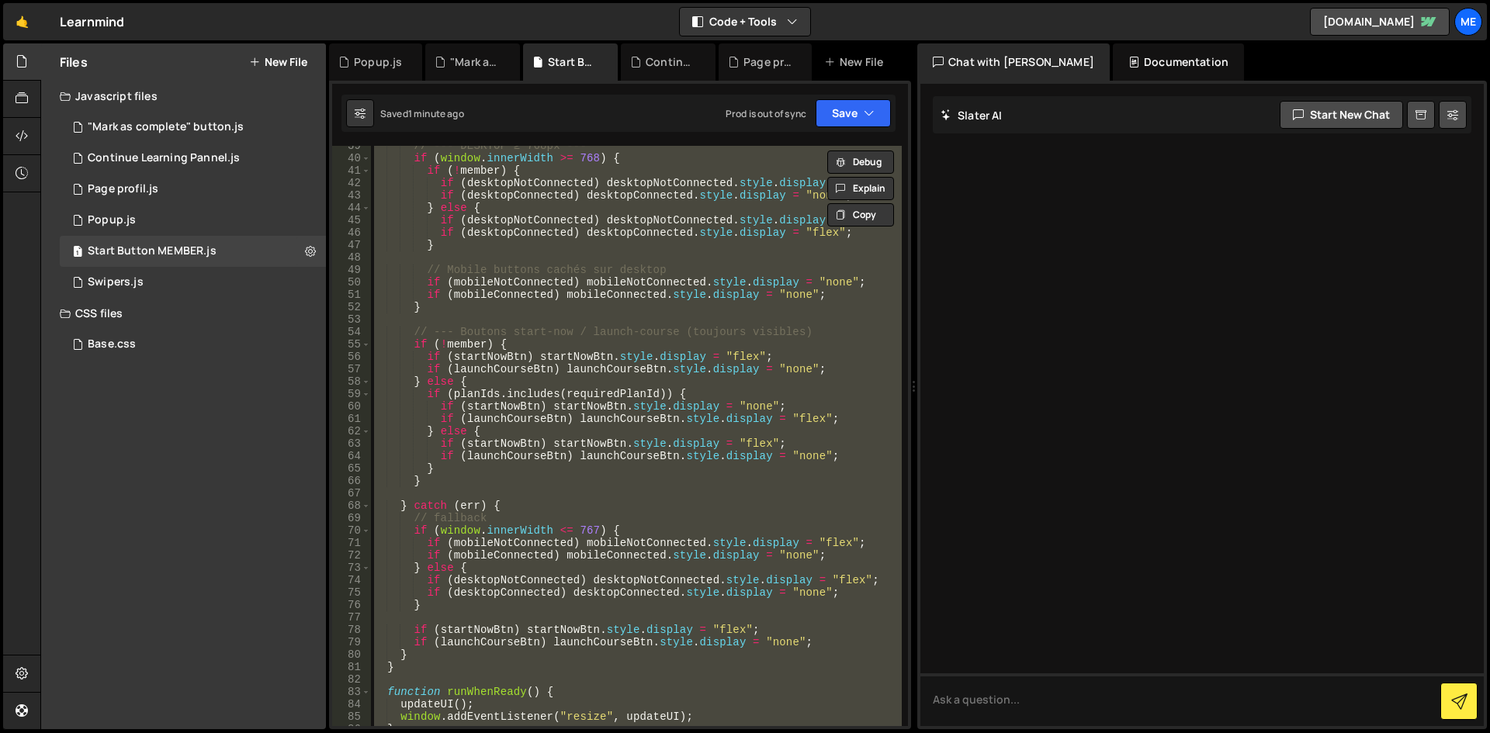
paste textarea
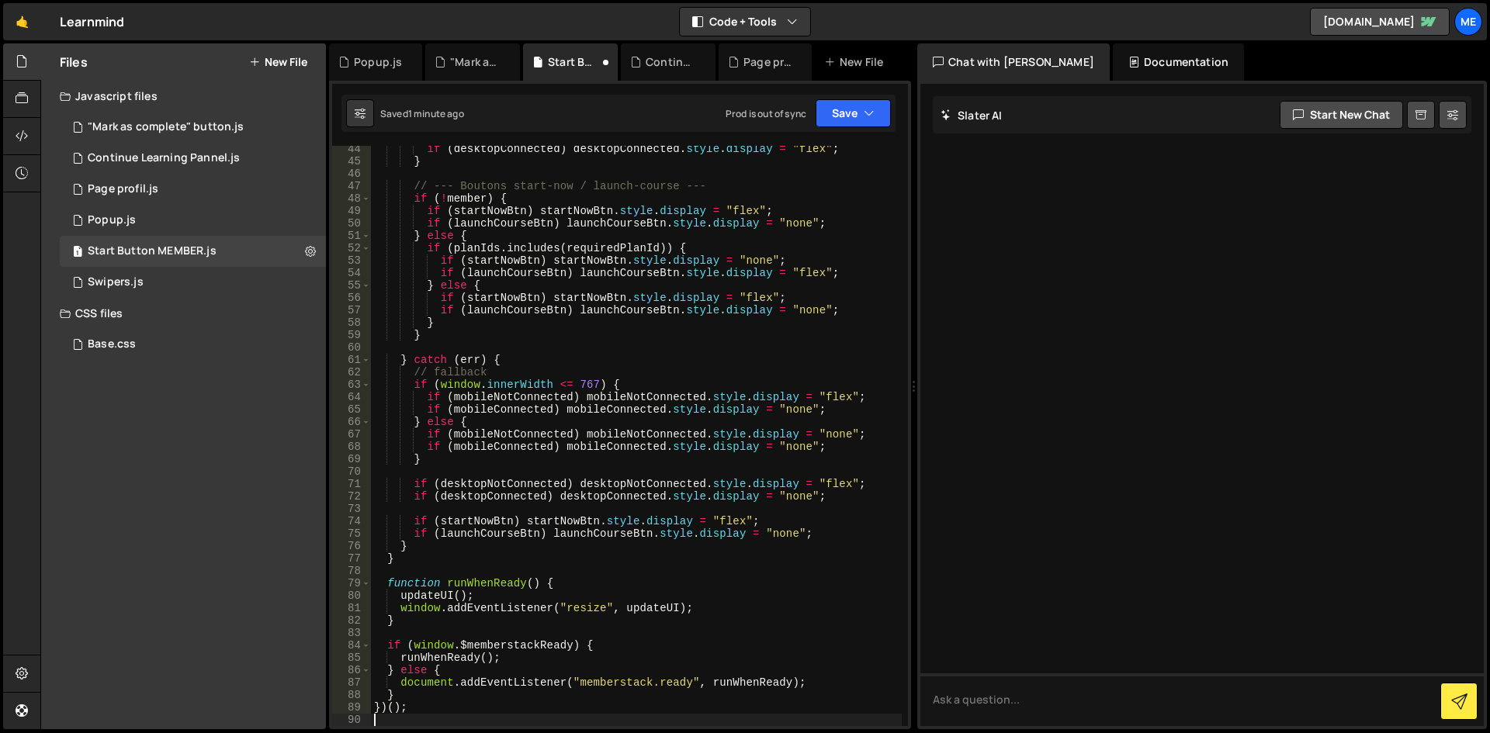
scroll to position [574, 0]
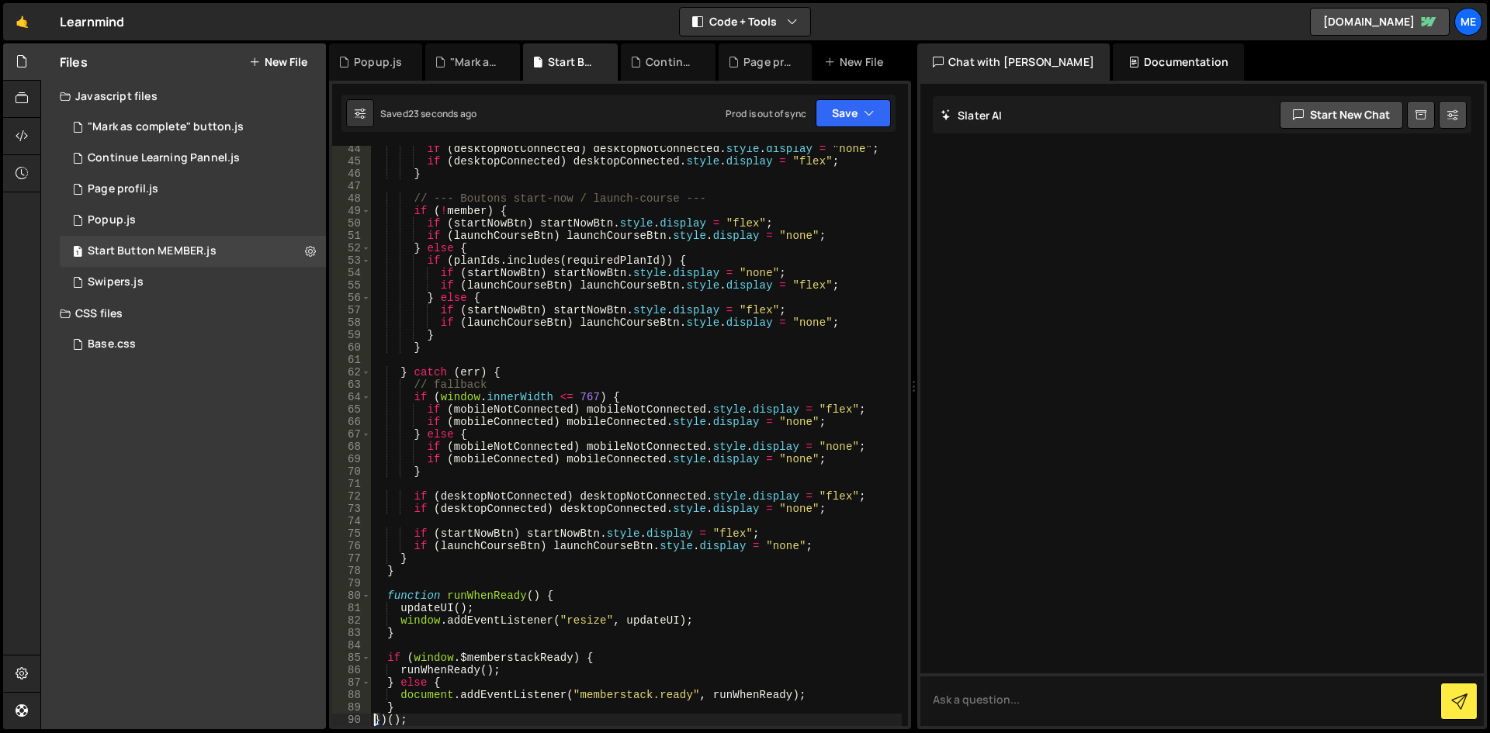
click at [641, 471] on div "if ( desktopNotConnected ) desktopNotConnected . style . display = "none" ; if …" at bounding box center [636, 445] width 531 height 605
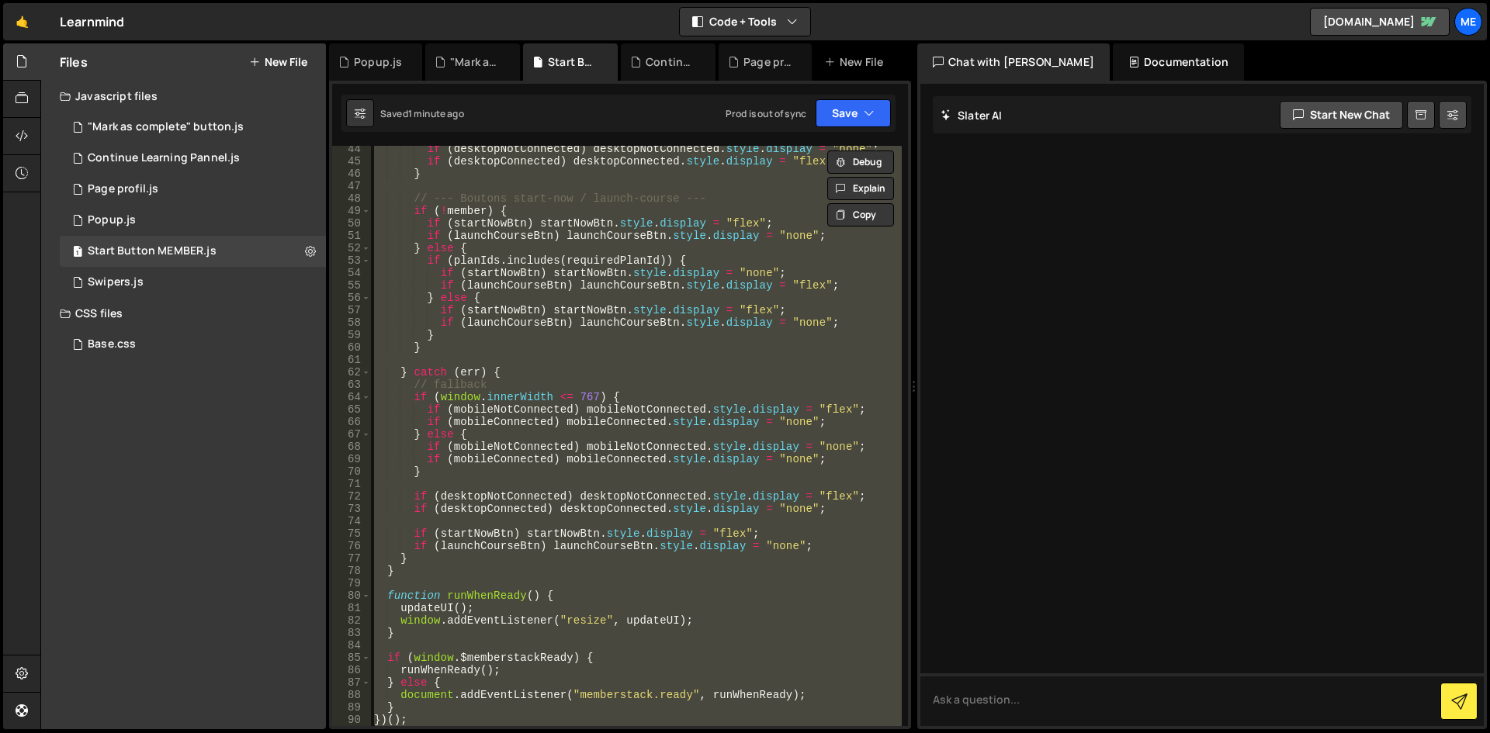
click at [616, 273] on div "if ( desktopNotConnected ) desktopNotConnected . style . display = "none" ; if …" at bounding box center [636, 436] width 531 height 580
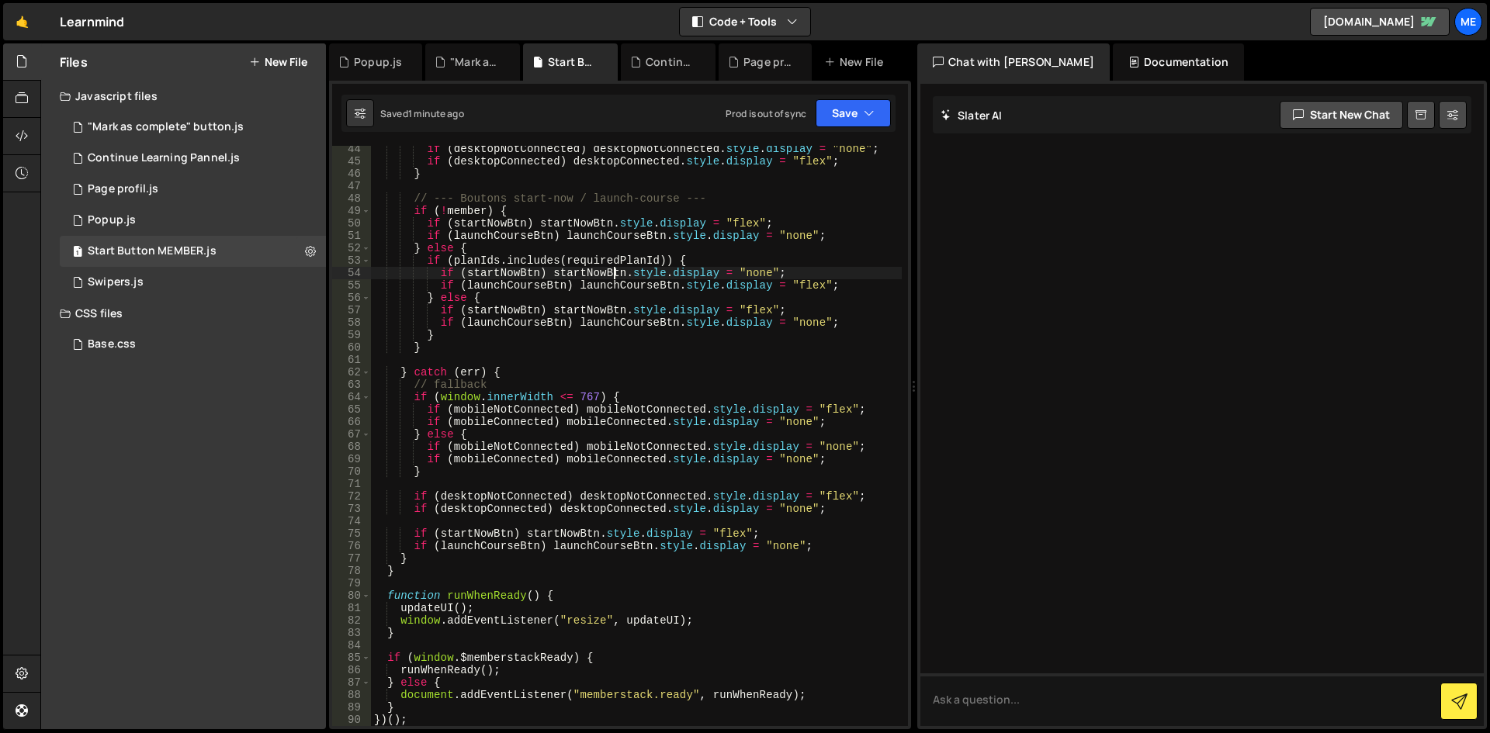
type textarea "})();"
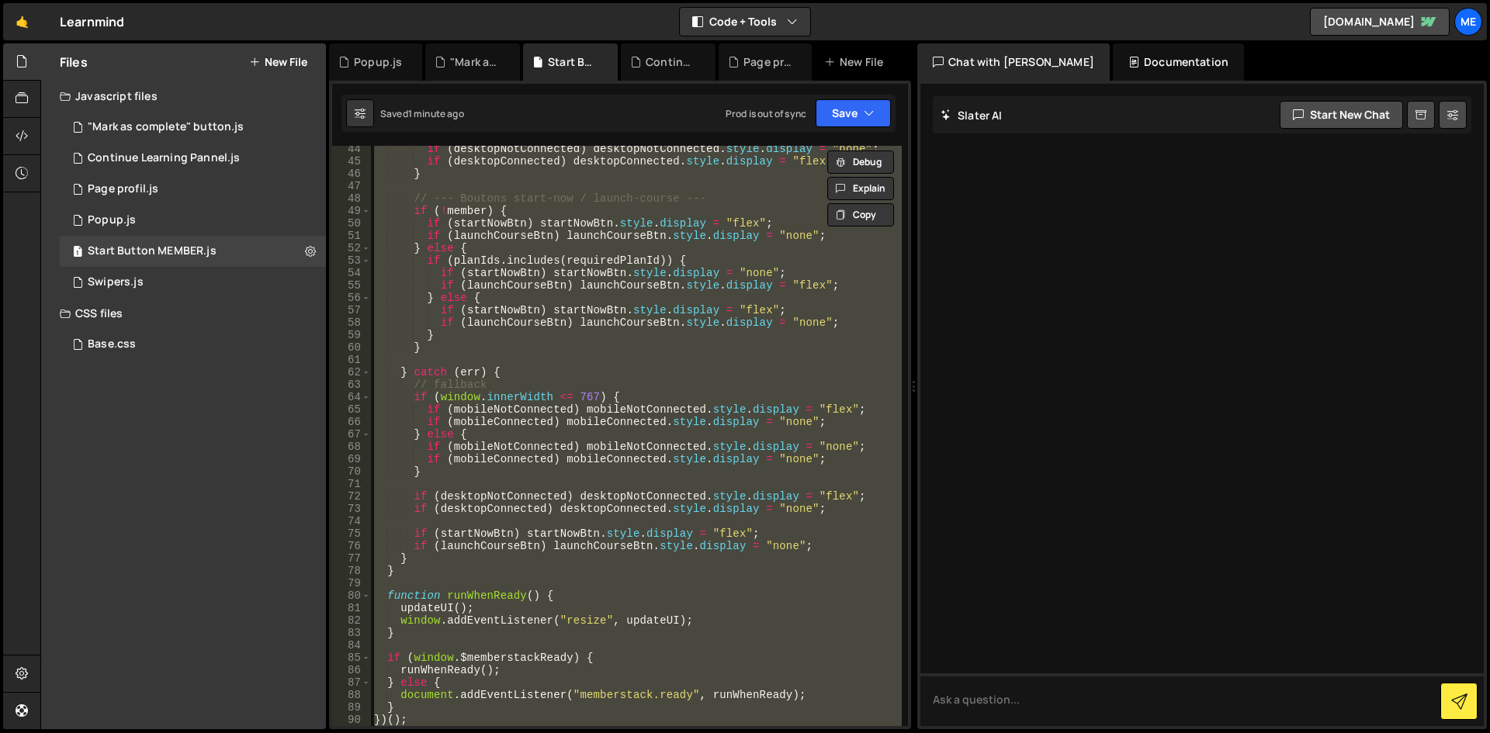
paste textarea
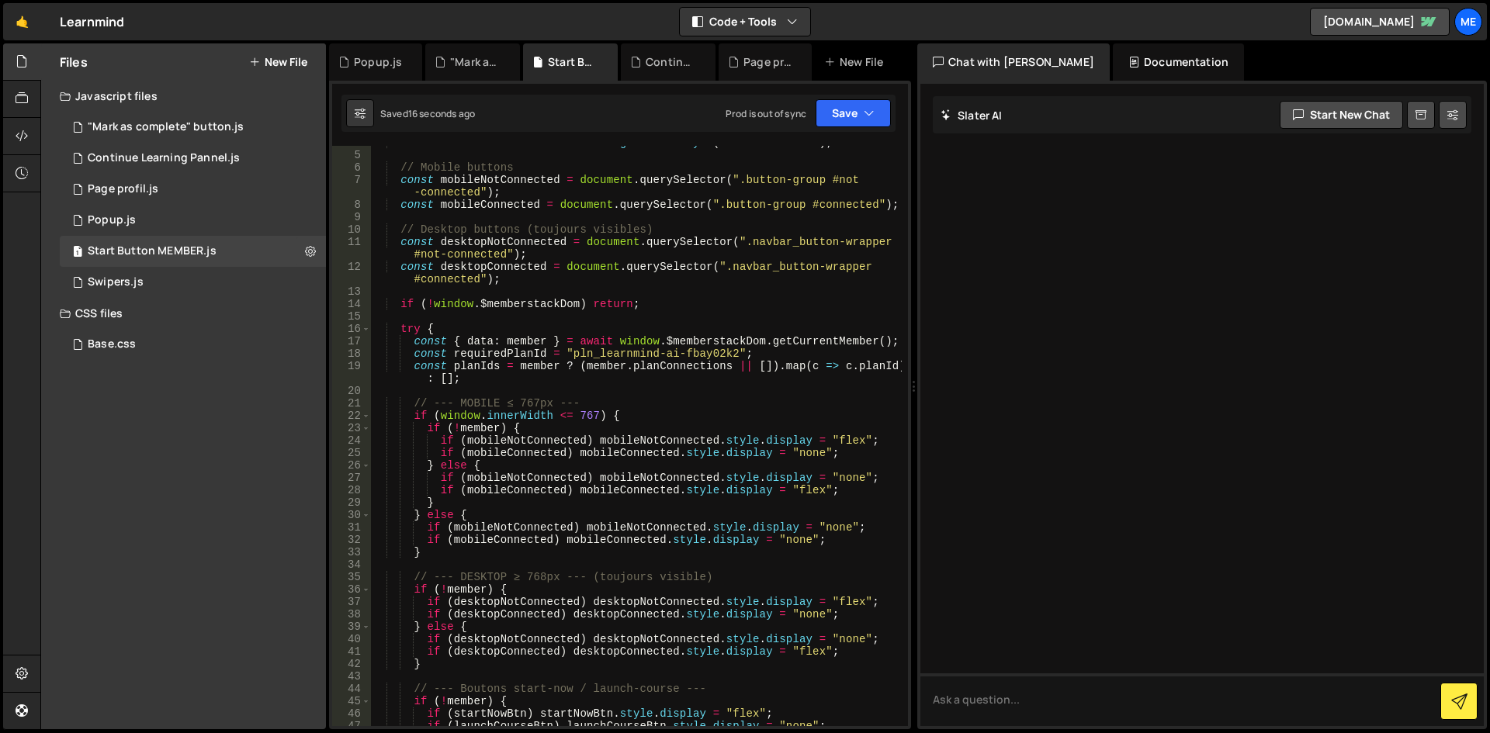
scroll to position [0, 0]
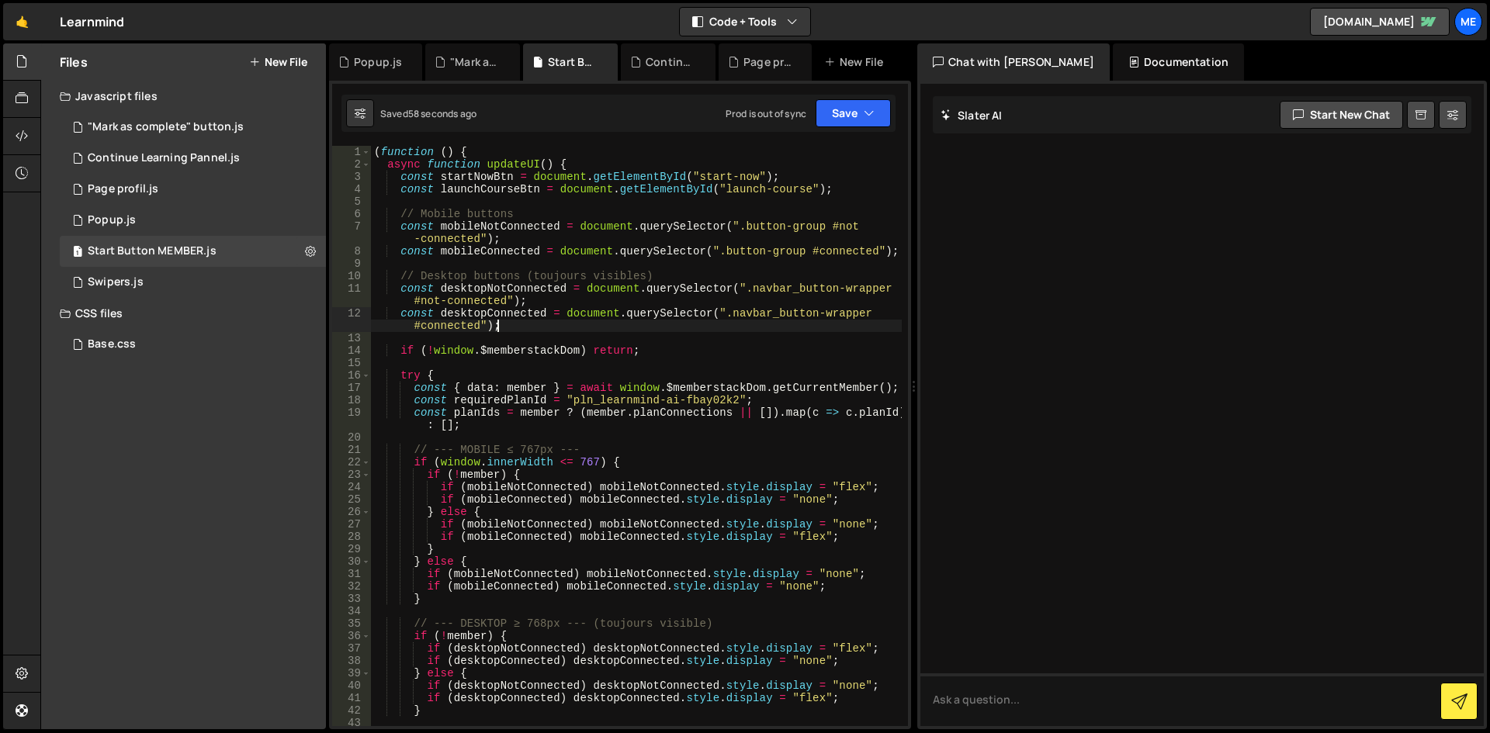
click at [553, 330] on div "( function ( ) { async function updateUI ( ) { const startNowBtn = document . g…" at bounding box center [636, 448] width 531 height 605
type textarea "})();"
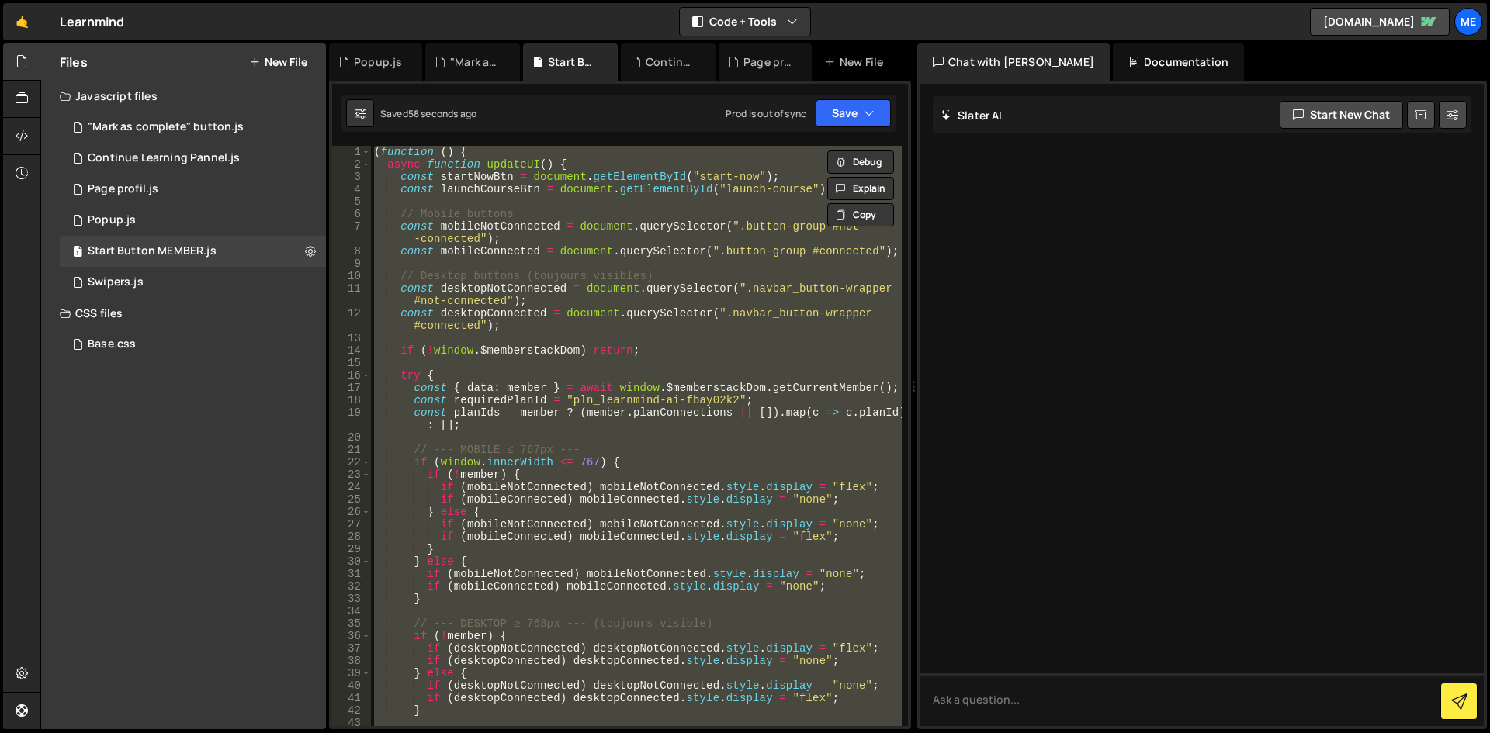
paste textarea
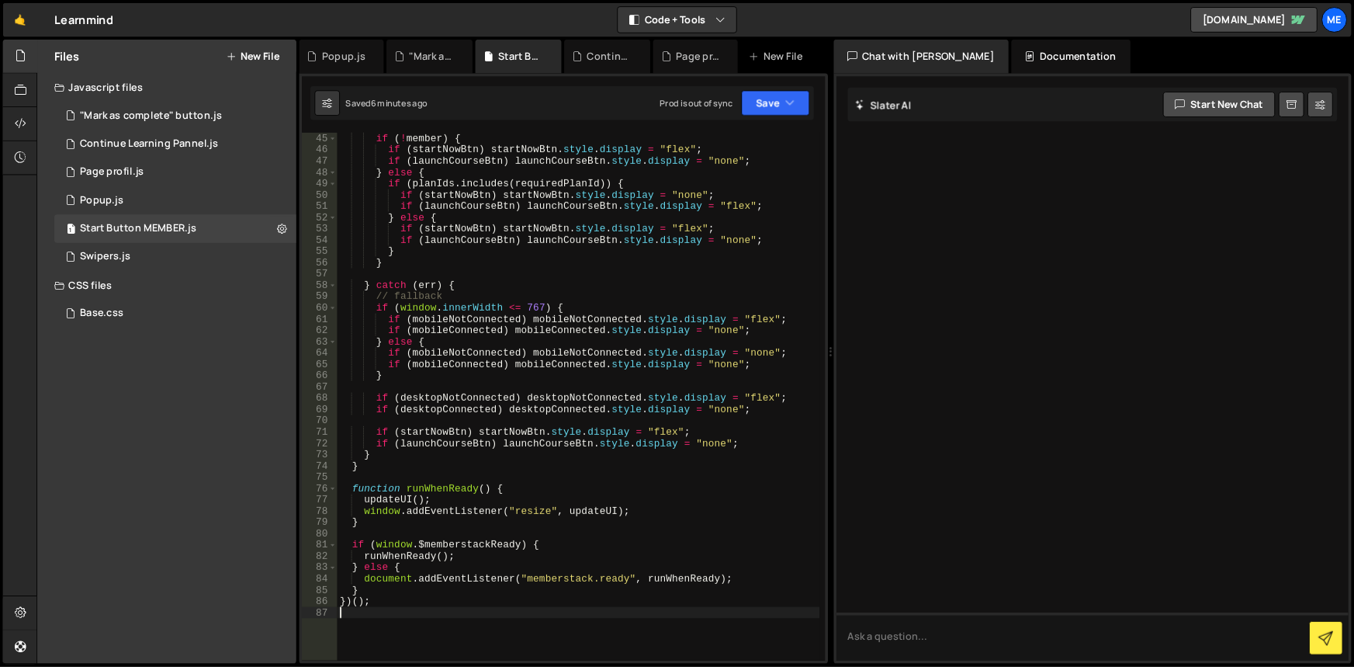
scroll to position [689, 0]
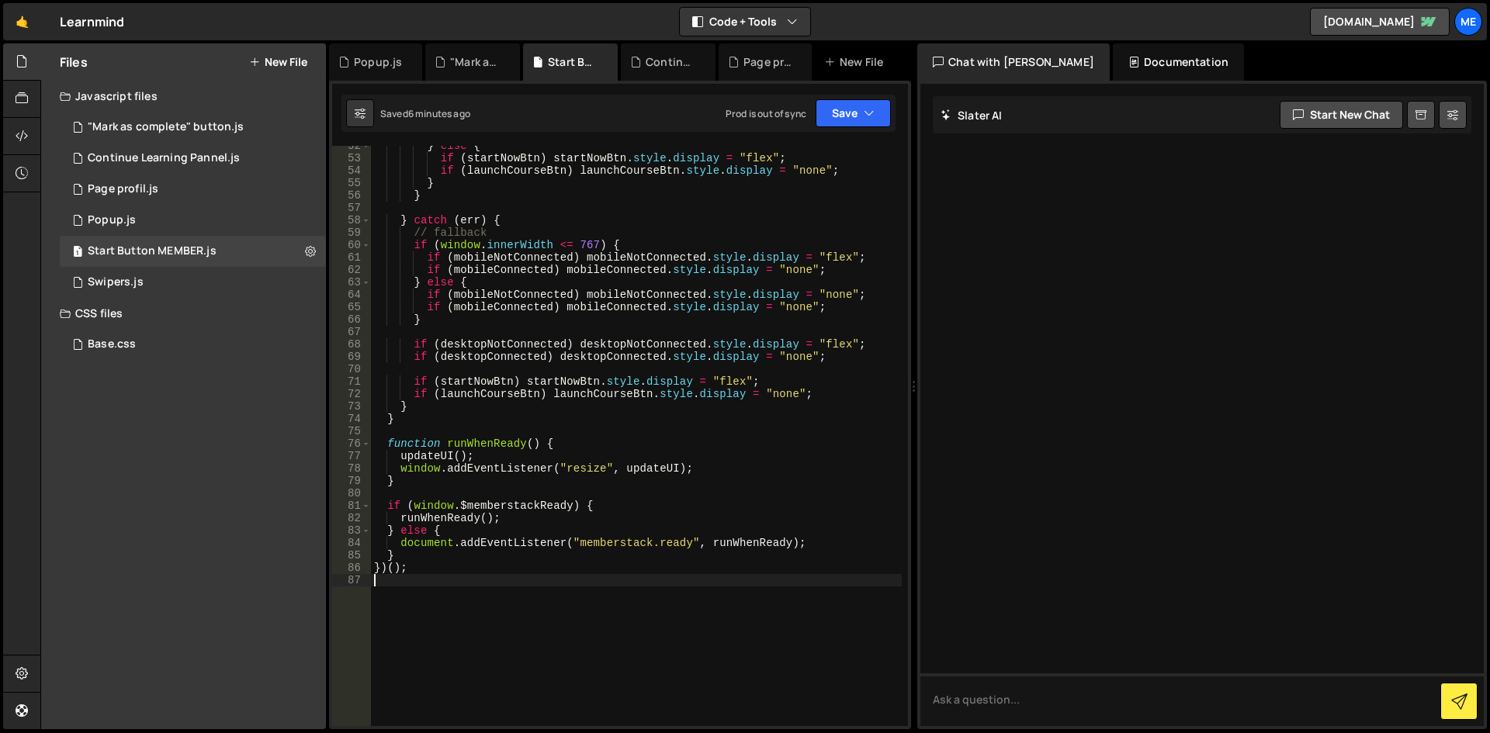
type textarea "})();"
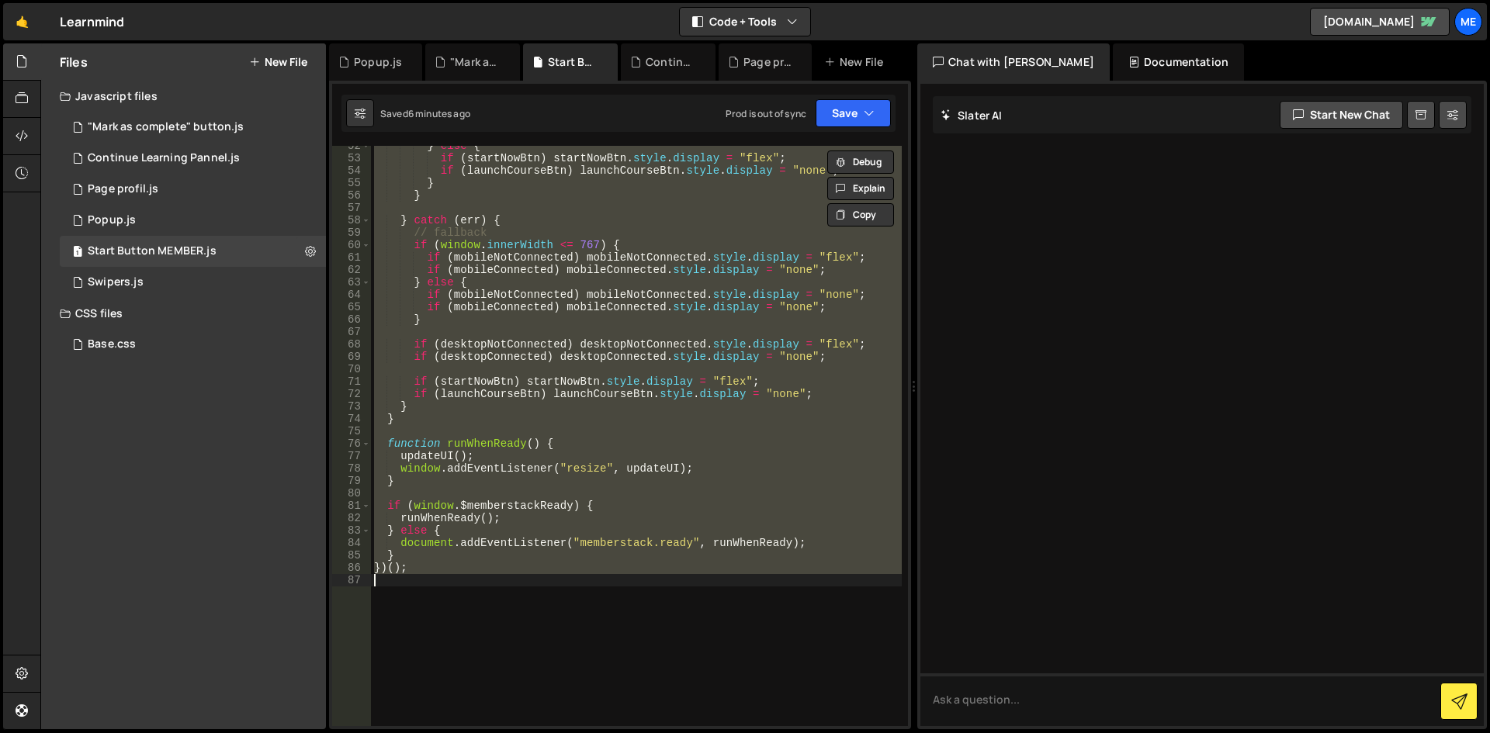
paste textarea
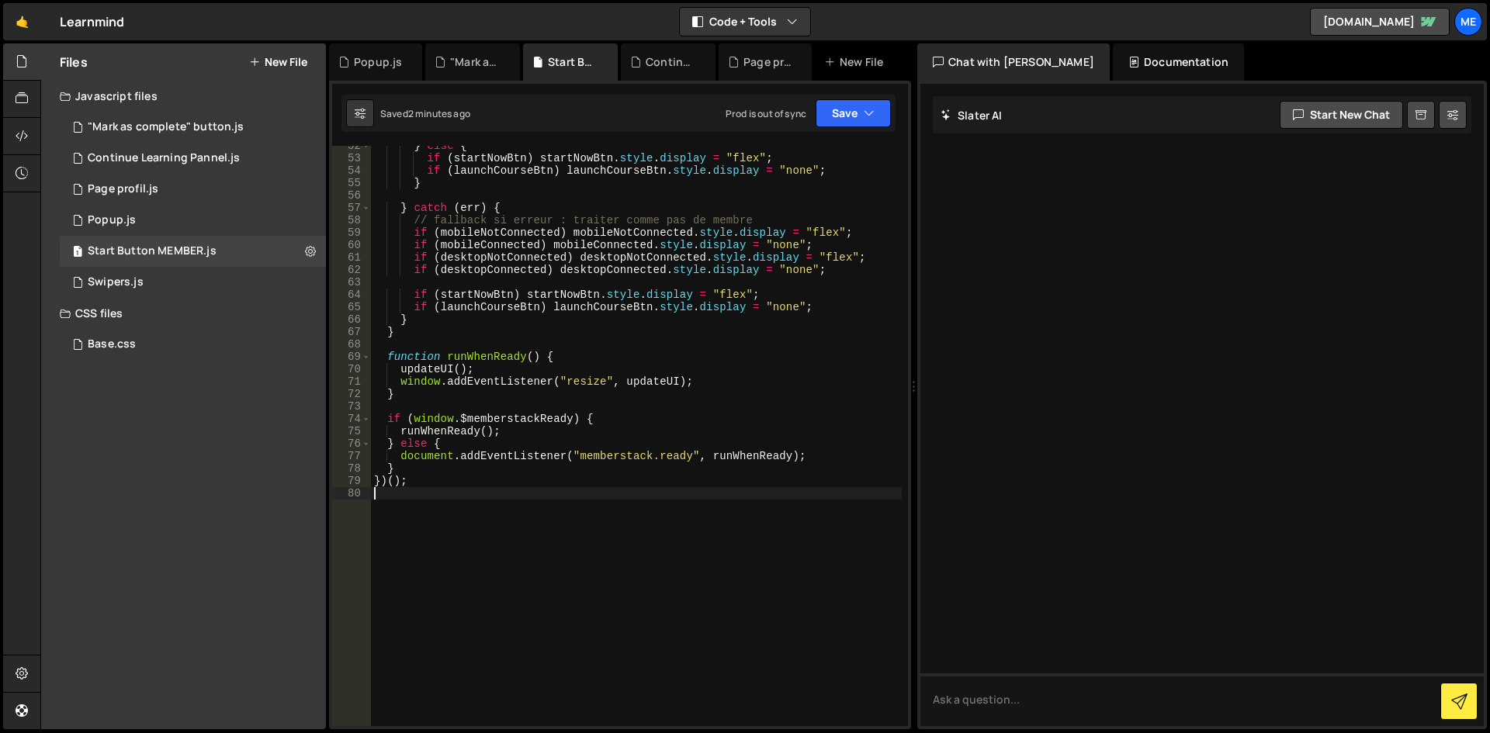
click at [759, 310] on div "} else { if ( startNowBtn ) startNowBtn . style . display = "flex" ; if ( launc…" at bounding box center [636, 442] width 531 height 605
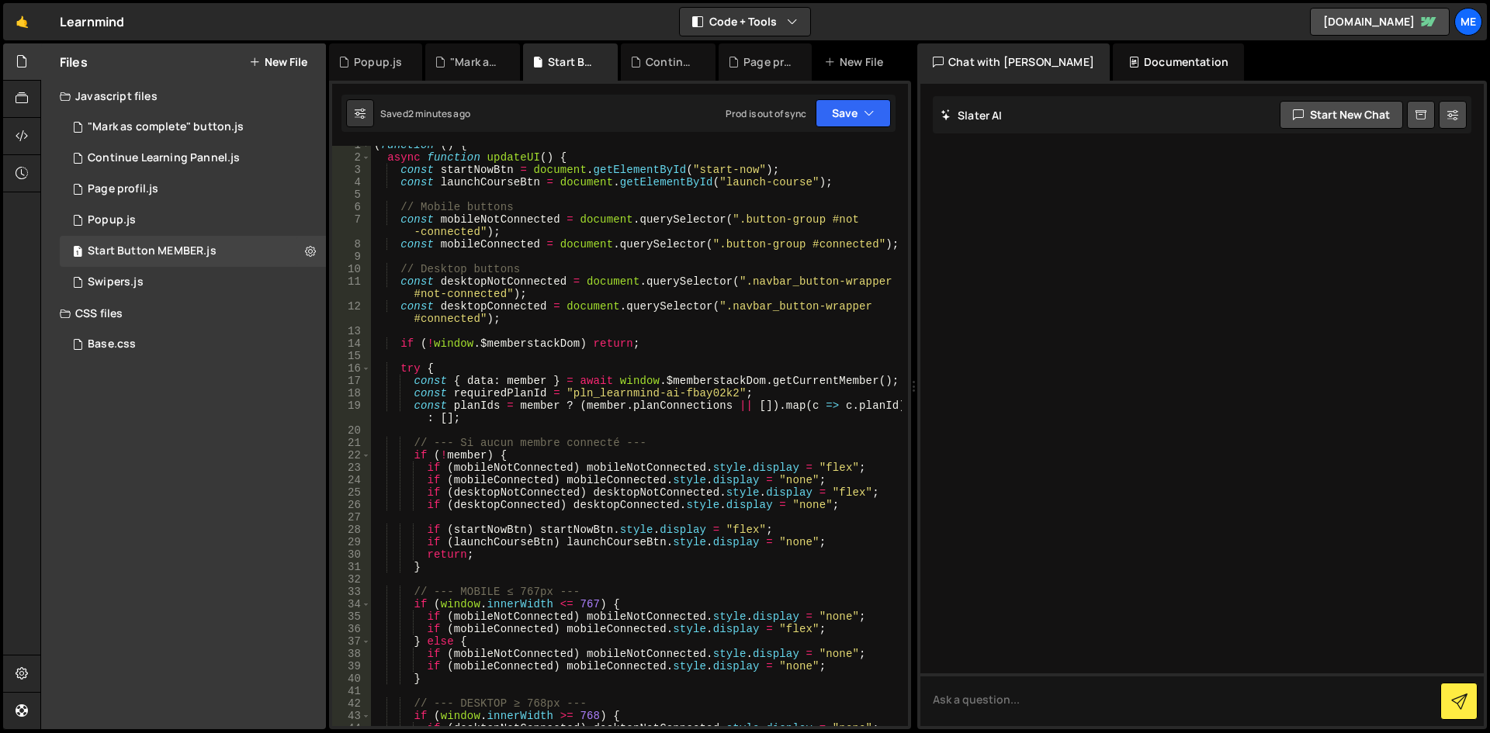
scroll to position [0, 0]
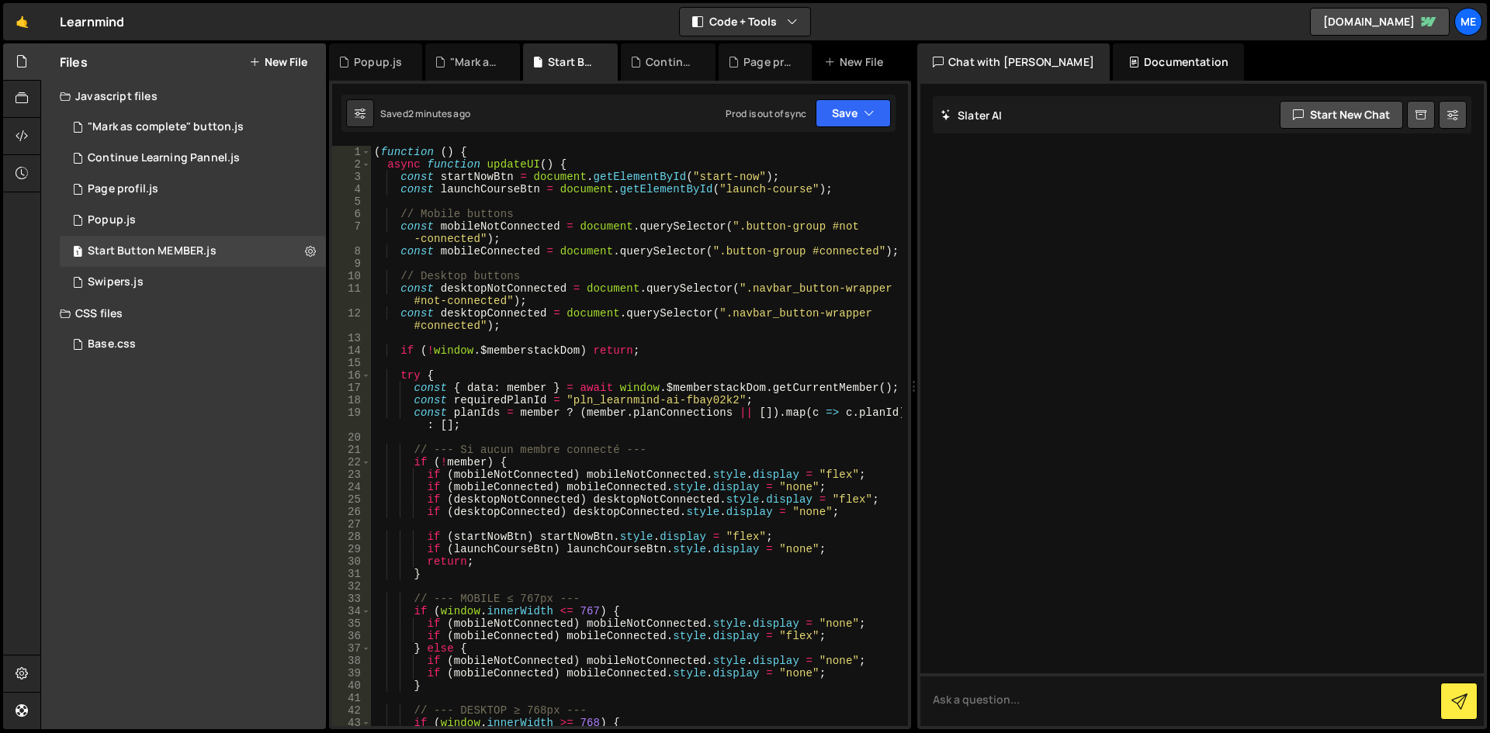
click at [764, 374] on div "( function ( ) { async function updateUI ( ) { const startNowBtn = document . g…" at bounding box center [636, 448] width 531 height 605
type textarea "})();"
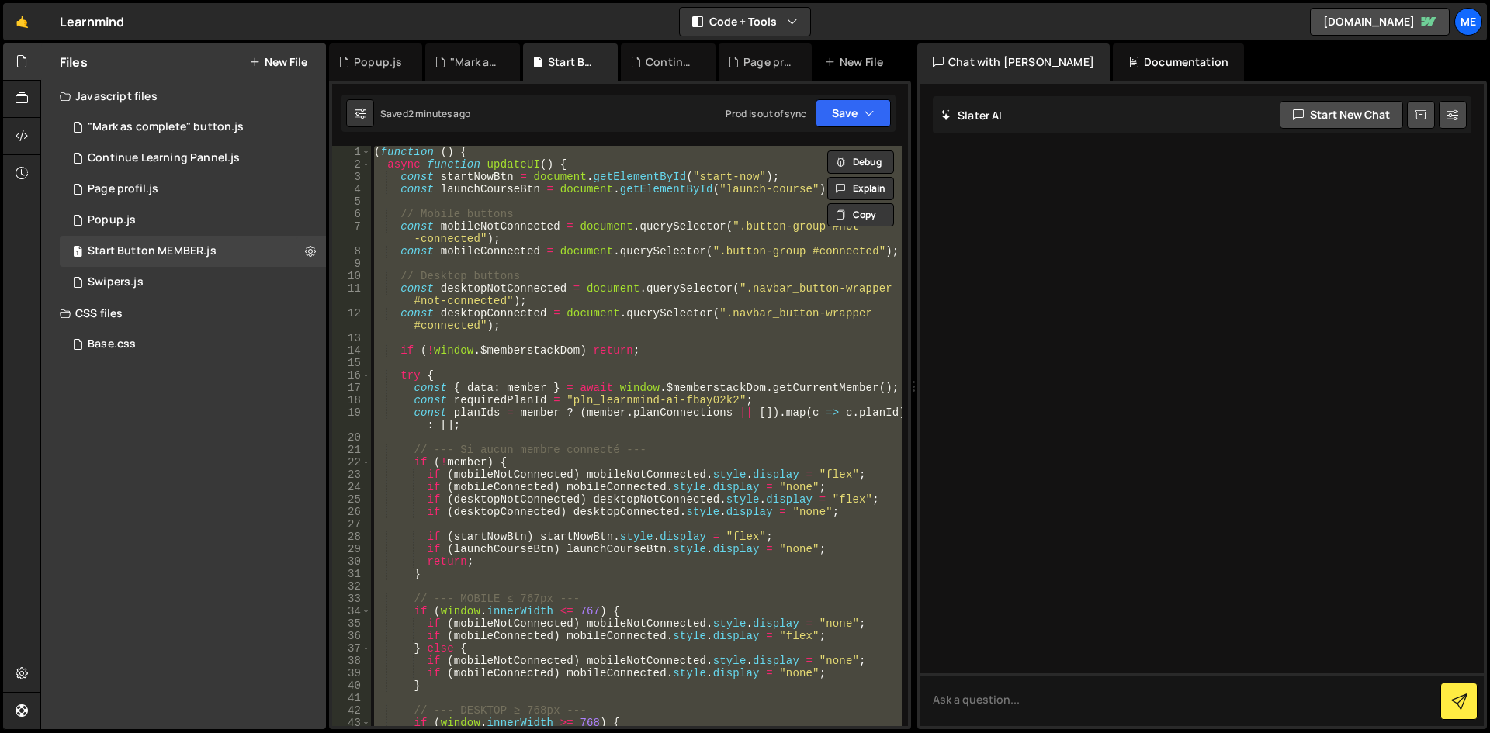
paste textarea
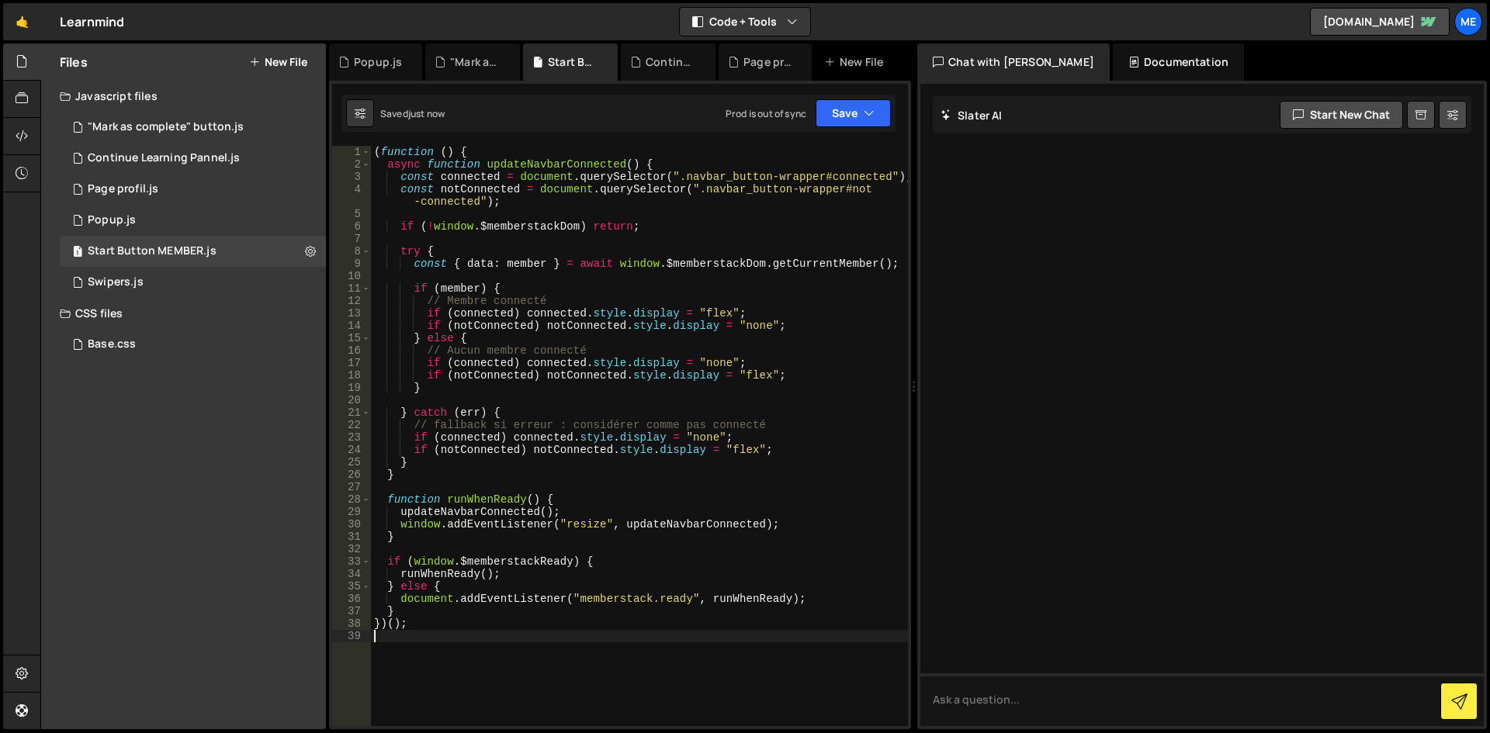
click at [764, 374] on div "( function ( ) { async function updateNavbarConnected ( ) { const connected = d…" at bounding box center [639, 448] width 537 height 605
click at [710, 316] on div "( function ( ) { async function updateNavbarConnected ( ) { const connected = d…" at bounding box center [639, 448] width 537 height 605
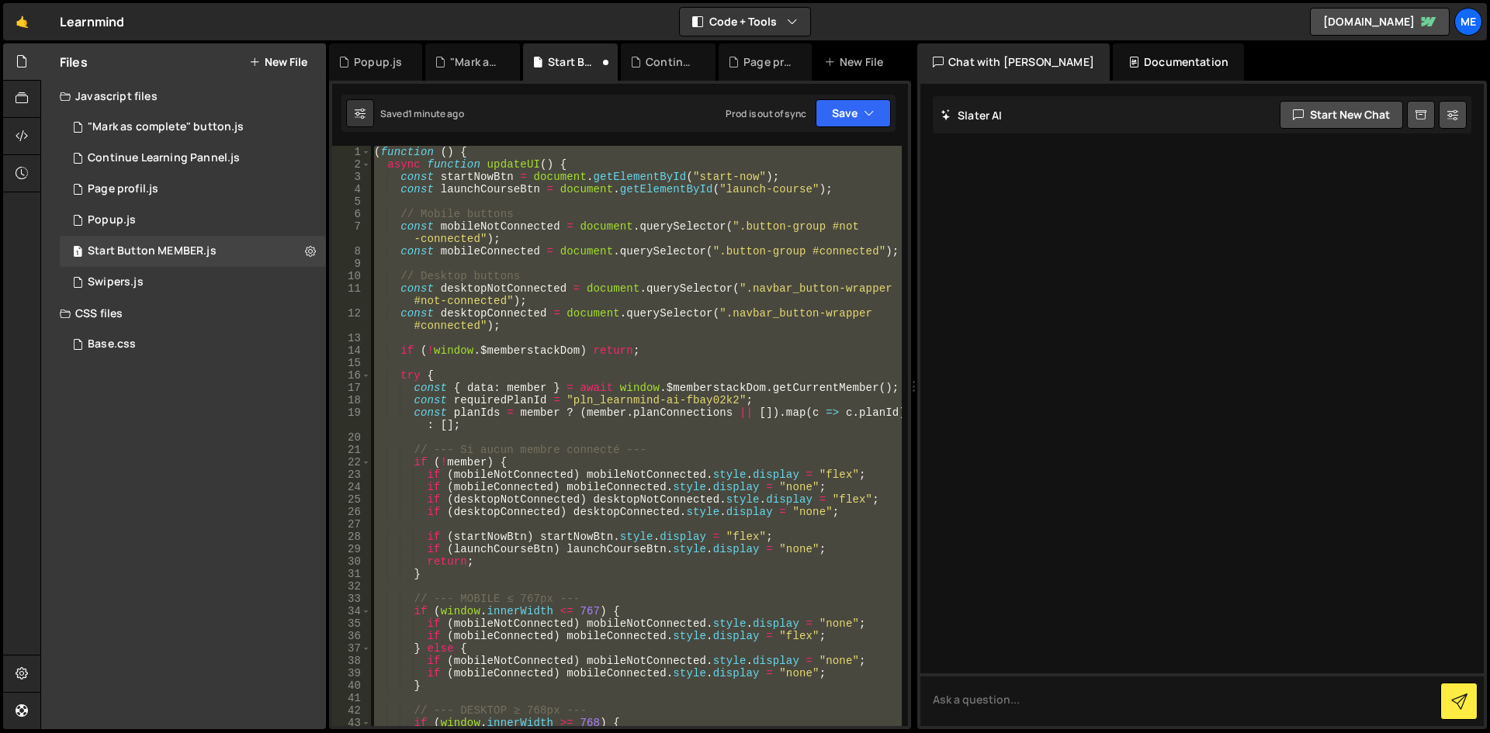
click at [683, 404] on div "( function ( ) { async function updateUI ( ) { const startNowBtn = document . g…" at bounding box center [636, 436] width 531 height 580
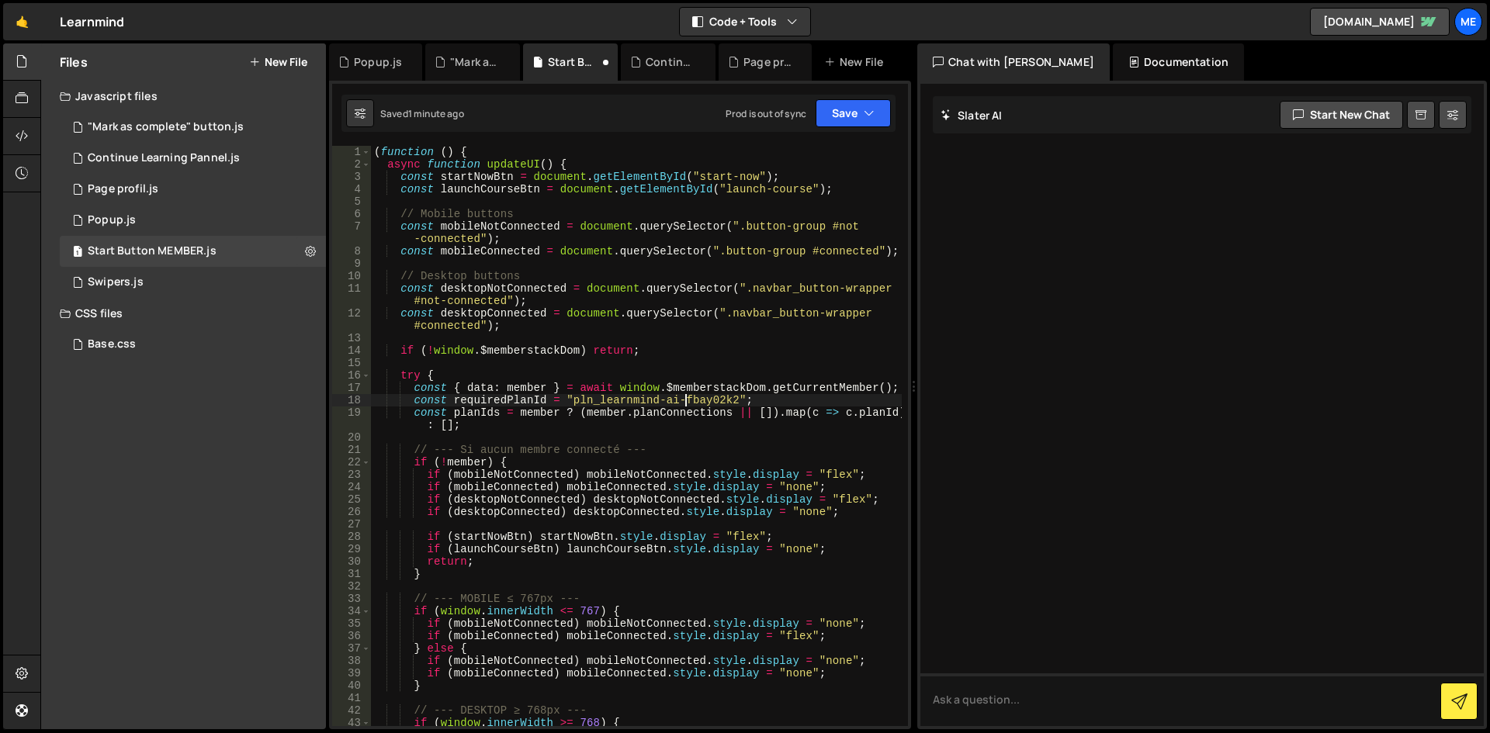
type textarea "})();"
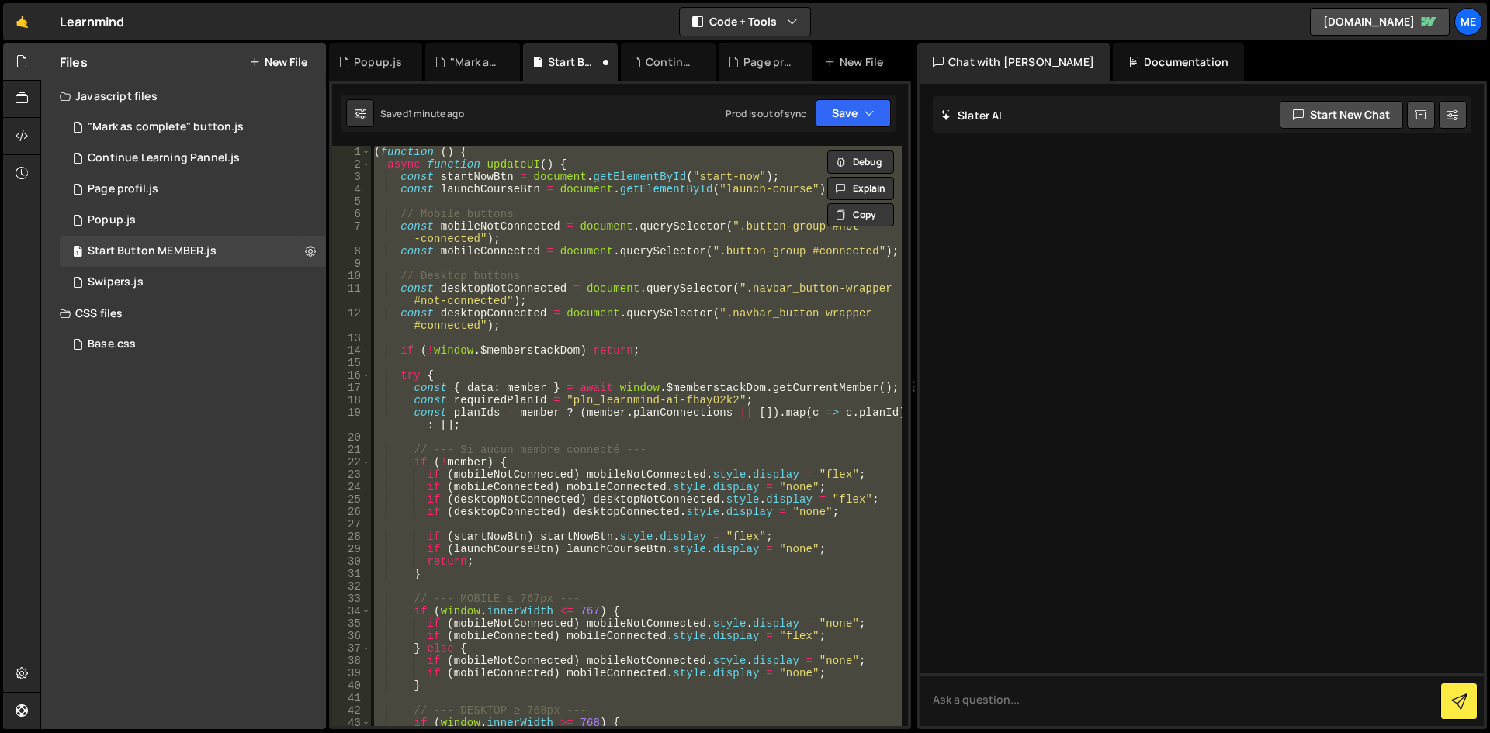
paste textarea
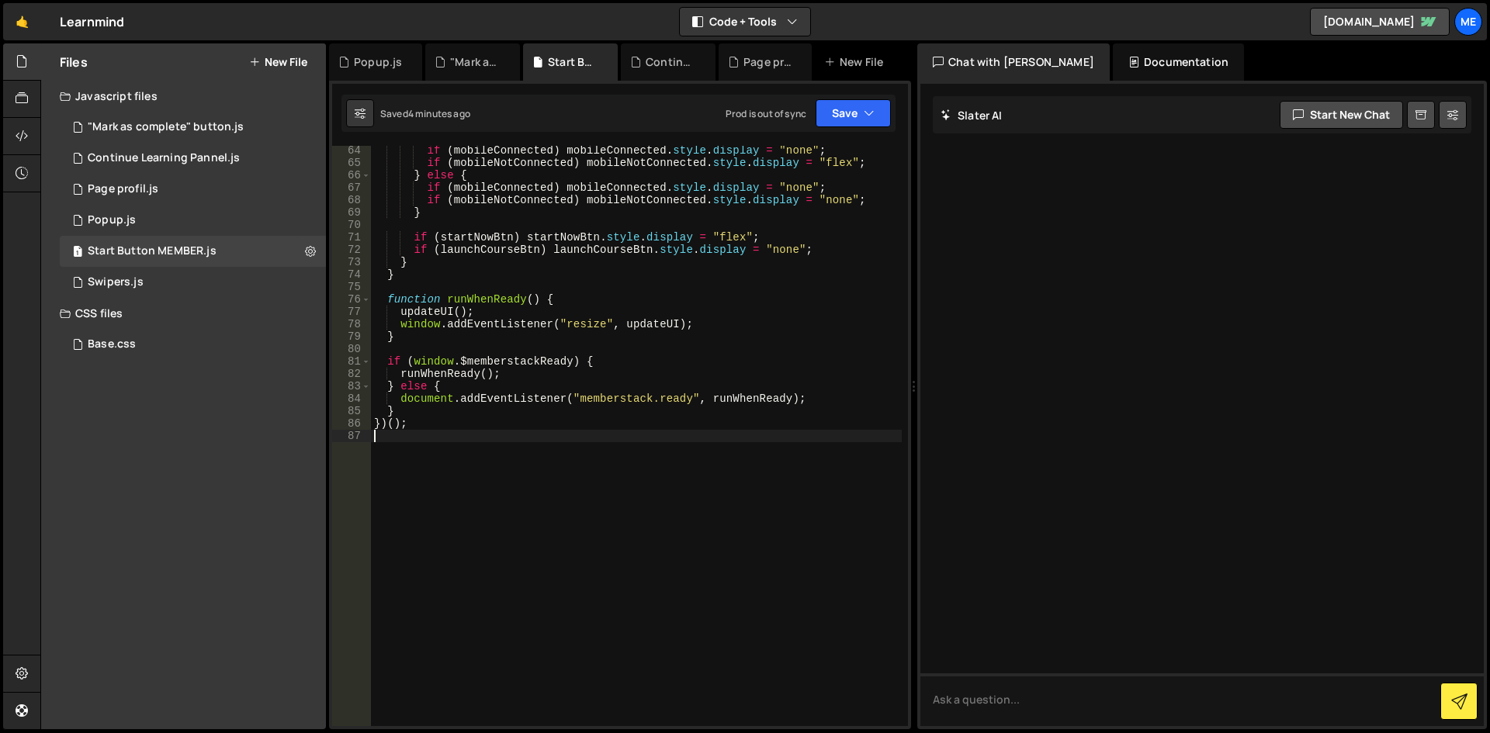
click at [562, 473] on div "if ( mobileConnected ) mobileConnected . style . display = "none" ; if ( mobile…" at bounding box center [636, 446] width 531 height 605
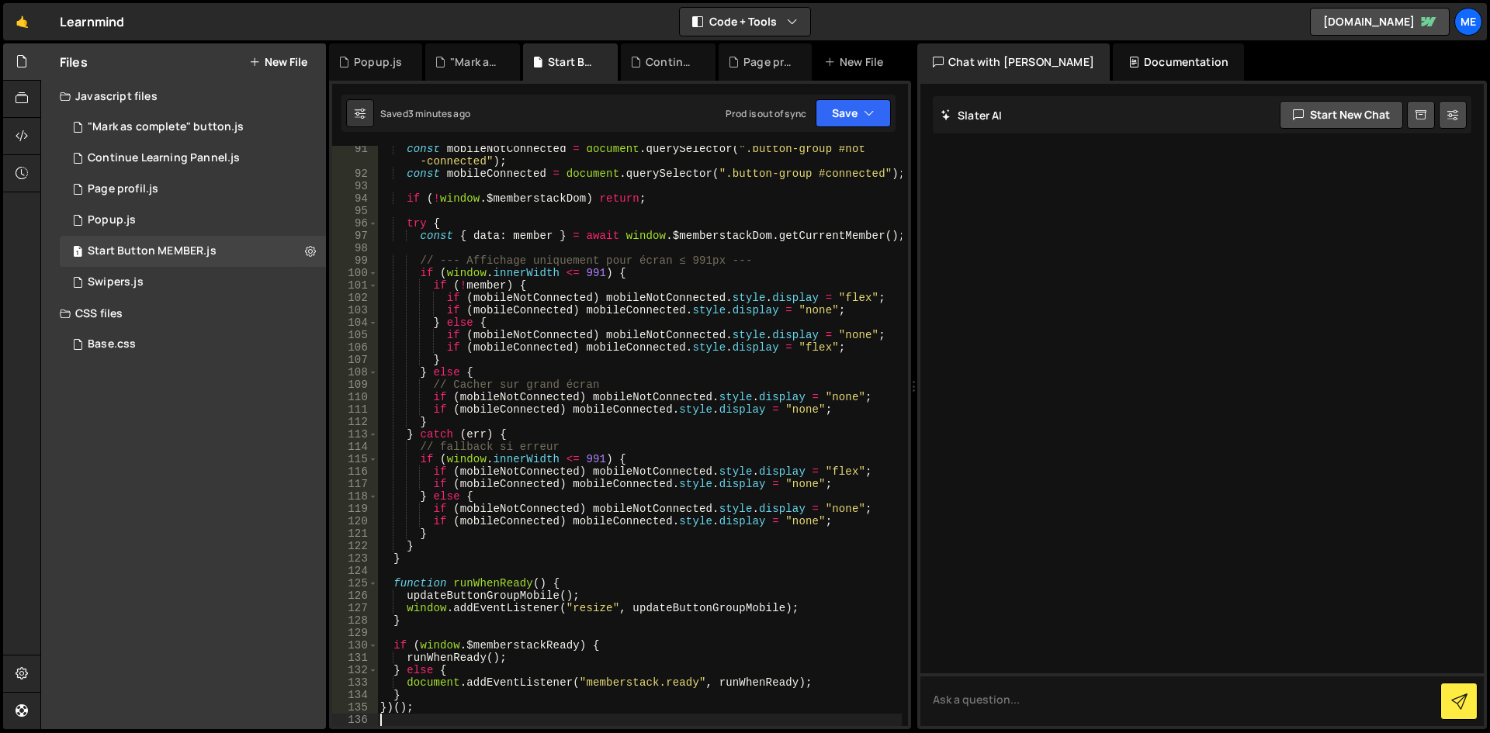
click at [608, 308] on div "const mobileNotConnected = document . querySelector ( ".button-group #not -conn…" at bounding box center [639, 452] width 525 height 618
type textarea "})();"
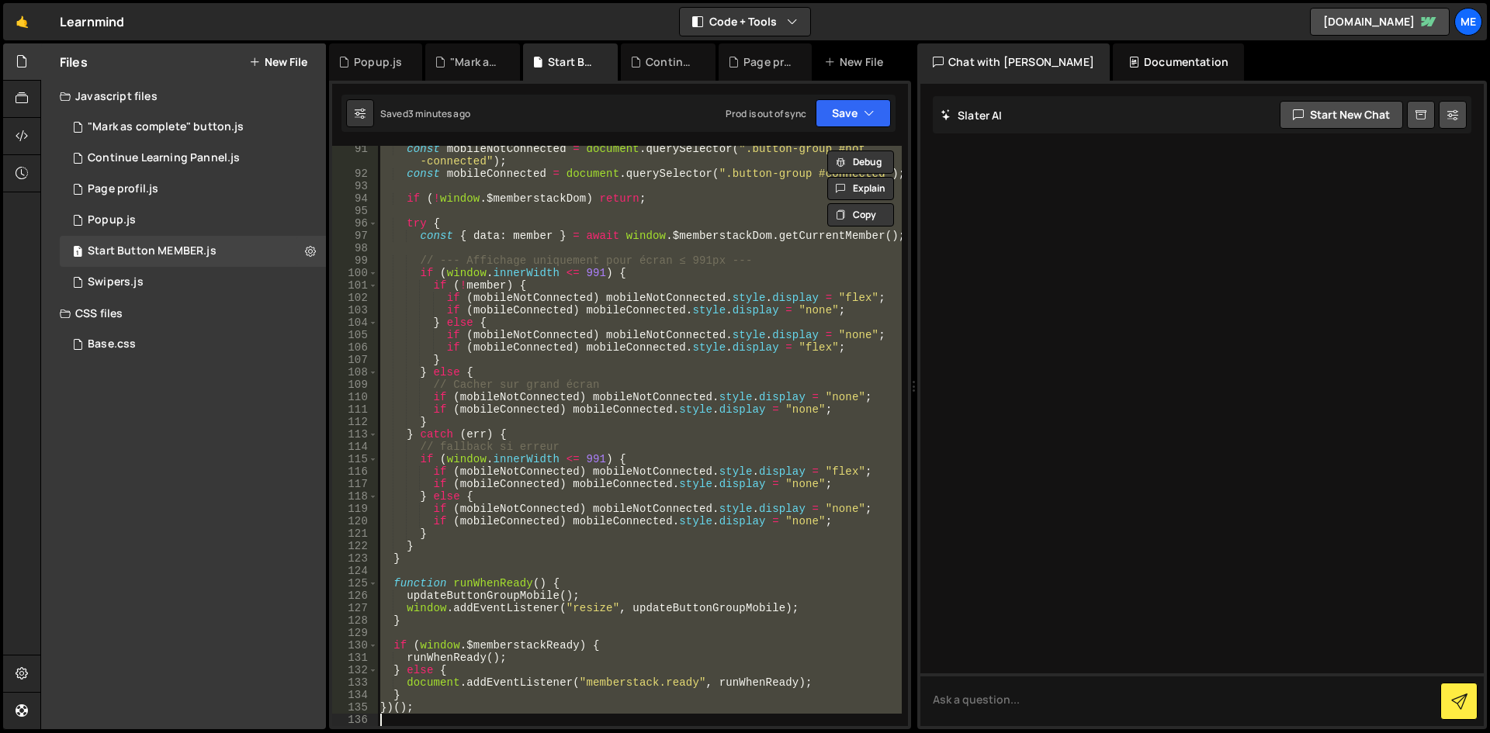
paste textarea
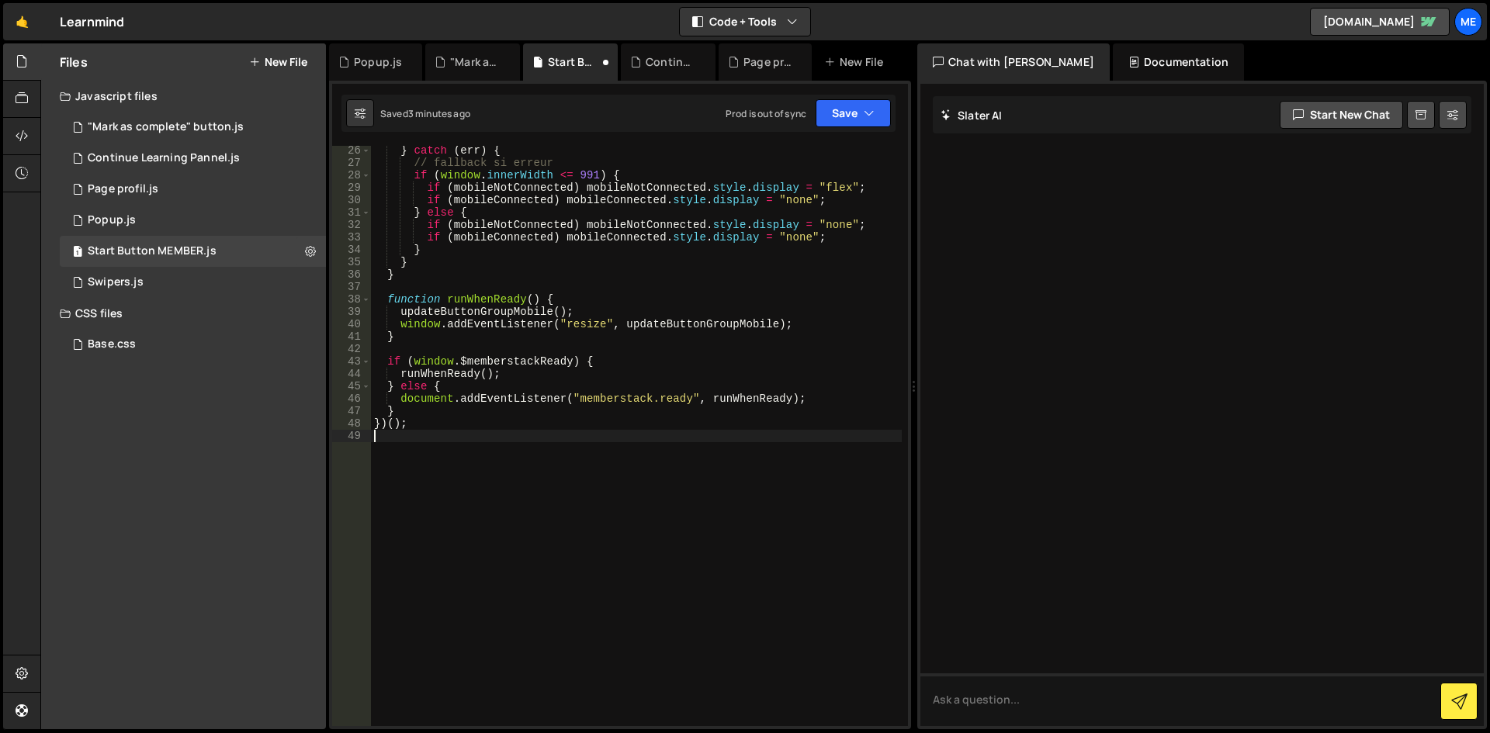
scroll to position [324, 0]
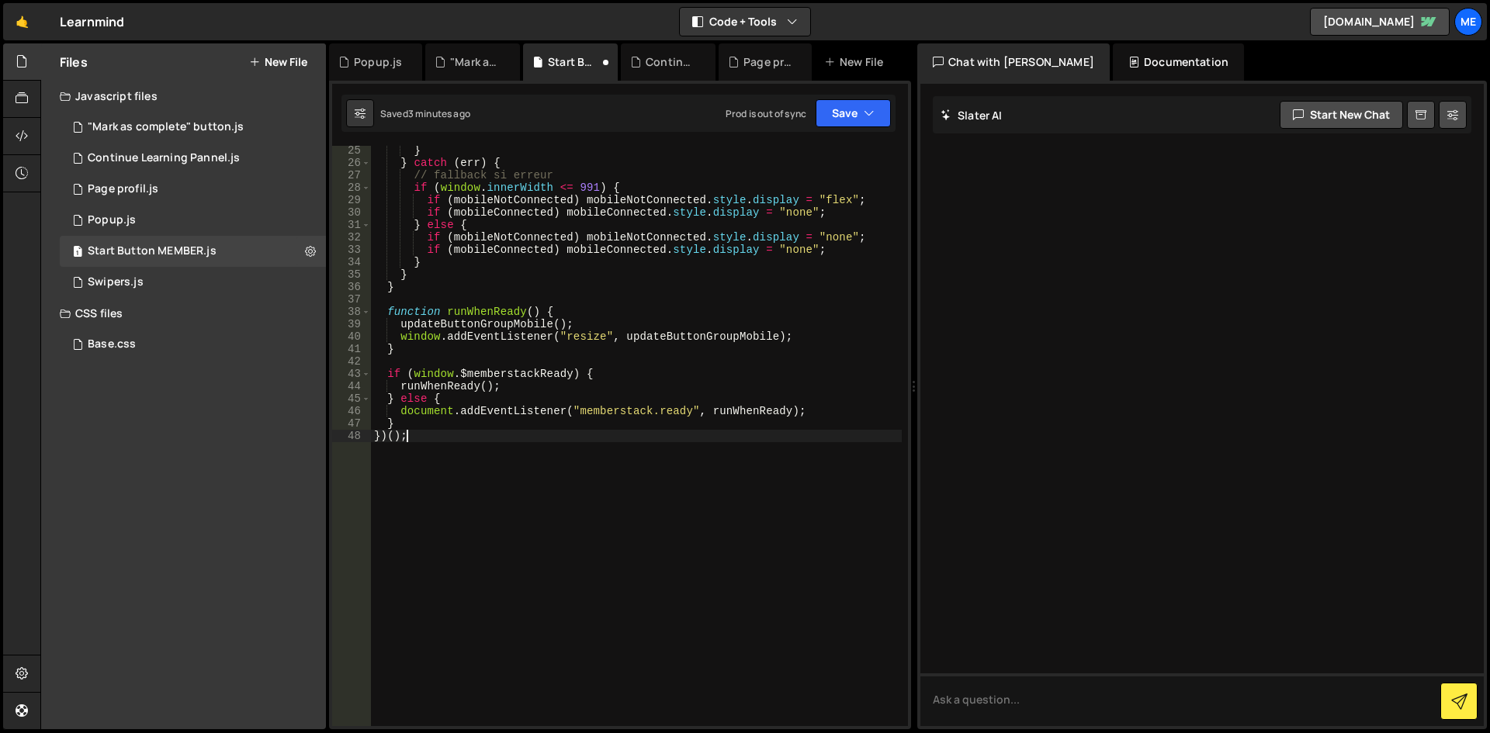
type textarea "})();"
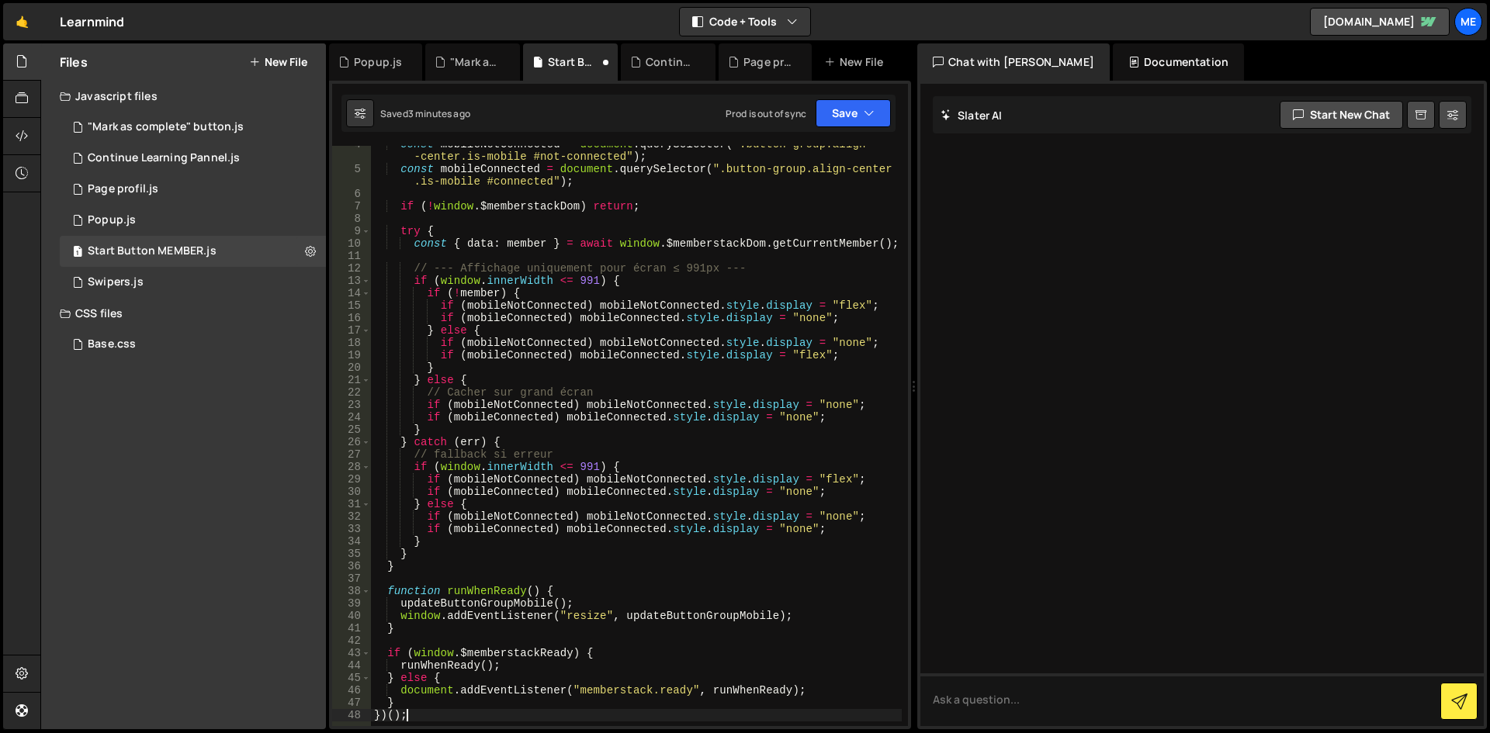
scroll to position [0, 0]
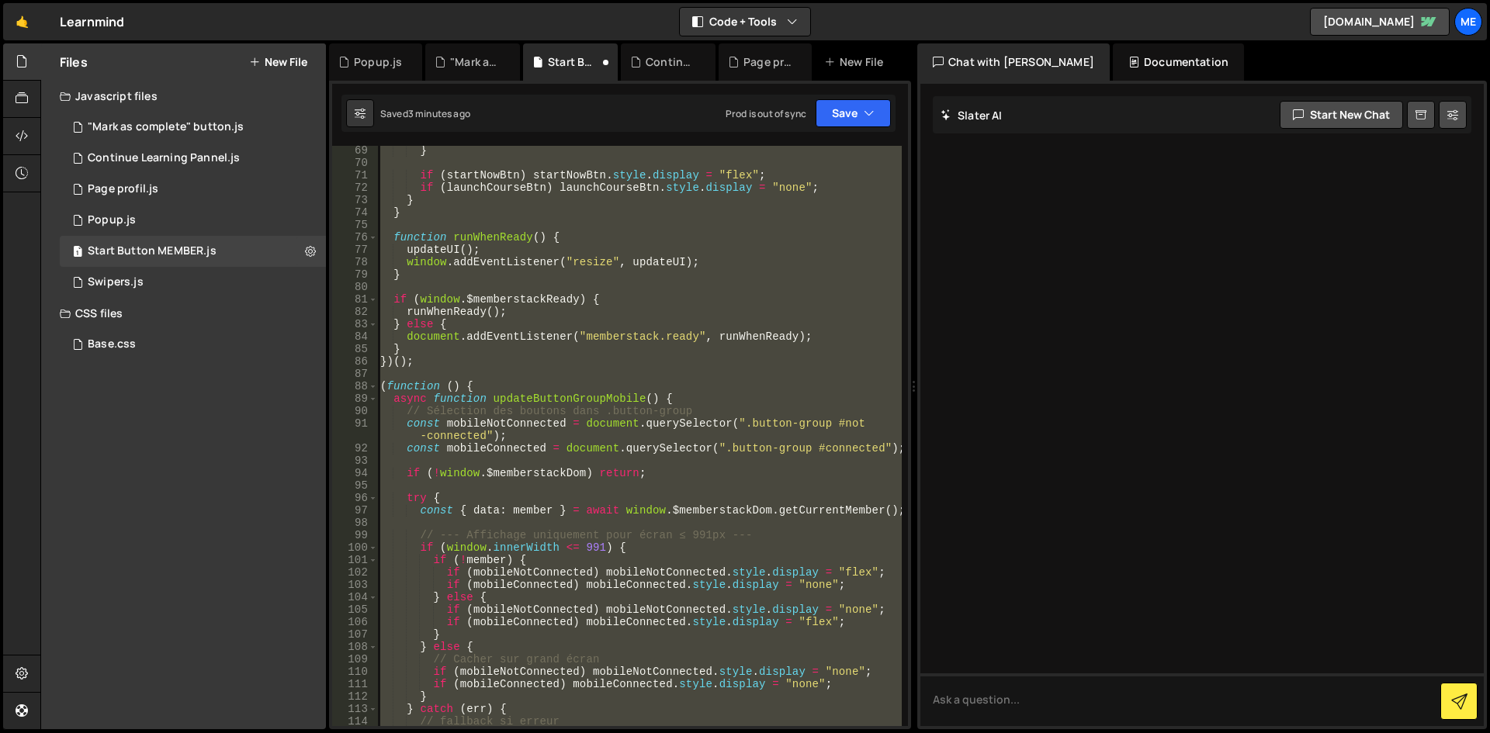
click at [678, 402] on div "} if ( startNowBtn ) startNowBtn . style . display = "flex" ; if ( launchCourse…" at bounding box center [639, 436] width 525 height 580
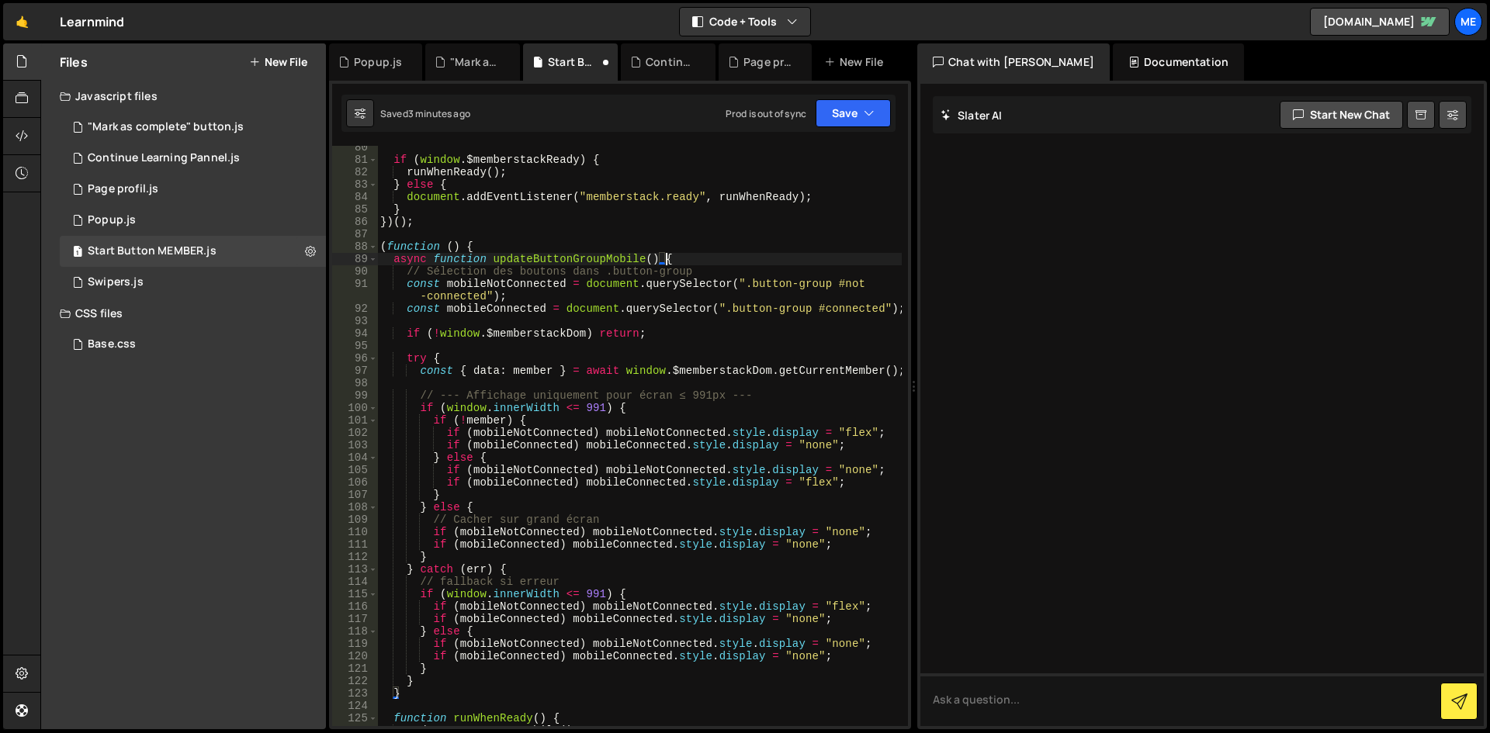
scroll to position [1035, 0]
click at [679, 391] on div "if ( window . $memberstackReady ) { runWhenReady ( ) ; } else { document . addE…" at bounding box center [639, 443] width 525 height 605
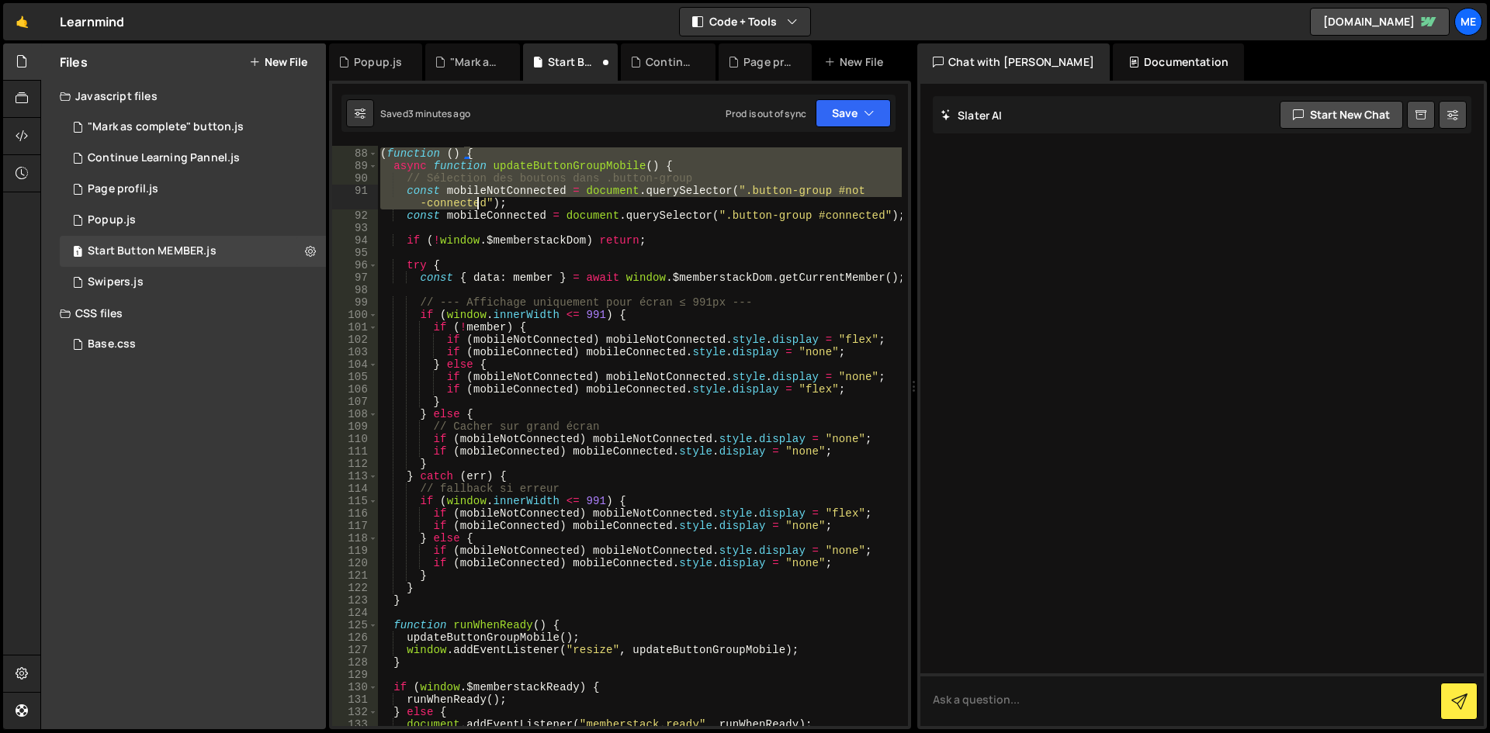
scroll to position [1175, 0]
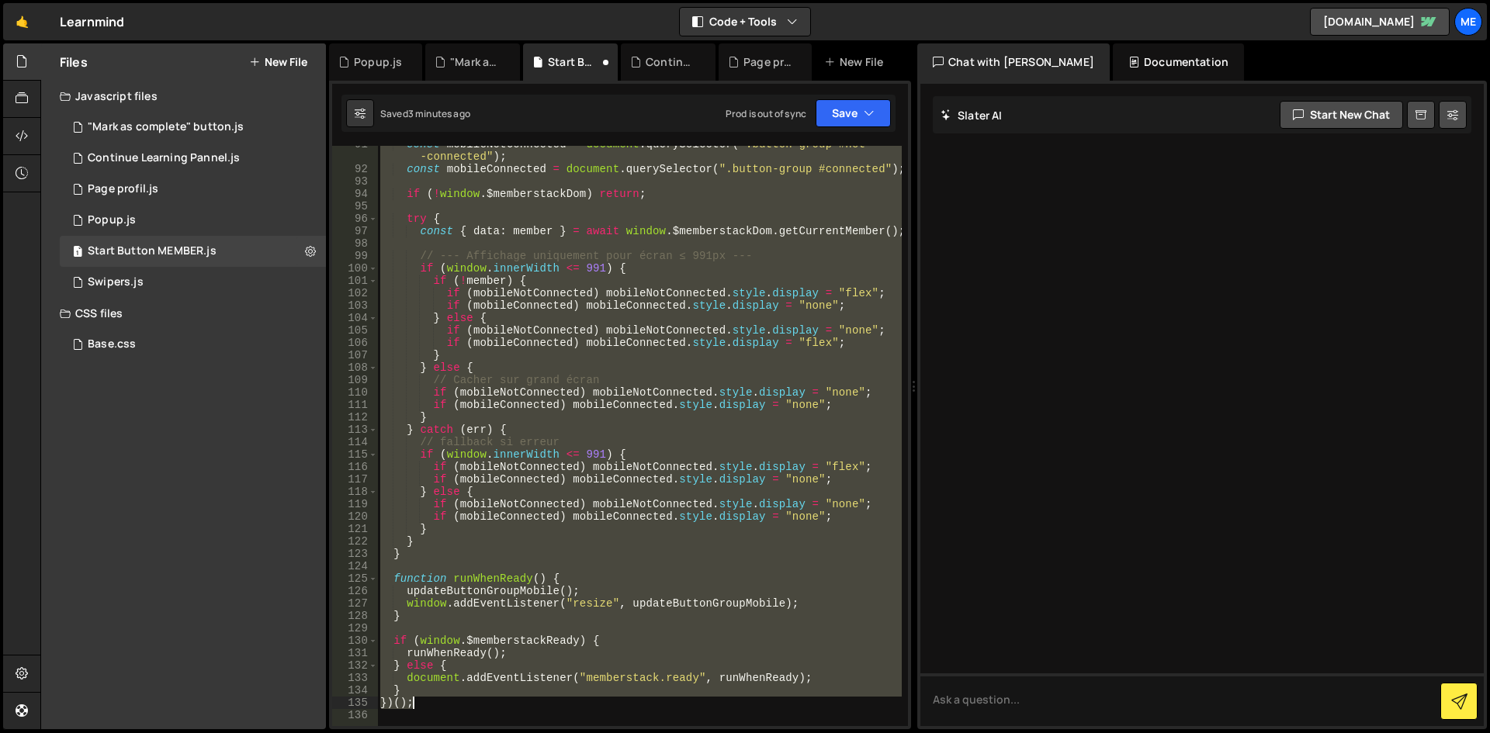
drag, startPoint x: 379, startPoint y: 245, endPoint x: 490, endPoint y: 705, distance: 473.2
click at [490, 705] on div "const mobileNotConnected = document . querySelector ( ".button-group #not -conn…" at bounding box center [639, 447] width 525 height 618
type textarea "} })();"
paste textarea
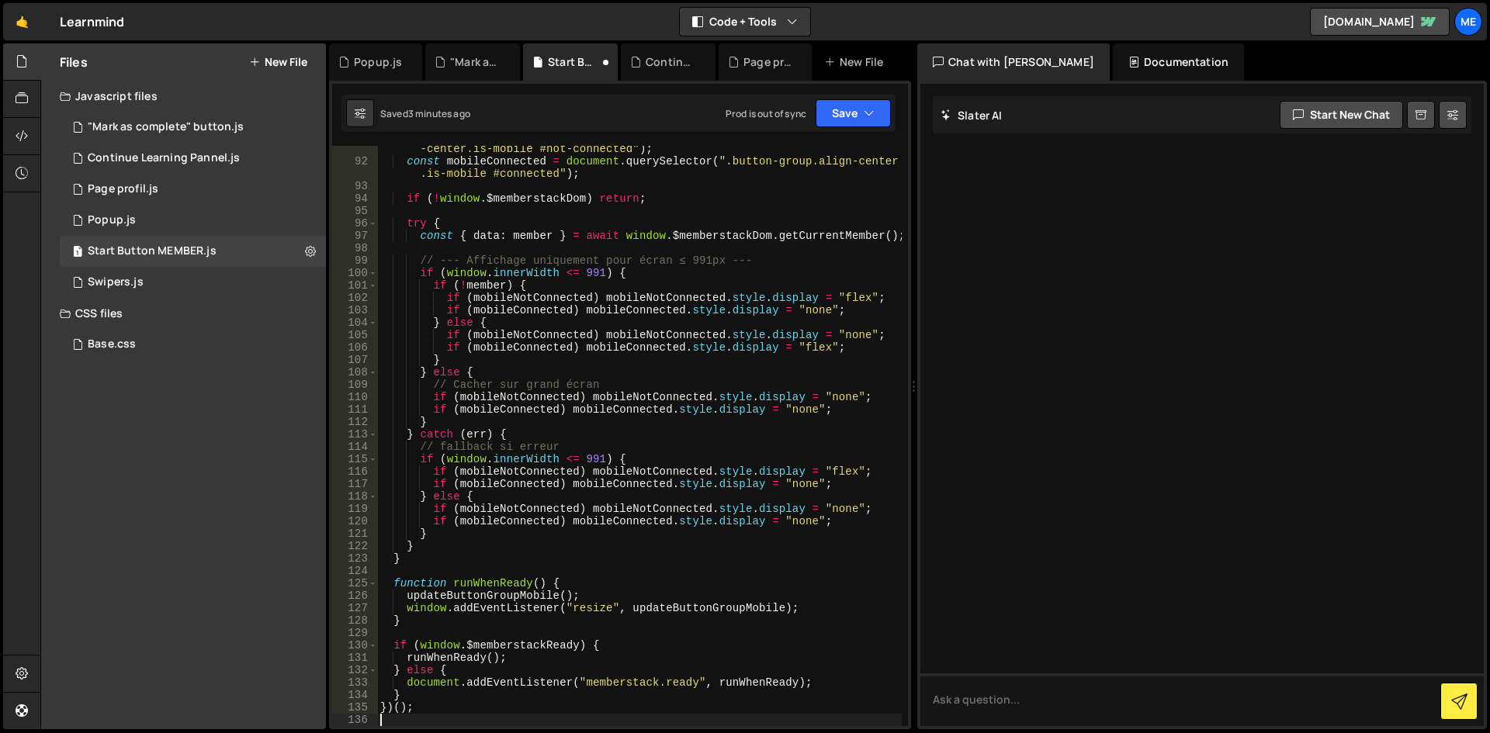
type textarea "}"
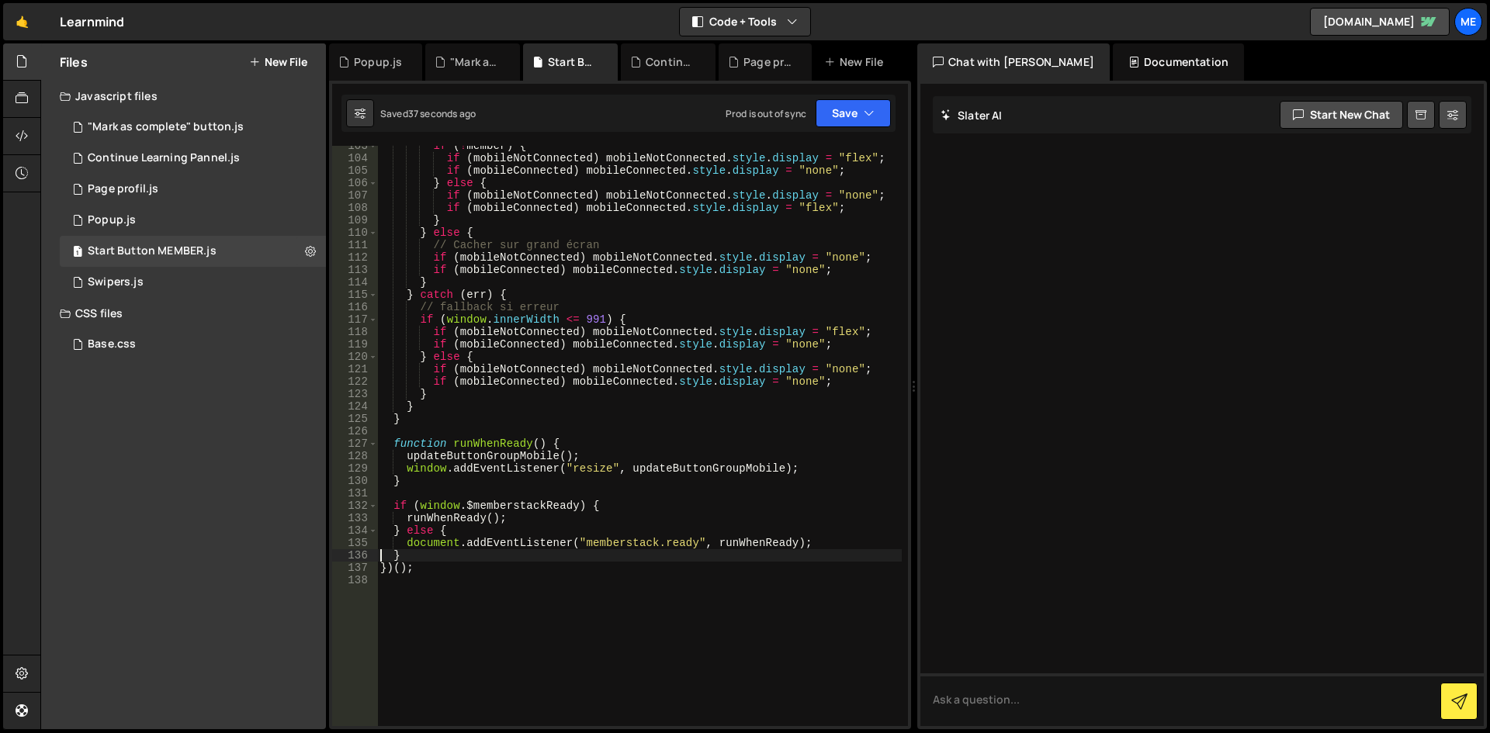
scroll to position [1322, 0]
click at [630, 576] on div "if ( ! member ) { if ( mobileNotConnected ) mobileNotConnected . style . displa…" at bounding box center [639, 442] width 525 height 605
click at [471, 560] on div "if ( ! member ) { if ( mobileNotConnected ) mobileNotConnected . style . displa…" at bounding box center [639, 442] width 525 height 605
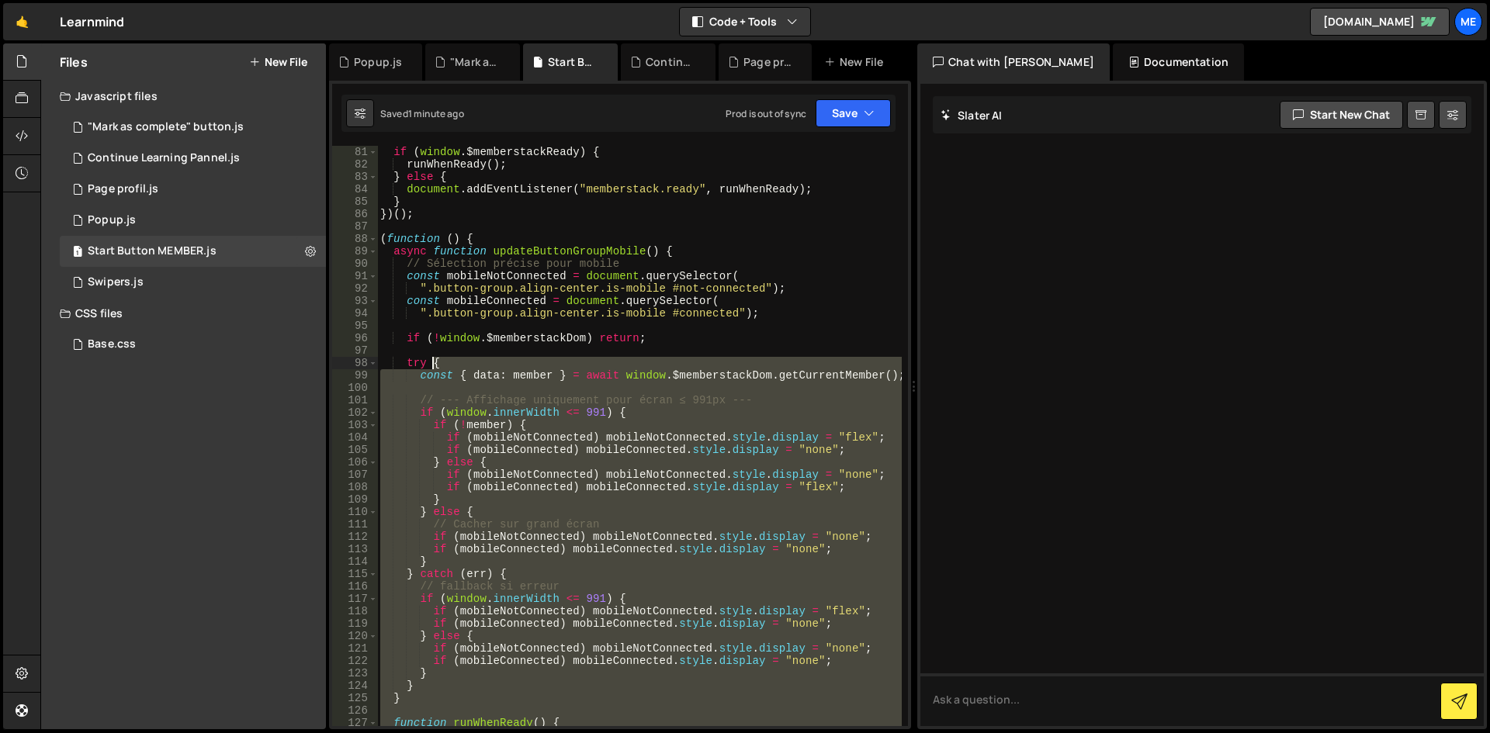
scroll to position [1043, 0]
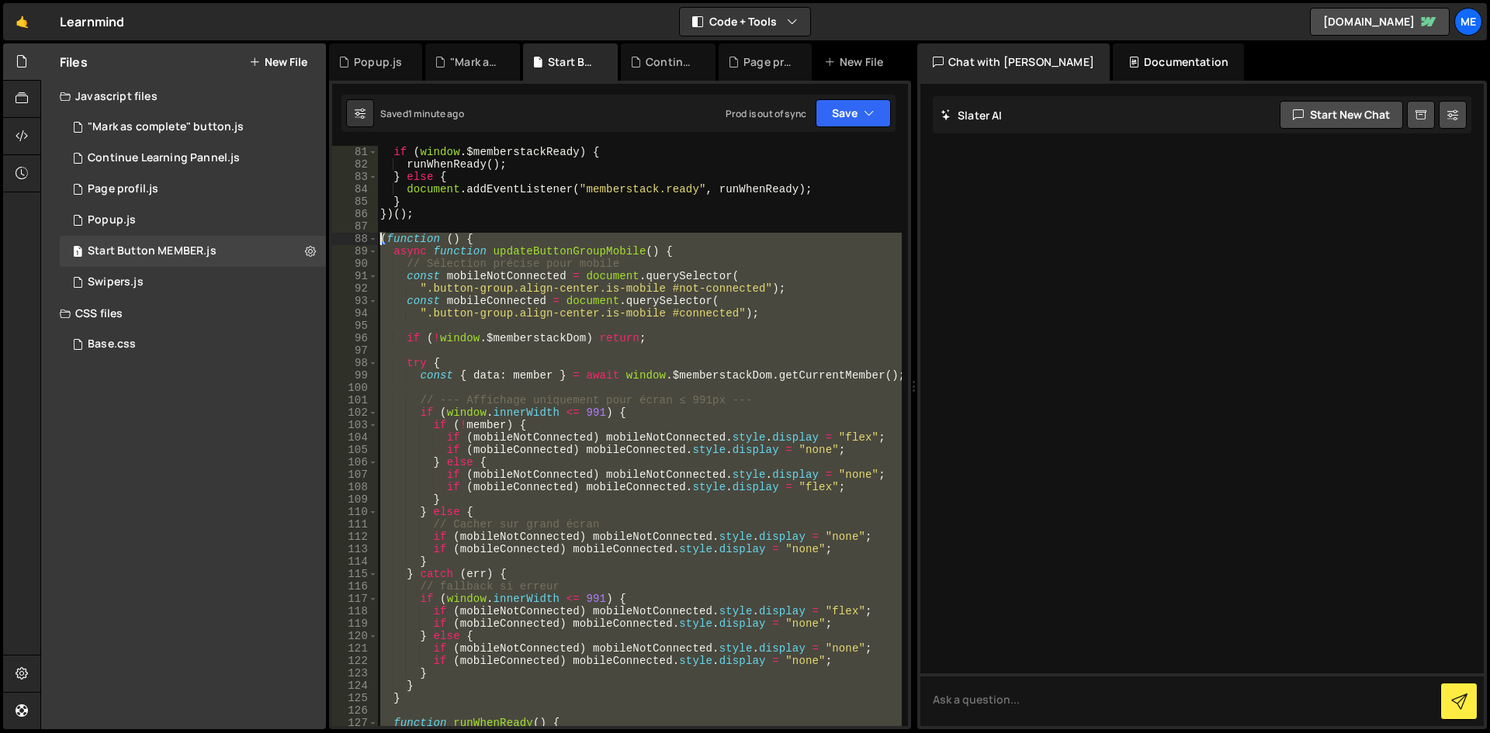
drag, startPoint x: 460, startPoint y: 569, endPoint x: 349, endPoint y: 237, distance: 350.2
click at [349, 237] on div "} 81 82 83 84 85 86 87 88 89 90 91 92 93 94 95 96 97 98 99 100 101 102 103 104 …" at bounding box center [620, 436] width 576 height 580
type textarea "(function () { async function updateButtonGroupMobile() {"
paste textarea
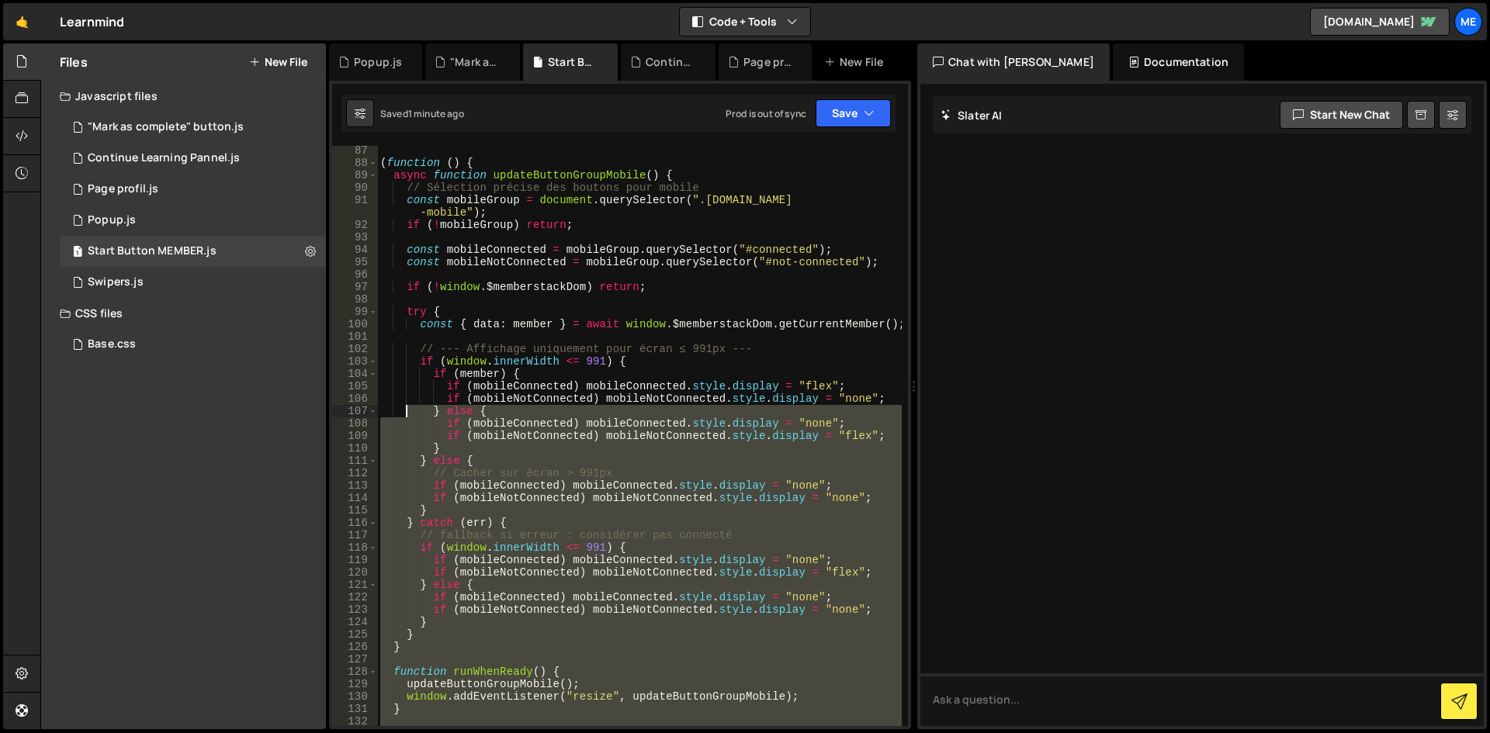
scroll to position [1026, 0]
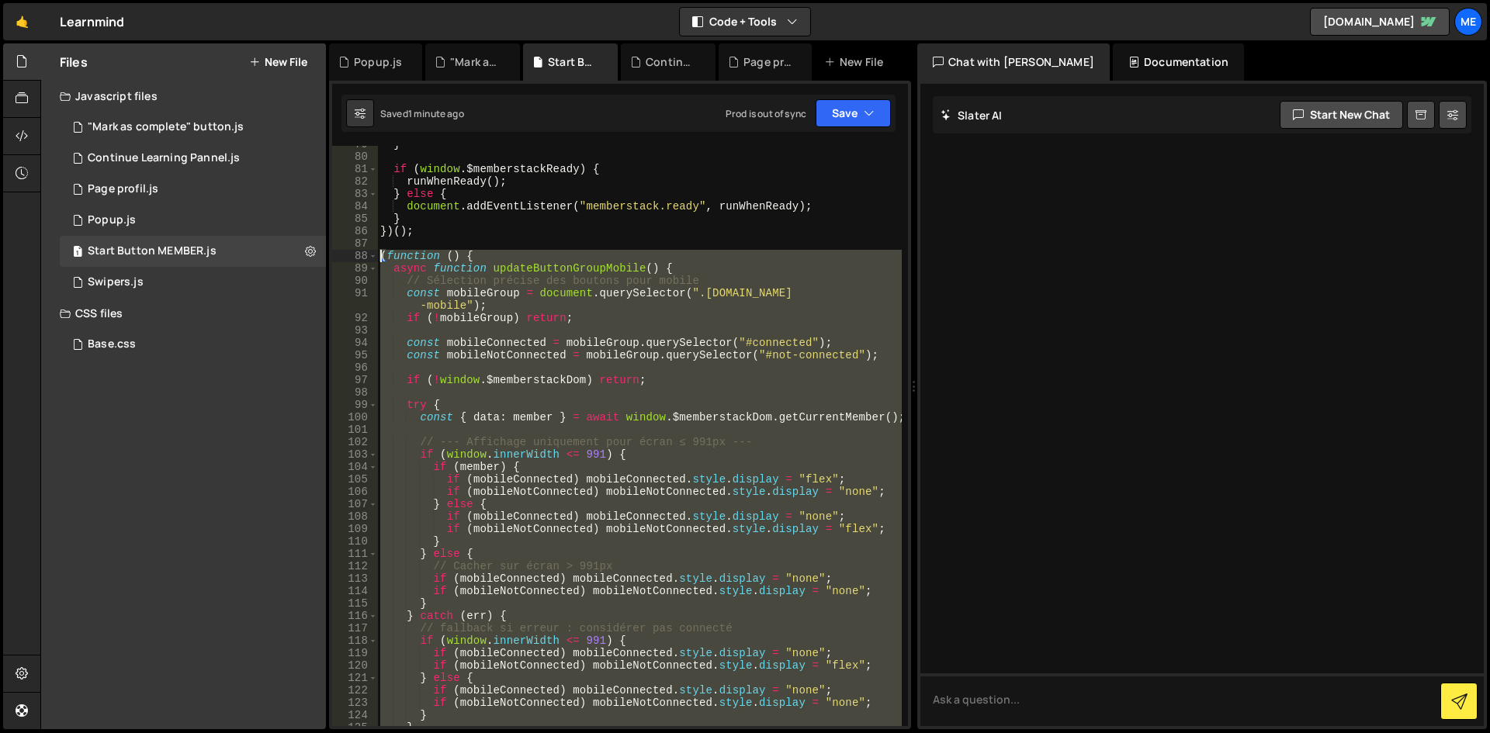
drag, startPoint x: 456, startPoint y: 422, endPoint x: 344, endPoint y: 255, distance: 201.2
click at [344, 255] on div "79 80 81 82 83 84 85 86 87 88 89 90 91 92 93 94 95 96 97 98 99 100 101 102 103 …" at bounding box center [620, 436] width 576 height 580
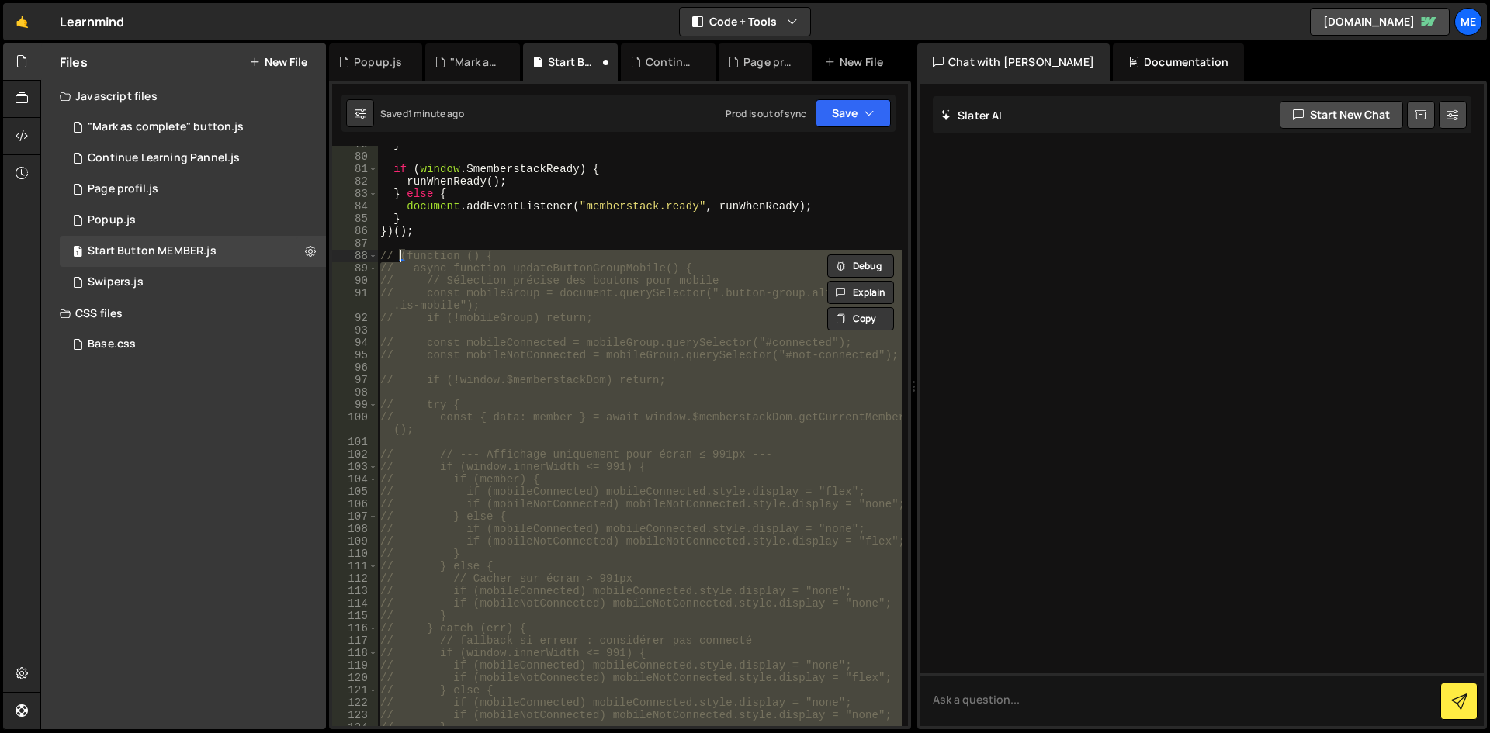
type textarea "// (function () {"
